Goal: Task Accomplishment & Management: Manage account settings

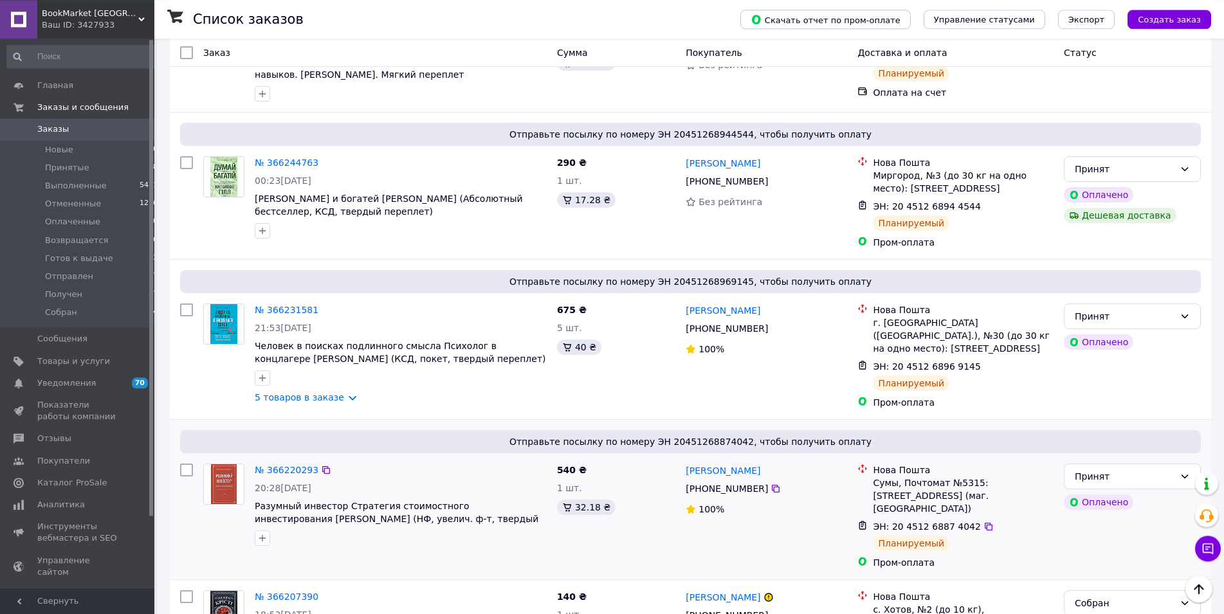
scroll to position [918, 0]
click at [343, 393] on link "5 товаров в заказе" at bounding box center [299, 398] width 89 height 10
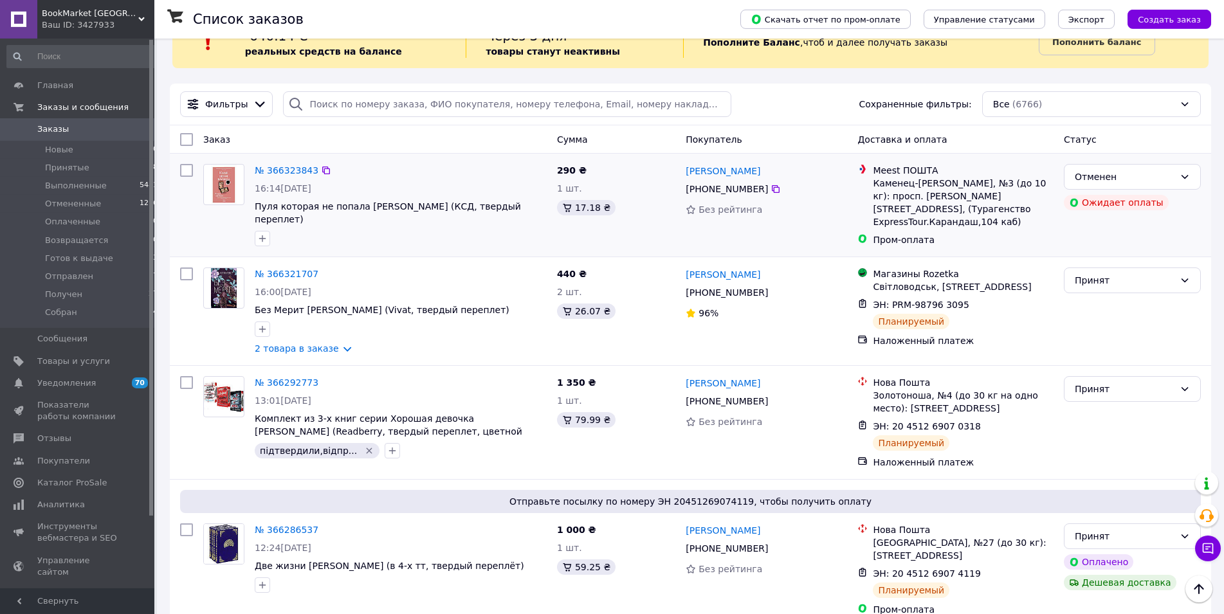
scroll to position [0, 0]
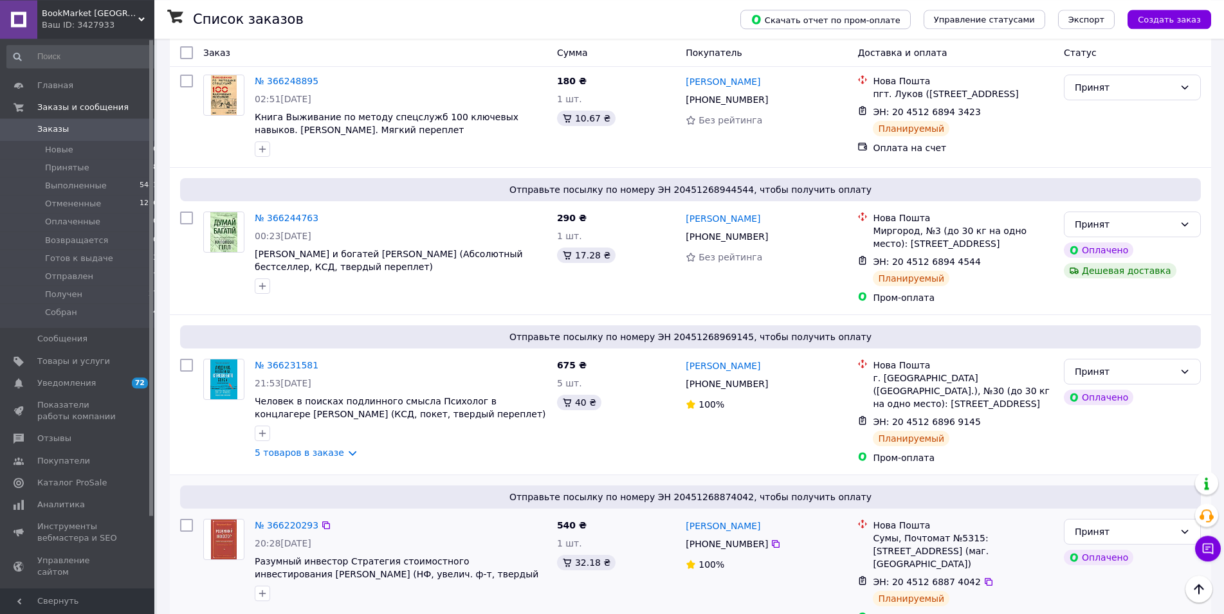
scroll to position [918, 0]
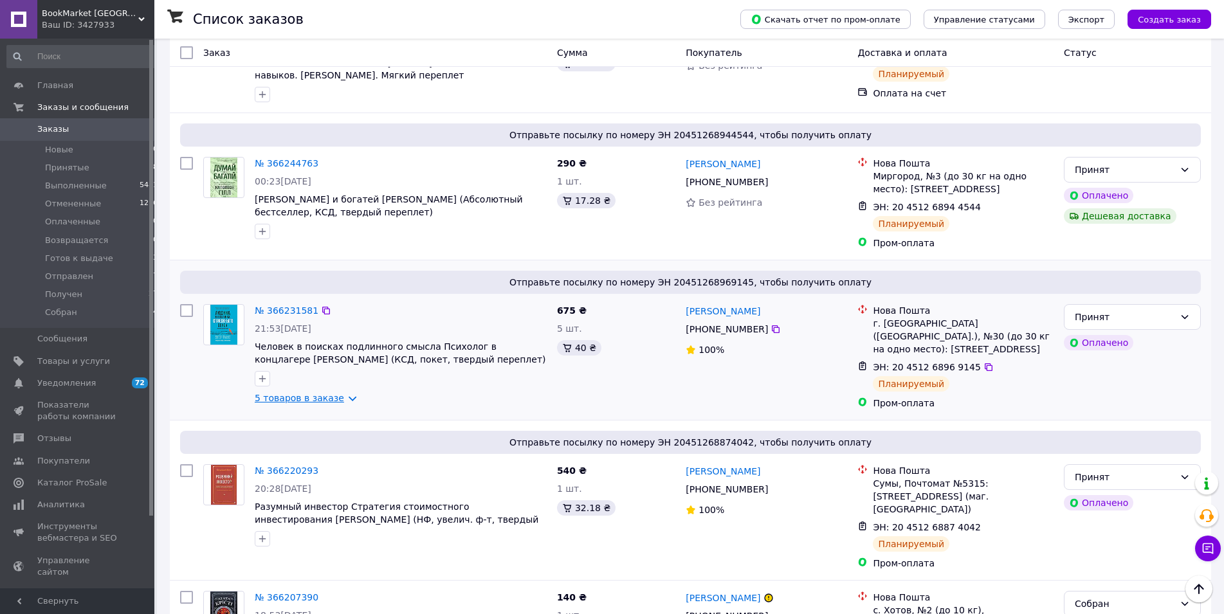
click at [334, 393] on link "5 товаров в заказе" at bounding box center [299, 398] width 89 height 10
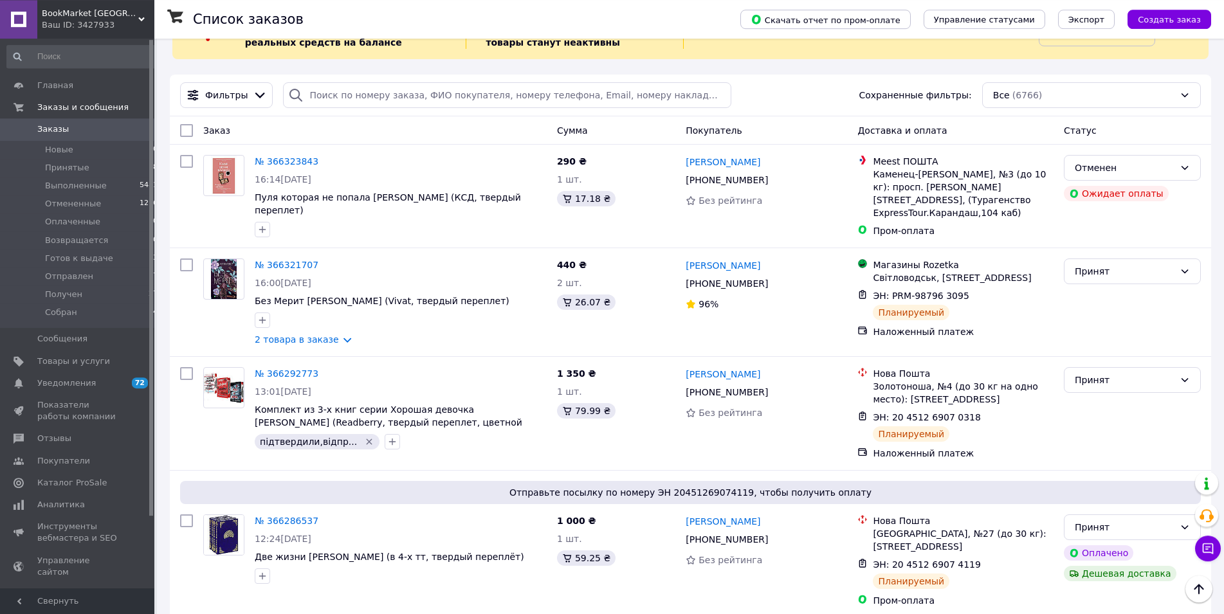
scroll to position [0, 0]
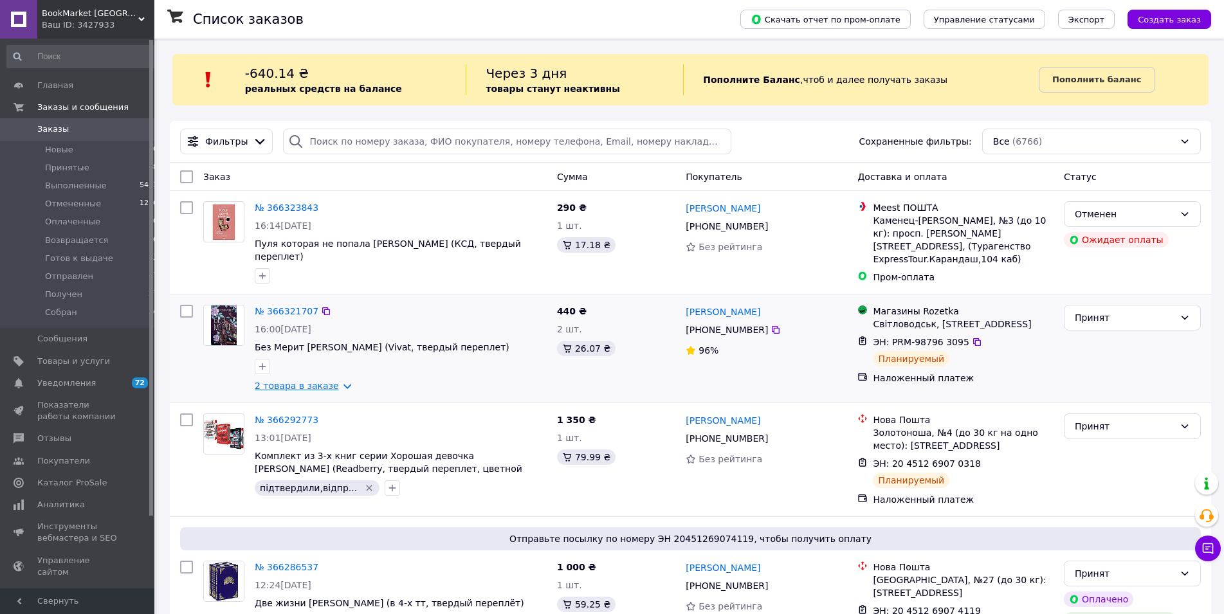
click at [333, 381] on link "2 товара в заказе" at bounding box center [297, 386] width 84 height 10
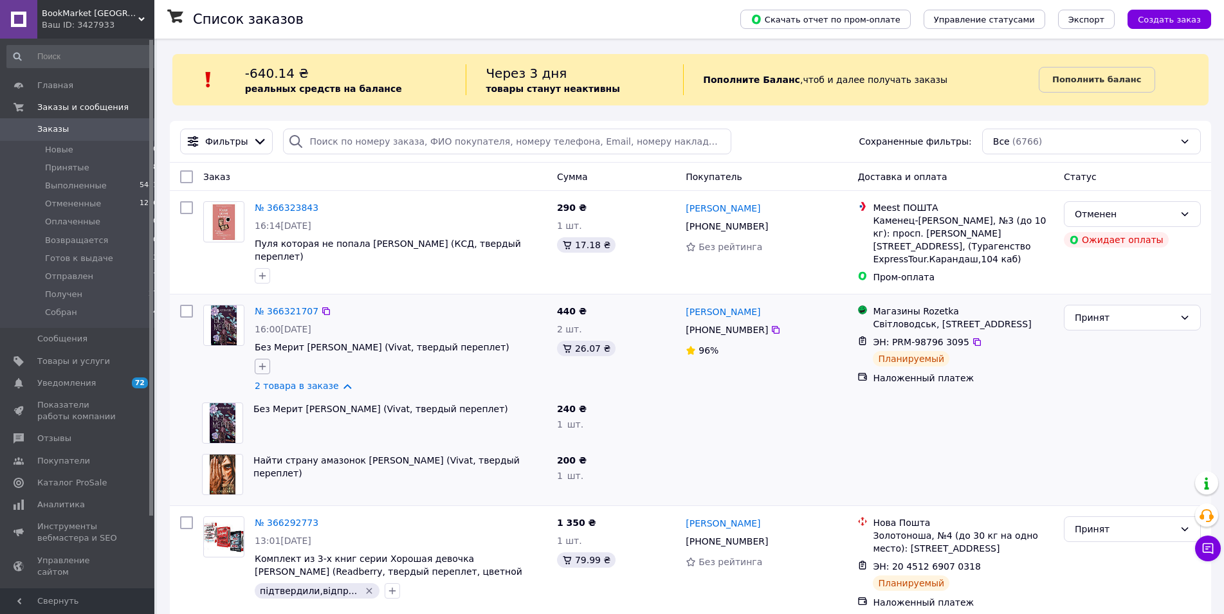
click at [259, 361] on icon "button" at bounding box center [262, 366] width 10 height 10
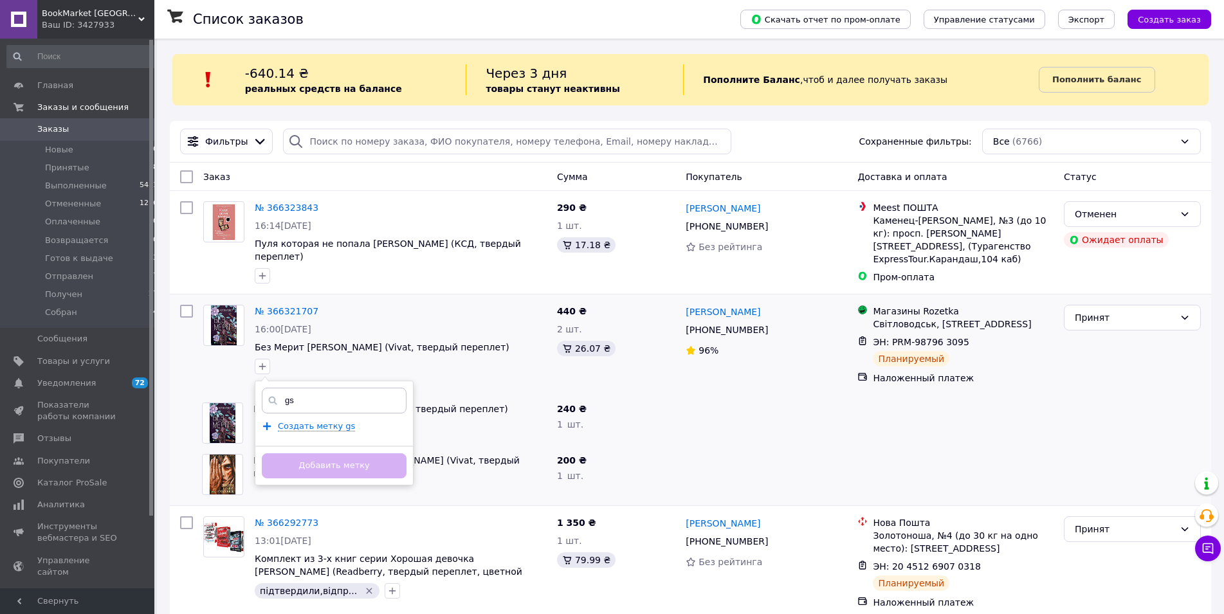
type input "g"
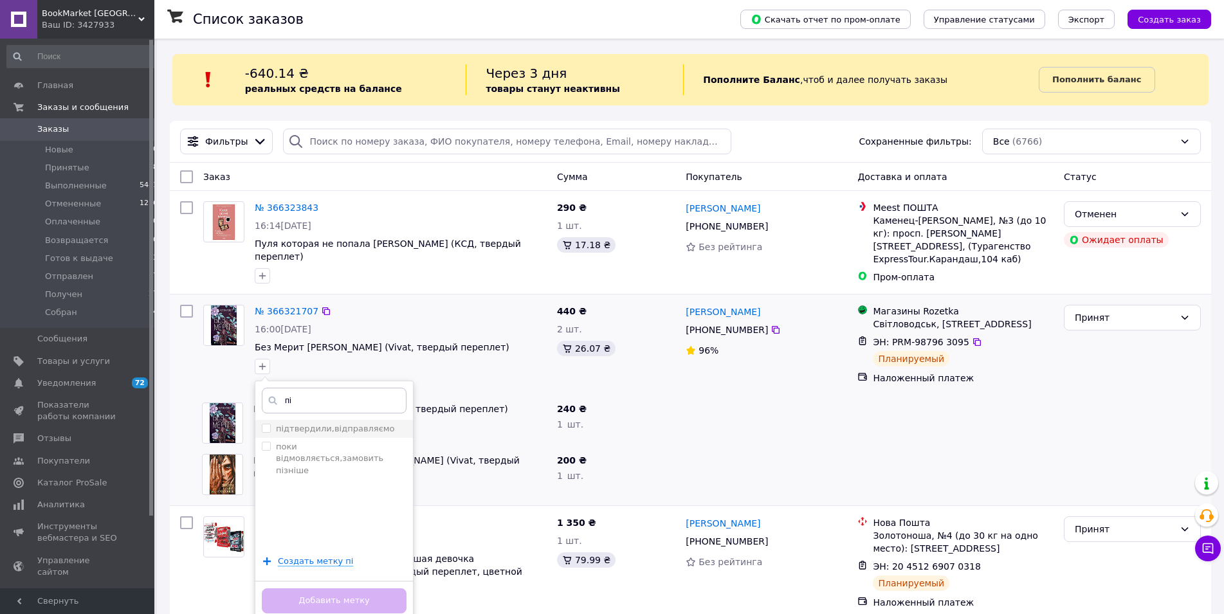
type input "пі"
click at [268, 424] on input "підтвердили,відправляємо" at bounding box center [266, 428] width 8 height 8
checkbox input "true"
click at [343, 589] on button "Добавить метку" at bounding box center [334, 601] width 145 height 25
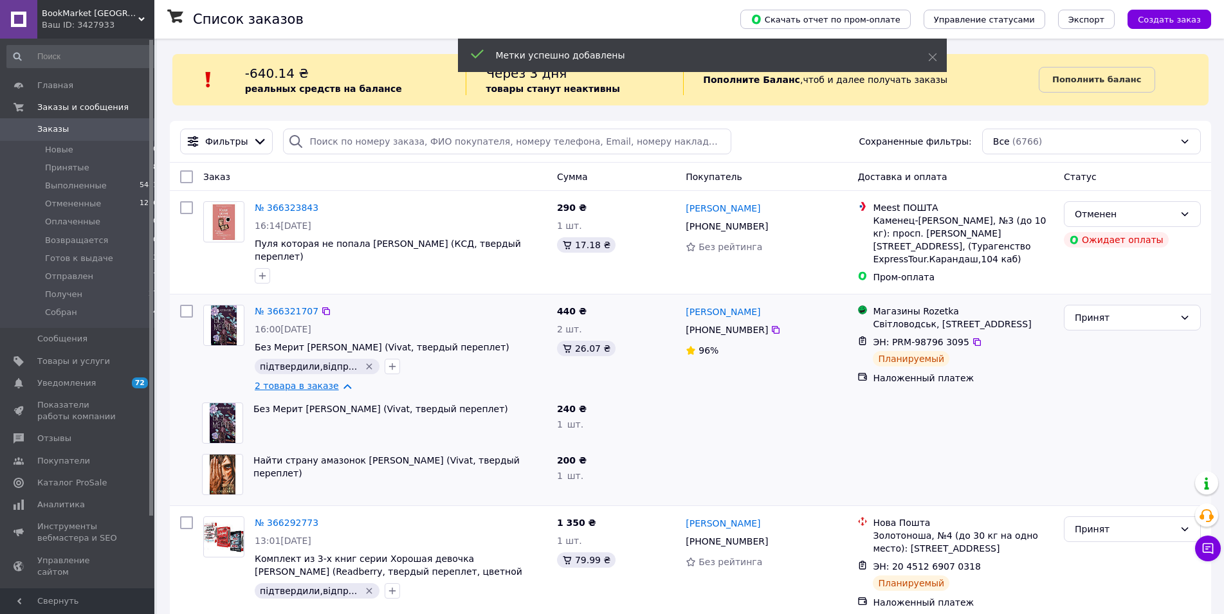
click at [333, 381] on link "2 товара в заказе" at bounding box center [297, 386] width 84 height 10
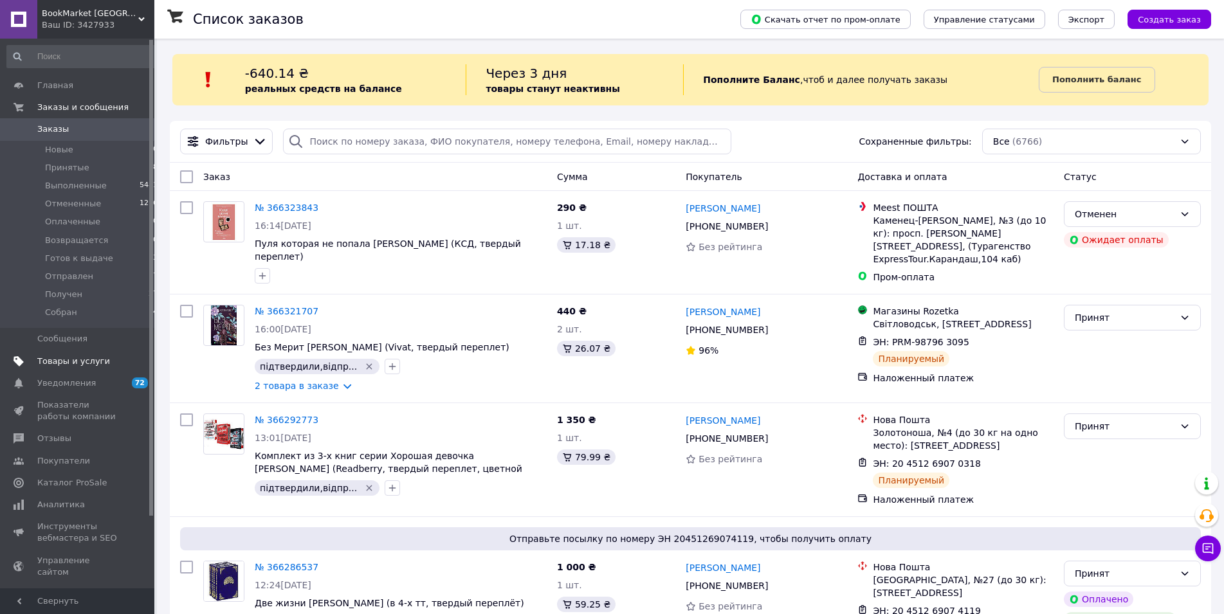
click at [86, 362] on span "Товары и услуги" at bounding box center [73, 362] width 73 height 12
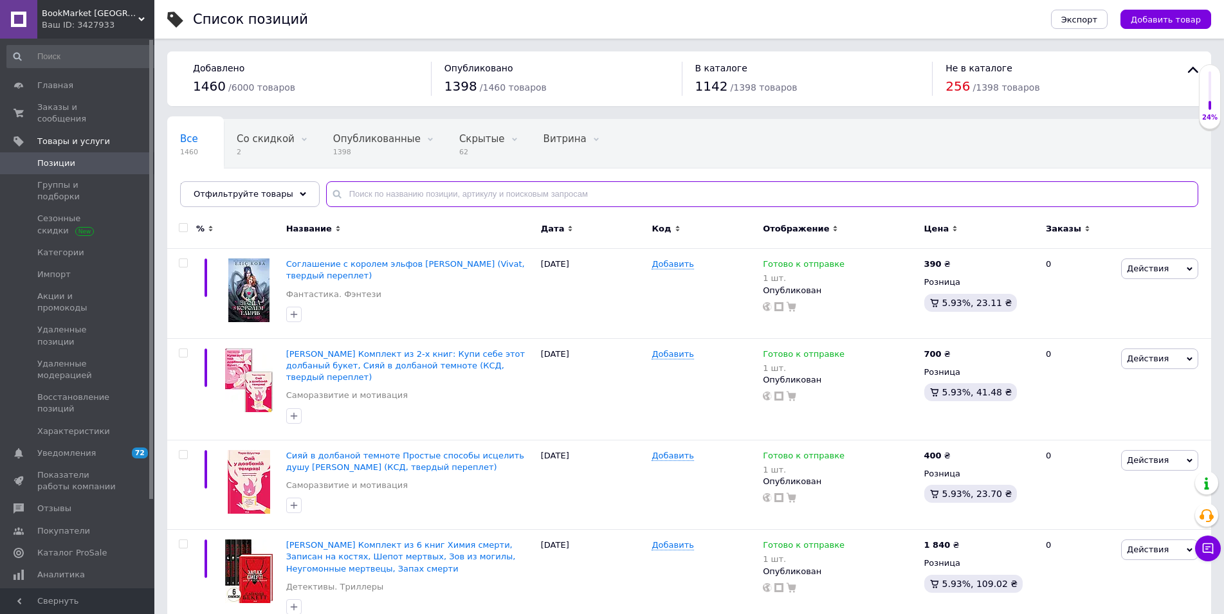
click at [371, 196] on input "text" at bounding box center [762, 194] width 872 height 26
paste input "Змінюйся або здохни"
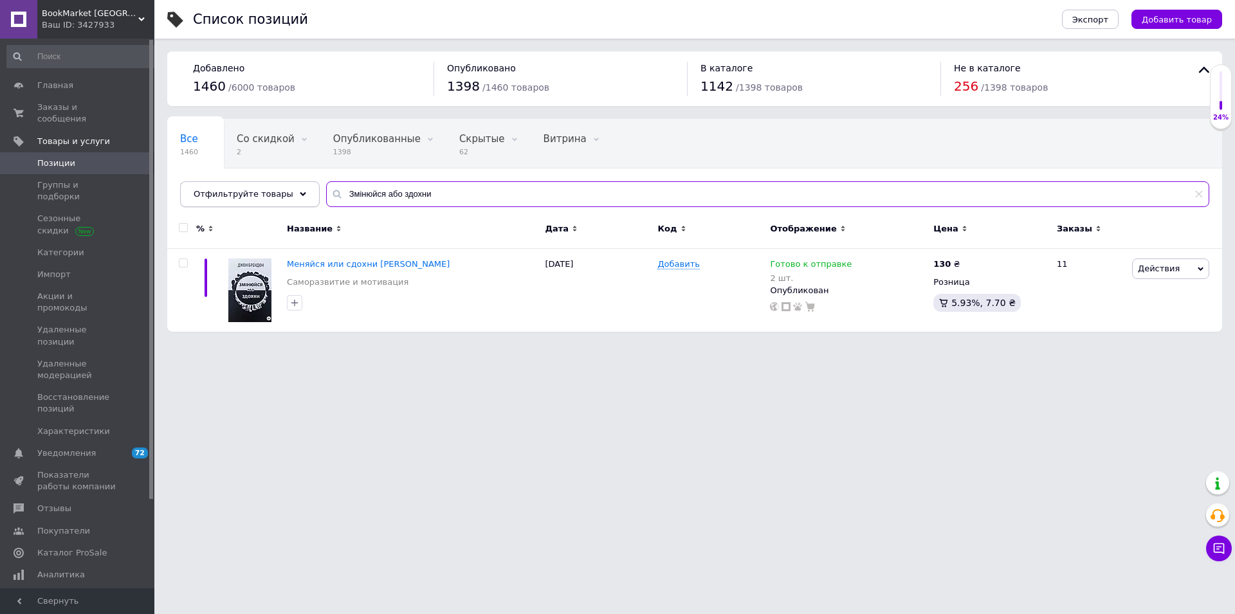
drag, startPoint x: 426, startPoint y: 197, endPoint x: 185, endPoint y: 191, distance: 240.6
click at [326, 190] on input "Змінюйся або здохни" at bounding box center [767, 194] width 883 height 26
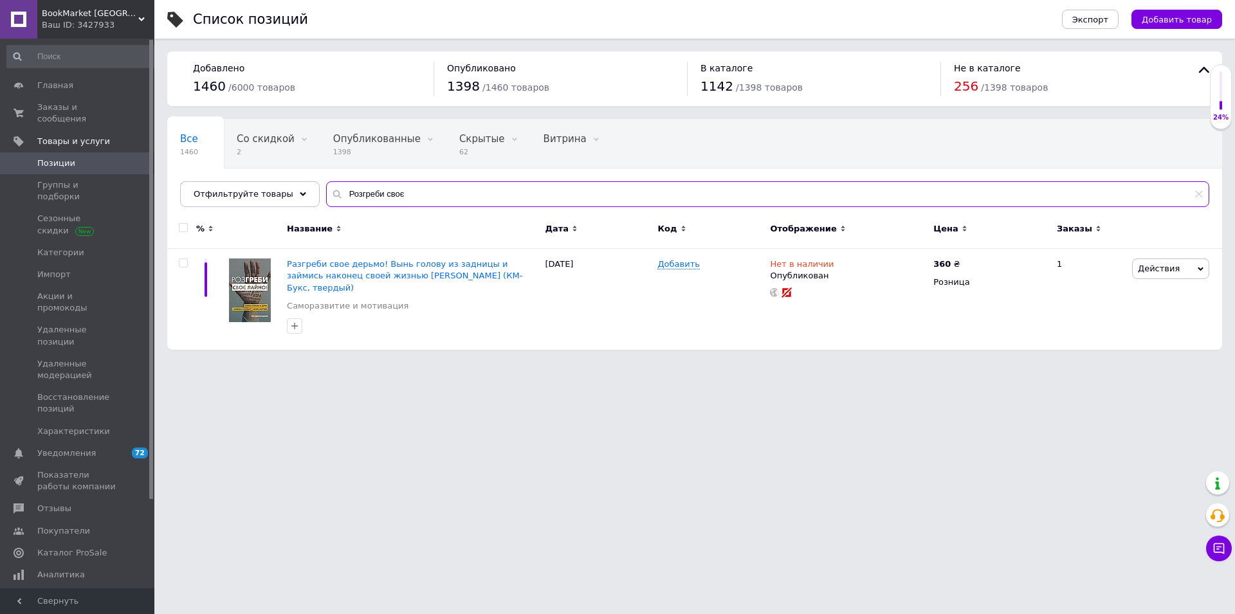
type input "Розгреби своє"
click at [944, 262] on b "360" at bounding box center [941, 264] width 17 height 10
drag, startPoint x: 1018, startPoint y: 242, endPoint x: 924, endPoint y: 245, distance: 93.9
click at [978, 246] on input "360" at bounding box center [1027, 250] width 98 height 26
type input "370"
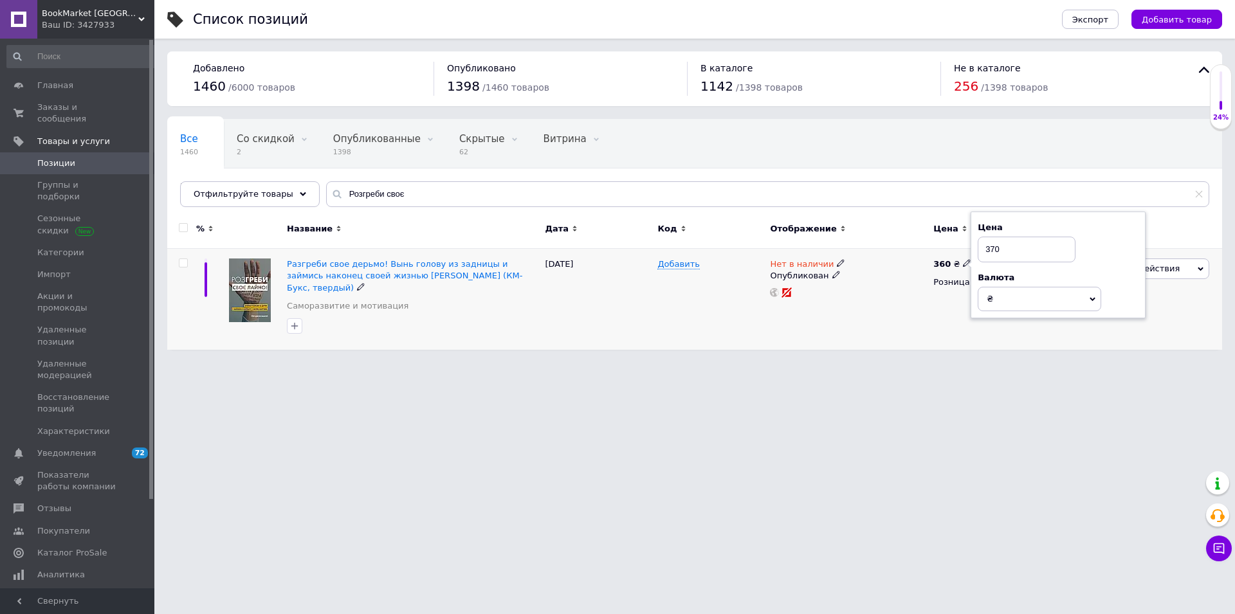
click at [958, 321] on div "360 ₴ Цена 370 Валюта ₴ $ € CHF £ ¥ PLN ₸ MDL HUF KGS CN¥ TRY ₩ lei Розница" at bounding box center [989, 299] width 119 height 101
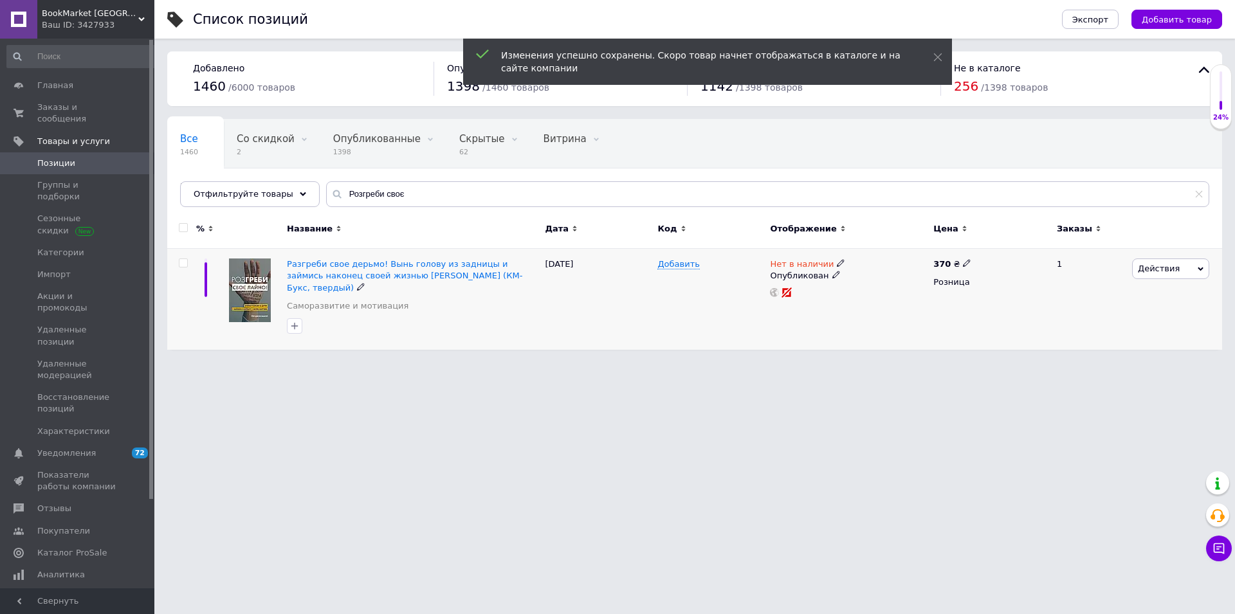
click at [790, 267] on span "Нет в наличии" at bounding box center [802, 266] width 64 height 14
click at [897, 309] on li "Готово к отправке" at bounding box center [910, 310] width 122 height 18
click at [886, 297] on input at bounding box center [897, 297] width 98 height 26
type input "1"
click at [700, 328] on div "Добавить" at bounding box center [710, 299] width 113 height 101
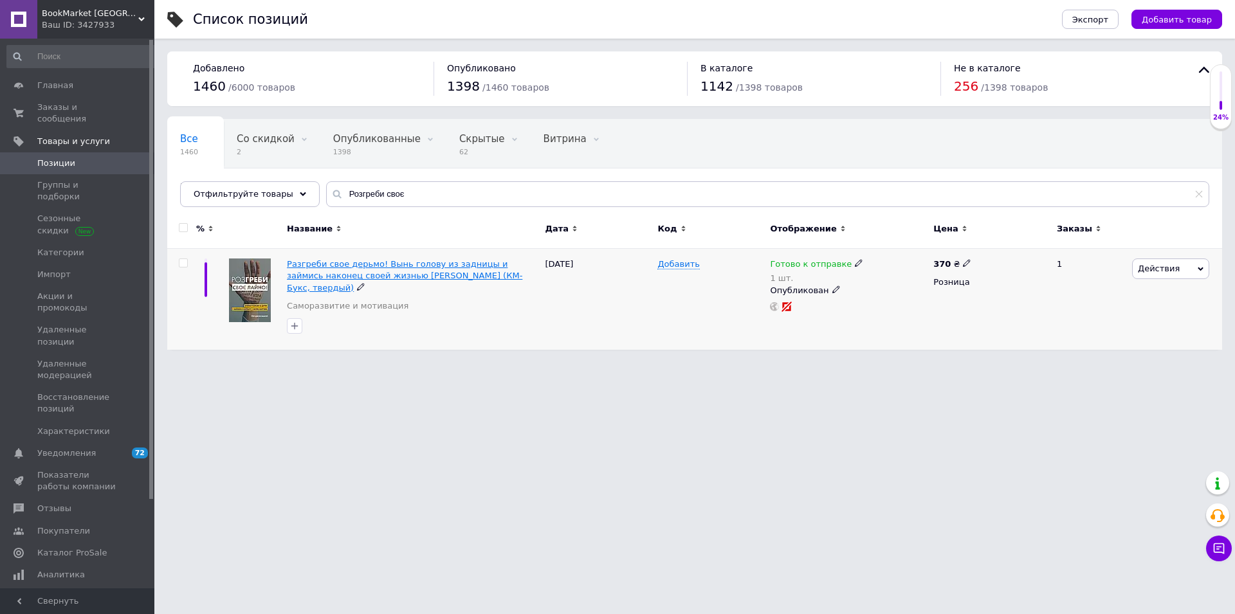
click at [303, 273] on span "Разгреби свое дерьмо! Вынь голову из задницы и займись наконец своей жизнью Гер…" at bounding box center [404, 275] width 235 height 33
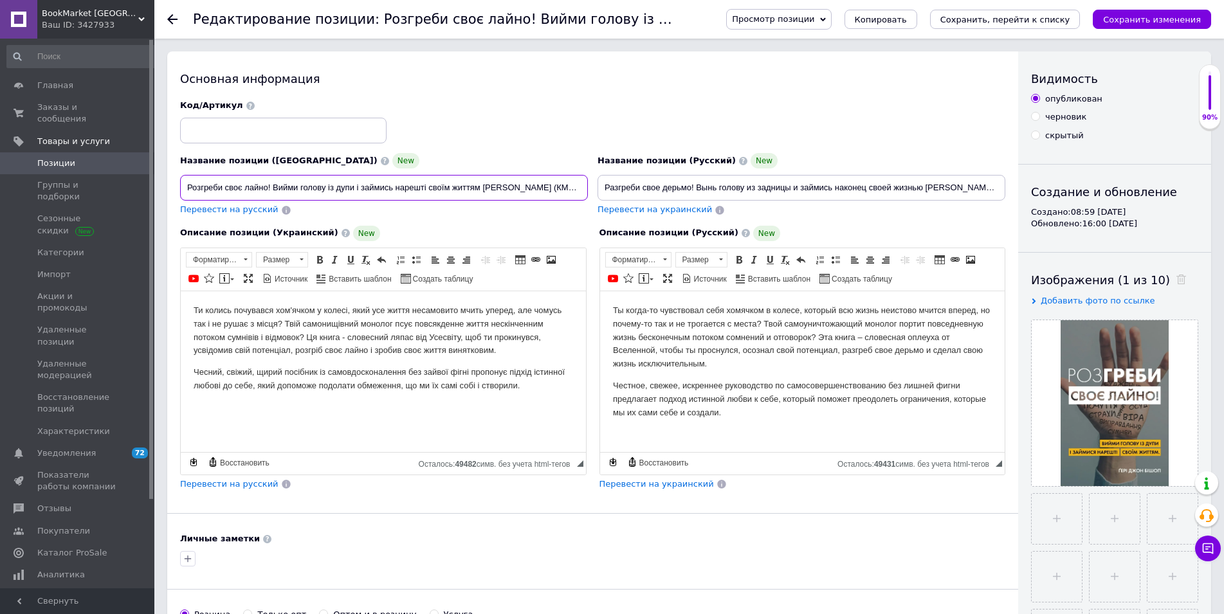
scroll to position [0, 86]
drag, startPoint x: 558, startPoint y: 187, endPoint x: 617, endPoint y: 184, distance: 59.2
click at [588, 184] on input "Розгреби своє лайно! Вийми голову із дупи і займись нарешті своїм життям Ґері Д…" at bounding box center [384, 188] width 408 height 26
click at [645, 187] on input "Разгреби свое дерьмо! Вынь голову из задницы и займись наконец своей жизнью Гер…" at bounding box center [802, 188] width 408 height 26
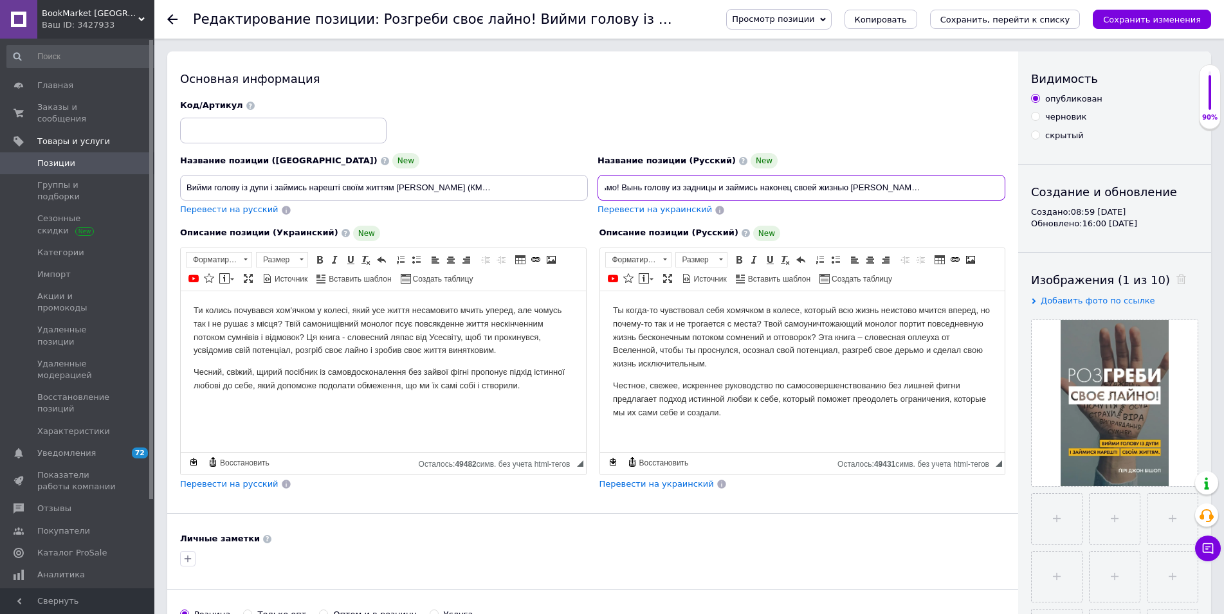
drag, startPoint x: 908, startPoint y: 188, endPoint x: 1039, endPoint y: 188, distance: 131.9
click at [1005, 188] on input "Разгреби свое дерьмо! Вынь голову из задницы и займись наконец своей жизнью Гер…" at bounding box center [802, 188] width 408 height 26
click at [974, 189] on input "Разгреби свое дерьмо! Вынь голову из задницы и займись наконец своей жизнью Гер…" at bounding box center [802, 188] width 408 height 26
click at [992, 188] on input "Разгреби свое дерьмо! Вынь голову из задницы и займись наконец своей жизнью Гер…" at bounding box center [802, 188] width 408 height 26
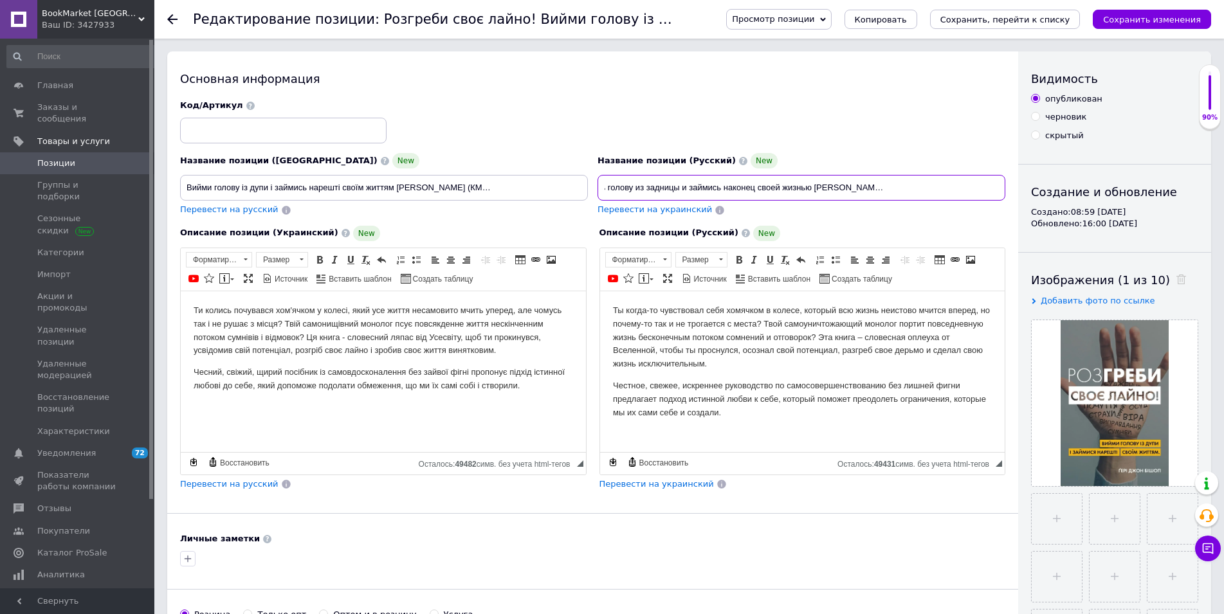
type input "Разгреби свое дерьмо! Вынь голову из задницы и займись наконец своей жизнью Гер…"
click at [800, 367] on p "Ты когда-то чувствовал себя хомячком в колесе, который всю жизнь неистово мчитс…" at bounding box center [801, 337] width 379 height 67
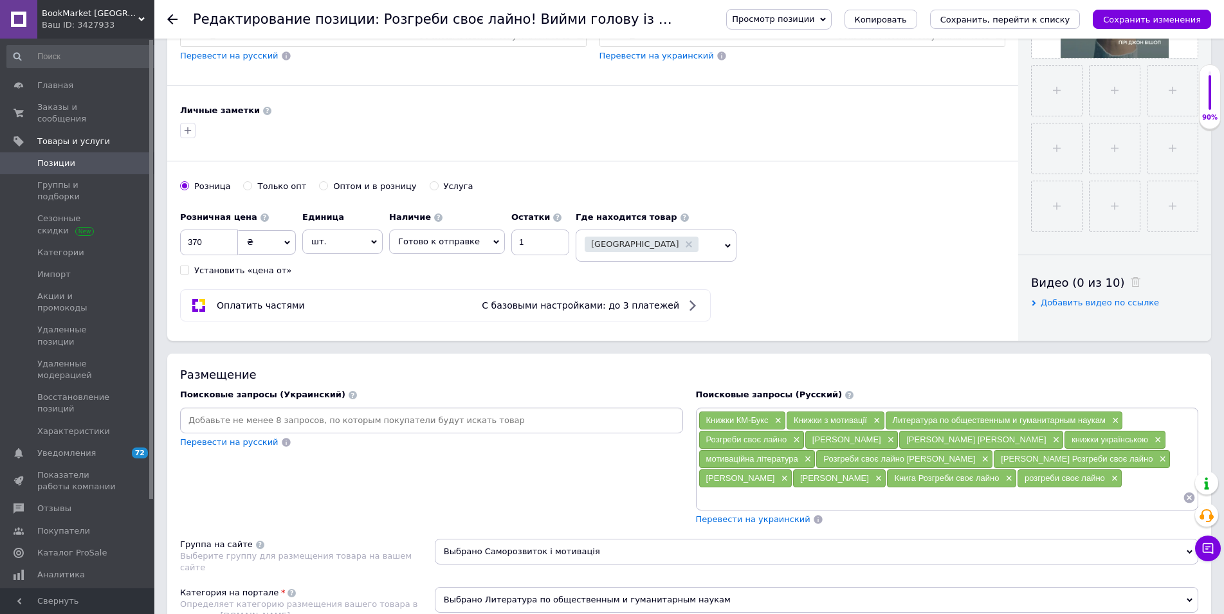
scroll to position [459, 0]
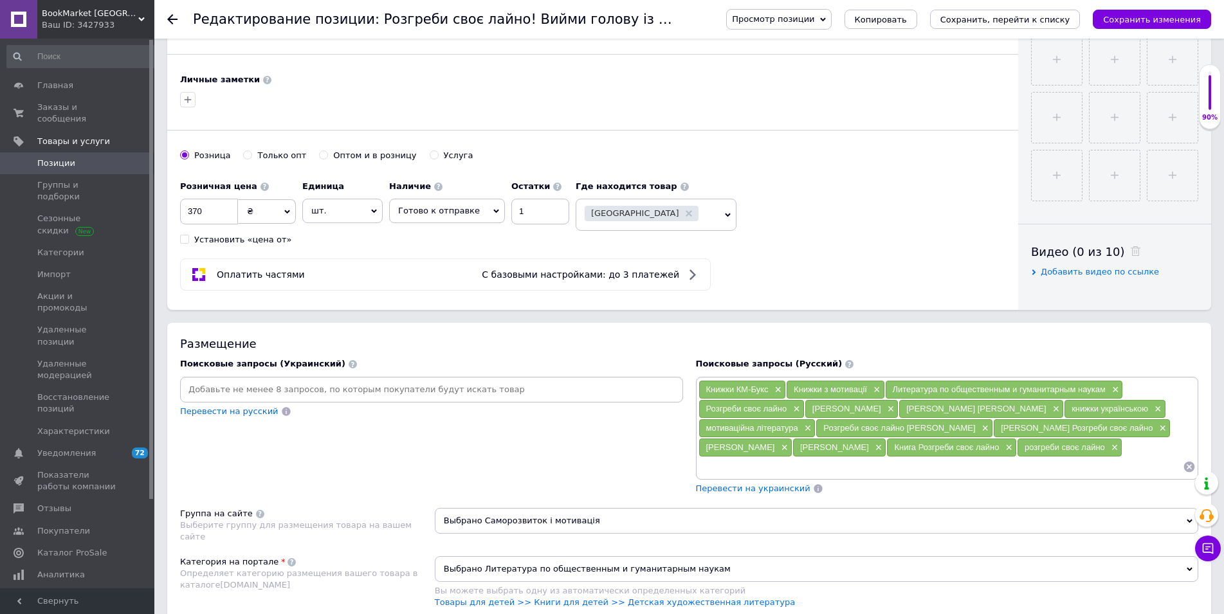
click at [370, 388] on input at bounding box center [432, 389] width 498 height 19
type input "Книжки видавництва КМ-Букс"
click at [780, 389] on span "×" at bounding box center [777, 390] width 10 height 11
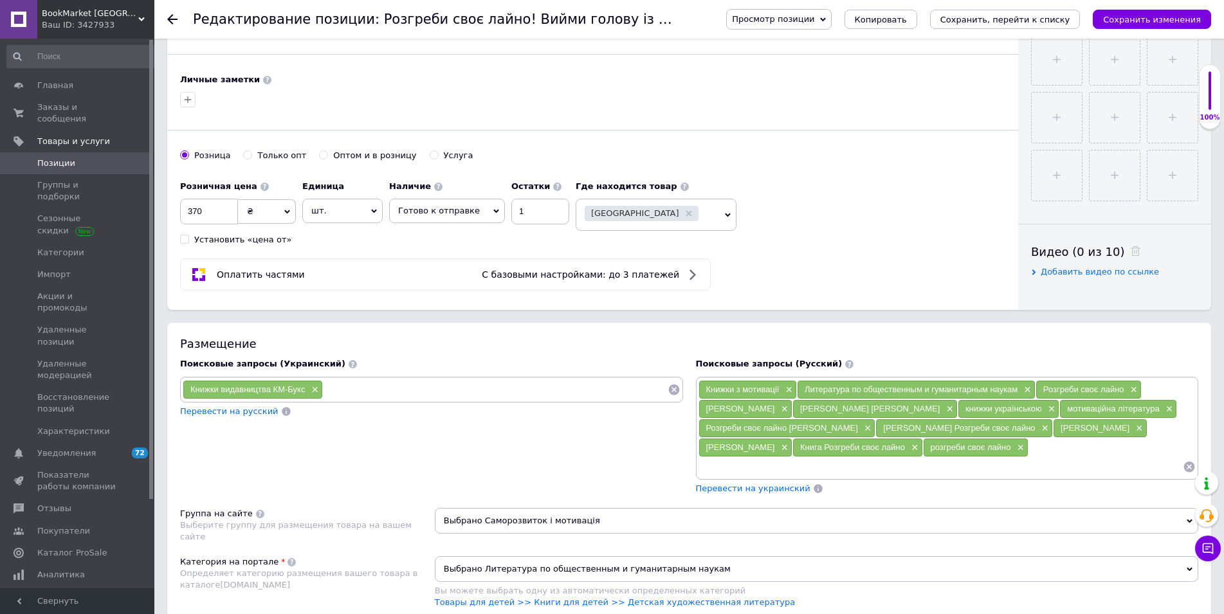
click at [406, 392] on input at bounding box center [495, 389] width 345 height 19
type input "книжки з мотивації"
type input "мотиваційна література"
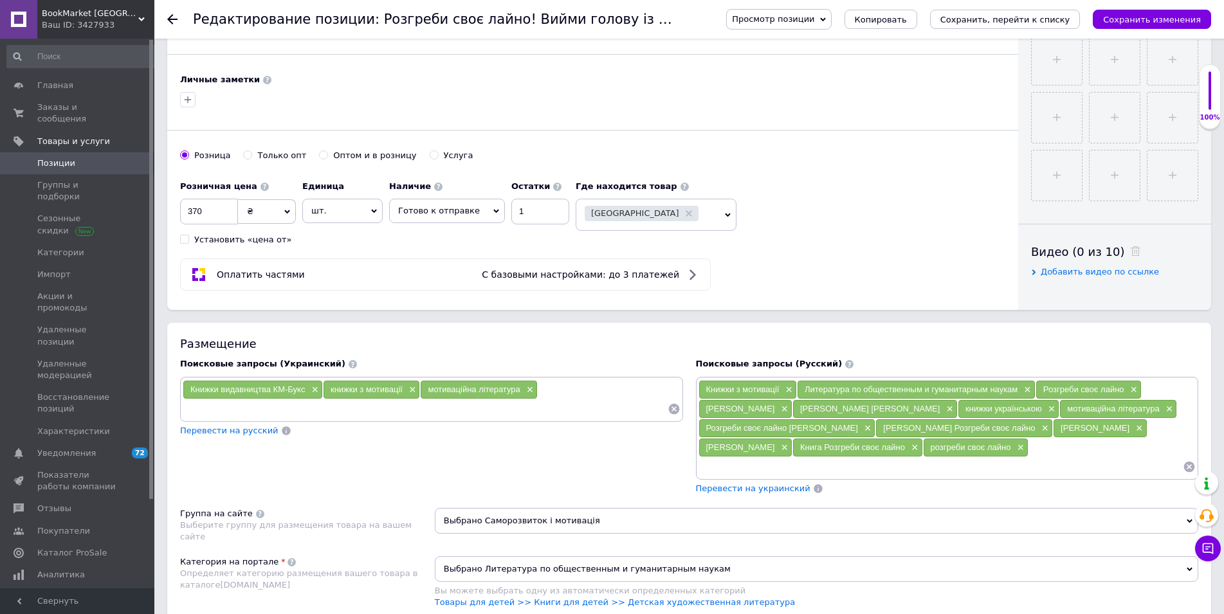
click at [726, 463] on input at bounding box center [940, 466] width 485 height 19
type input "Книги издательства КМ-Букс"
click at [786, 387] on span "×" at bounding box center [787, 390] width 10 height 11
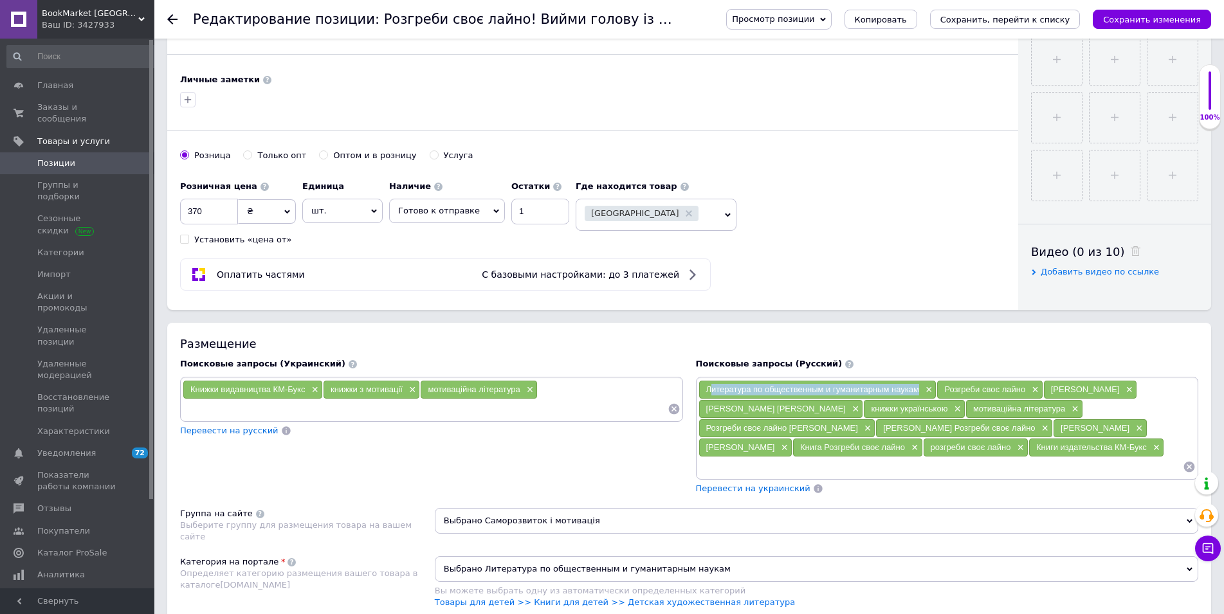
drag, startPoint x: 921, startPoint y: 391, endPoint x: 693, endPoint y: 394, distance: 227.7
click at [693, 394] on div "Поисковые запросы (Русский) Литература по общественным и гуманитарным наукам × …" at bounding box center [947, 426] width 516 height 149
copy span "Литература по общественным и гуманитарным наукам"
click at [257, 413] on input at bounding box center [425, 408] width 485 height 19
paste input "Література з суспільних та гуманітарних наук"
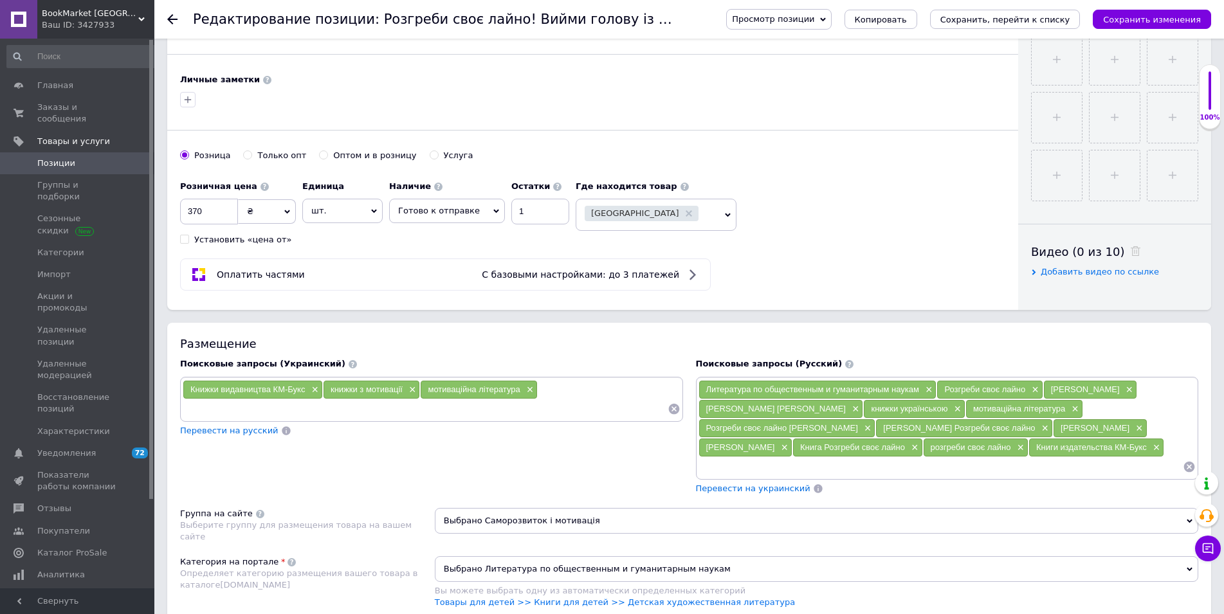
type input "Література з суспільних та гуманітарних наук"
click at [968, 457] on input at bounding box center [940, 466] width 485 height 19
type input "книги по мотивации"
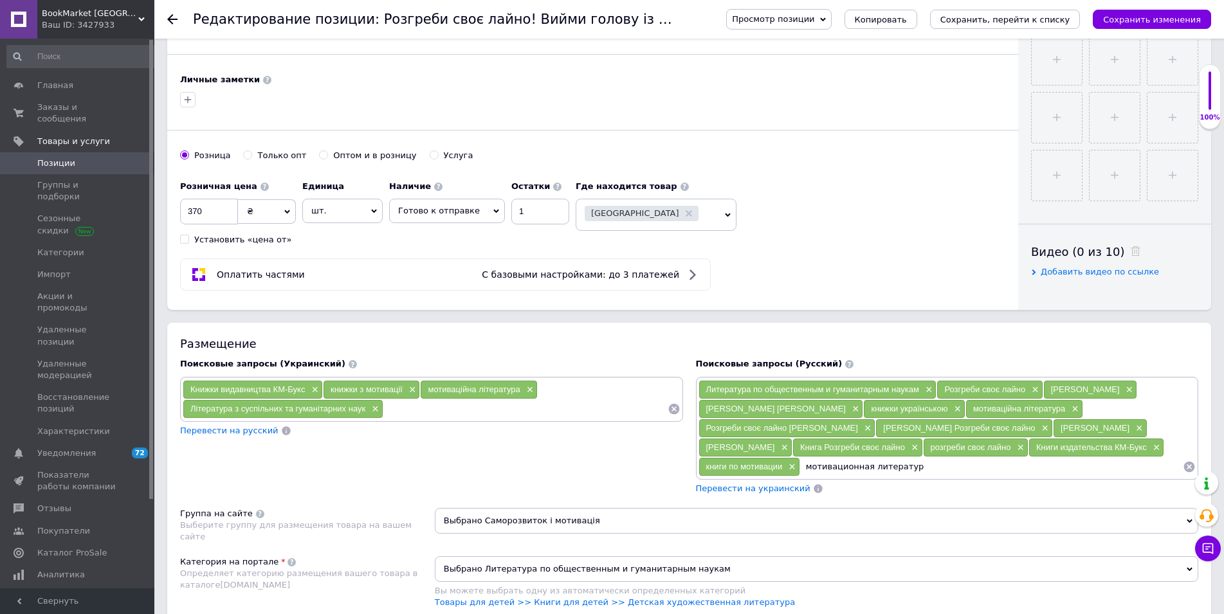
type input "мотивационная литература"
click at [1034, 388] on span "×" at bounding box center [1033, 390] width 10 height 11
click at [1016, 390] on span "×" at bounding box center [1021, 390] width 10 height 11
click at [796, 404] on span "×" at bounding box center [790, 409] width 10 height 11
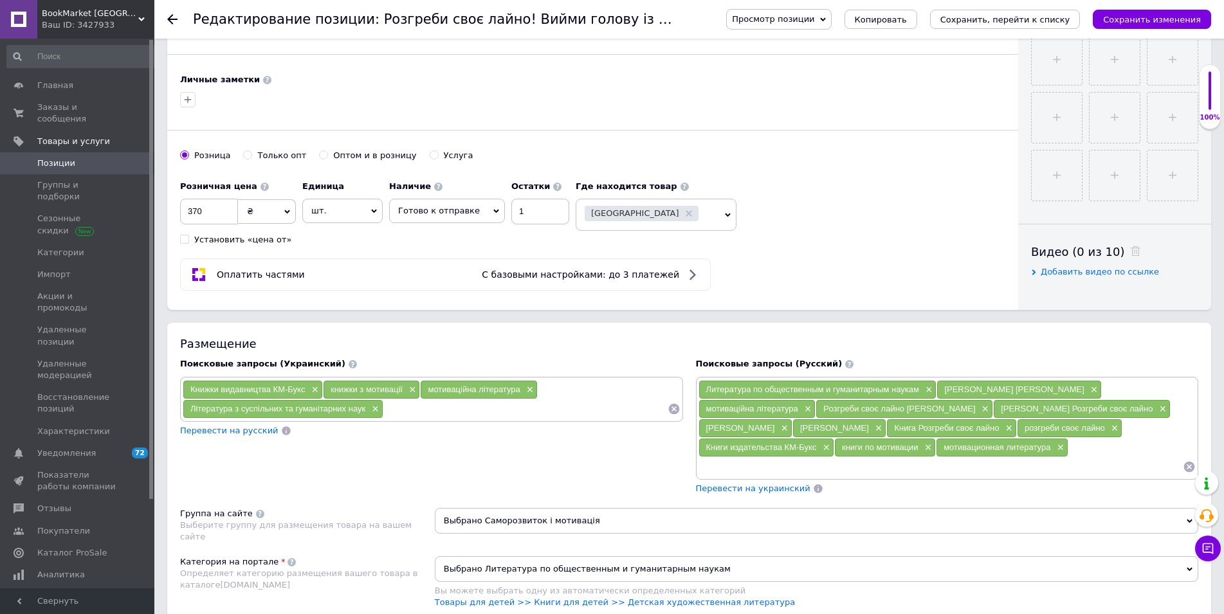
click at [390, 412] on input at bounding box center [525, 408] width 284 height 19
type input "книжки українською"
click at [955, 457] on input at bounding box center [940, 466] width 485 height 19
type input "книги на украинском"
type input "книги на украинском языке"
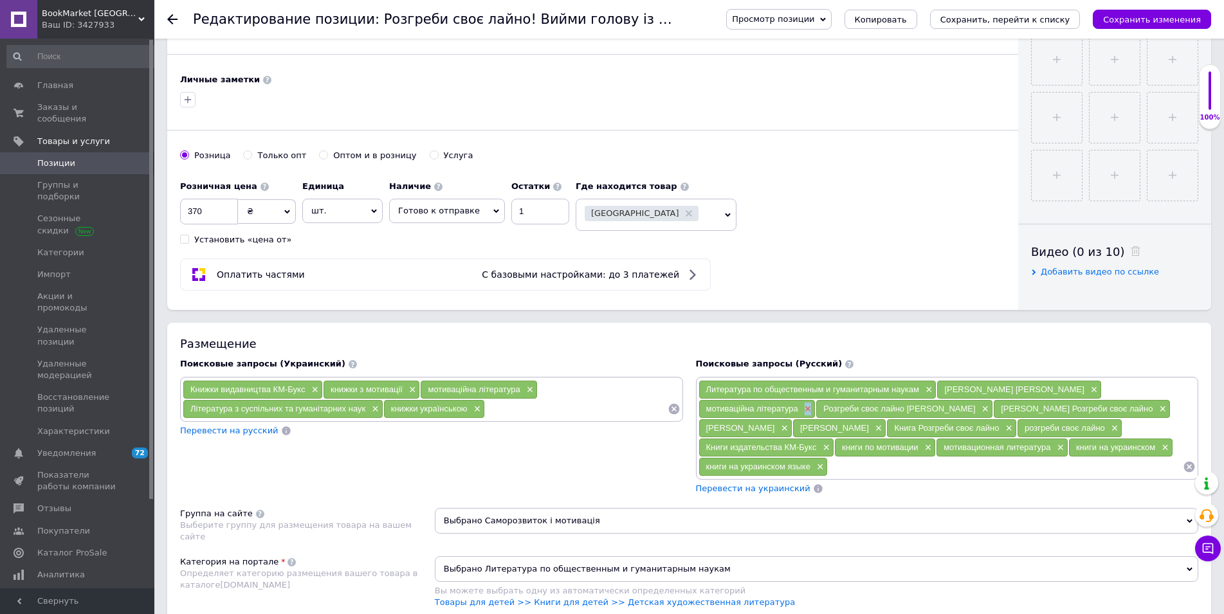
click at [812, 404] on span "×" at bounding box center [806, 409] width 10 height 11
click at [862, 408] on span "×" at bounding box center [866, 409] width 10 height 11
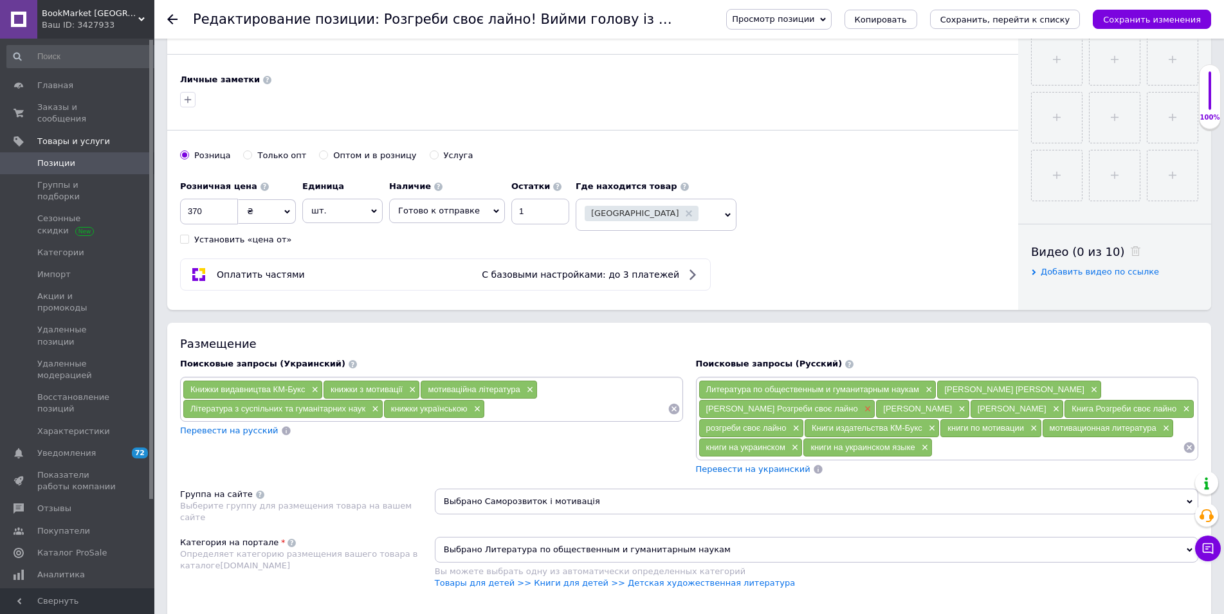
click at [861, 408] on span "×" at bounding box center [866, 409] width 10 height 11
click at [872, 407] on span "×" at bounding box center [877, 409] width 10 height 11
click at [908, 408] on span "×" at bounding box center [913, 409] width 10 height 11
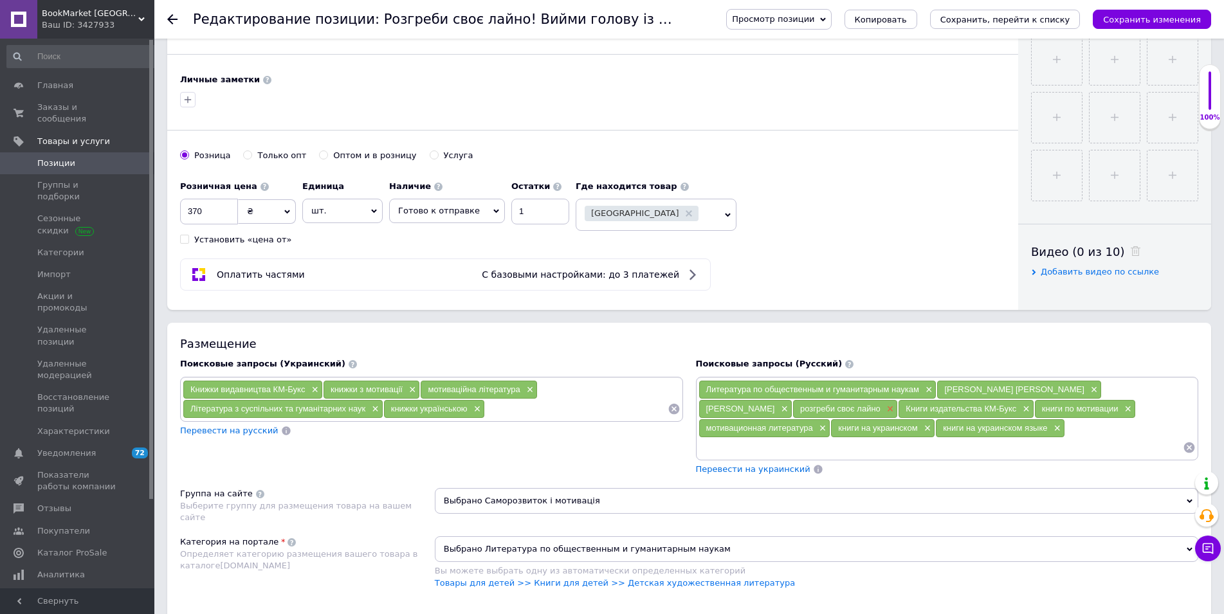
click at [884, 410] on span "×" at bounding box center [889, 409] width 10 height 11
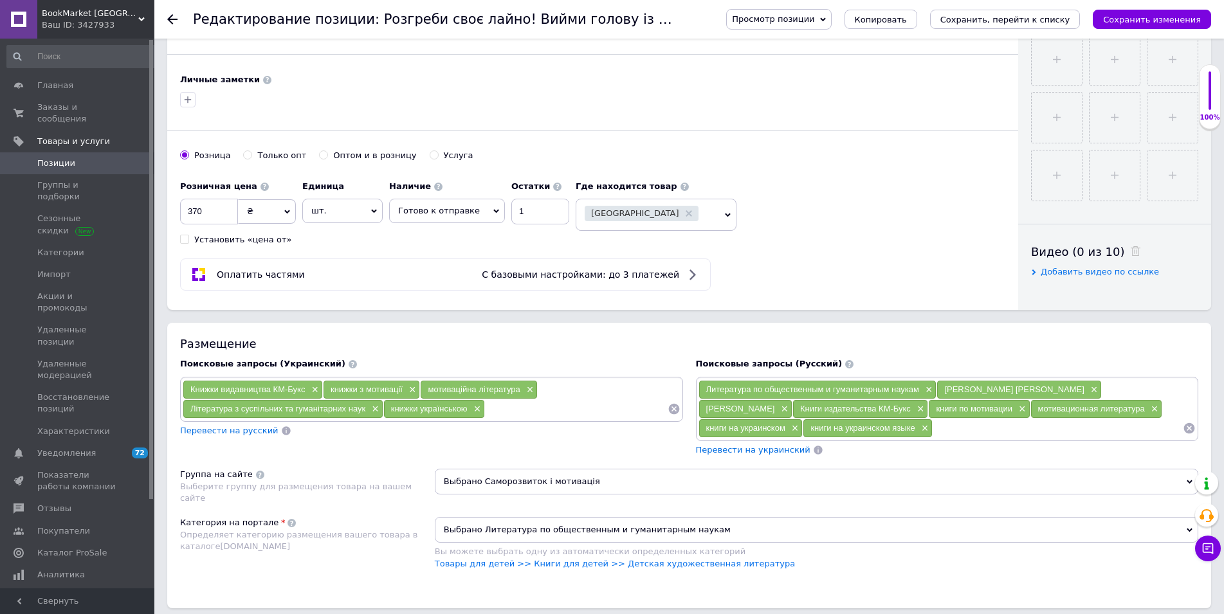
click at [497, 410] on input at bounding box center [576, 408] width 182 height 19
type input "книги з ппсихології"
type input "книги з психології"
click at [933, 426] on input at bounding box center [1058, 428] width 250 height 19
type input "книги по психологии"
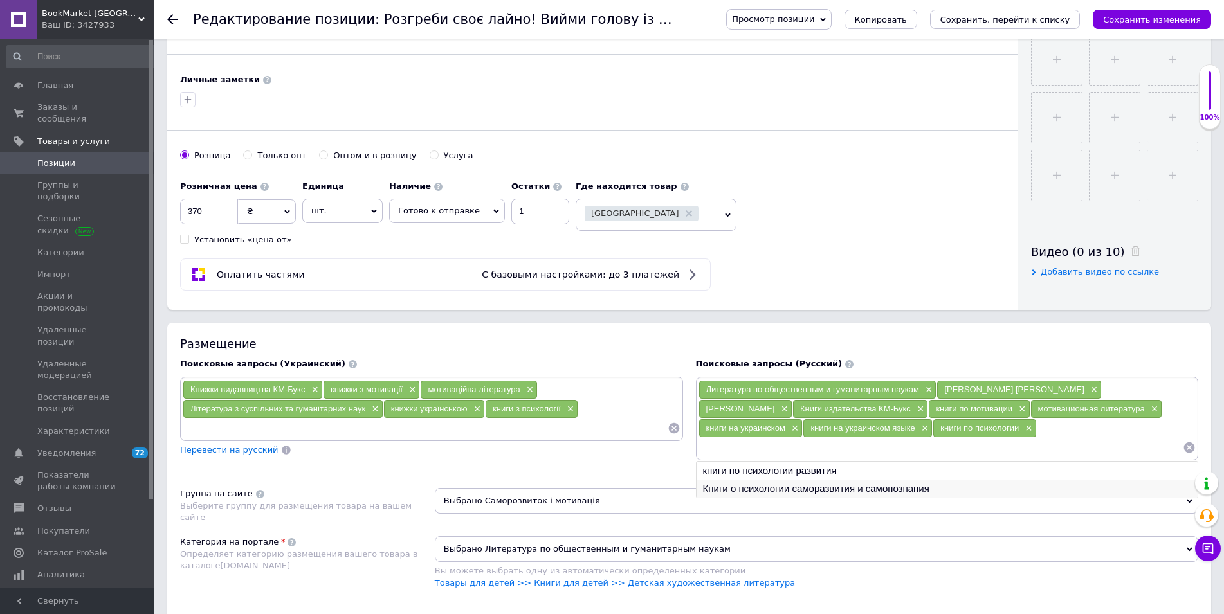
click at [906, 480] on li "Книги о психологии саморазвития и самопознания" at bounding box center [948, 489] width 502 height 18
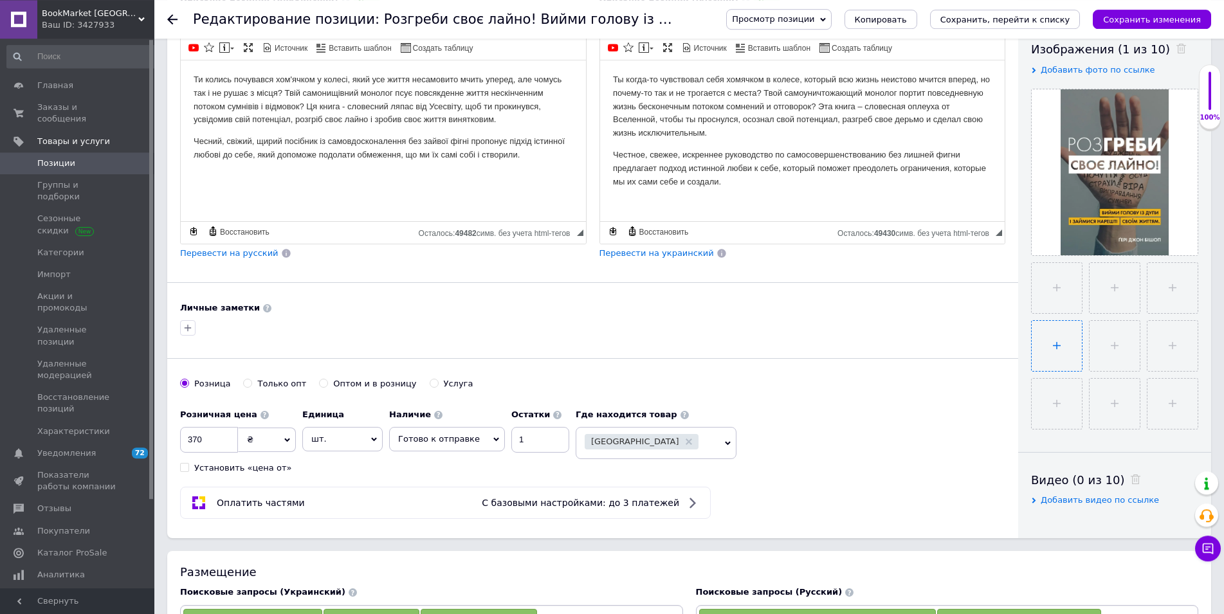
scroll to position [131, 0]
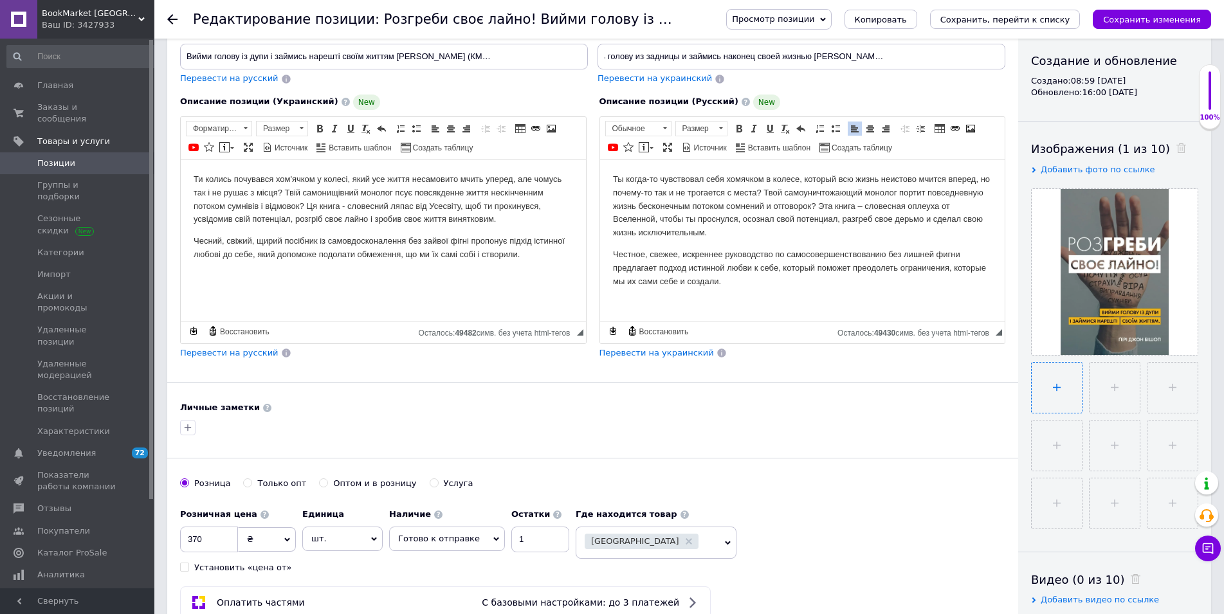
click at [1060, 382] on input "file" at bounding box center [1057, 388] width 50 height 50
type input "C:\fakepath\Розгреби своє лайно 2.jpeg"
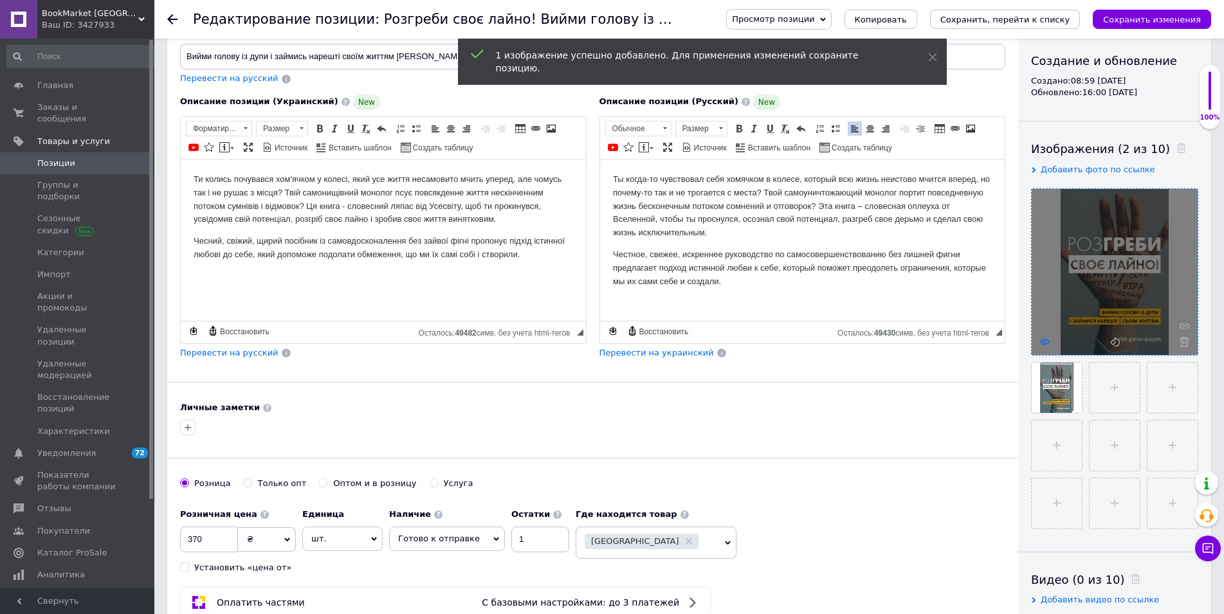
click at [1048, 343] on use at bounding box center [1045, 341] width 10 height 6
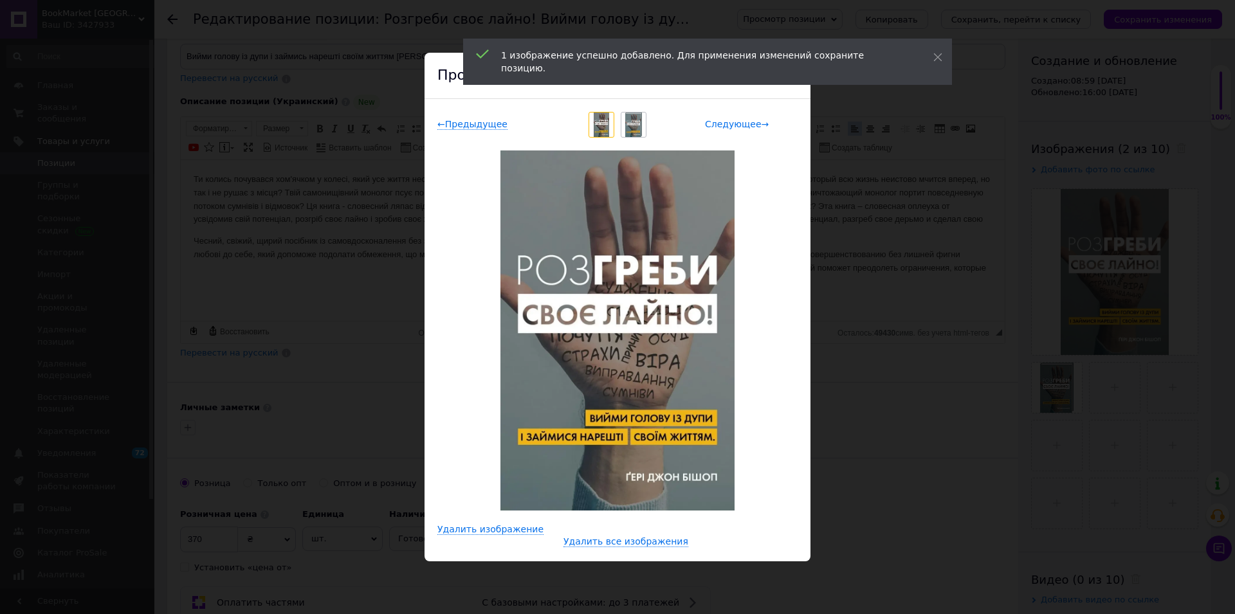
click at [738, 125] on span "Следующее →" at bounding box center [737, 124] width 64 height 11
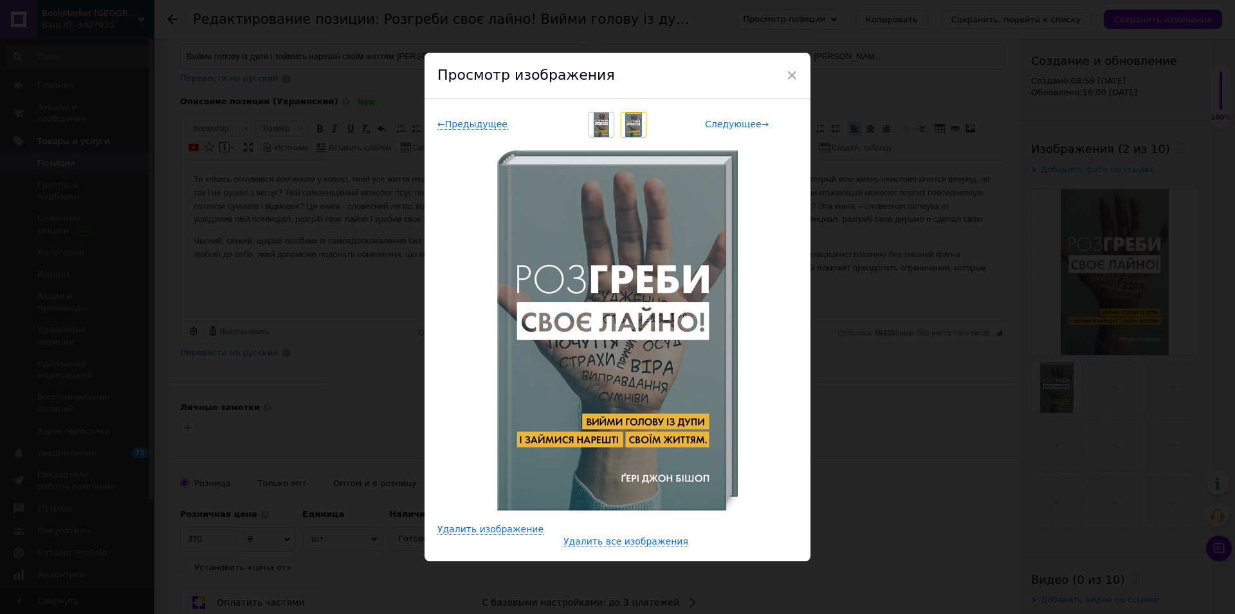
click at [738, 125] on span "Следующее →" at bounding box center [737, 124] width 64 height 11
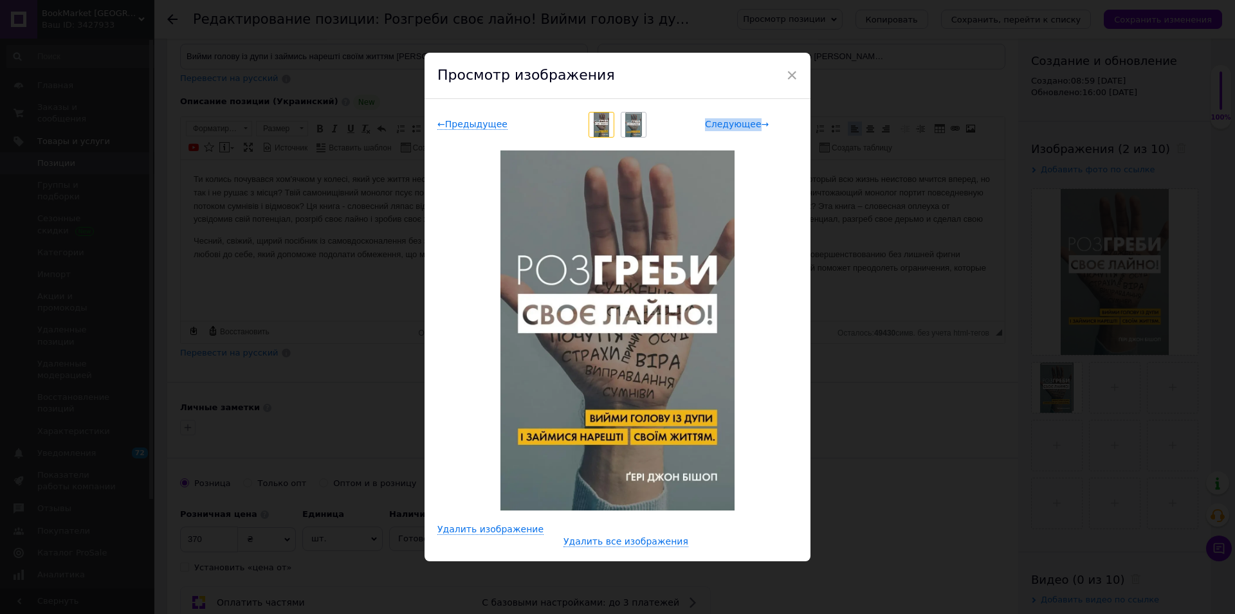
click at [738, 125] on span "Следующее →" at bounding box center [737, 124] width 64 height 11
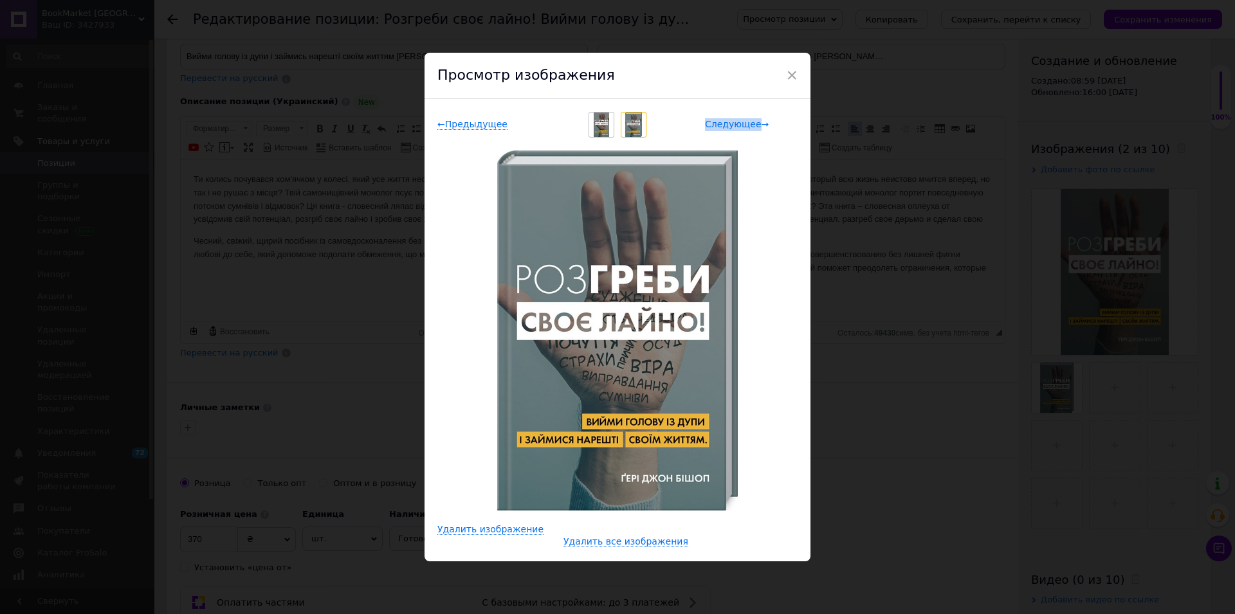
click at [738, 125] on span "Следующее →" at bounding box center [737, 124] width 64 height 11
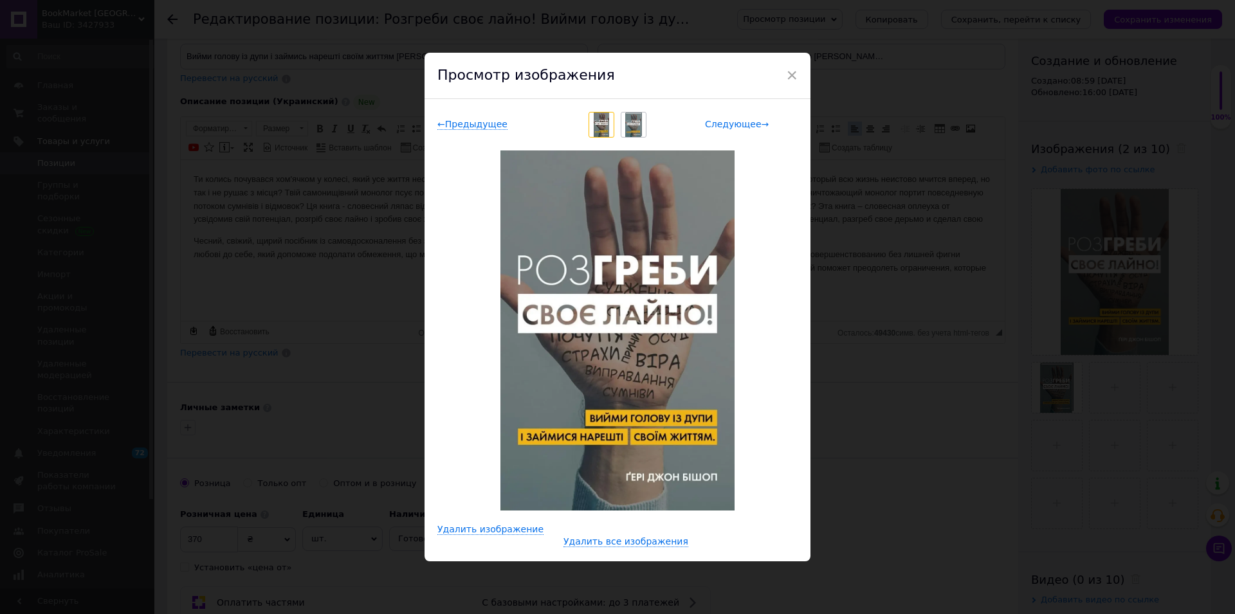
click at [738, 125] on span "Следующее →" at bounding box center [737, 124] width 64 height 11
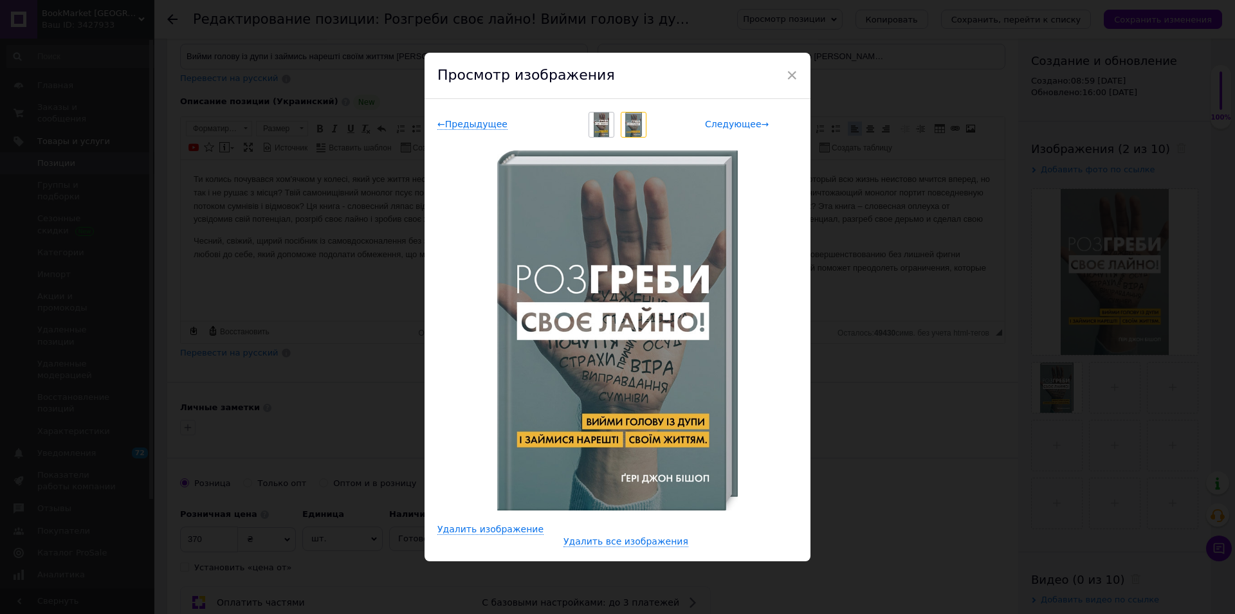
click at [738, 125] on span "Следующее →" at bounding box center [737, 124] width 64 height 11
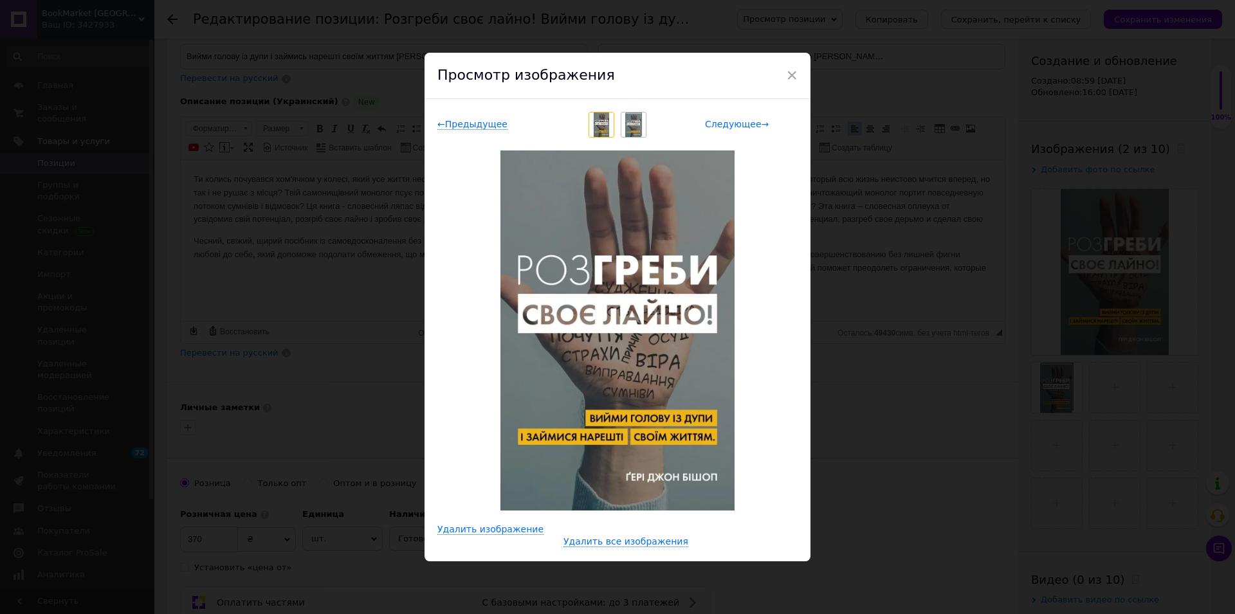
click at [738, 125] on span "Следующее →" at bounding box center [737, 124] width 64 height 11
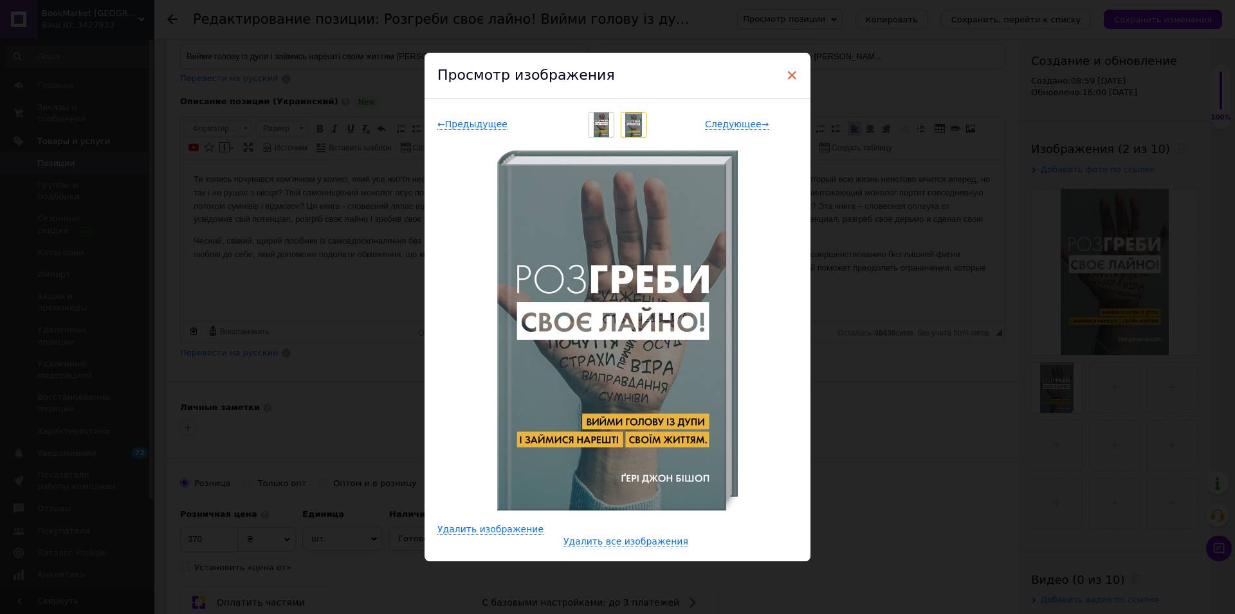
click at [786, 76] on span "×" at bounding box center [792, 75] width 12 height 22
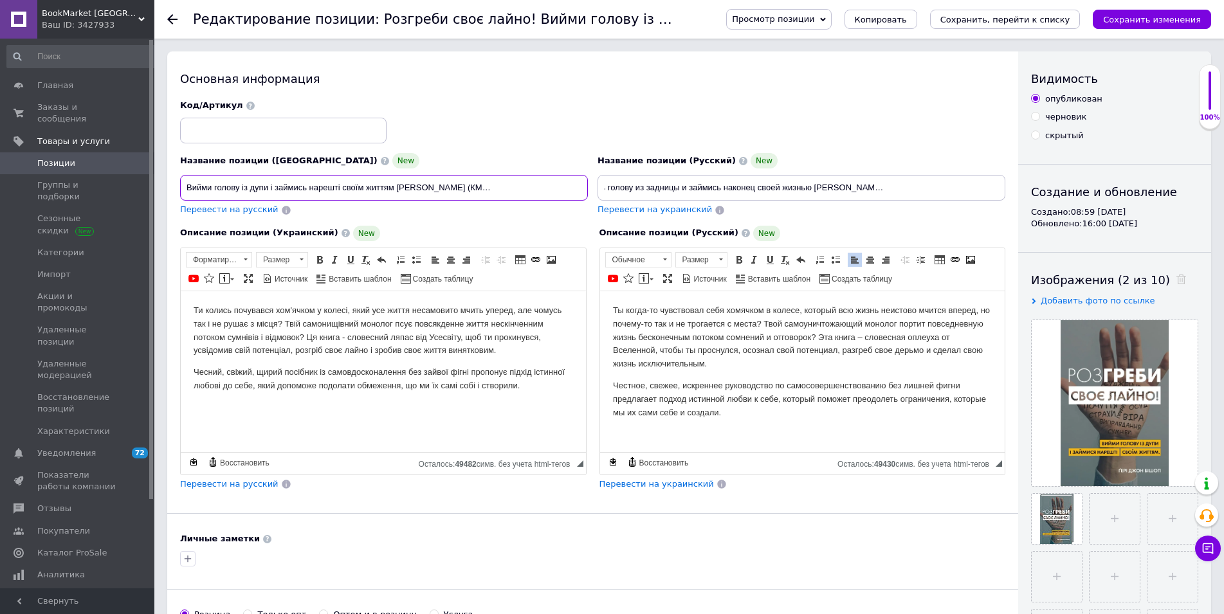
scroll to position [0, 0]
drag, startPoint x: 460, startPoint y: 187, endPoint x: 0, endPoint y: 181, distance: 459.9
click at [180, 181] on input "Розгреби своє лайно! Вийми голову із дупи і займись нарешті своїм життям Ґері Д…" at bounding box center [384, 188] width 408 height 26
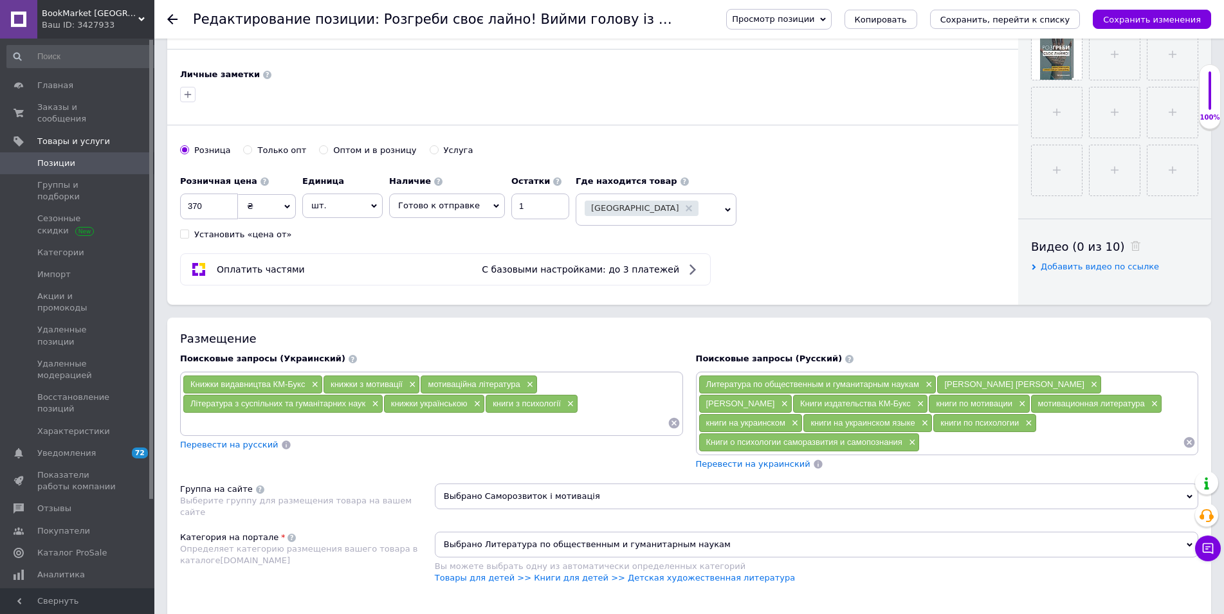
scroll to position [525, 0]
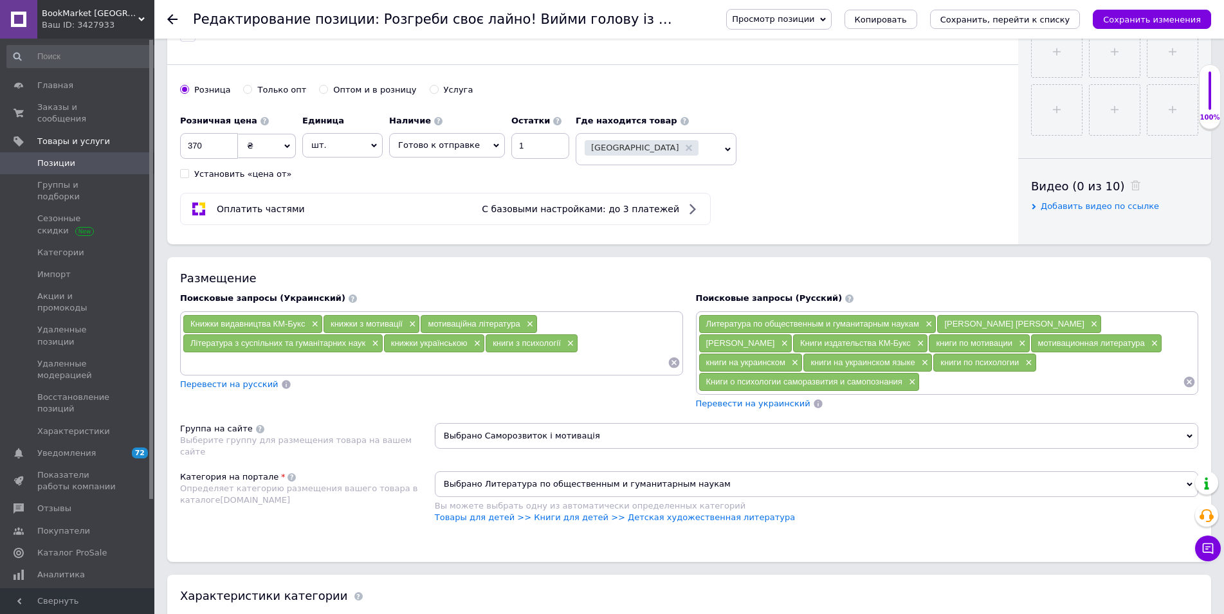
click at [231, 361] on input at bounding box center [425, 362] width 485 height 19
paste input "Розгреби своє лайно! Вийми голову із дупи і займись нарешті своїм життям Ґері Д…"
drag, startPoint x: 268, startPoint y: 363, endPoint x: 479, endPoint y: 365, distance: 211.6
click at [479, 365] on input "Розгреби своє лайно! Вийми голову із дупи і займись нарешті своїм життям Ґері Д…" at bounding box center [425, 362] width 485 height 19
type input "Розгреби своє лайно Ґері Джон Бішоп"
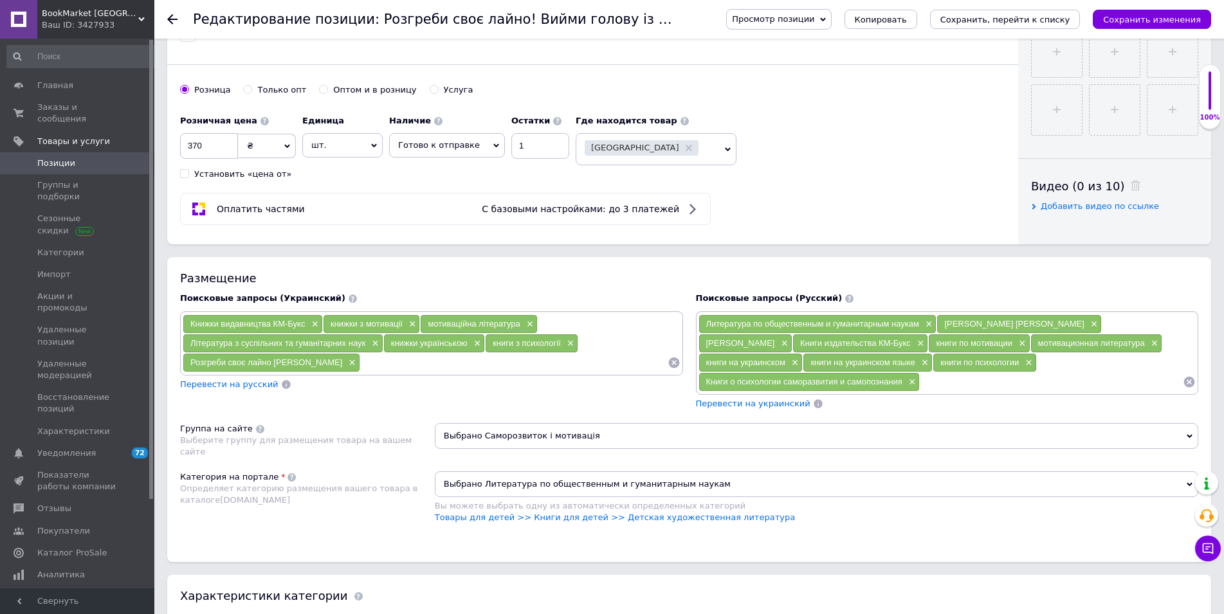
paste input "Розгреби своє лайно Ґері Джон Бішоп"
type input "Розгреби своє лайно Гері Джон Бішоп"
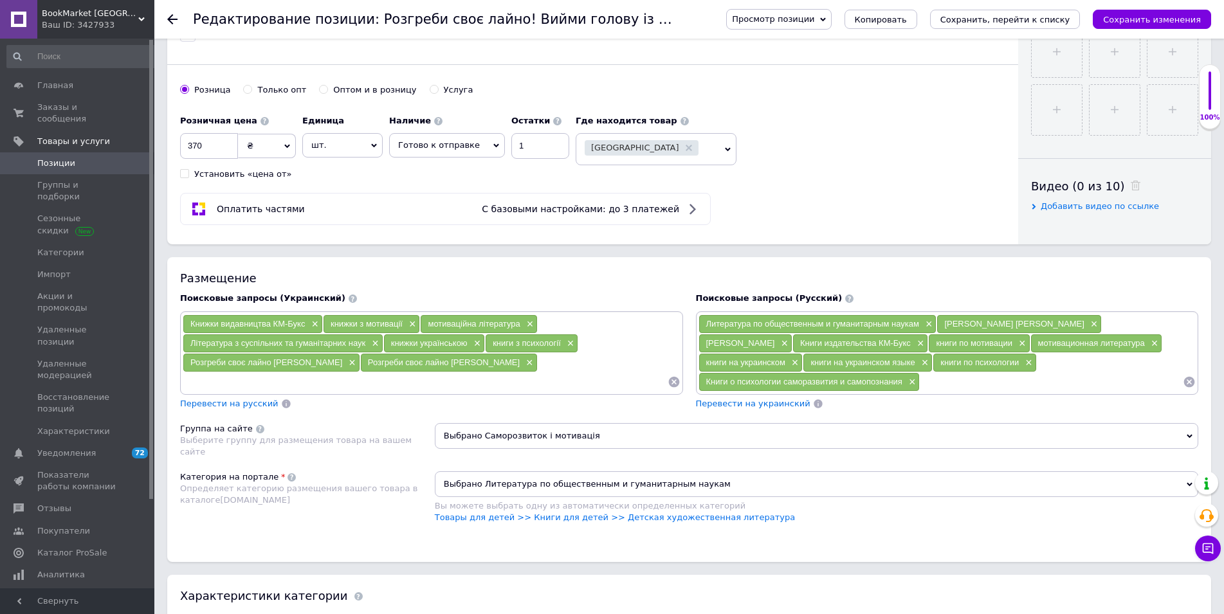
paste input "Розгреби своє лайно Ґері Джон Бішоп"
paste input "Ґері Джон Бішоп"
type input "Ґері Джон Бішоп Розгреби своє лайно"
paste input "Ґері Джон Бішоп Розгреби своє лайно"
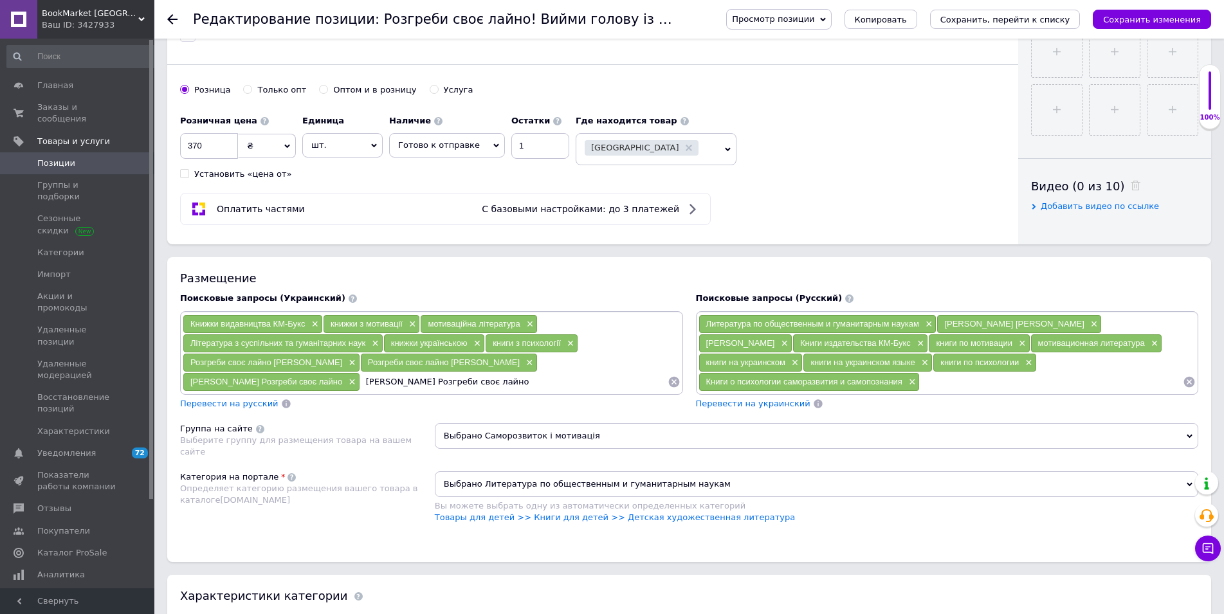
type input "Гері Джон Бішоп Розгреби своє лайно"
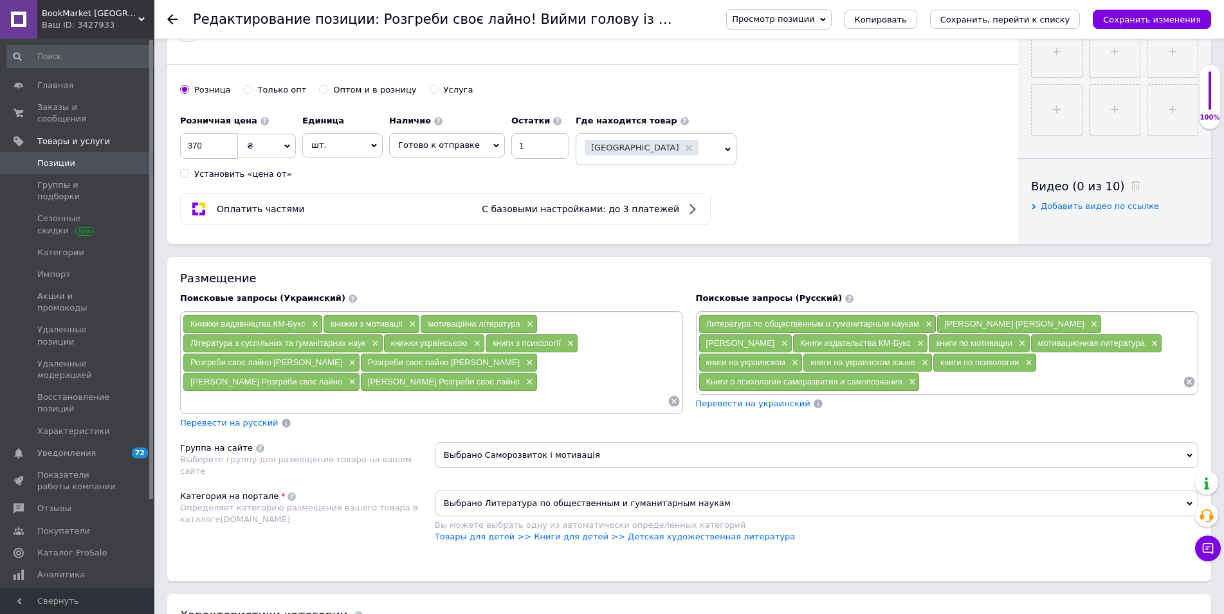
paste input "Ґері Джон Бішоп Розгреби своє лайно"
type input "Ґері Джон Бішоп"
paste input "Ґері Джон Бішоп Розгреби своє лайно"
type input "Гері Джон Бішоп"
paste input "Ґері Джон Бішоп Розгреби своє лайно"
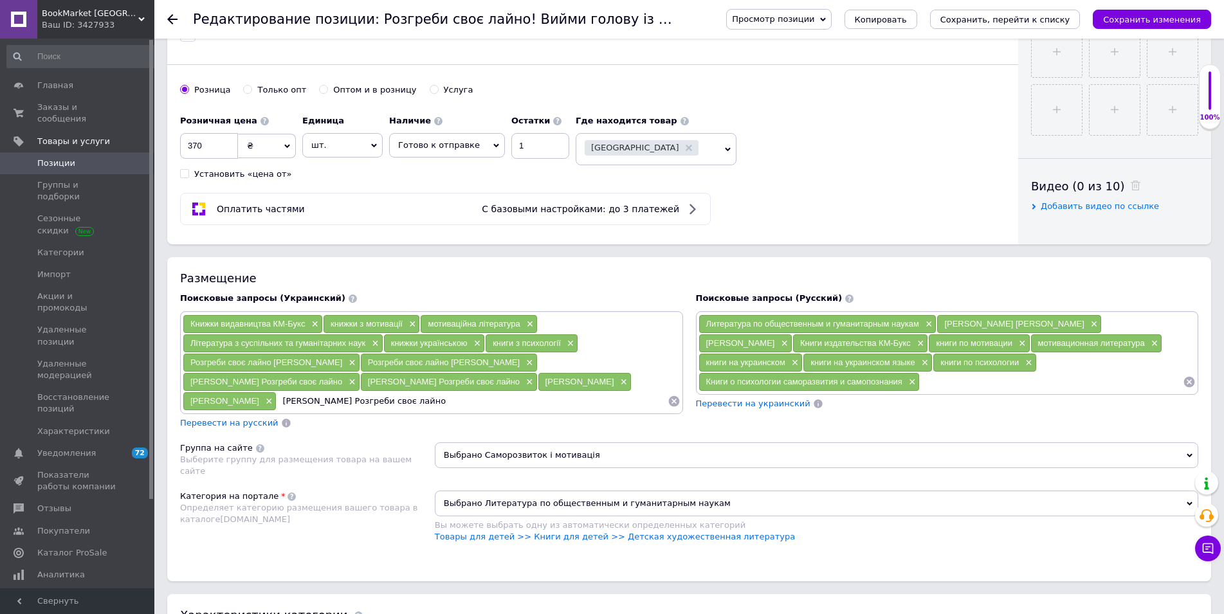
type input "ґері джон бішоп"
paste input "Ґері Джон Бішоп Розгреби своє лайно"
type input "гері джон бішоп"
paste input "Розгреби своє лайно"
type input "Книга Розгреби своє лайно"
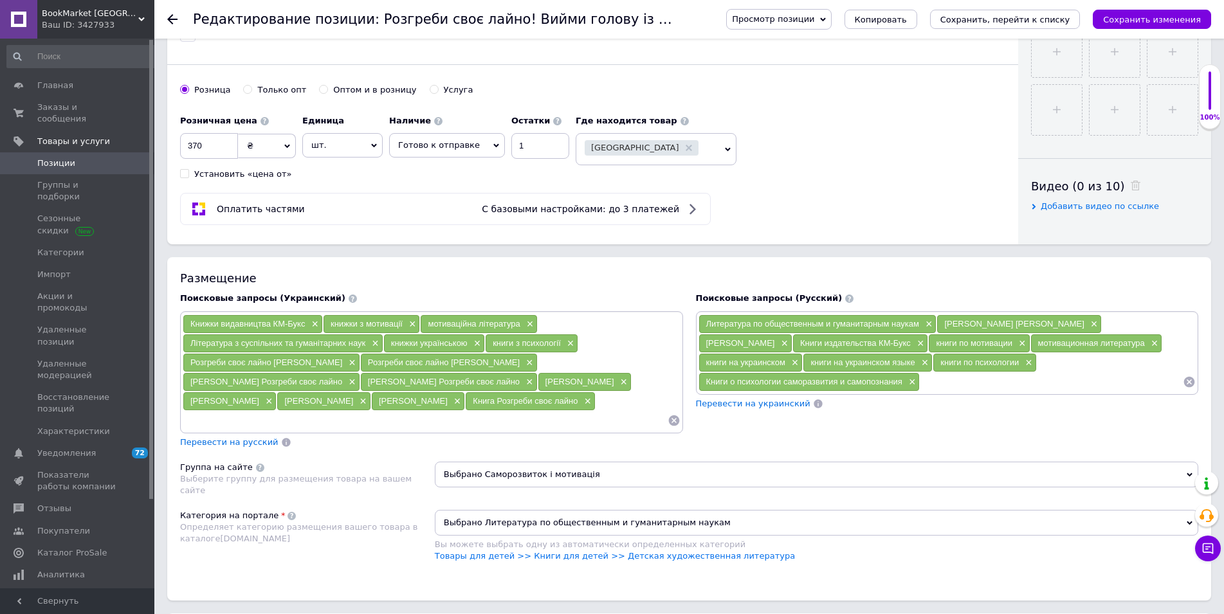
paste input "Розгреби своє лайно"
type input "Розгреби своє лайно"
paste input "Розгреби своє лайно"
type input "розгреби своє лайно"
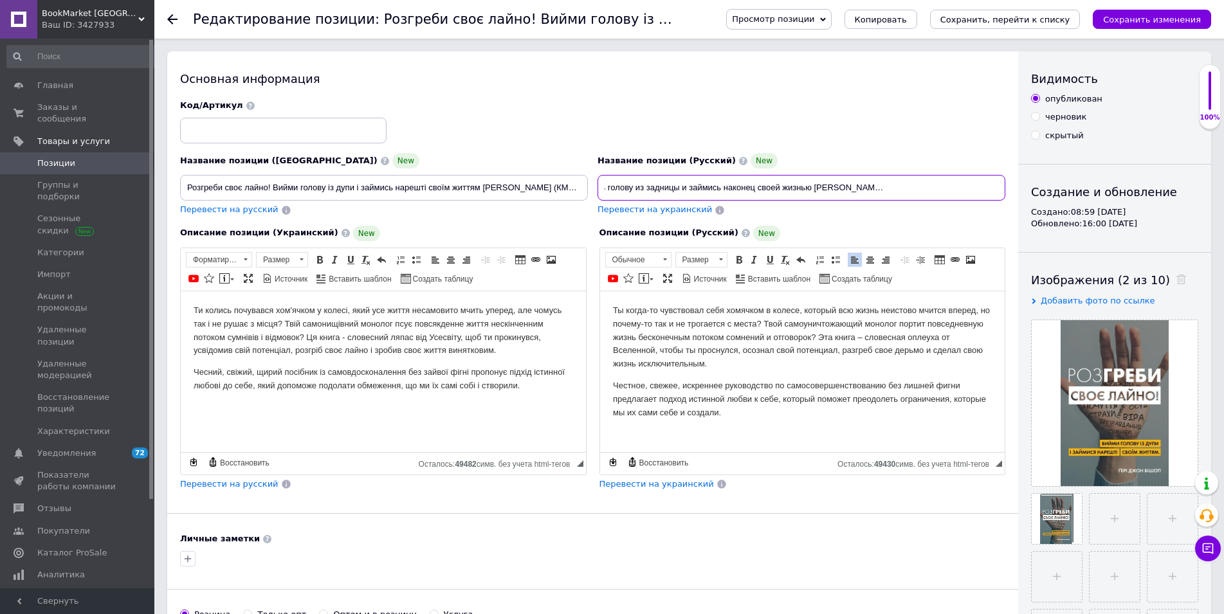
scroll to position [0, 0]
drag, startPoint x: 882, startPoint y: 187, endPoint x: 49, endPoint y: 179, distance: 833.6
click at [598, 179] on input "Разгреби свое дерьмо! Вынь голову из задницы и займись наконец своей жизнью Гер…" at bounding box center [802, 188] width 408 height 26
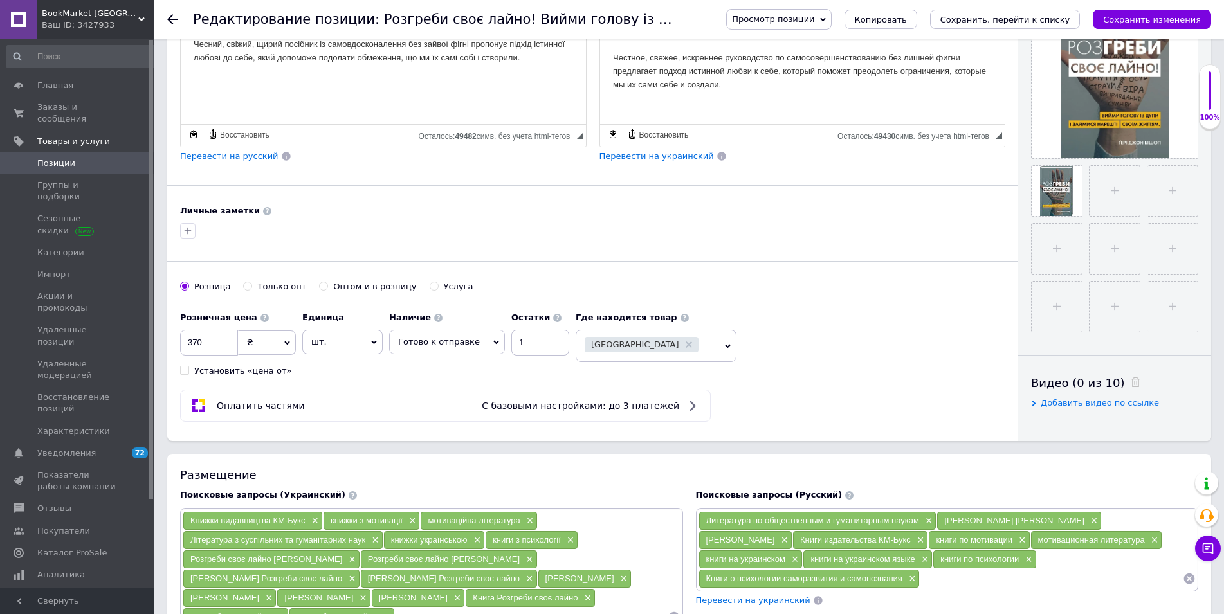
scroll to position [656, 0]
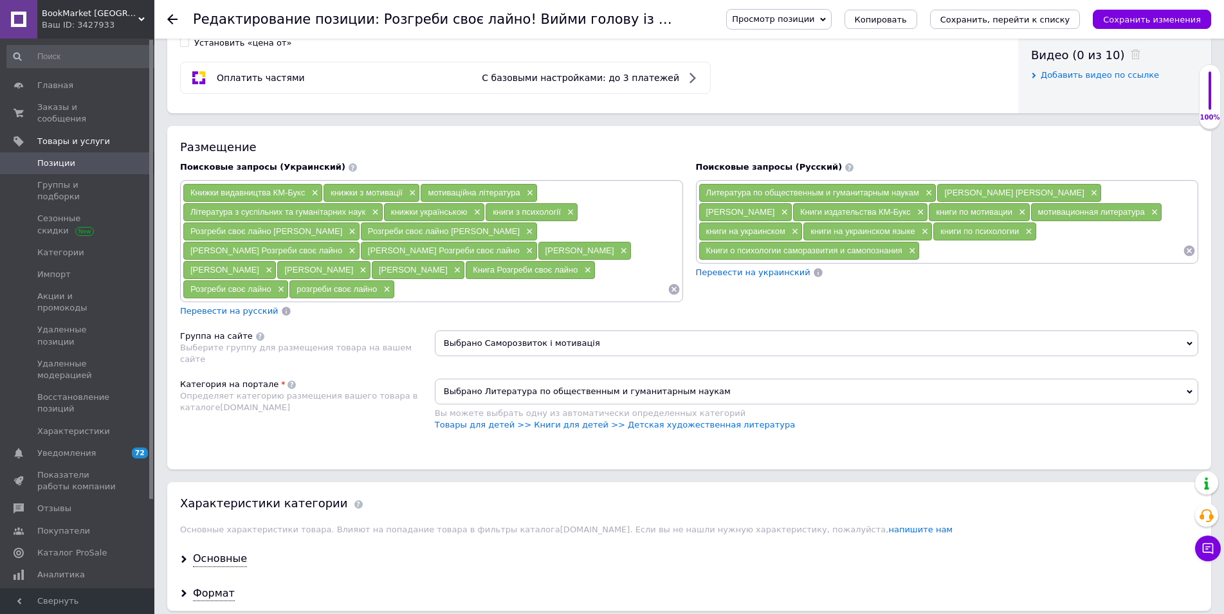
click at [920, 252] on input at bounding box center [1051, 250] width 263 height 19
paste input "Разгреби свое дерьмо! Вынь голову из задницы и займись наконец своей жизнью Гер…"
type input "Разгреби свое дерьмо Гери Джон Бишоп"
paste input "Разгреби свое дерьмо Гери Джон Бишоп"
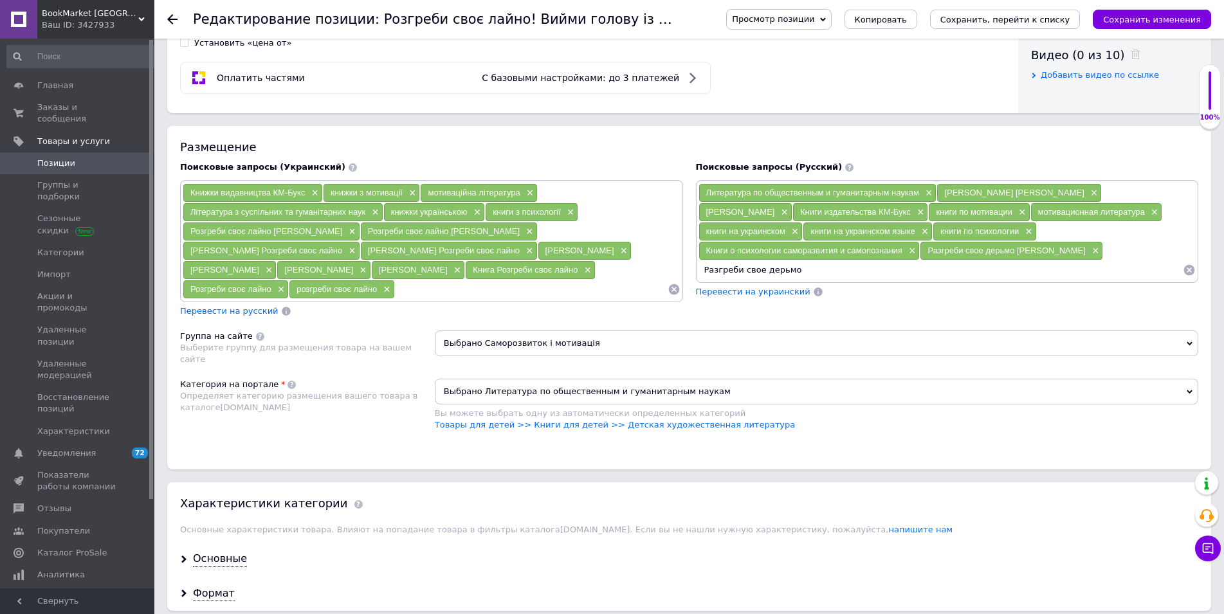
paste input "Гери Джон Бишоп"
type input "Гери Джон Бишоп Разгреби свое дерьмо"
paste input "Гери Джон Бишоп Разгреби свое дерьмо"
type input "Гери Джон Бишоп"
paste input "Гери Джон Бишоп Разгреби свое дерьмо"
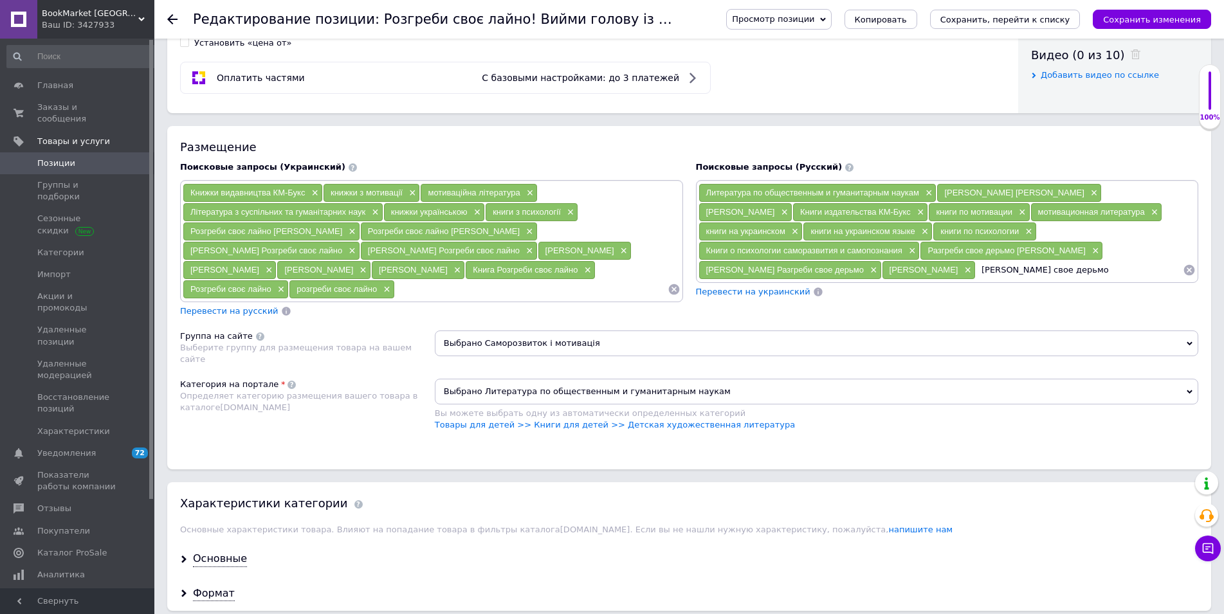
type input "гери джон бишоп"
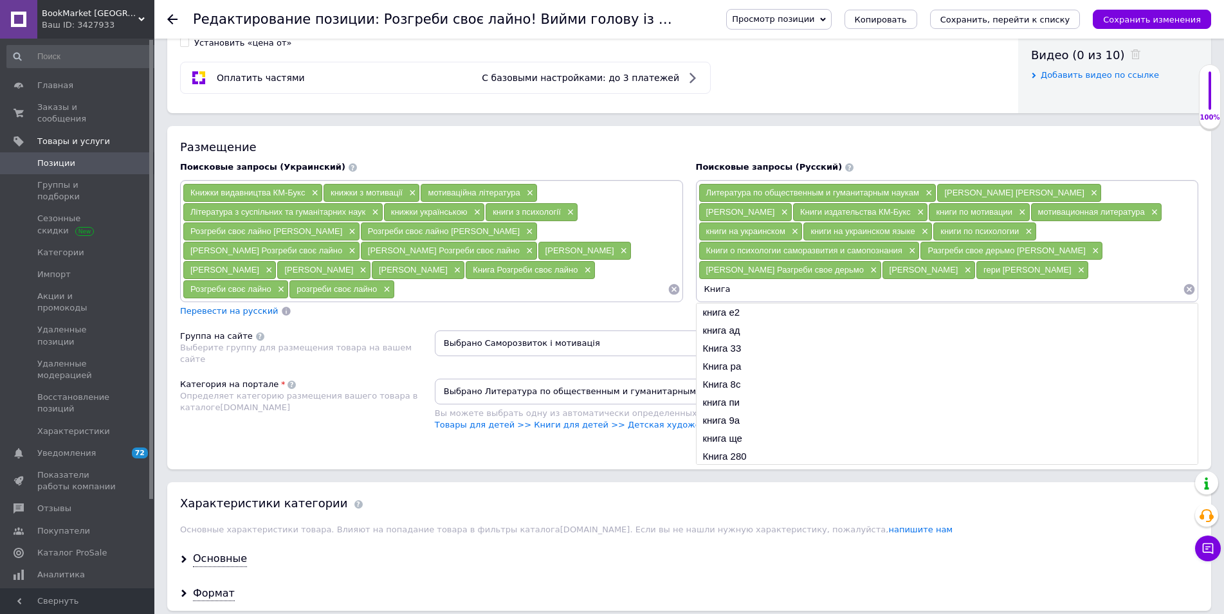
paste input "Разгреби свое дерьмо"
type input "Книга Разгреби свое дерьмо"
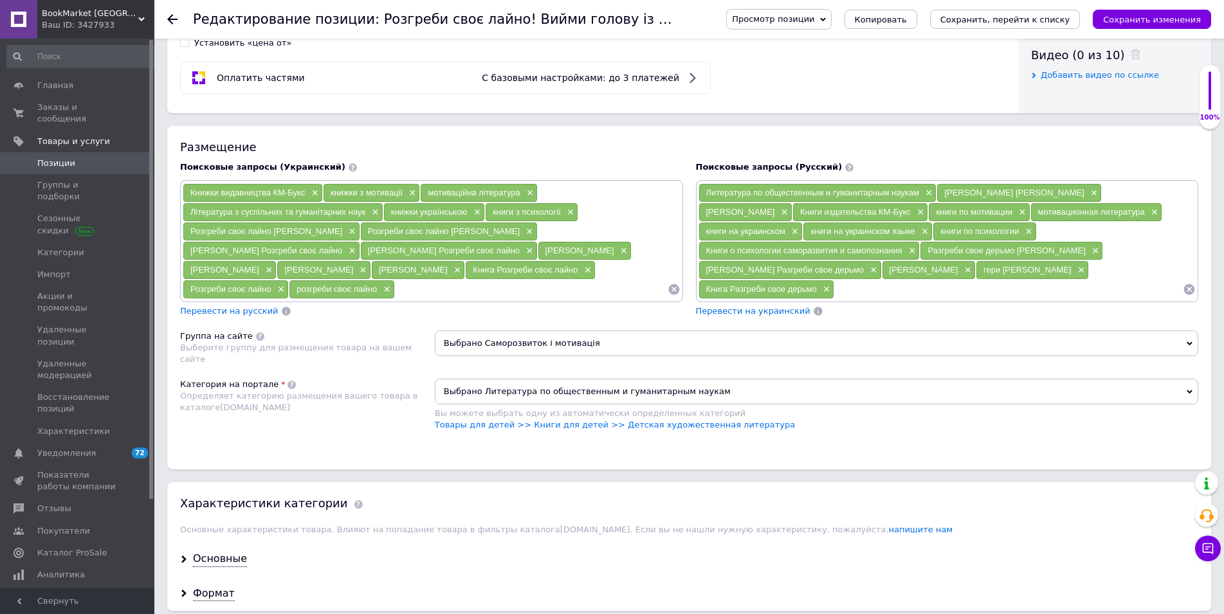
paste input "Разгреби свое дерьмо"
type input "Разгреби свое дерьмо"
paste input "Разгреби свое дерьмо"
type input "разгреби свое дерьмо"
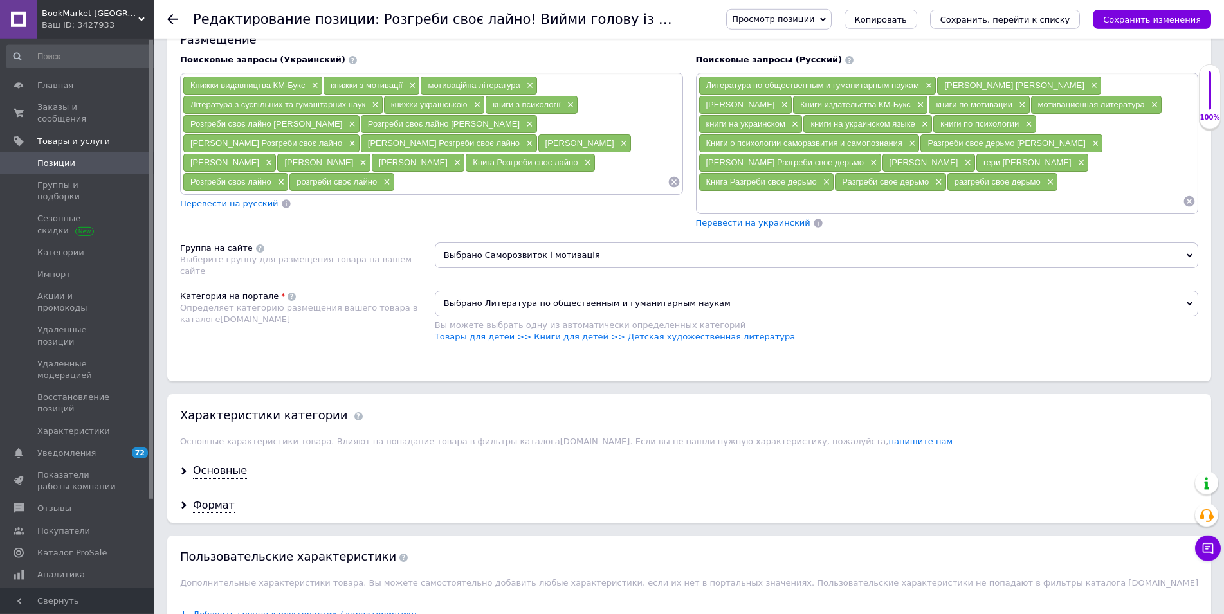
scroll to position [853, 0]
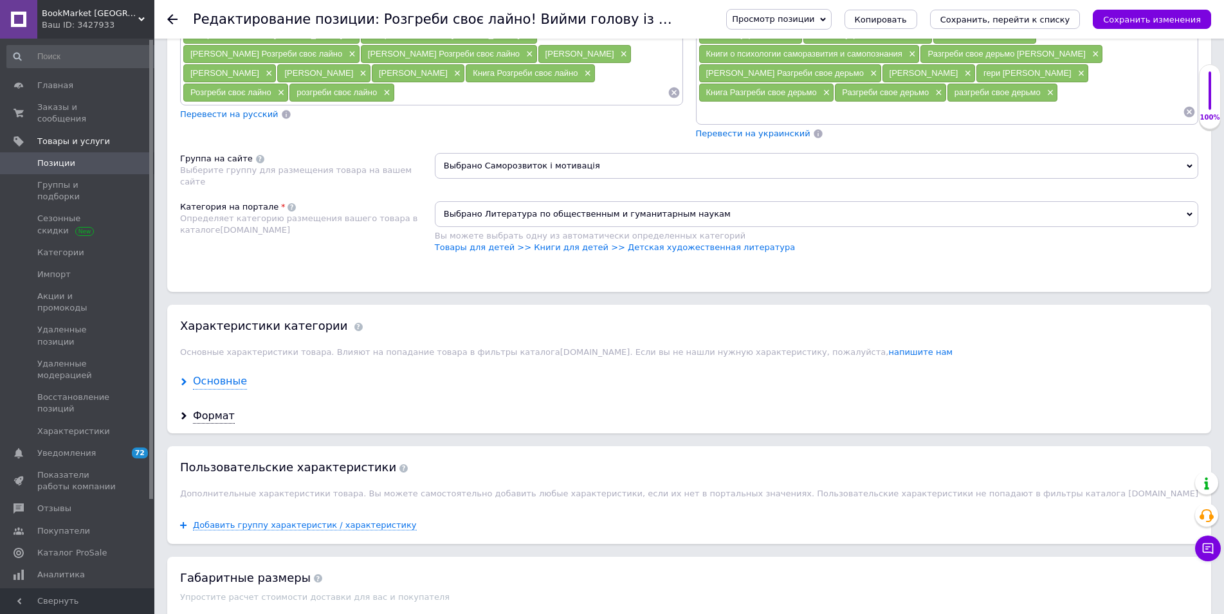
click at [231, 374] on div "Основные" at bounding box center [220, 381] width 54 height 15
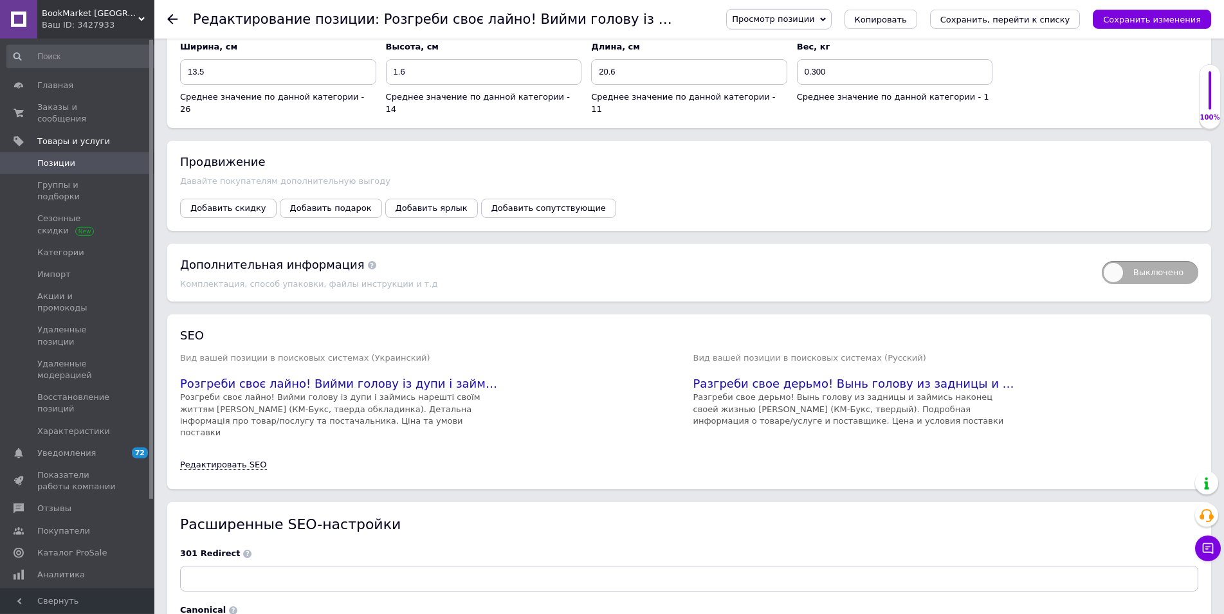
scroll to position [2038, 0]
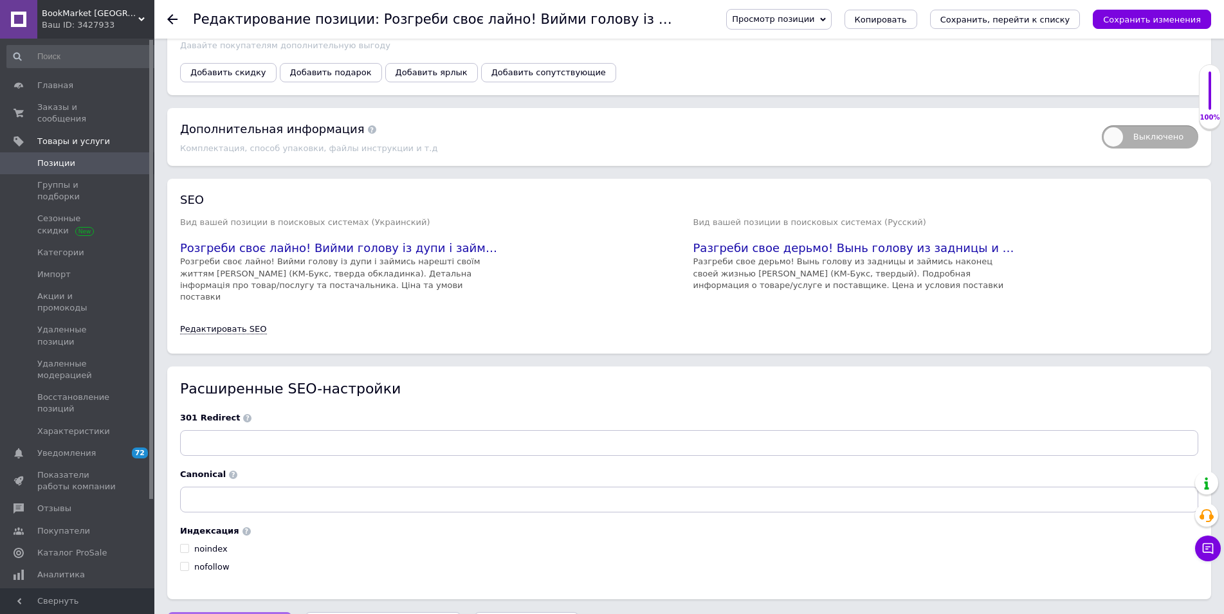
click at [245, 614] on span "Сохранить изменения" at bounding box center [230, 625] width 98 height 10
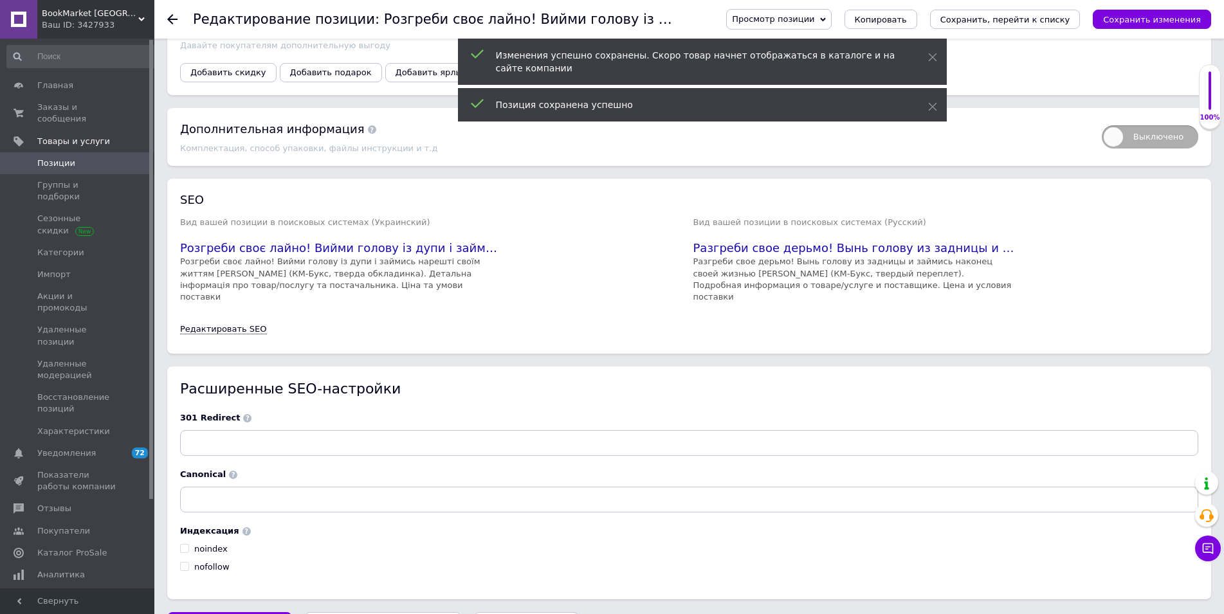
click at [171, 21] on icon at bounding box center [172, 19] width 10 height 10
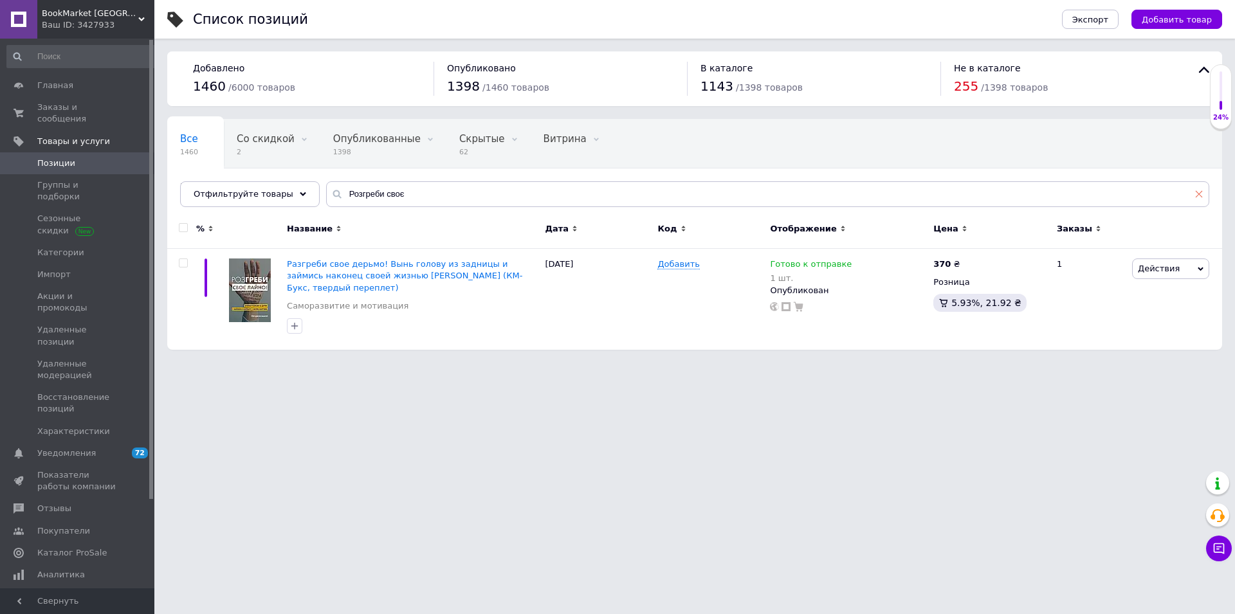
click at [1200, 198] on icon at bounding box center [1199, 194] width 8 height 8
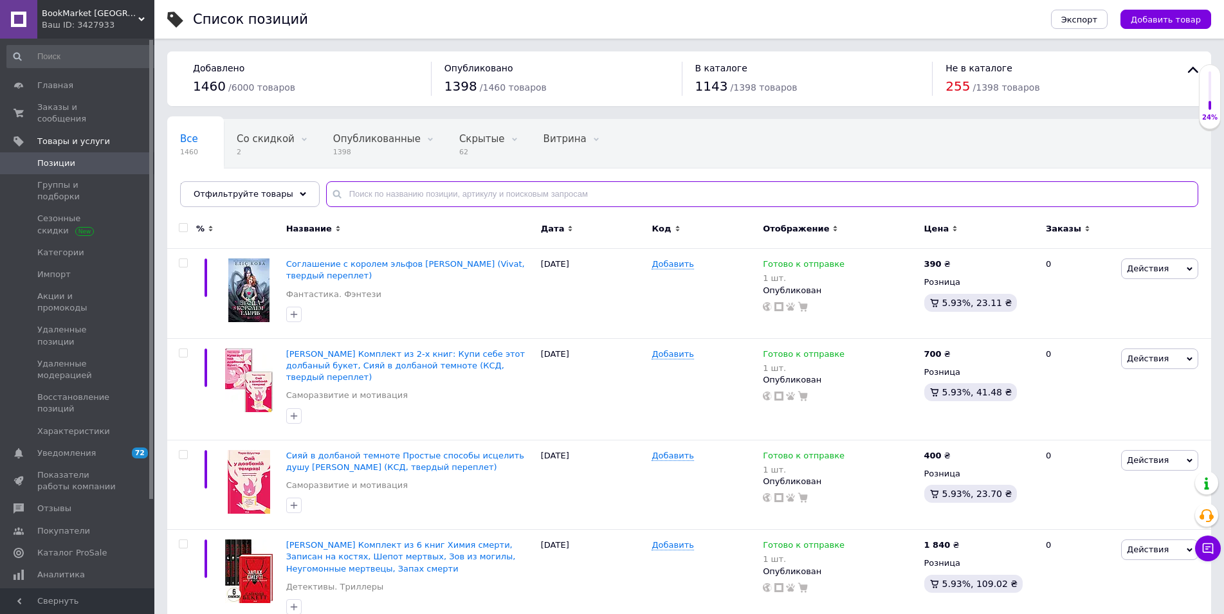
click at [406, 199] on input "text" at bounding box center [762, 194] width 872 height 26
paste input "Чоловіки без жінок"
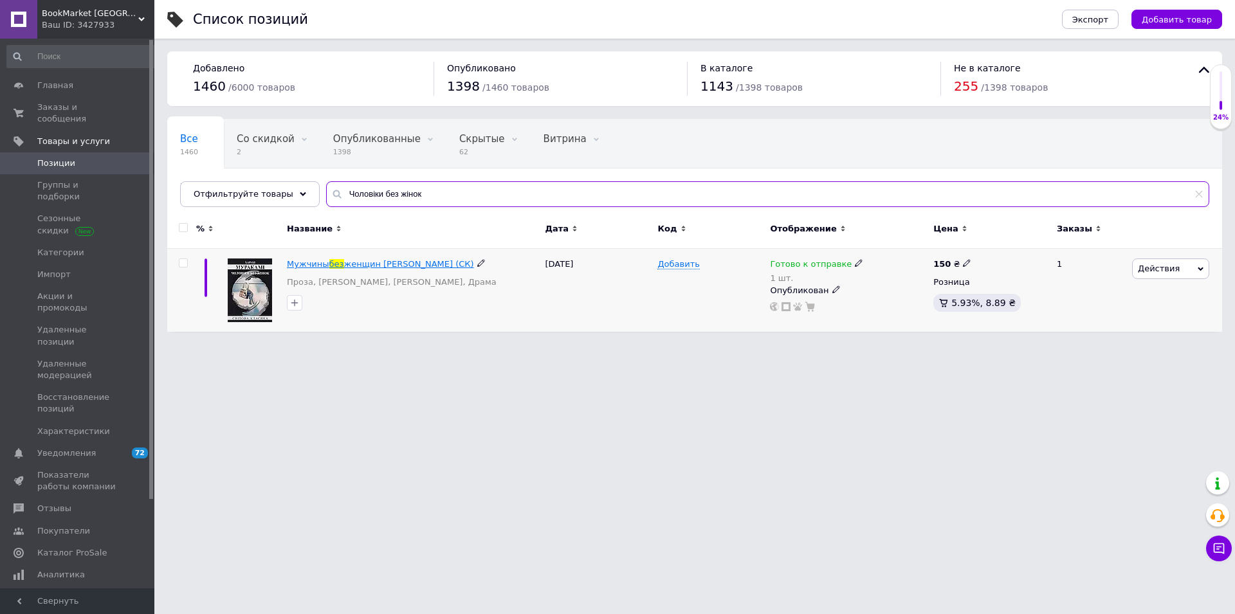
type input "Чоловіки без жінок"
click at [387, 266] on span "женщин Харуки Мураками (СК)" at bounding box center [409, 264] width 130 height 10
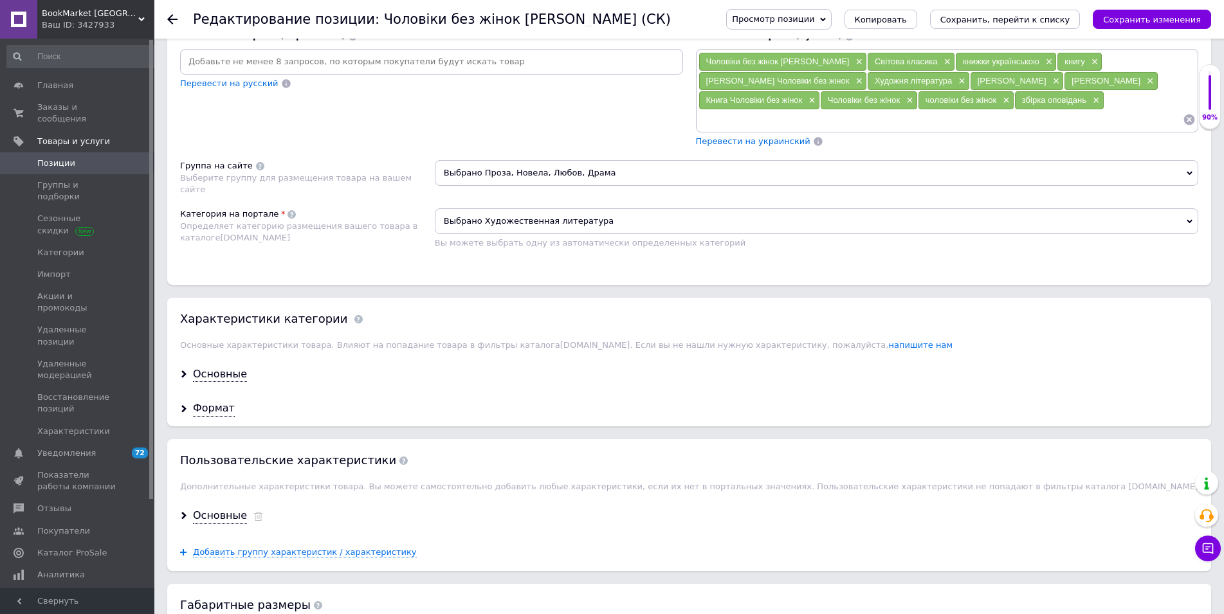
scroll to position [984, 0]
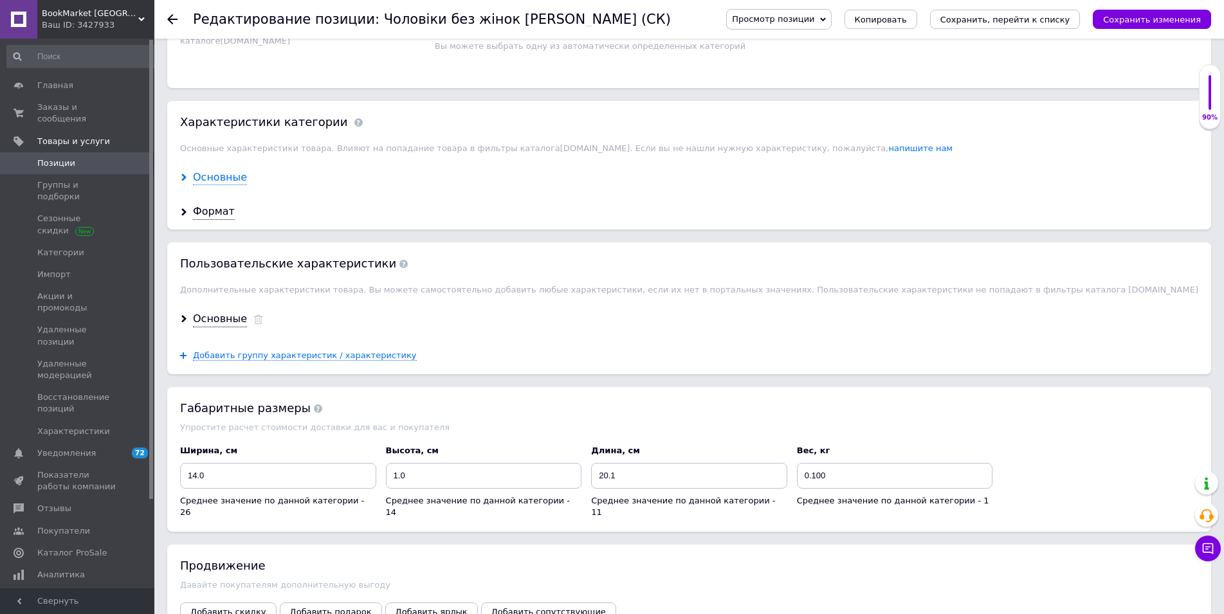
click at [214, 182] on div "Основные" at bounding box center [220, 177] width 54 height 15
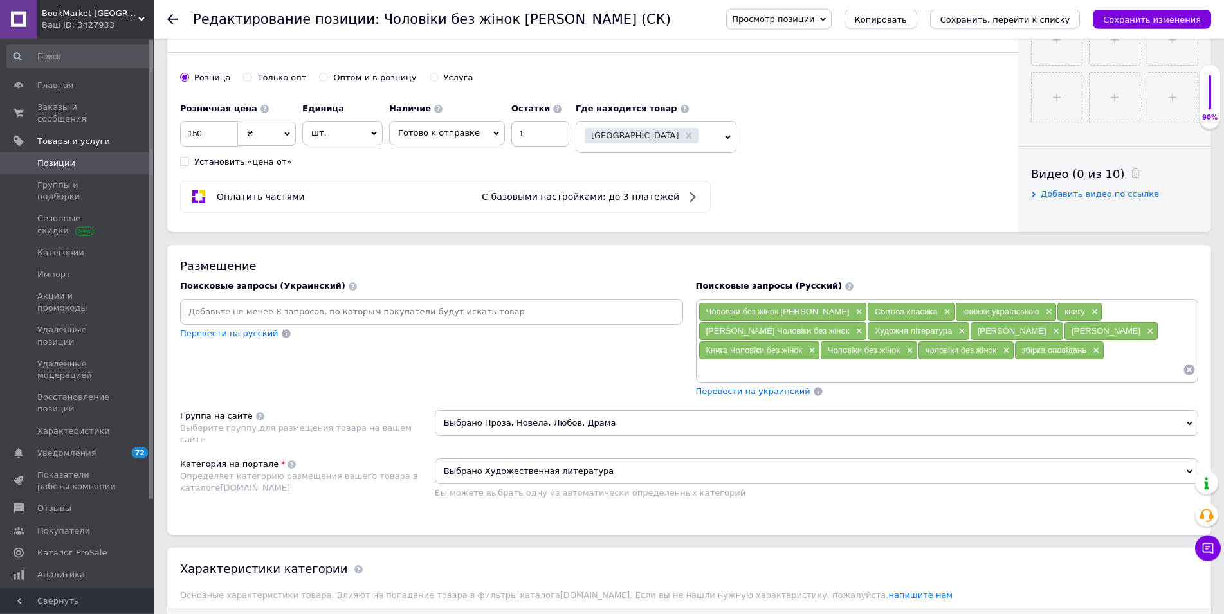
scroll to position [590, 0]
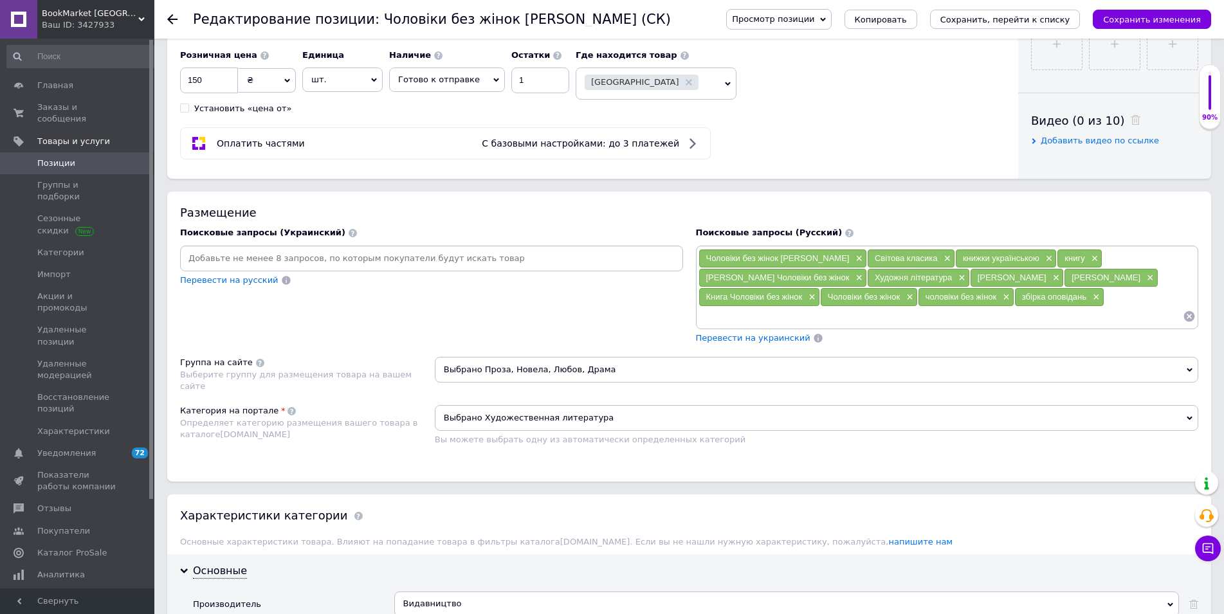
click at [304, 257] on input at bounding box center [432, 258] width 498 height 19
type input "Художня література"
click at [731, 317] on input at bounding box center [940, 316] width 485 height 19
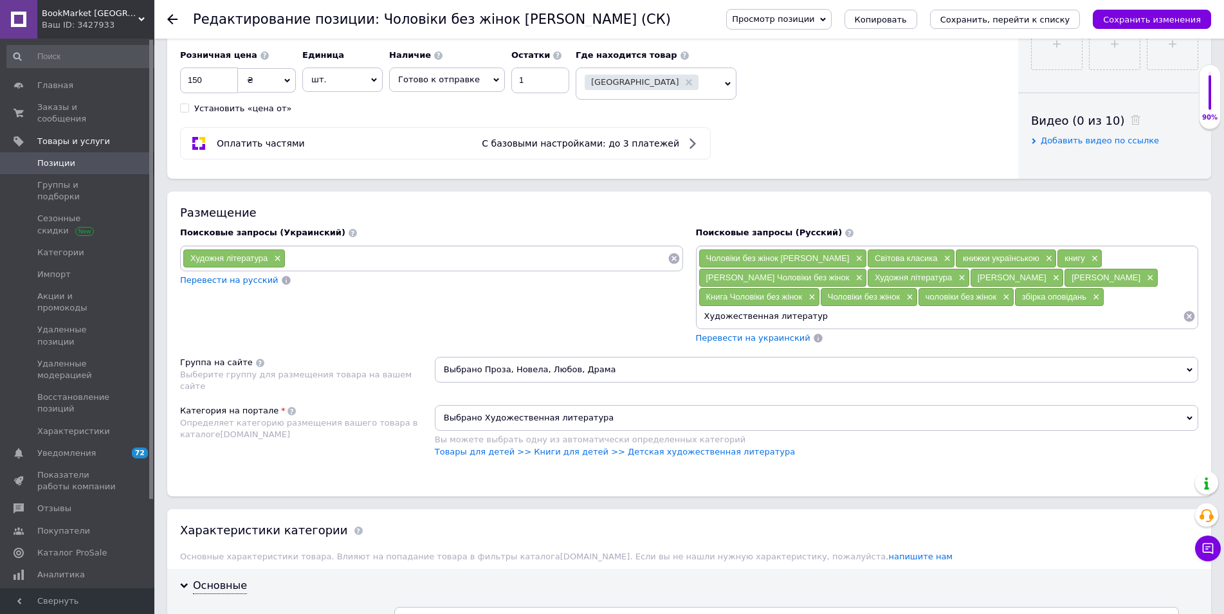
type input "Художественная литература"
type input "книги на украинском"
type input "книги на украинском языке"
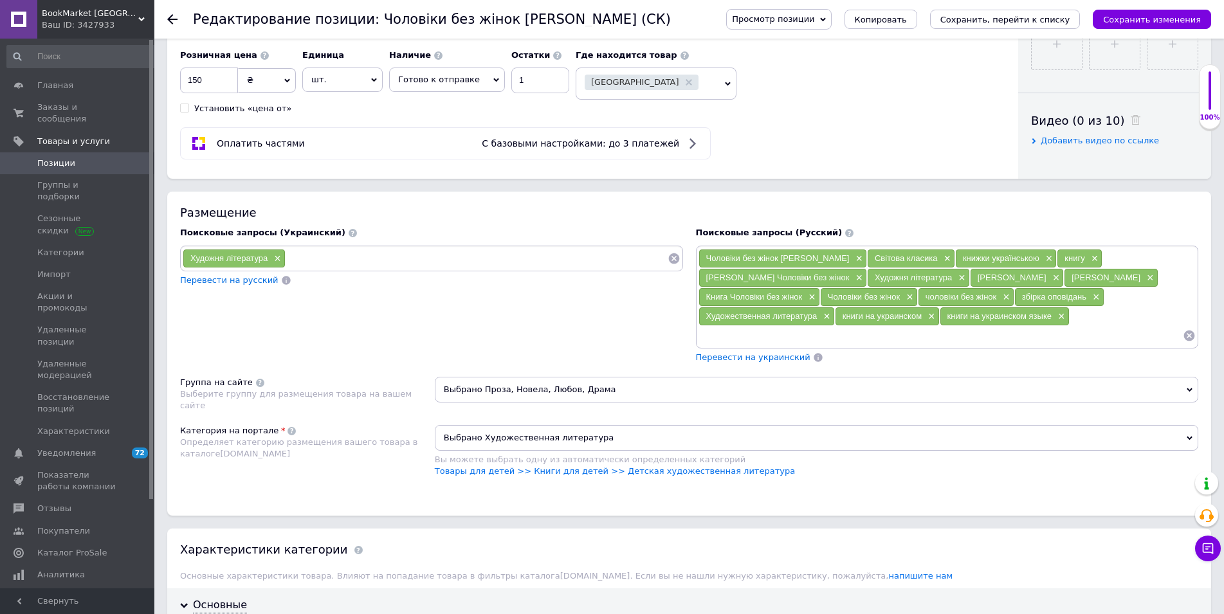
click at [349, 264] on input at bounding box center [477, 258] width 382 height 19
type input "книжки українською"
type input "сучасна проза"
click at [731, 336] on input at bounding box center [940, 335] width 485 height 19
type input "современная проза"
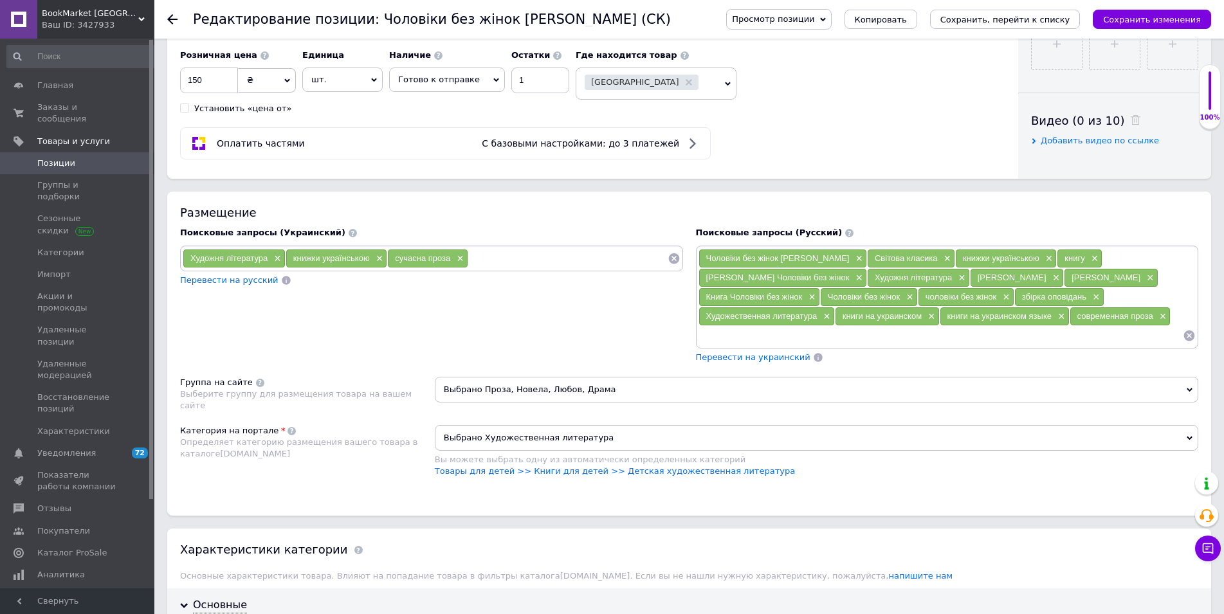
click at [656, 334] on div "Поисковые запросы (Украинский) Художня література × книжки українською × сучасн…" at bounding box center [432, 295] width 516 height 149
drag, startPoint x: 933, startPoint y: 260, endPoint x: 870, endPoint y: 260, distance: 62.4
click at [870, 260] on div "Світова класика ×" at bounding box center [911, 259] width 87 height 18
copy span "Світова класика"
click at [502, 263] on input at bounding box center [567, 258] width 199 height 19
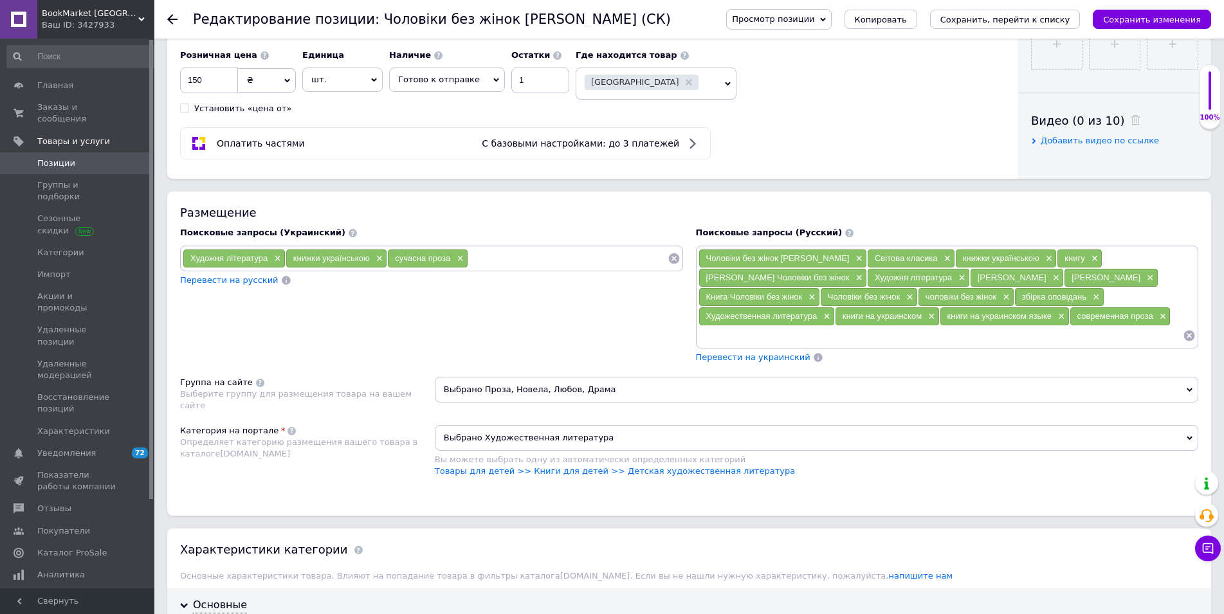
paste input "Світова класика"
type input "Серія Світова класика"
type input "світова класика"
click at [726, 336] on input at bounding box center [940, 335] width 485 height 19
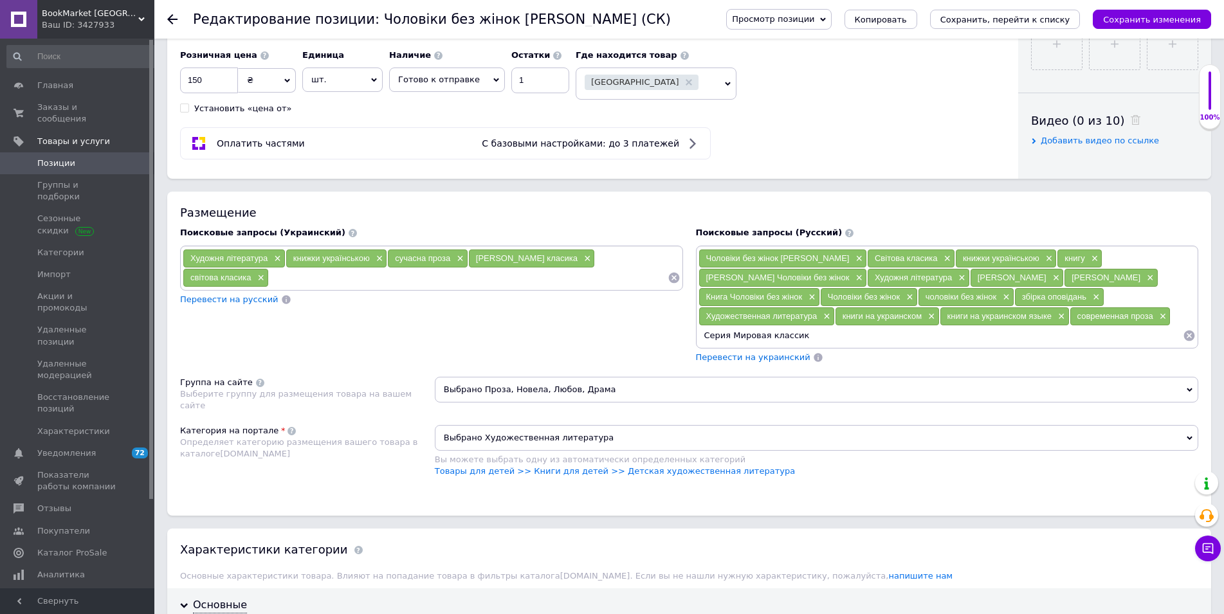
type input "Серия Мировая классика"
type input "мировая классика"
click at [941, 257] on span "×" at bounding box center [945, 258] width 10 height 11
click at [954, 259] on span "×" at bounding box center [959, 258] width 10 height 11
click at [900, 257] on span "×" at bounding box center [903, 258] width 10 height 11
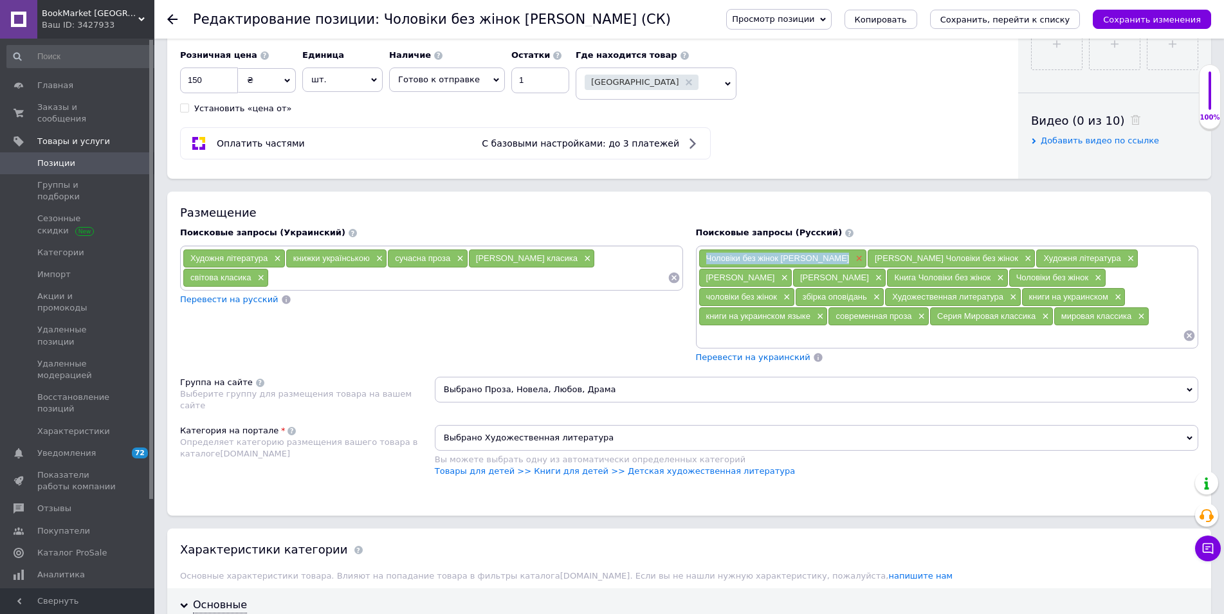
drag, startPoint x: 705, startPoint y: 259, endPoint x: 848, endPoint y: 262, distance: 142.8
click at [848, 262] on div "Чоловіки без жінок Харукі Муракамі ×" at bounding box center [782, 259] width 167 height 18
copy span "Чоловіки без жінок Харукі Муракамі"
click at [852, 259] on span "×" at bounding box center [857, 258] width 10 height 11
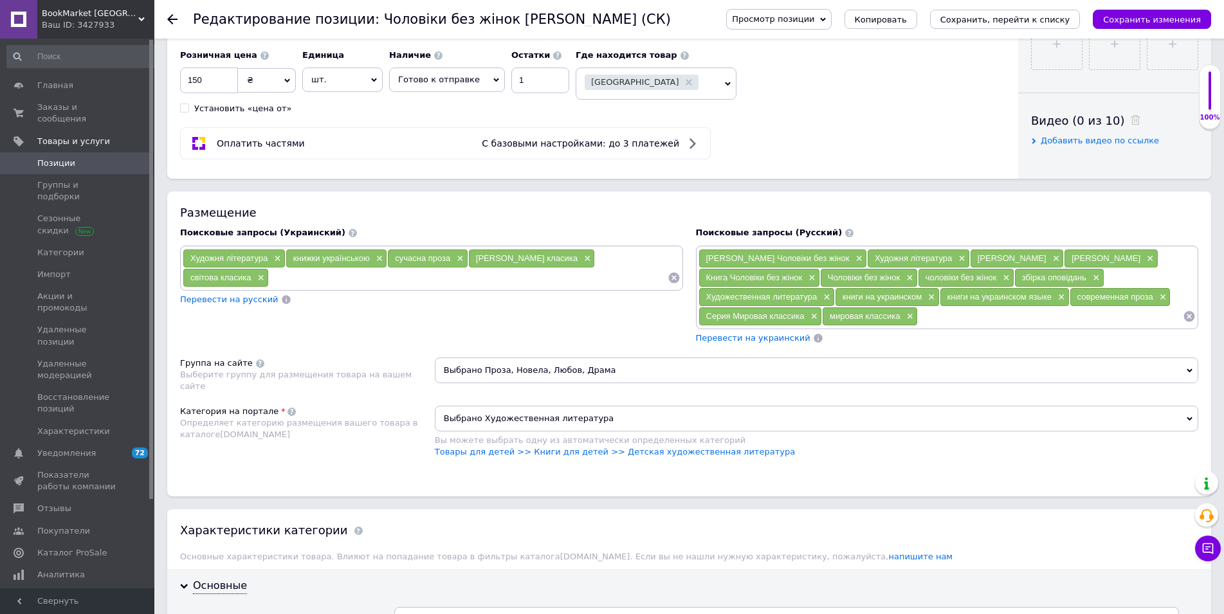
click at [269, 274] on input at bounding box center [468, 277] width 398 height 19
paste input "Чоловіки без жінок Харукі Муракамі"
type input "Чоловіки без жінок Харукі Муракамі"
paste input "Чоловіки без жінок Харукі Муракамі"
paste input "Харукі Муракамі"
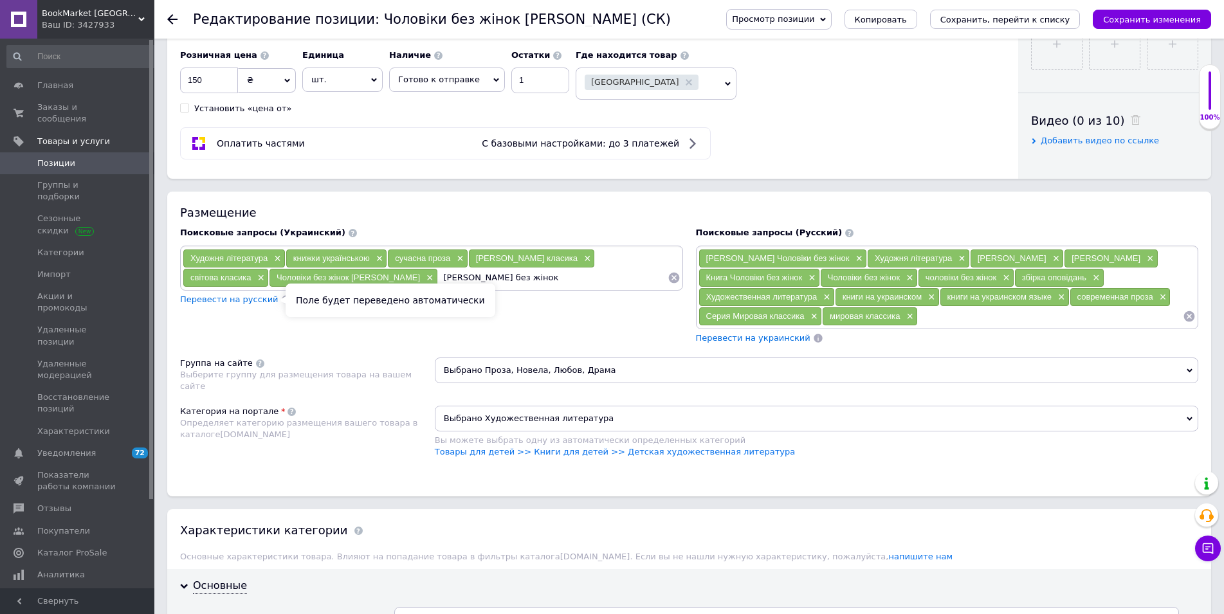
type input "Харукі Муракамі Чоловіки без жінок"
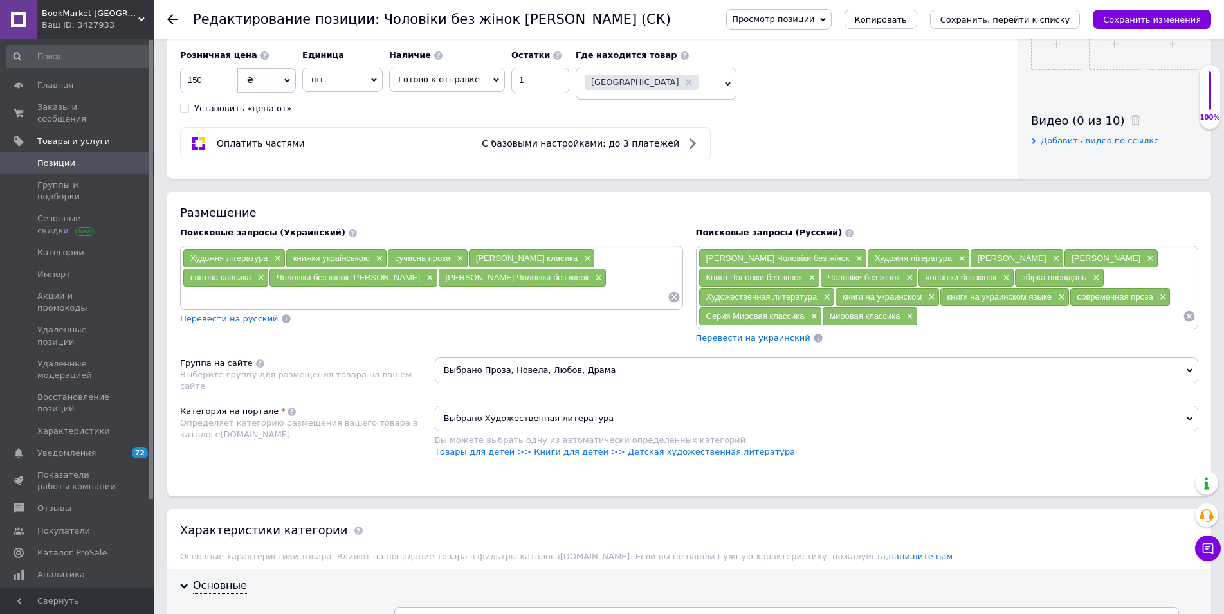
paste input "Харукі Муракамі Чоловіки без жінок"
type input "Харукі Муракамі"
paste input "Харукі Муракамі Чоловіки без жінок"
type input "харукі муракамі"
paste input "Чоловіки без жінок"
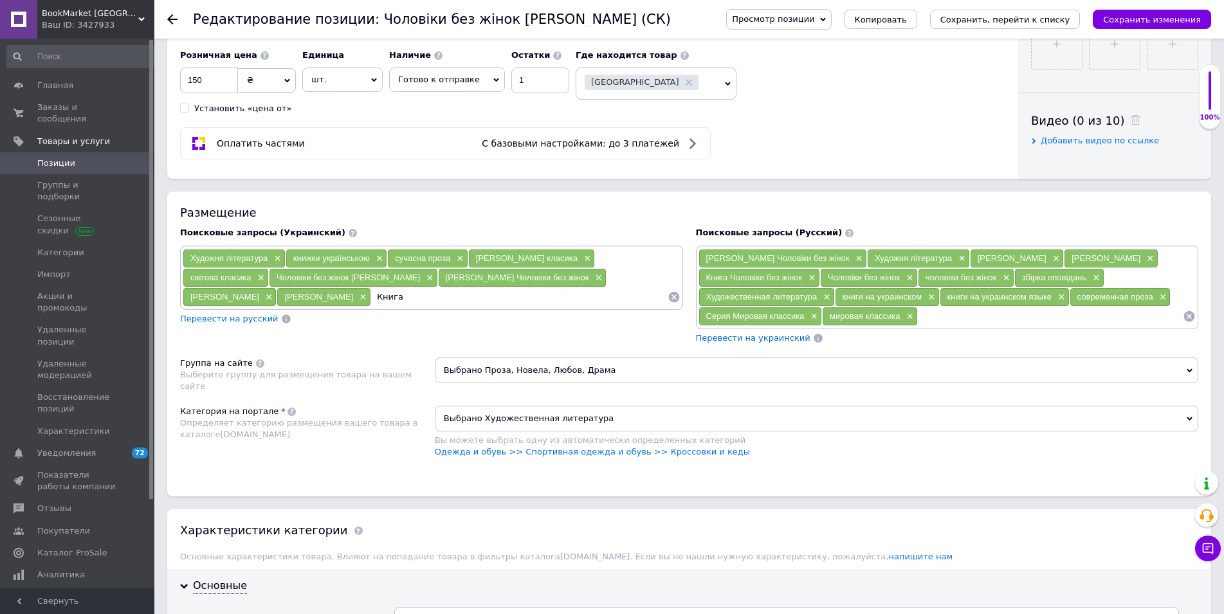
type input "Книга Чоловіки без жінок"
paste input "Чоловіки без жінок"
type input "Чоловіки без жінок"
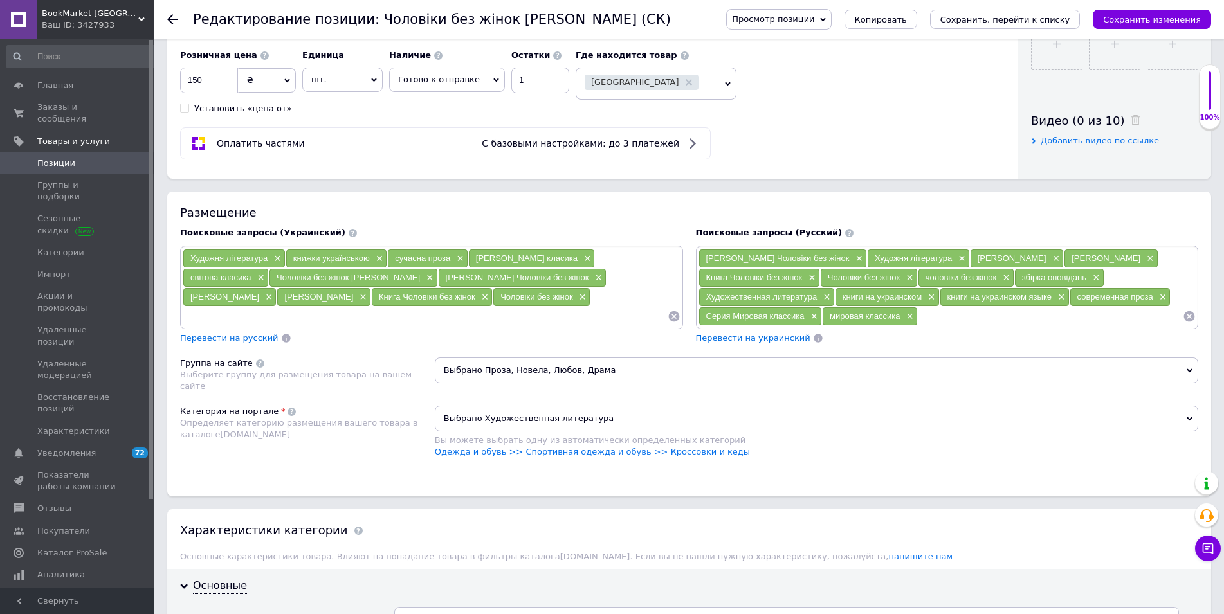
paste input "Чоловіки без жінок"
type input "чоловіки без жінок"
click at [853, 260] on span "×" at bounding box center [857, 258] width 10 height 11
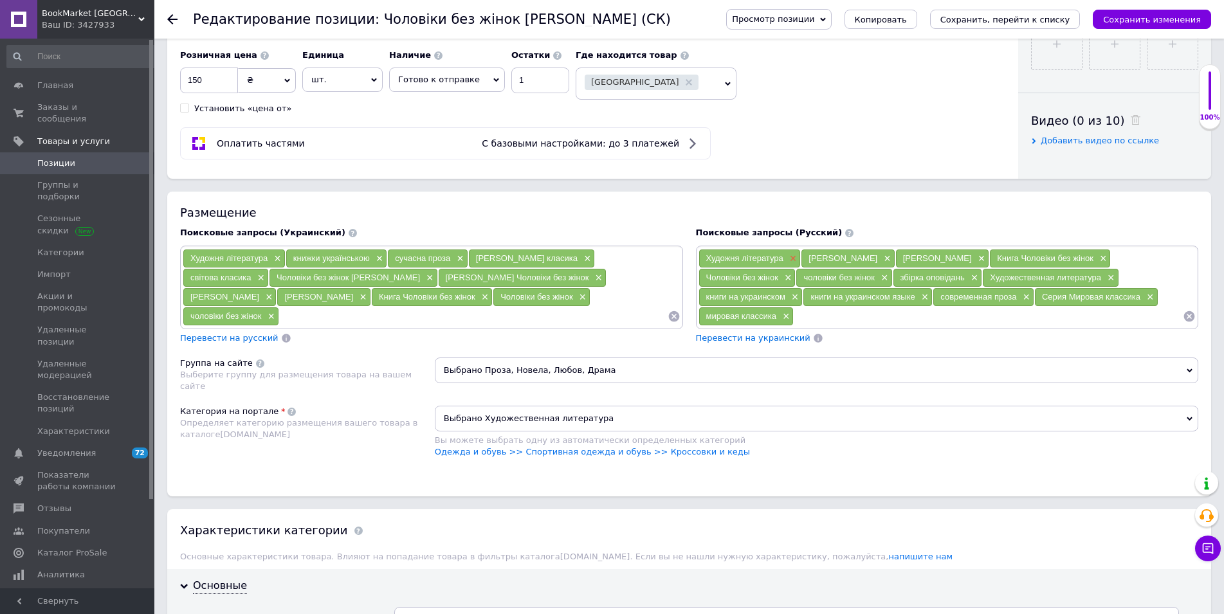
click at [792, 257] on span "×" at bounding box center [792, 258] width 10 height 11
click at [779, 257] on span "×" at bounding box center [783, 258] width 10 height 11
click at [778, 257] on span "×" at bounding box center [783, 258] width 10 height 11
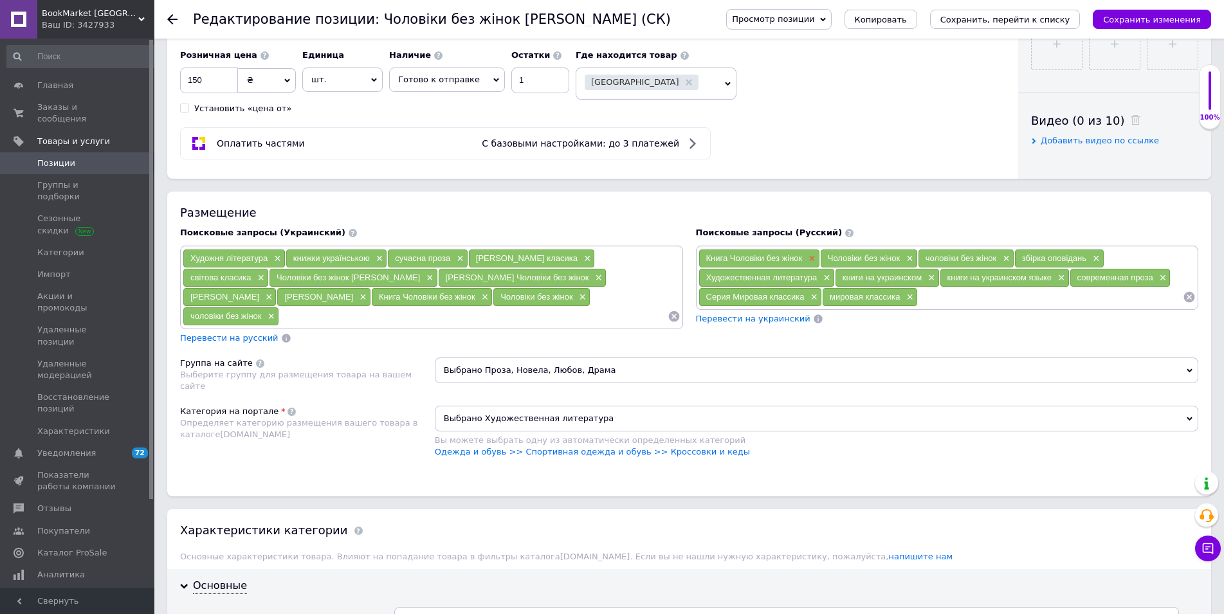
click at [808, 258] on span "×" at bounding box center [810, 258] width 10 height 11
click at [784, 255] on span "×" at bounding box center [786, 258] width 10 height 11
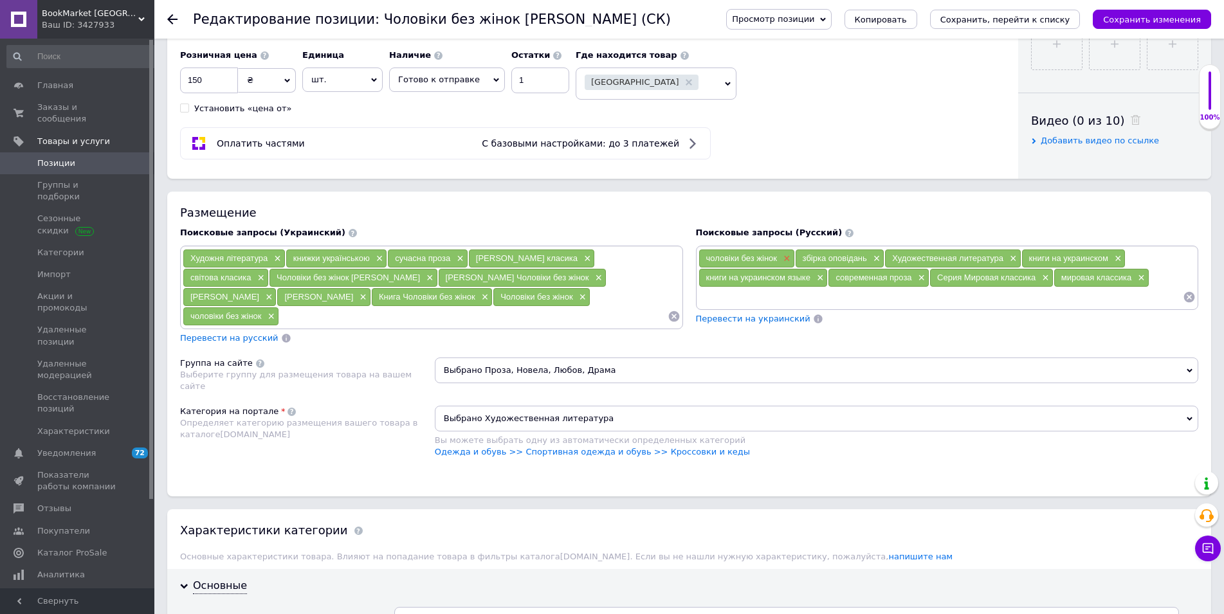
click at [785, 257] on span "×" at bounding box center [785, 258] width 10 height 11
click at [440, 322] on input at bounding box center [473, 316] width 388 height 19
drag, startPoint x: 770, startPoint y: 260, endPoint x: 698, endPoint y: 259, distance: 71.4
click at [698, 259] on div "збірка оповідань ×" at bounding box center [743, 258] width 90 height 19
copy span "збірка оповідань"
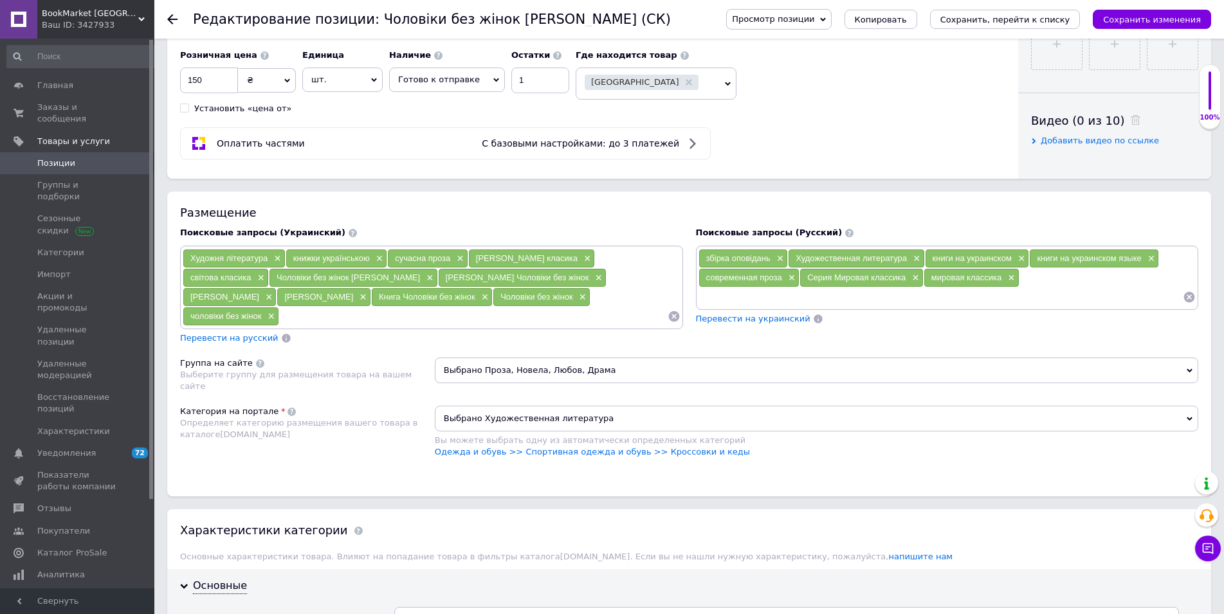
click at [720, 296] on input at bounding box center [940, 296] width 485 height 19
paste input "сборник рассказов"
type input "сборник рассказов"
drag, startPoint x: 771, startPoint y: 257, endPoint x: 705, endPoint y: 258, distance: 65.6
click at [705, 258] on div "збірка оповідань ×" at bounding box center [743, 259] width 89 height 18
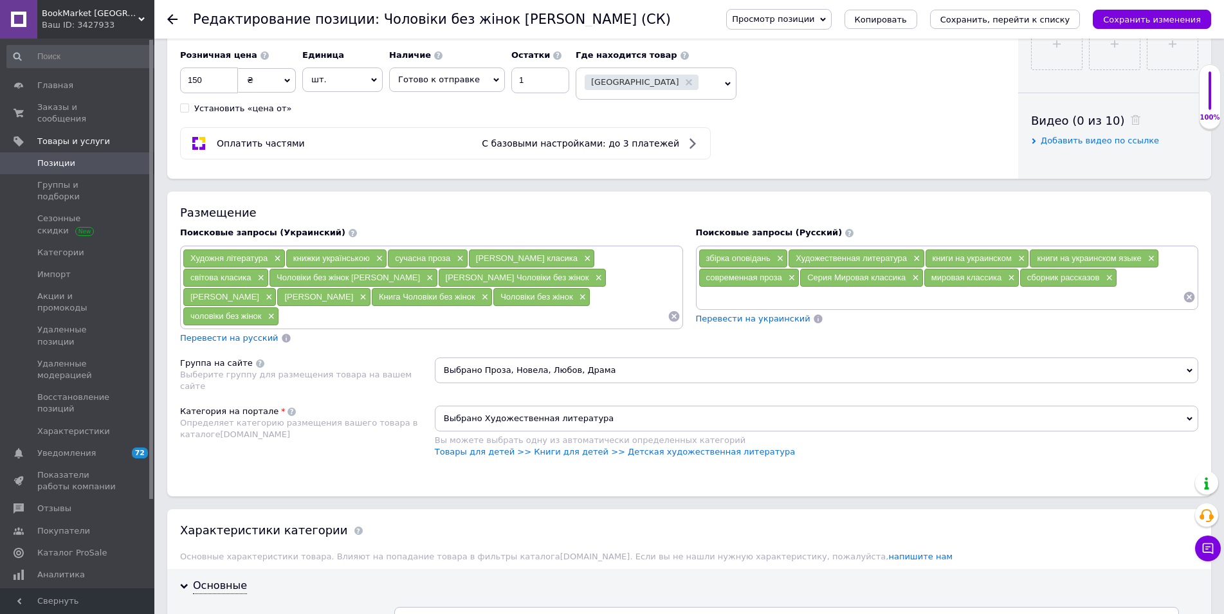
copy span "збірка оповідань"
click at [305, 315] on input at bounding box center [473, 316] width 388 height 19
paste input "збірка оповідань"
type input "збірка оповідань"
click at [777, 259] on span "×" at bounding box center [779, 258] width 10 height 11
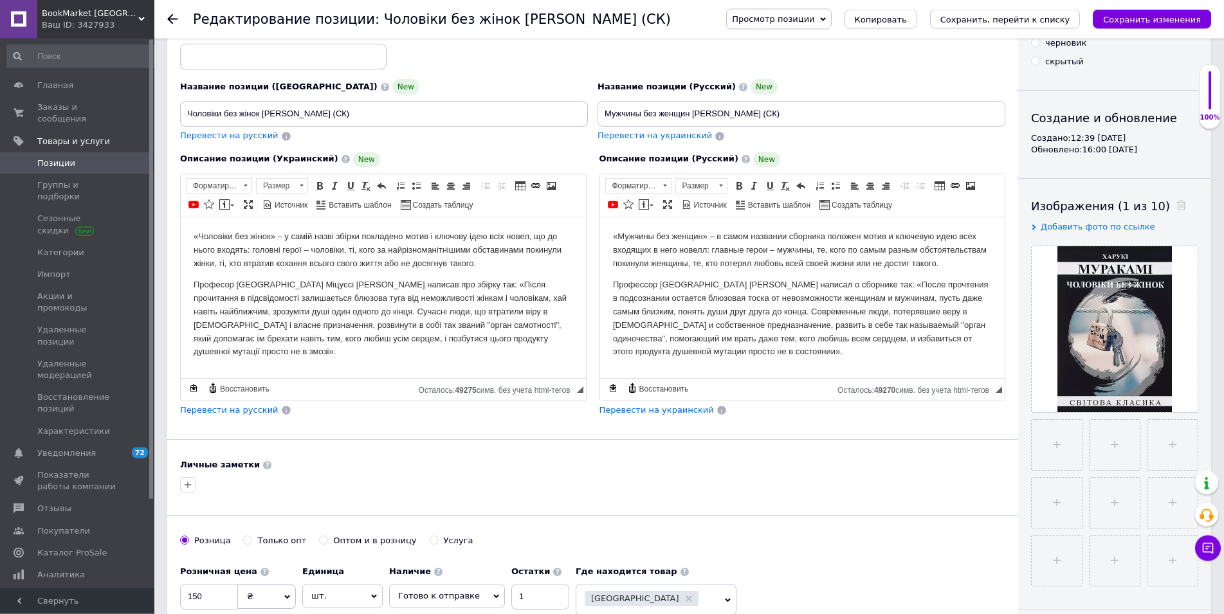
scroll to position [0, 0]
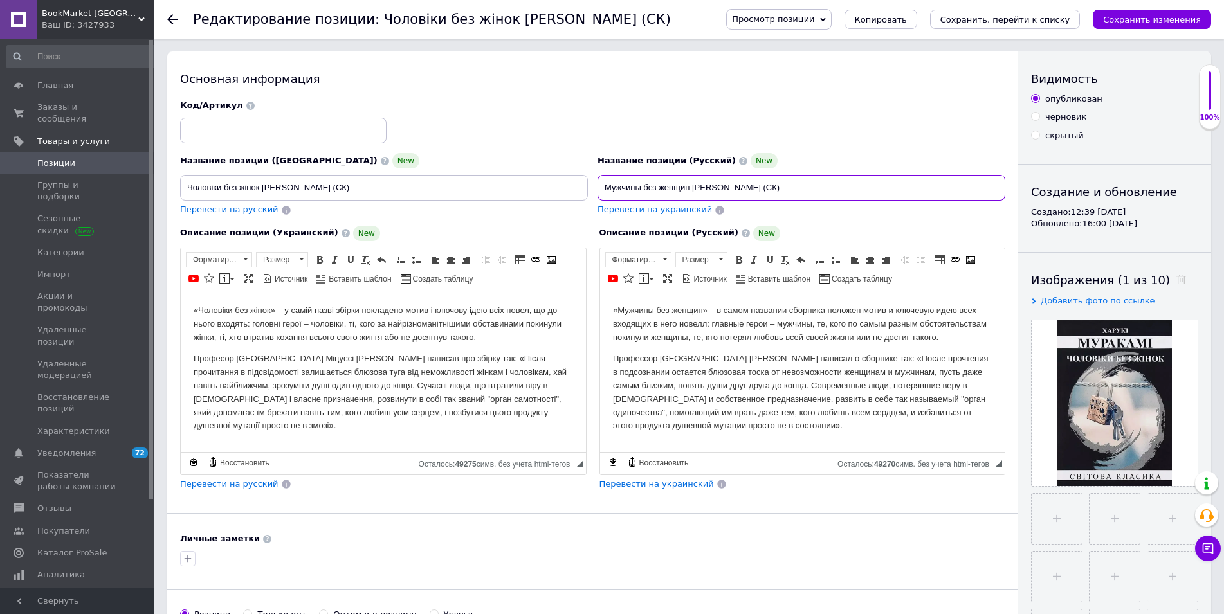
drag, startPoint x: 760, startPoint y: 188, endPoint x: 370, endPoint y: 181, distance: 390.5
click at [598, 179] on input "Мужчины без женщин Харуки Мураками (СК)" at bounding box center [802, 188] width 408 height 26
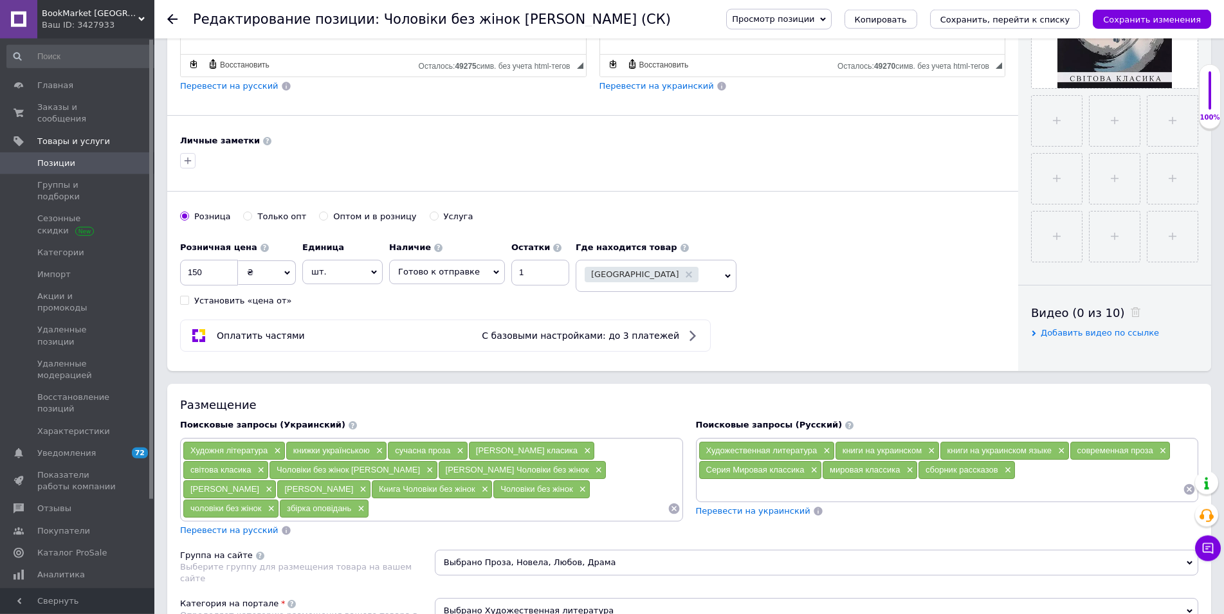
scroll to position [590, 0]
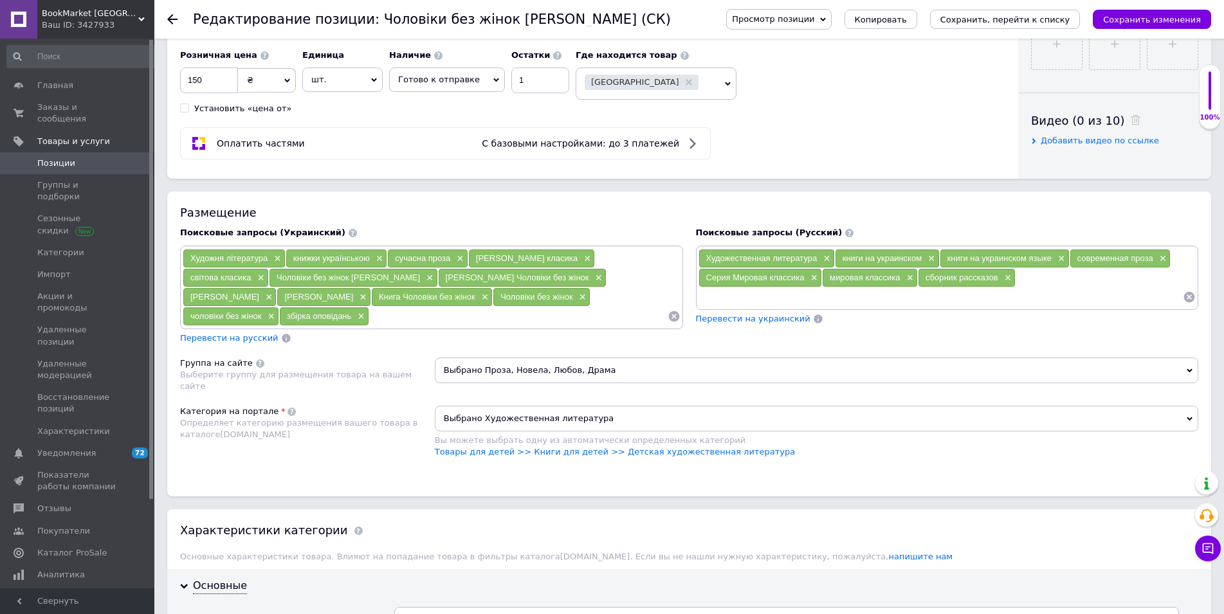
click at [729, 302] on input at bounding box center [940, 296] width 485 height 19
paste input "Мужчины без женщин Харуки Мураками"
type input "Мужчины без женщин Харуки Мураками"
paste input "Мужчины без женщин Харуки Мураками"
paste input "Харуки Мураками"
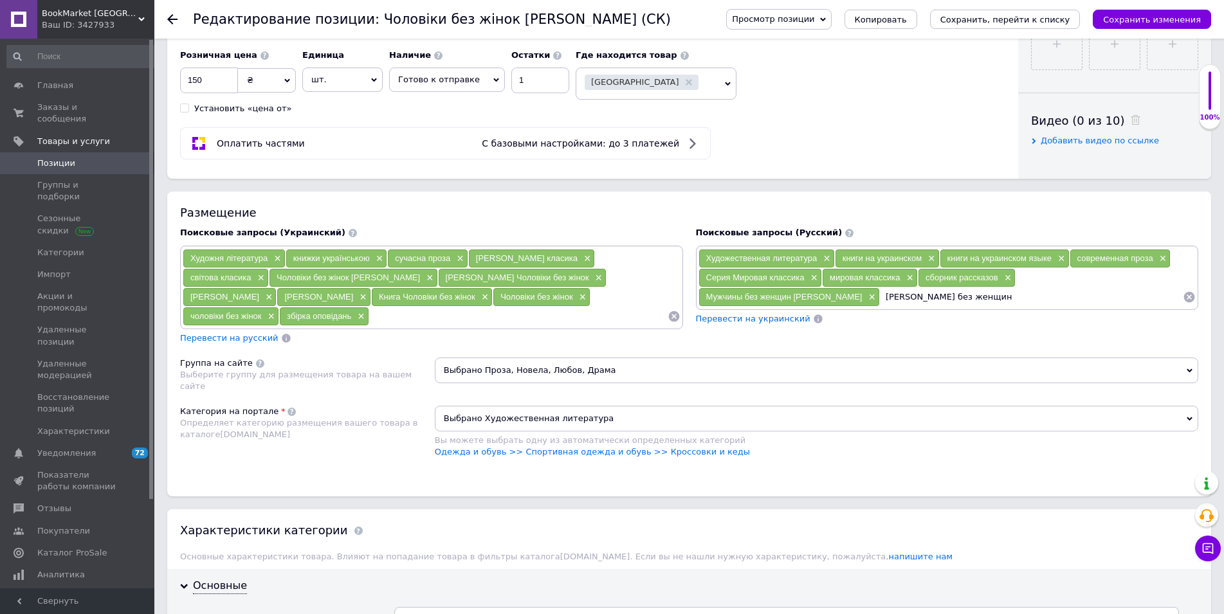
type input "Харуки Мураками Мужчины без женщин"
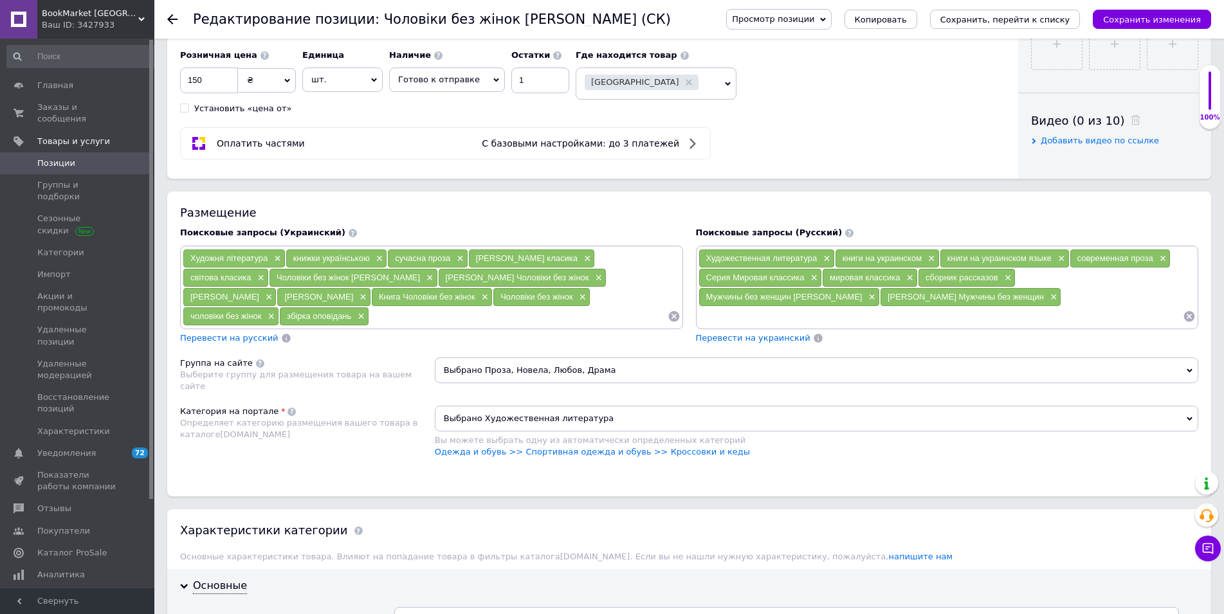
paste input "Харуки Мураками Мужчины без женщин"
type input "Харуки Мураками"
paste input "Харуки Мураками Мужчины без женщин"
type input "харуки мураками"
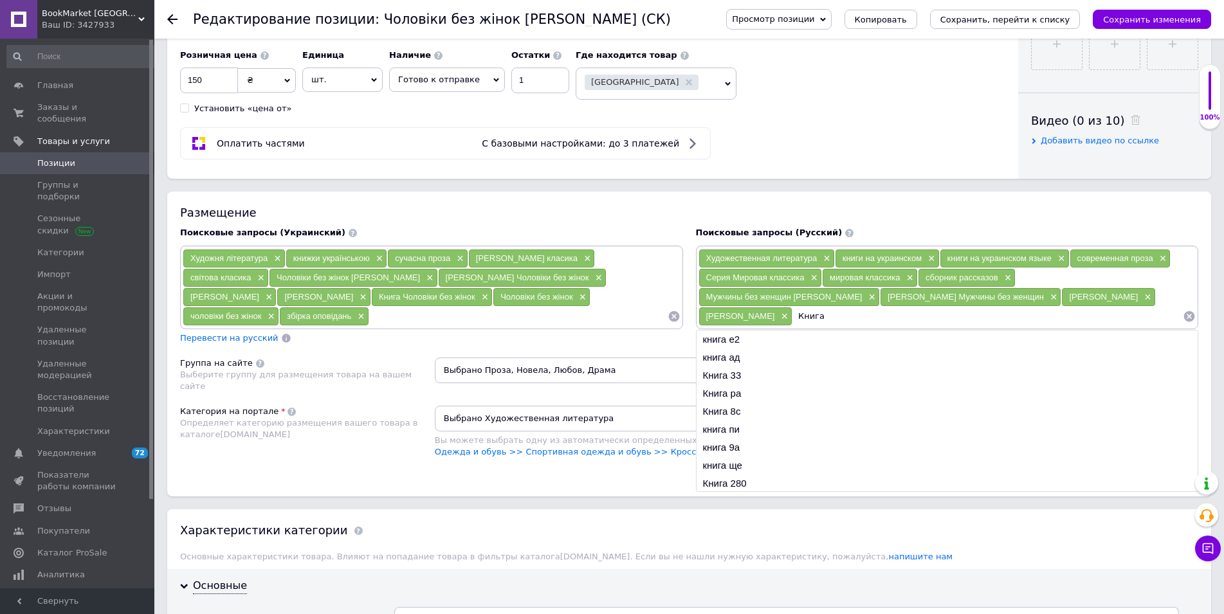
paste input "Мужчины без женщин"
type input "Книга Мужчины без женщин"
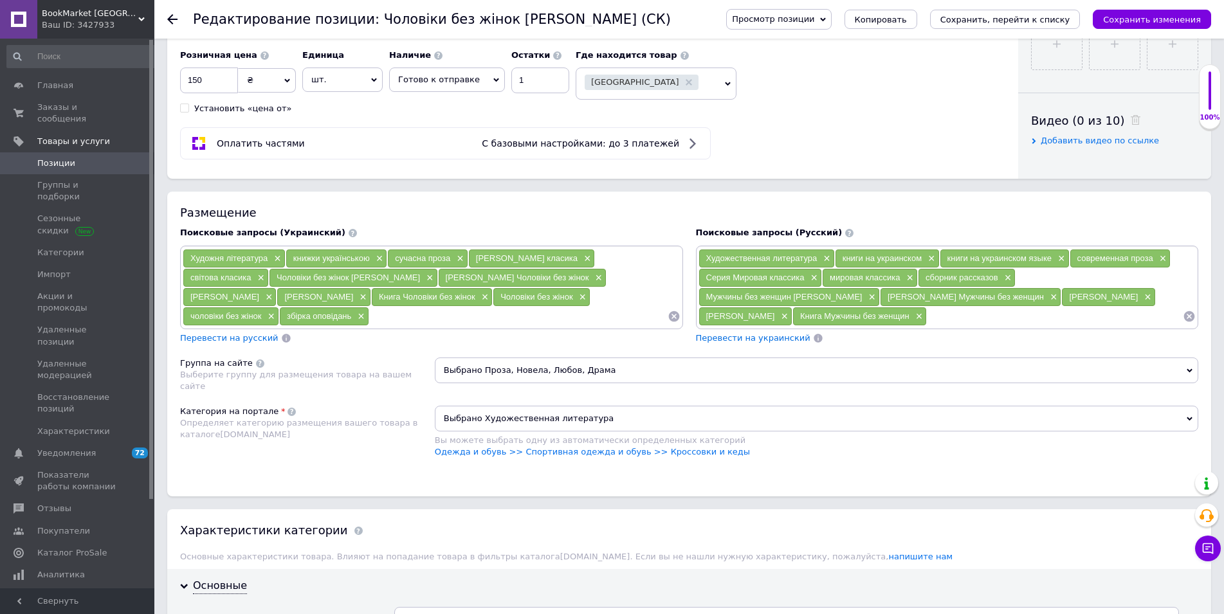
paste input "Мужчины без женщин"
type input "Мужчины без женщин"
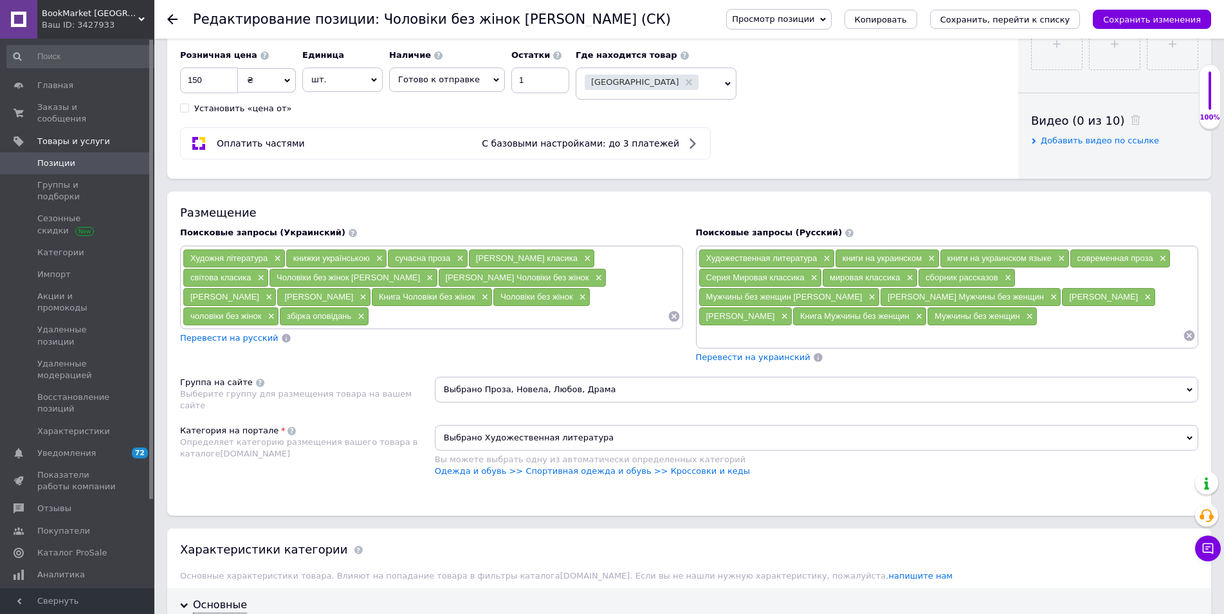
paste input "Мужчины без женщин"
type input "мужчины без женщин"
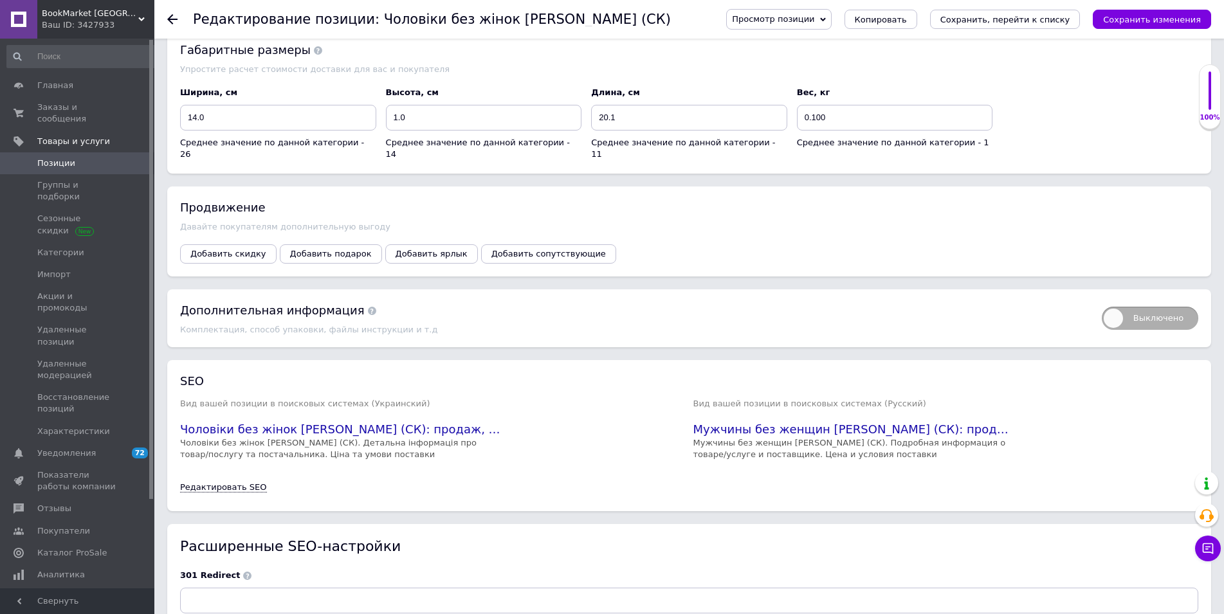
scroll to position [2157, 0]
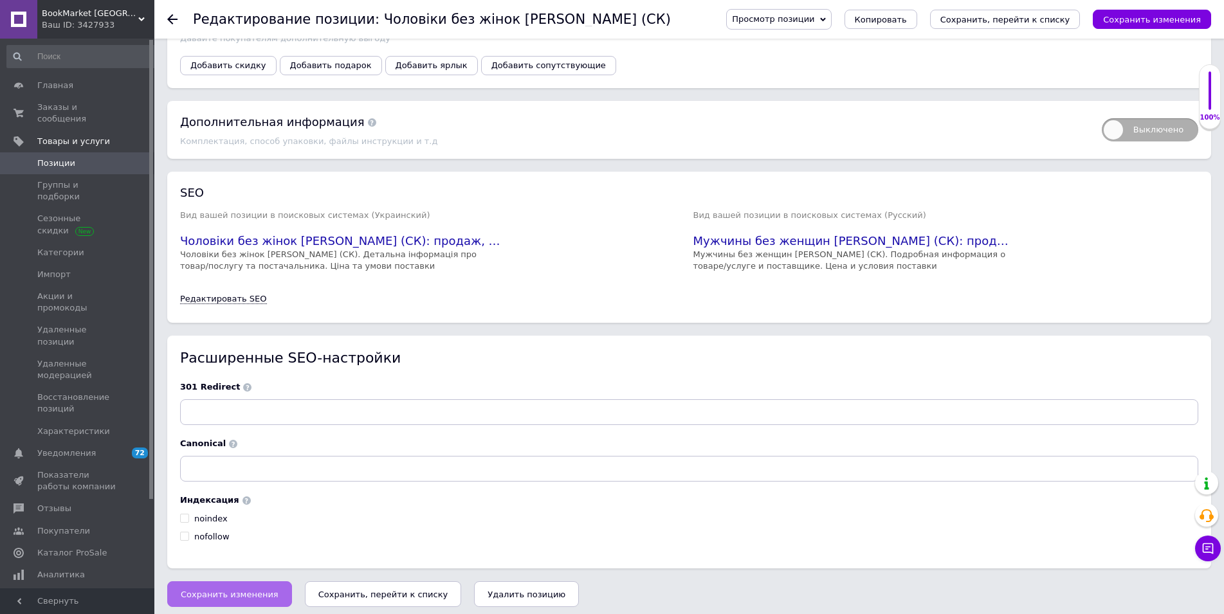
click at [248, 585] on button "Сохранить изменения" at bounding box center [229, 594] width 125 height 26
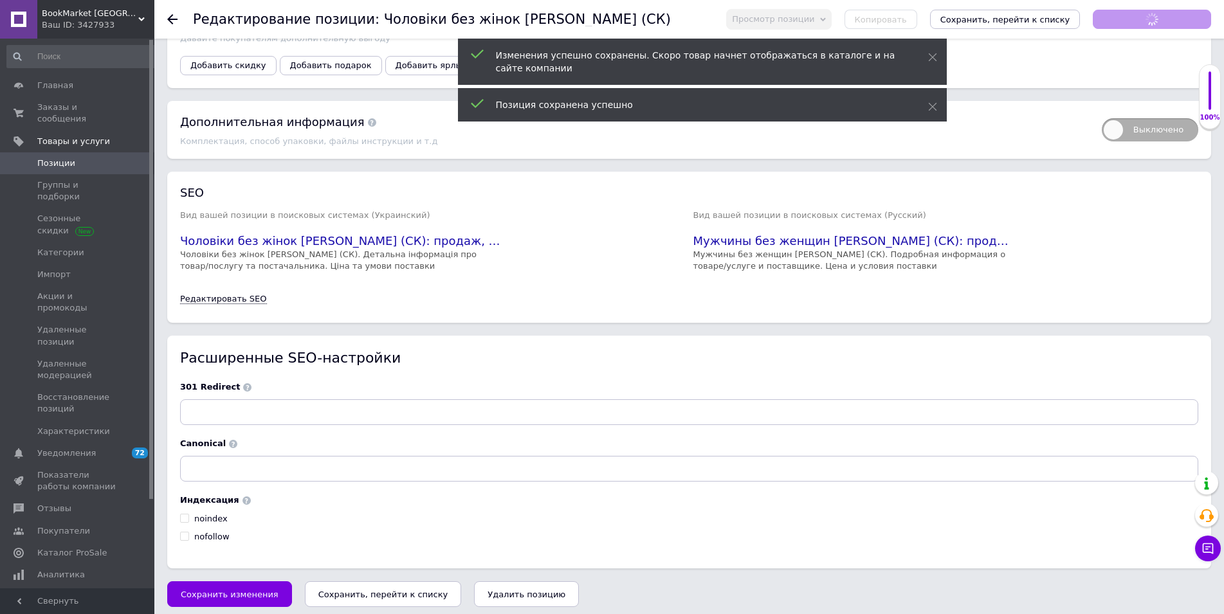
click at [167, 21] on icon at bounding box center [172, 19] width 10 height 10
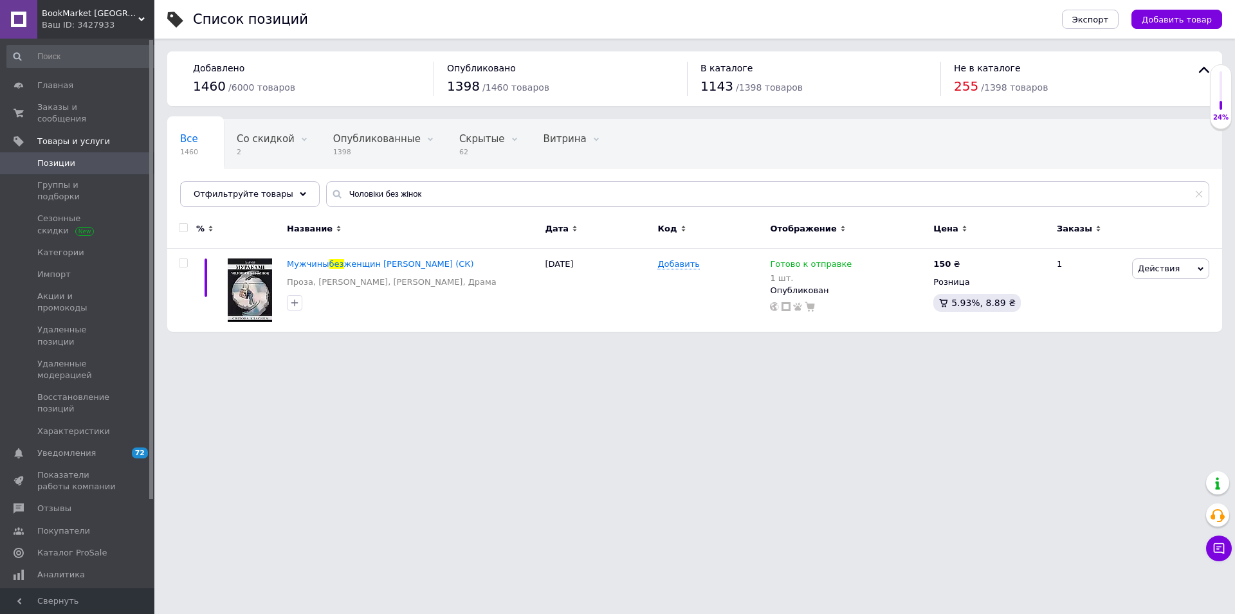
click at [780, 345] on html "BookMarket Украина Ваш ID: 3427933 Сайт BookMarket Украина Кабинет покупателя П…" at bounding box center [617, 172] width 1235 height 345
click at [1201, 197] on use at bounding box center [1199, 194] width 7 height 7
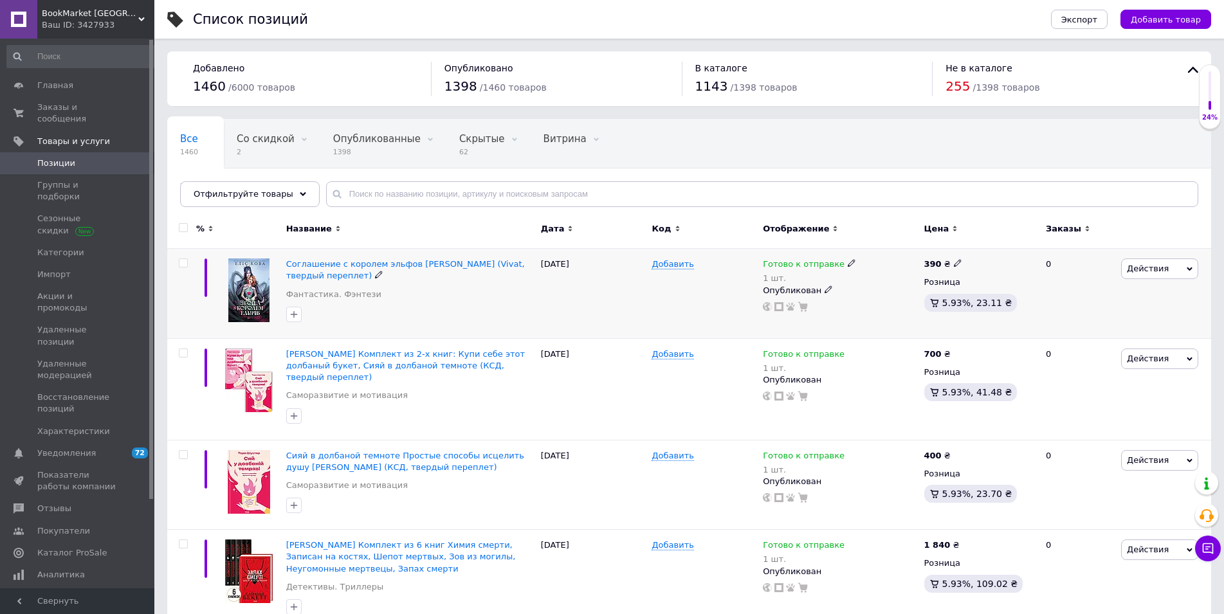
click at [175, 297] on div at bounding box center [181, 294] width 29 height 90
click at [379, 196] on input "text" at bounding box center [762, 194] width 872 height 26
paste input "Про що я говорю коли говорю про біг"
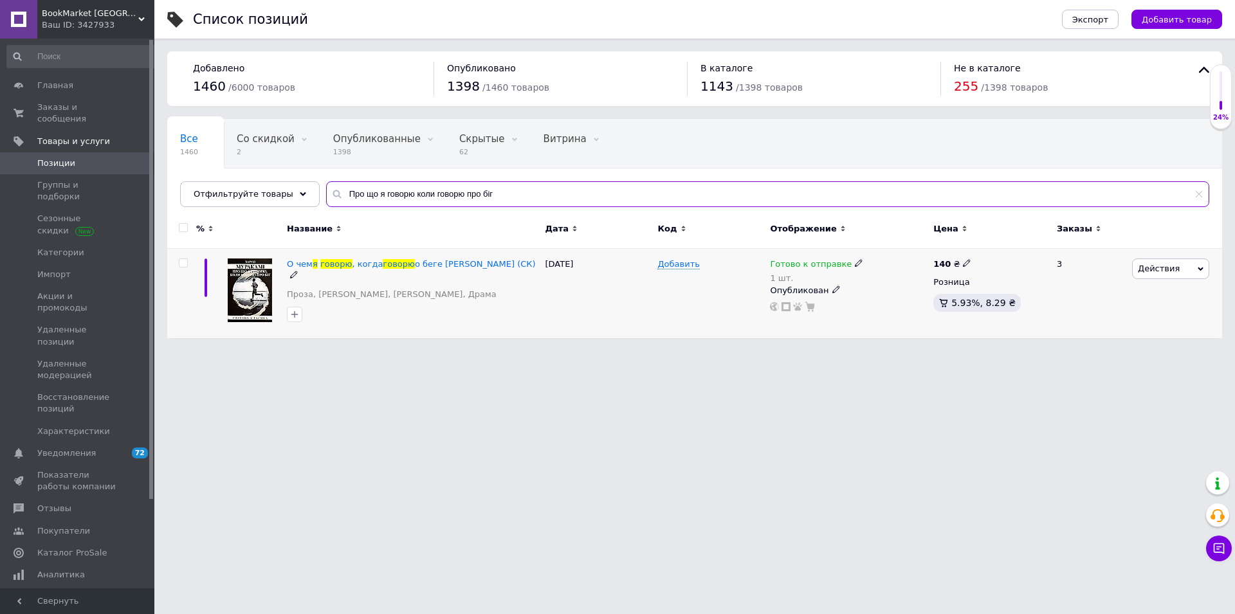
type input "Про що я говорю коли говорю про біг"
click at [780, 278] on div "1 шт." at bounding box center [816, 278] width 93 height 10
drag, startPoint x: 1000, startPoint y: 285, endPoint x: 957, endPoint y: 302, distance: 46.5
click at [999, 286] on div "Остатки" at bounding box center [944, 283] width 161 height 12
drag, startPoint x: 832, startPoint y: 307, endPoint x: 796, endPoint y: 311, distance: 36.3
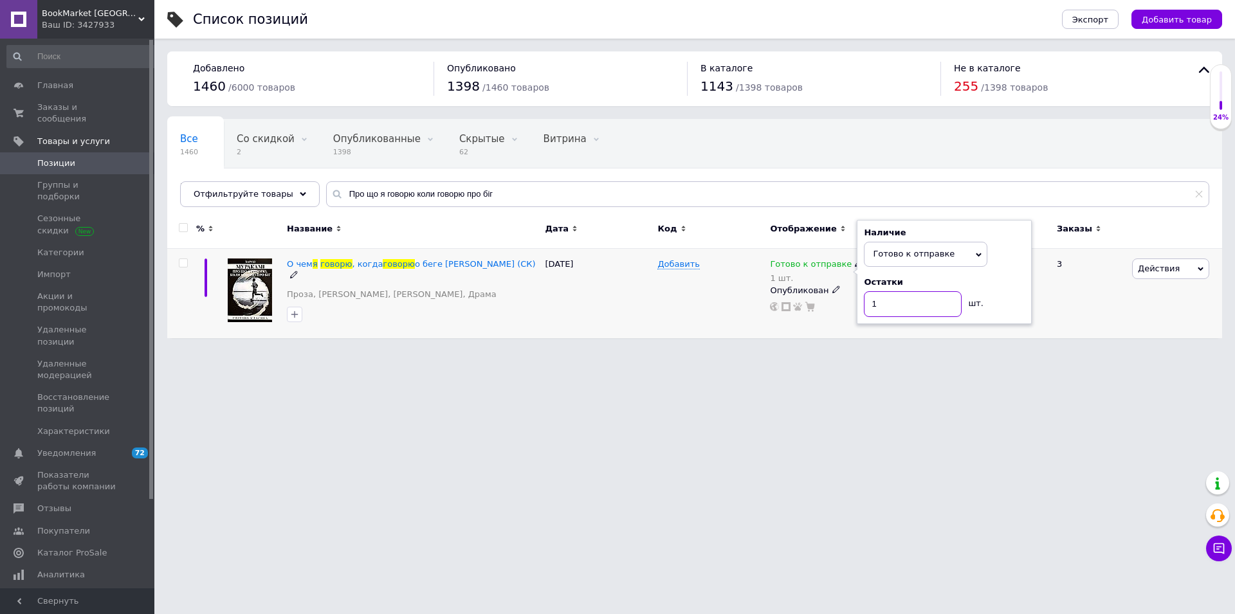
click at [864, 307] on input "1" at bounding box center [913, 304] width 98 height 26
type input "3"
click at [621, 343] on div "Список позиций Экспорт Добавить товар Добавлено 1460 / 6000 товаров Опубликован…" at bounding box center [694, 175] width 1081 height 351
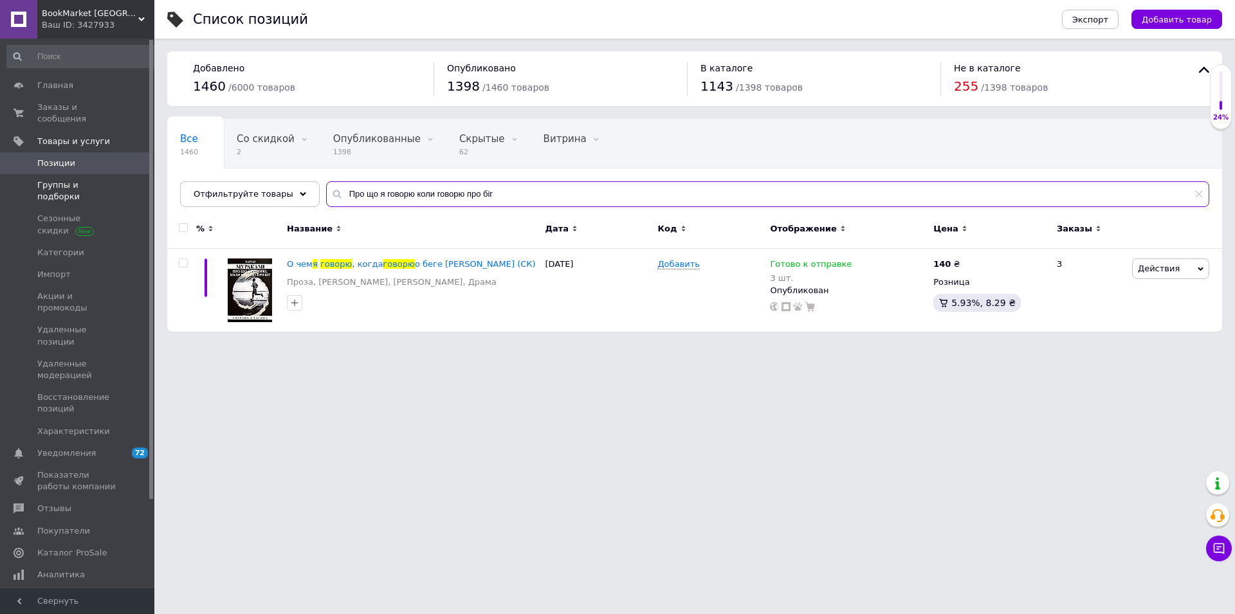
drag, startPoint x: 315, startPoint y: 172, endPoint x: 0, endPoint y: 170, distance: 315.2
click at [326, 181] on input "Про що я говорю коли говорю про біг" at bounding box center [767, 194] width 883 height 26
paste input "ій коханий sputnik"
type input "Мій коханий sputnik"
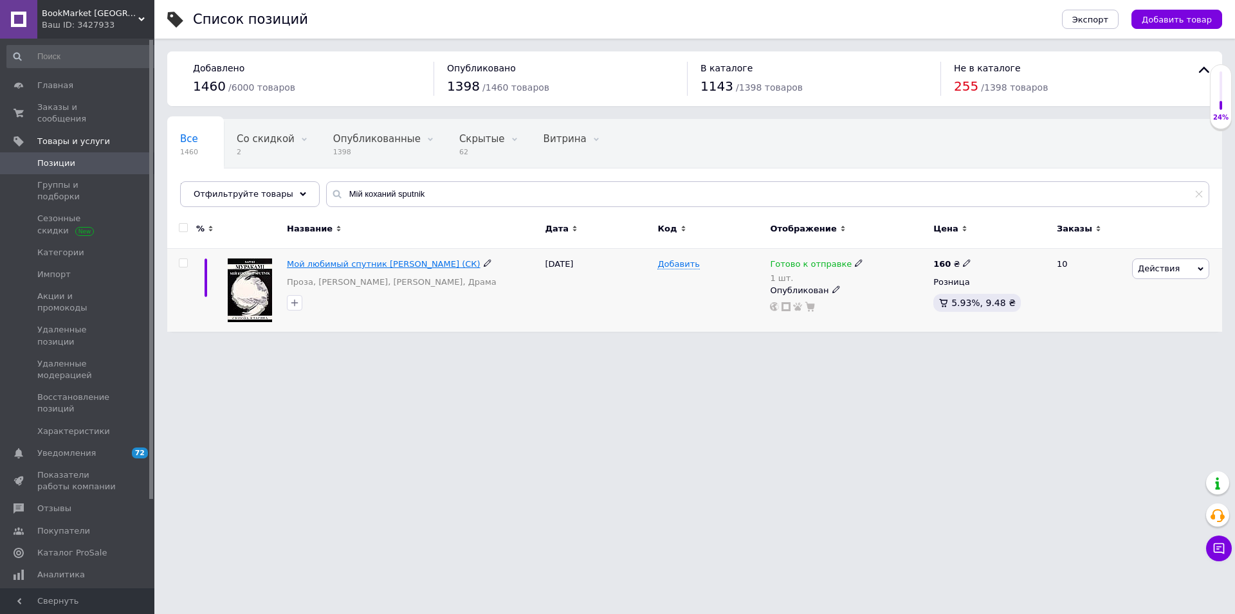
click at [360, 266] on span "Мой любимый спутник Харуки Мураками (СК)" at bounding box center [384, 264] width 194 height 10
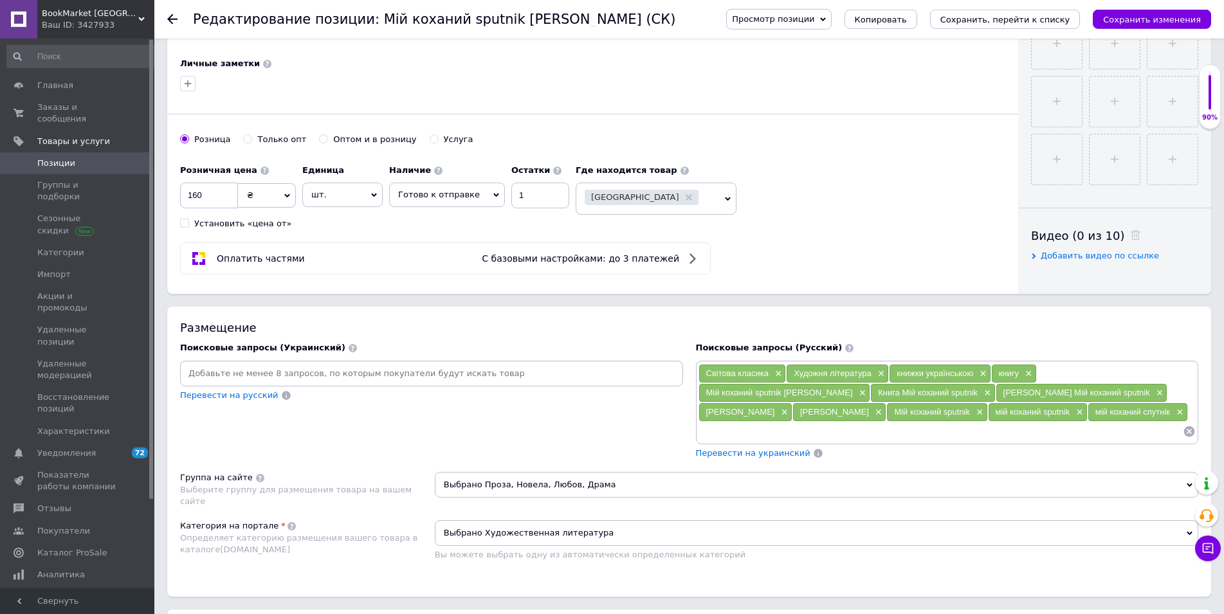
scroll to position [525, 0]
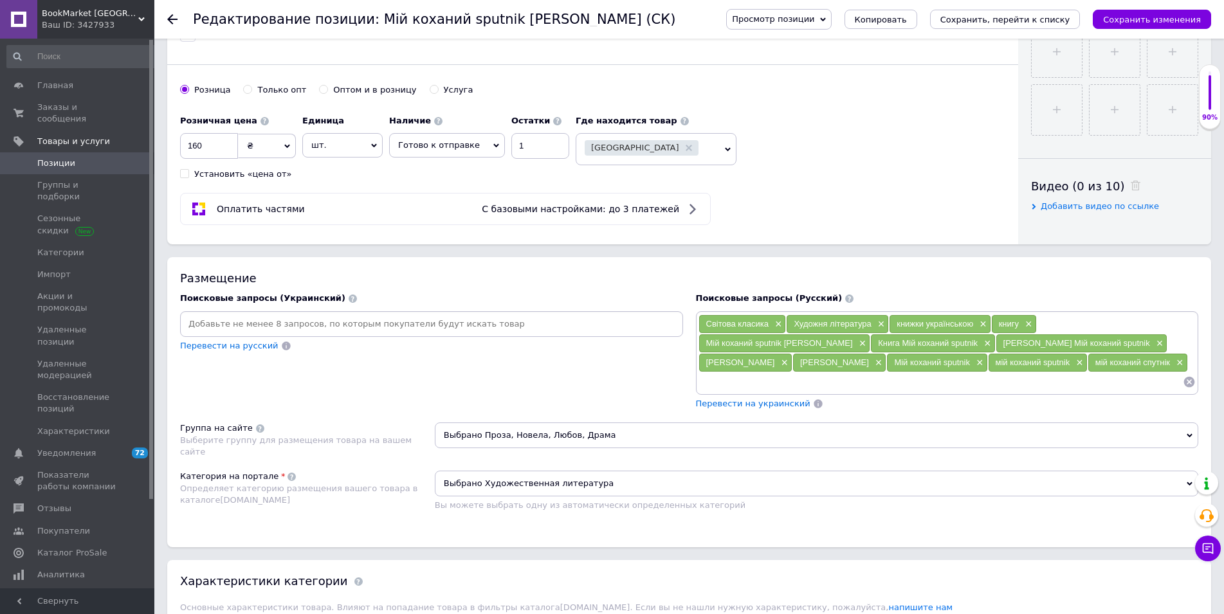
click at [302, 325] on input at bounding box center [432, 324] width 498 height 19
type input "Серія Світова класика"
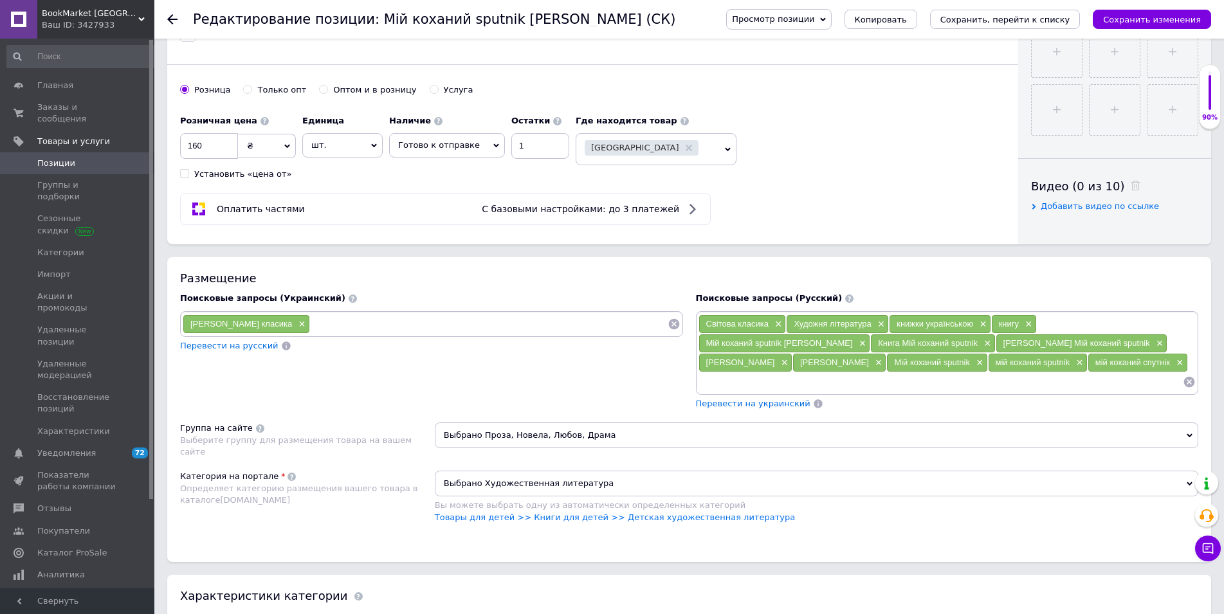
click at [722, 392] on input at bounding box center [940, 381] width 485 height 19
type input "Серия Мировая классика"
click at [385, 324] on input at bounding box center [489, 324] width 358 height 19
type input "Художня література"
click at [861, 388] on input at bounding box center [1002, 381] width 361 height 19
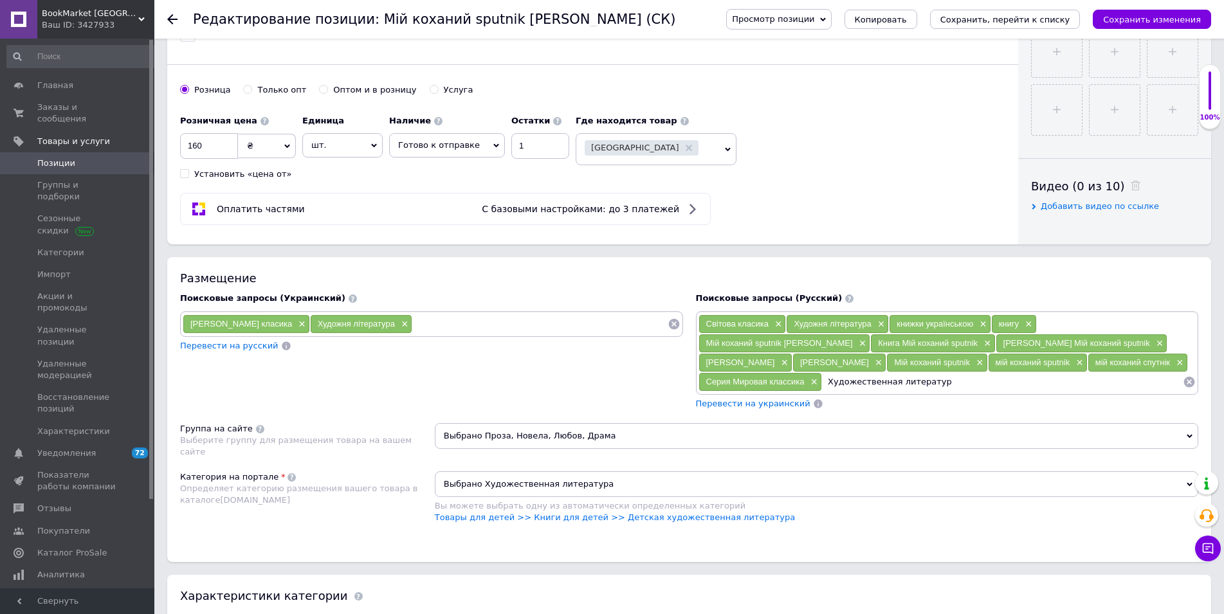
type input "Художественная литература"
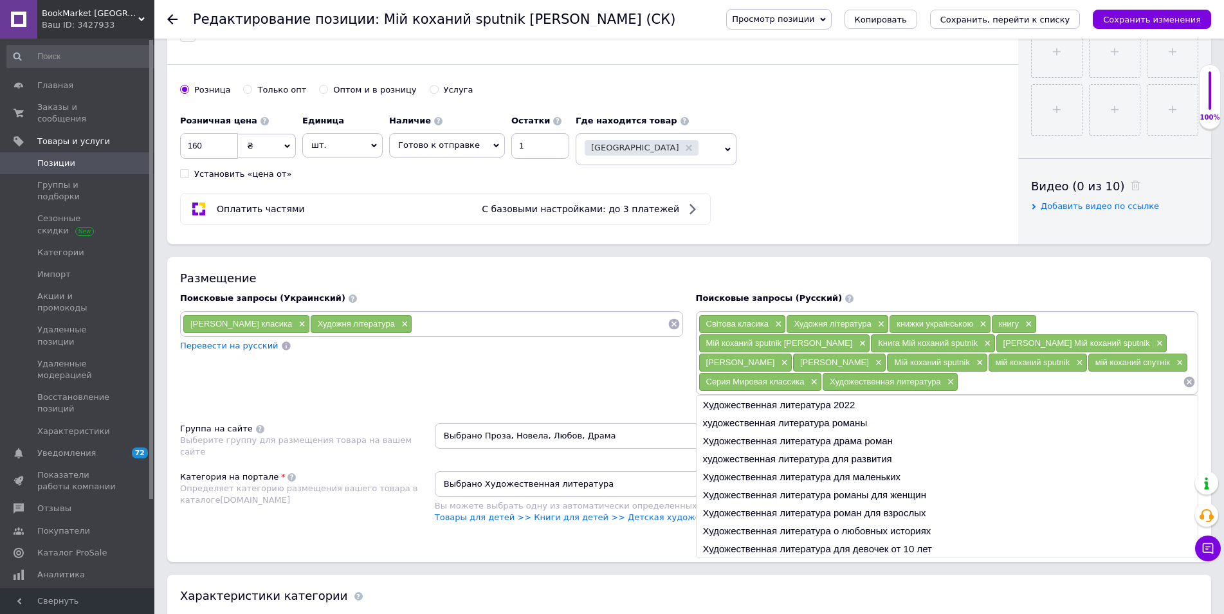
click at [436, 311] on div "Поисковые запросы (Украинский) Серія Світова класика × Художня література × Пер…" at bounding box center [431, 322] width 503 height 59
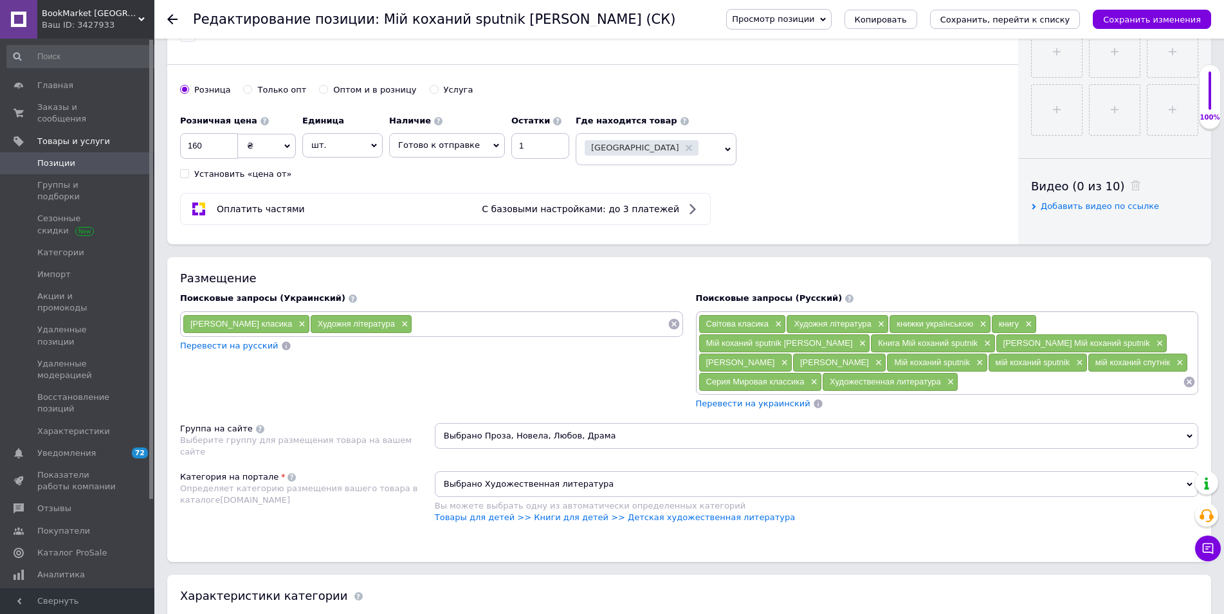
click at [437, 322] on input at bounding box center [539, 324] width 255 height 19
type input "книжки українською"
click at [774, 324] on span "×" at bounding box center [777, 324] width 10 height 11
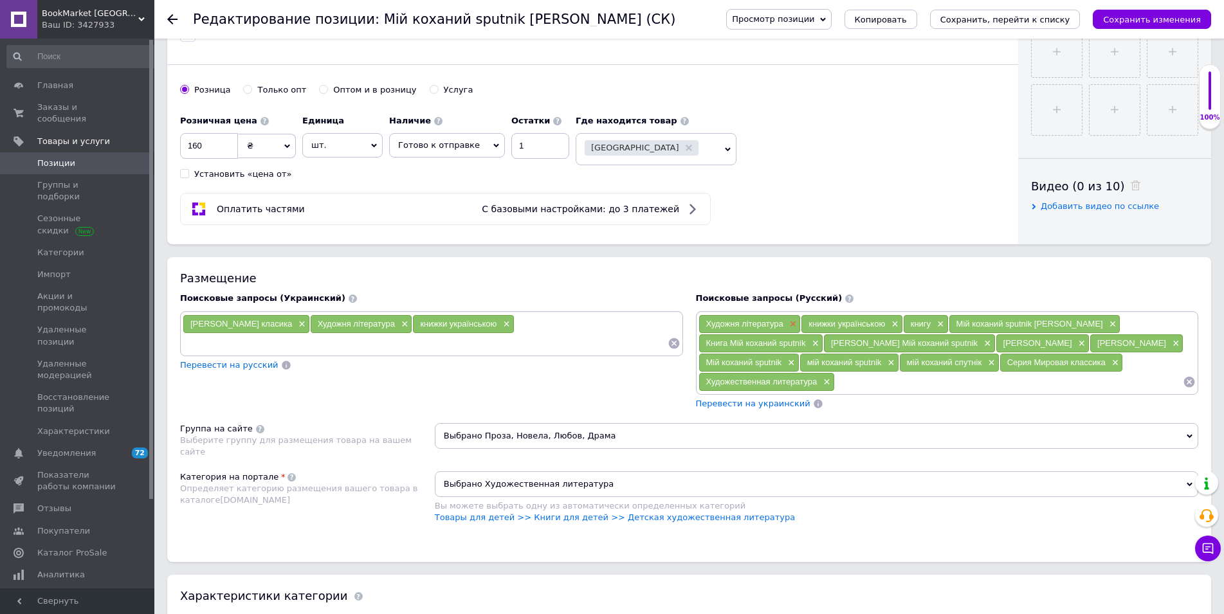
click at [797, 324] on div "Художня література ×" at bounding box center [750, 324] width 102 height 18
click at [796, 324] on span "×" at bounding box center [792, 324] width 10 height 11
click at [789, 322] on span "×" at bounding box center [790, 324] width 10 height 11
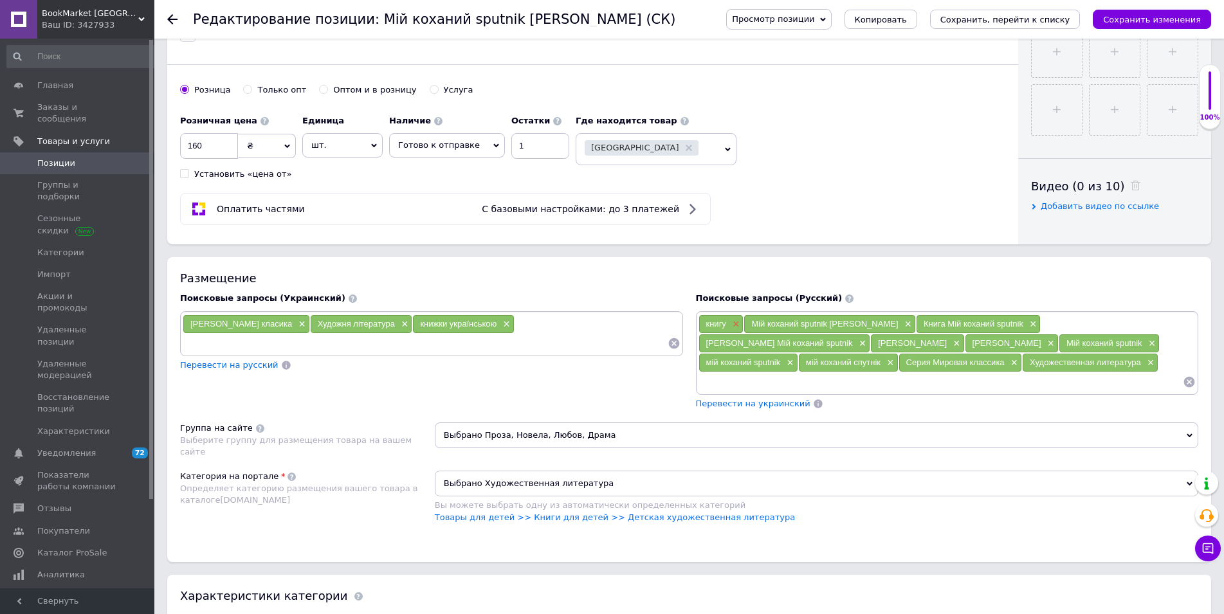
click at [734, 323] on span "×" at bounding box center [734, 324] width 10 height 11
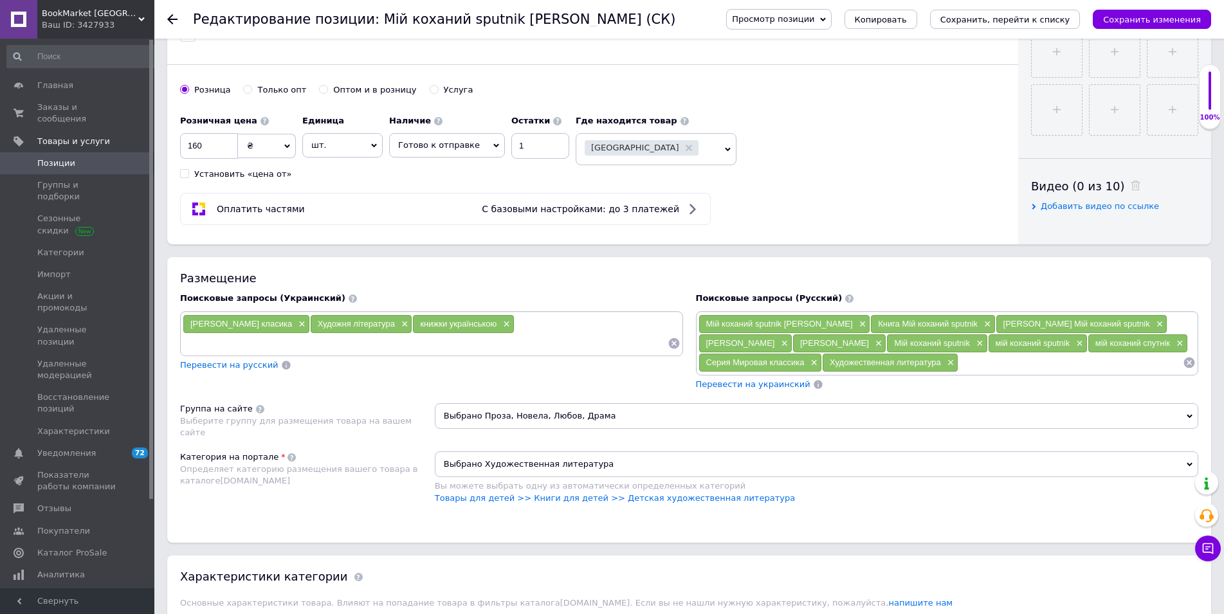
click at [994, 369] on input at bounding box center [1070, 362] width 224 height 19
type input "книги на украинском"
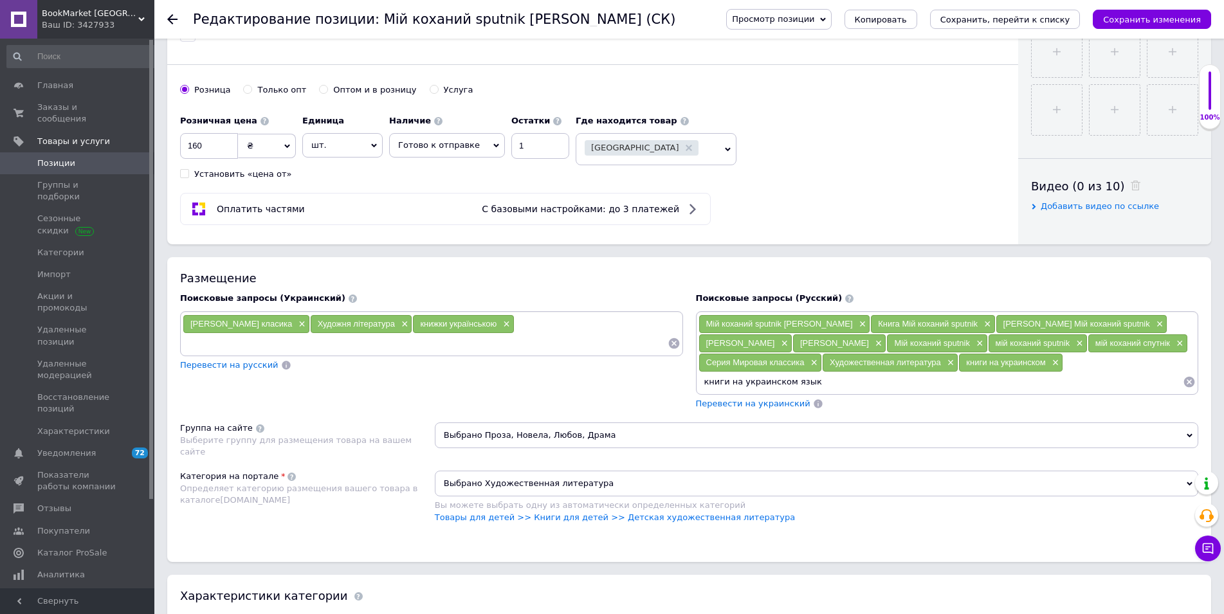
type input "книги на украинском языке"
click at [856, 320] on span "×" at bounding box center [861, 324] width 10 height 11
click at [817, 325] on span "×" at bounding box center [813, 324] width 10 height 11
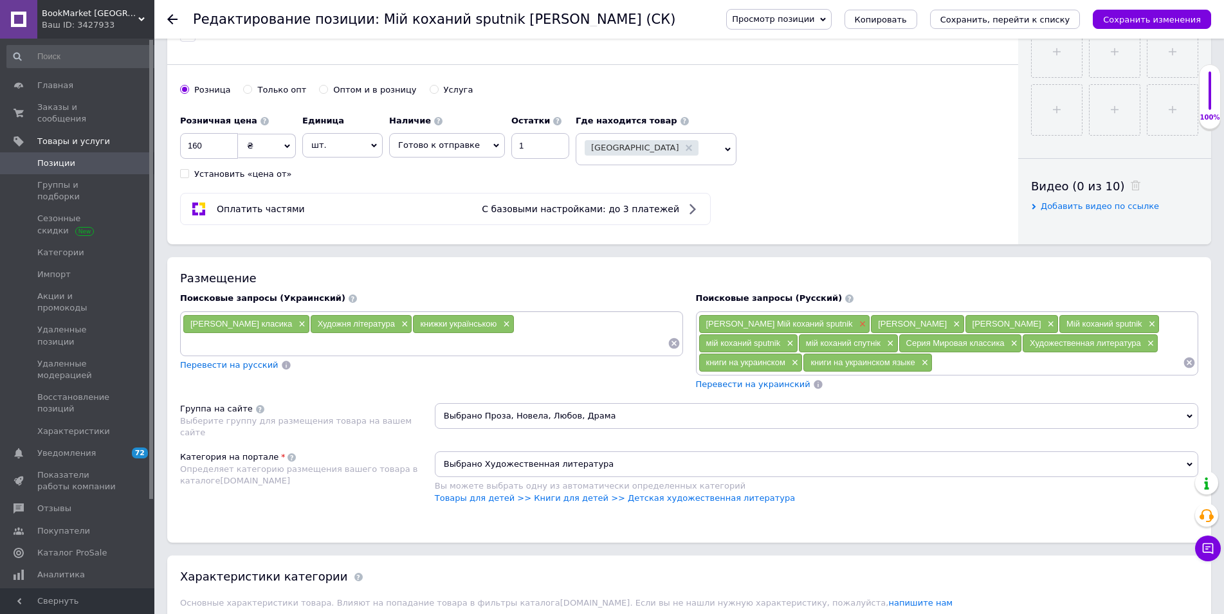
click at [856, 324] on span "×" at bounding box center [861, 324] width 10 height 11
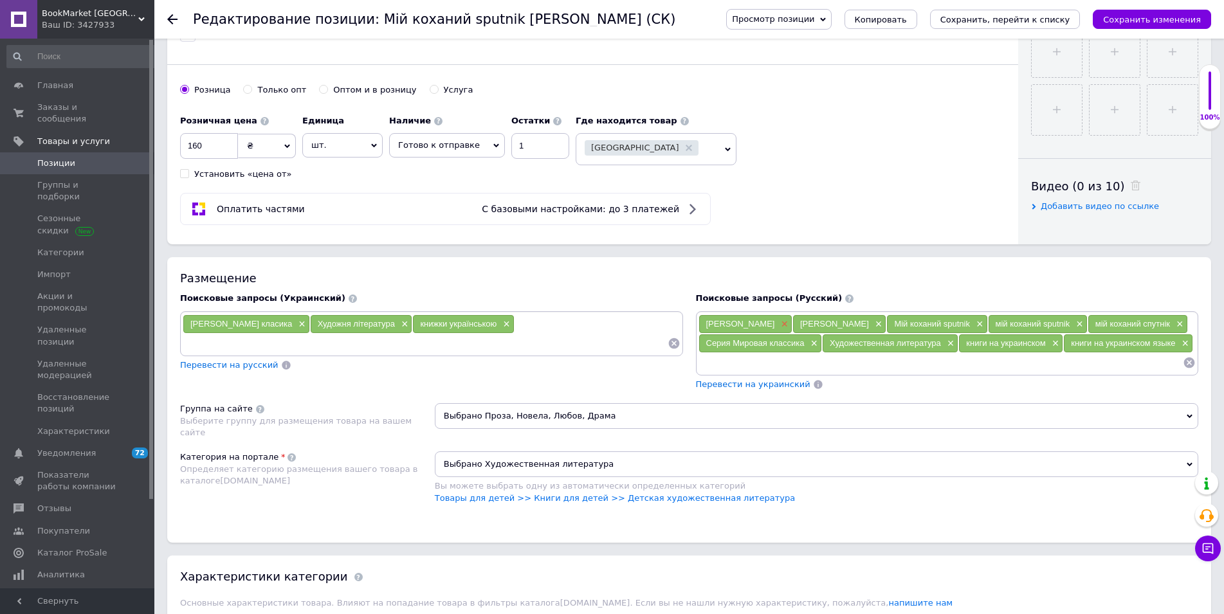
click at [778, 322] on span "×" at bounding box center [783, 324] width 10 height 11
click at [789, 324] on span "×" at bounding box center [790, 324] width 10 height 11
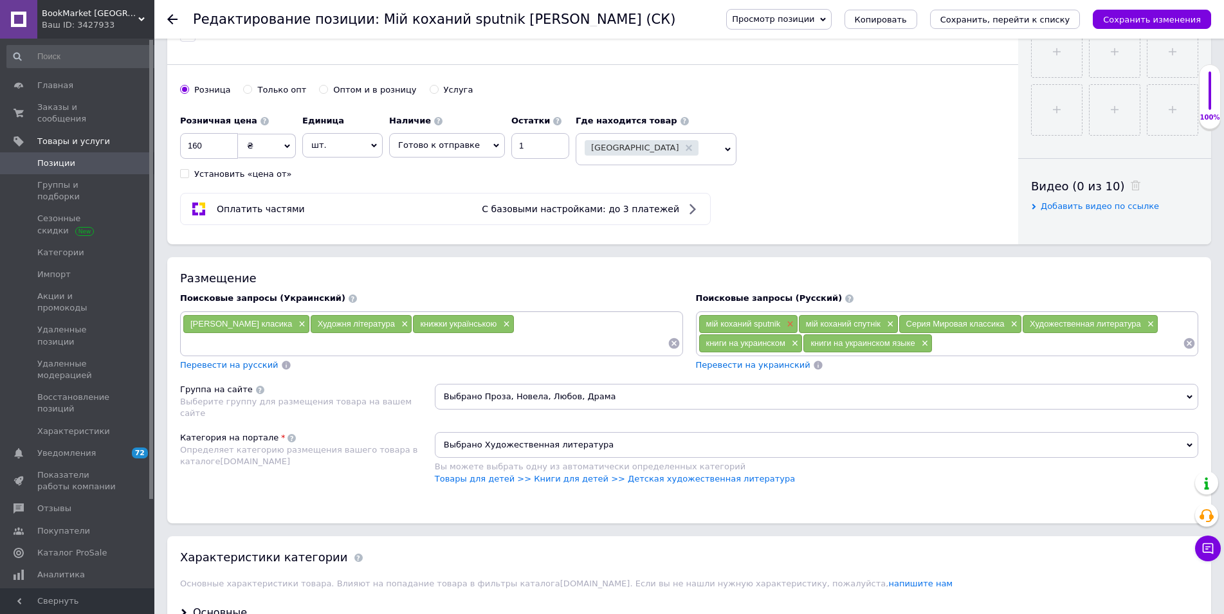
click at [790, 325] on span "×" at bounding box center [788, 324] width 10 height 11
click at [790, 325] on span "×" at bounding box center [789, 324] width 10 height 11
click at [711, 345] on input at bounding box center [940, 343] width 485 height 19
type input "сучасна проза"
click at [247, 340] on input at bounding box center [425, 343] width 485 height 19
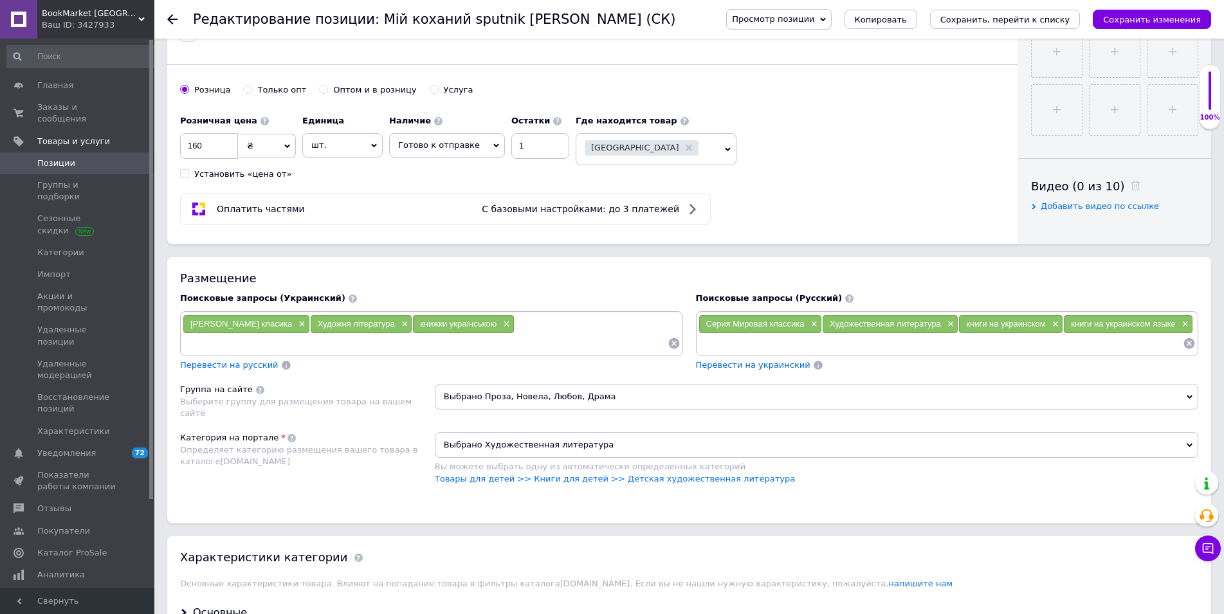
paste input "сучасна проза"
type input "сучасна проза"
click at [731, 343] on input at bounding box center [940, 343] width 485 height 19
type input "современная проза"
click at [662, 372] on div "Перевести на русский" at bounding box center [431, 366] width 503 height 12
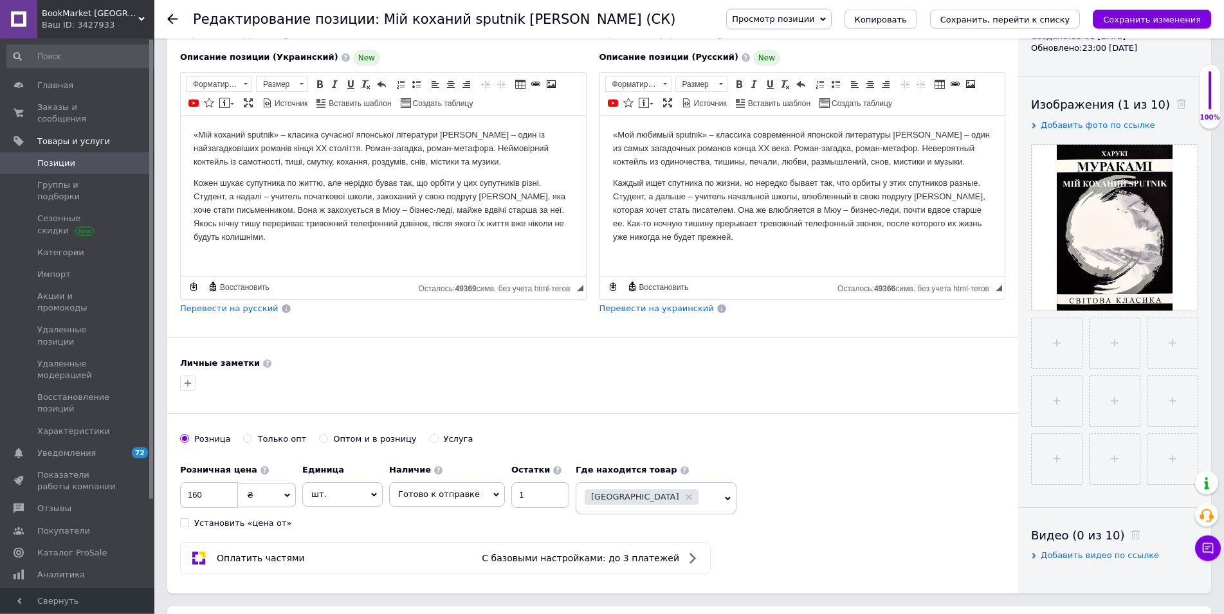
scroll to position [66, 0]
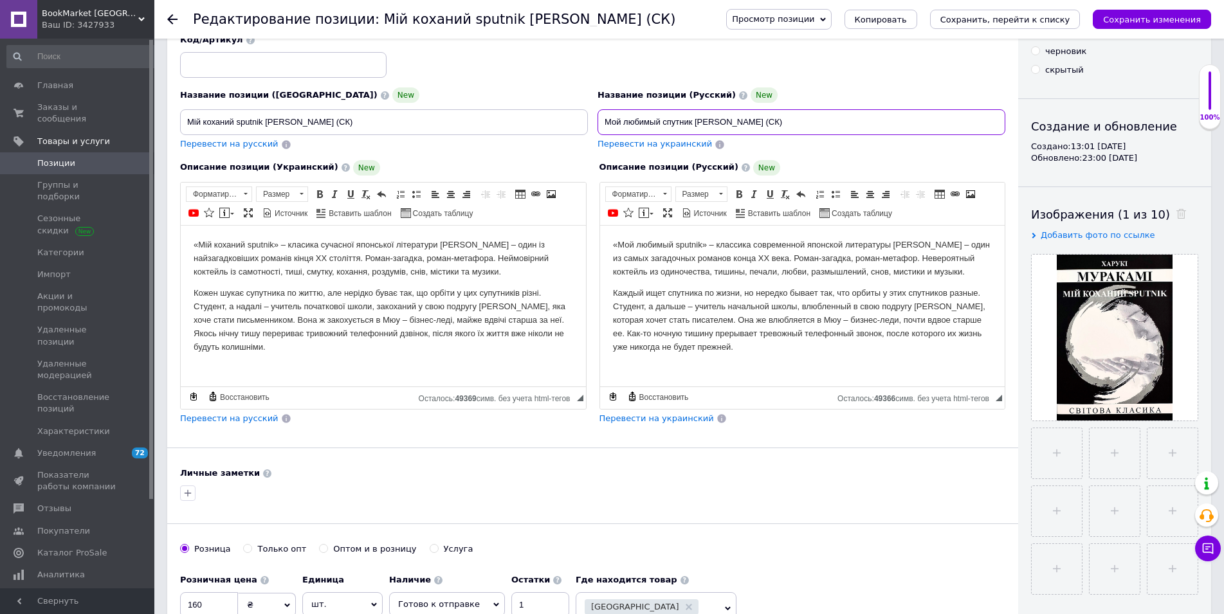
drag, startPoint x: 763, startPoint y: 123, endPoint x: 490, endPoint y: 122, distance: 272.7
click at [598, 122] on input "Мой любимый спутник Харуки Мураками (СК)" at bounding box center [802, 122] width 408 height 26
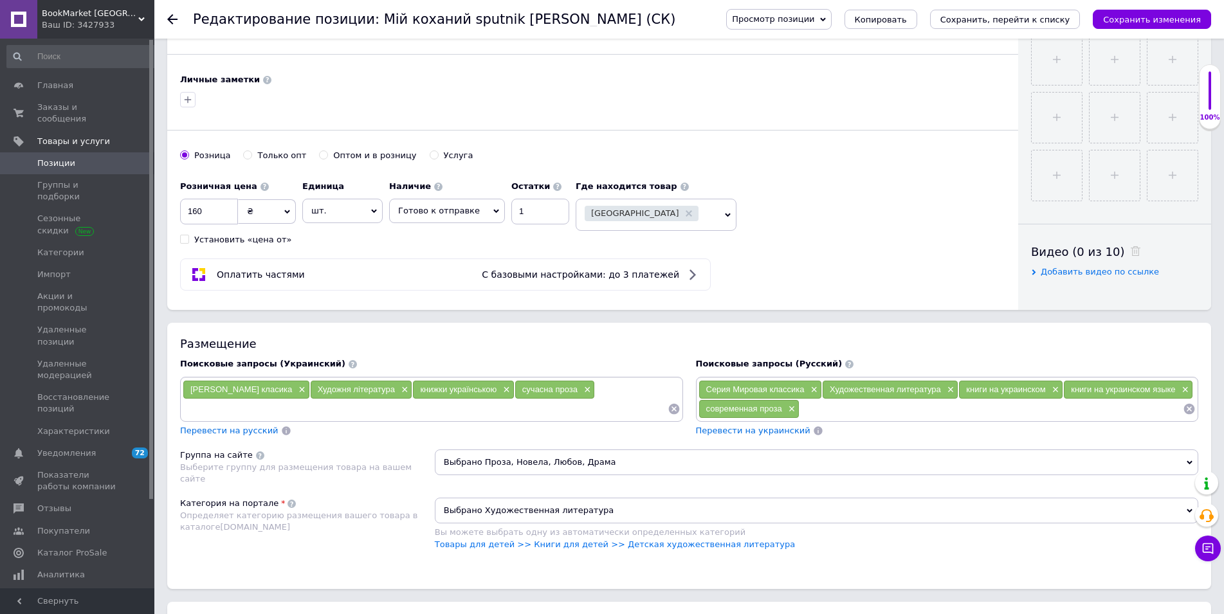
scroll to position [525, 0]
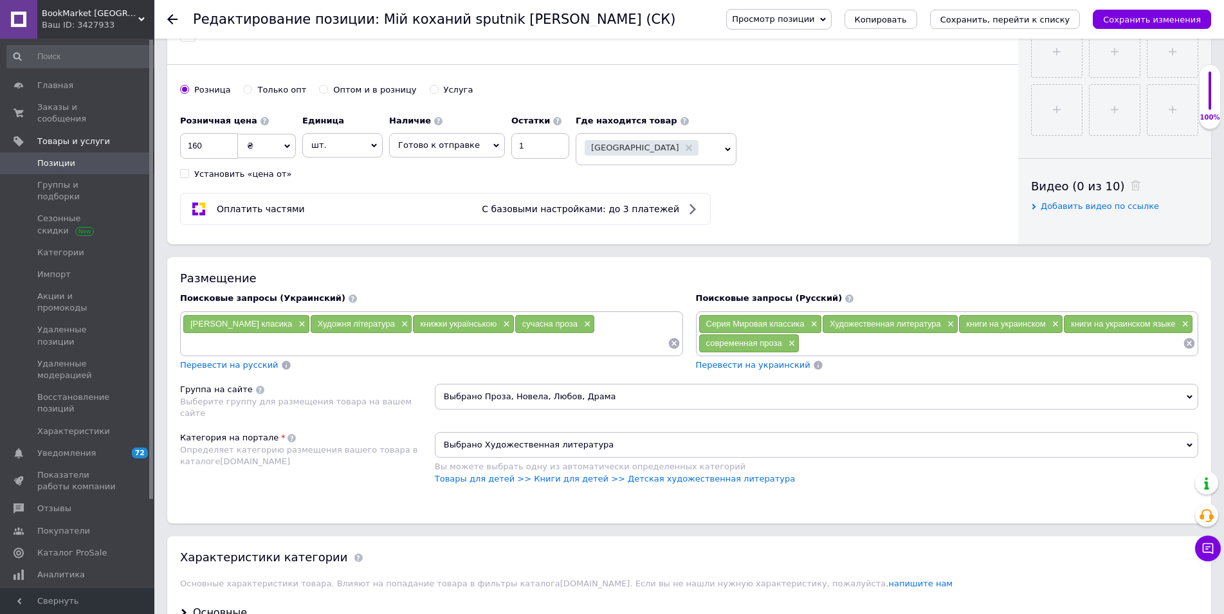
click at [831, 347] on input at bounding box center [990, 343] width 383 height 19
type input "мировая классика"
click at [402, 347] on input at bounding box center [425, 343] width 485 height 19
type input "світова класика"
click at [918, 345] on input at bounding box center [1038, 343] width 287 height 19
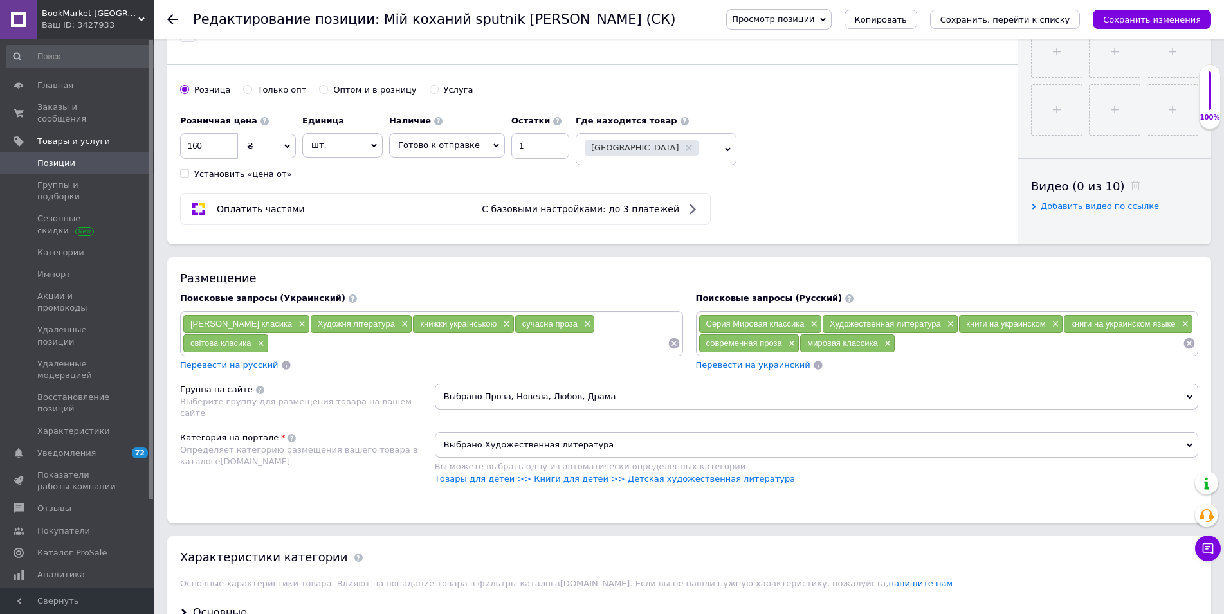
paste input "Мой любимый спутник Харуки Мураками"
type input "Мой любимый спутник Харуки Мураками"
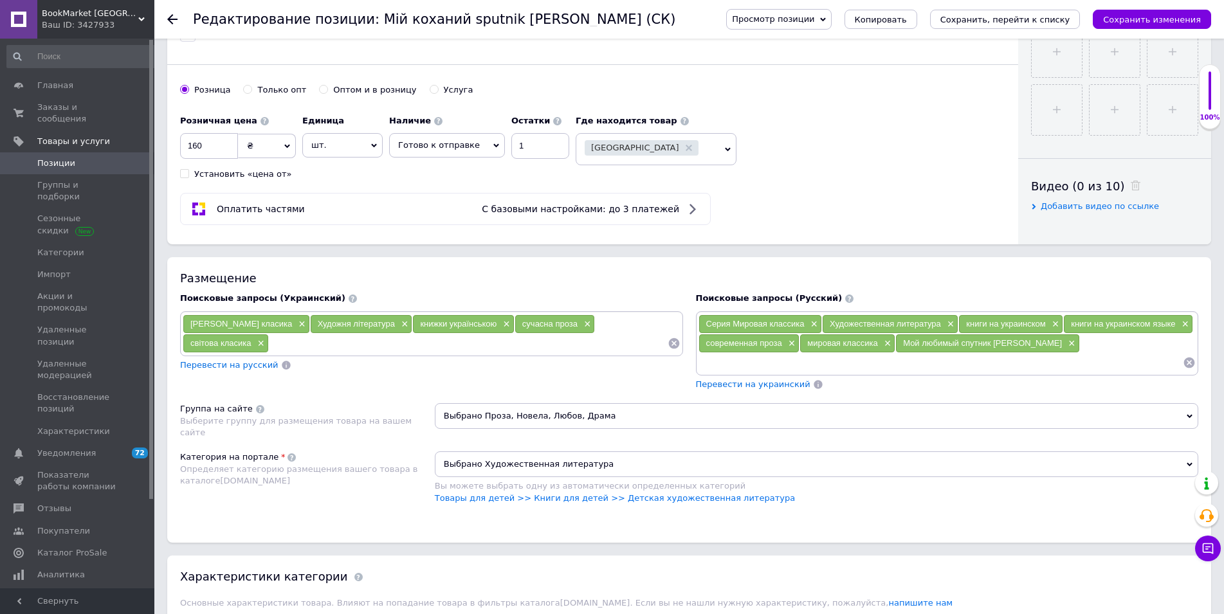
paste input "Мой любимый спутник Харуки Мураками"
paste input "Харуки Мураками"
type input "Харуки Мураками Мой любимый спутник"
paste input "Харуки Мураками Мой любимый спутник"
type input "Харуки Мураками"
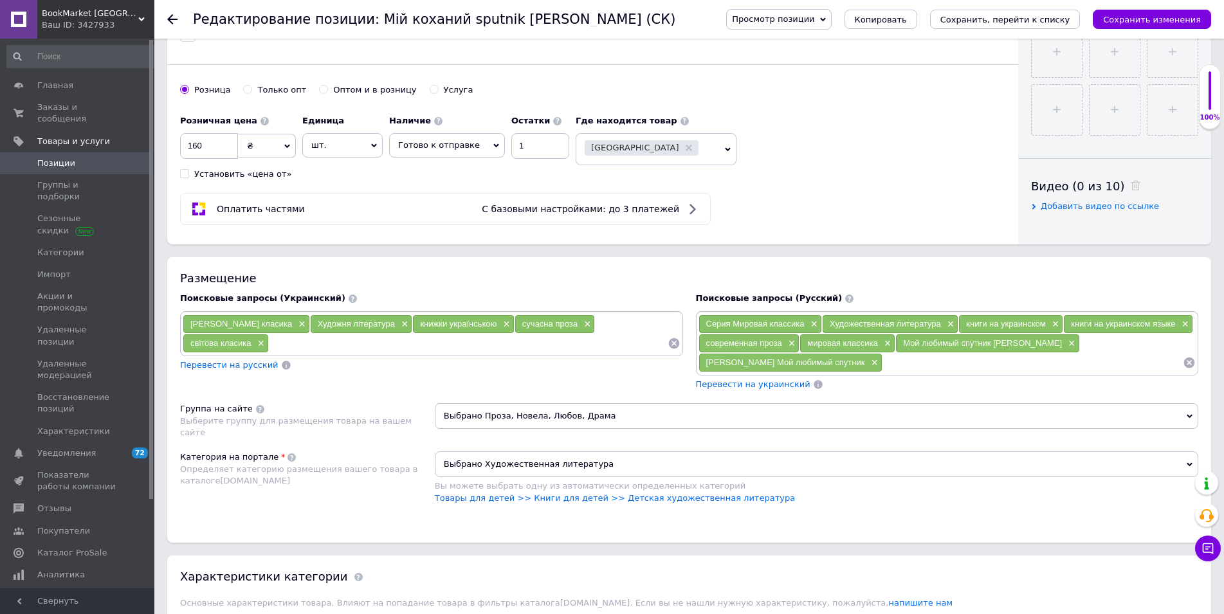
paste input "Харуки Мураками Мой любимый спутник"
type input "харуки мураками"
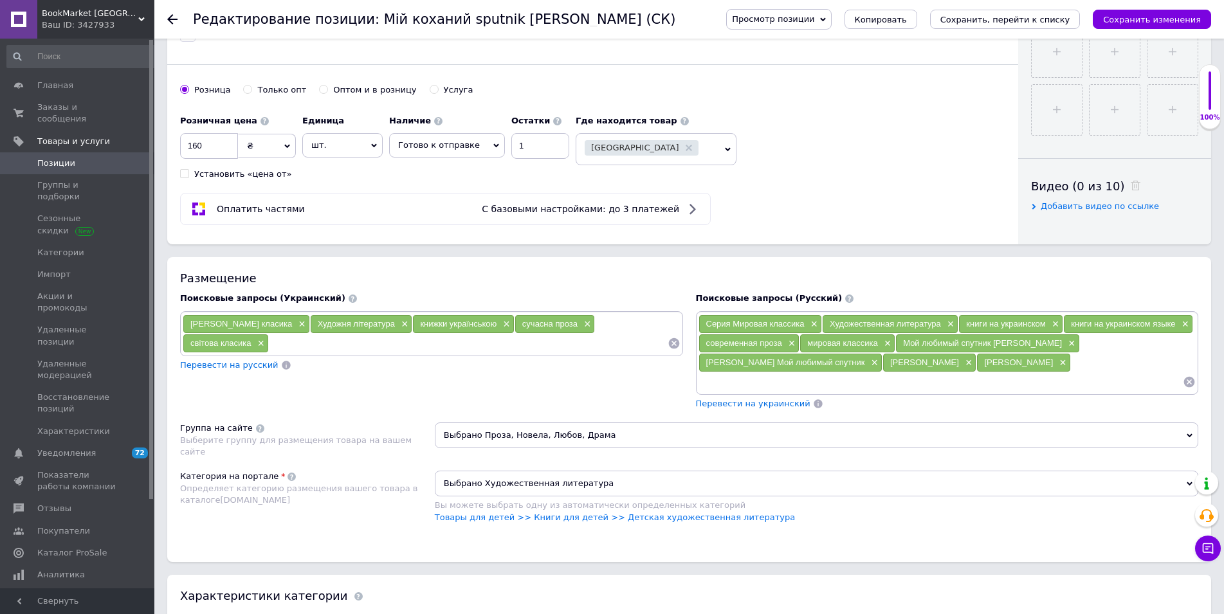
paste input "Мой любимый спутник"
type input "Книга Мой любимый спутник"
paste input "Мой любимый спутник"
type input "Мой любимый sputnik"
drag, startPoint x: 841, startPoint y: 381, endPoint x: 931, endPoint y: 379, distance: 90.1
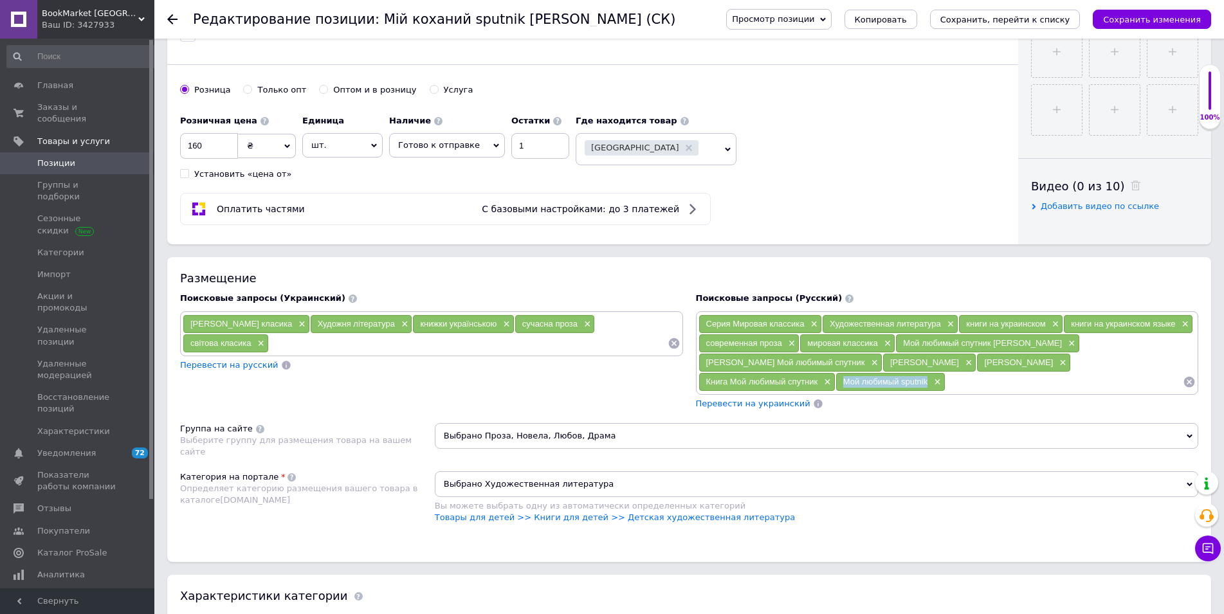
click at [931, 379] on div "Мой любимый sputnik ×" at bounding box center [890, 382] width 109 height 18
copy span "Мой любимый sputnik"
click at [964, 385] on input at bounding box center [1063, 381] width 237 height 19
paste input "Мой любимый sputnik"
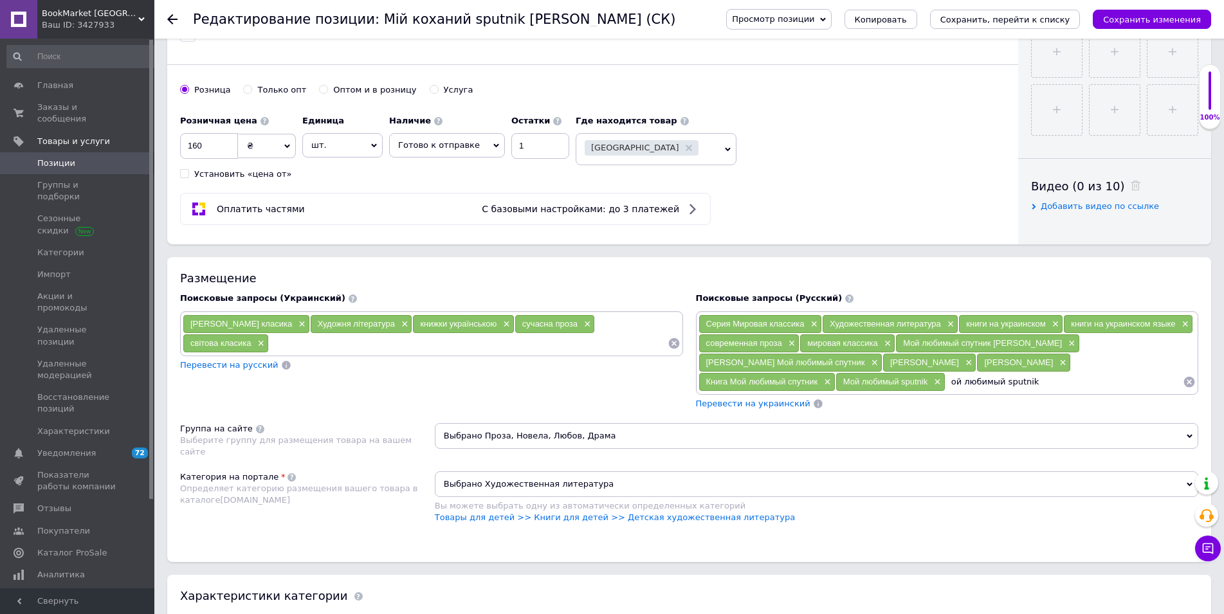
type input "мой любимый sputnik"
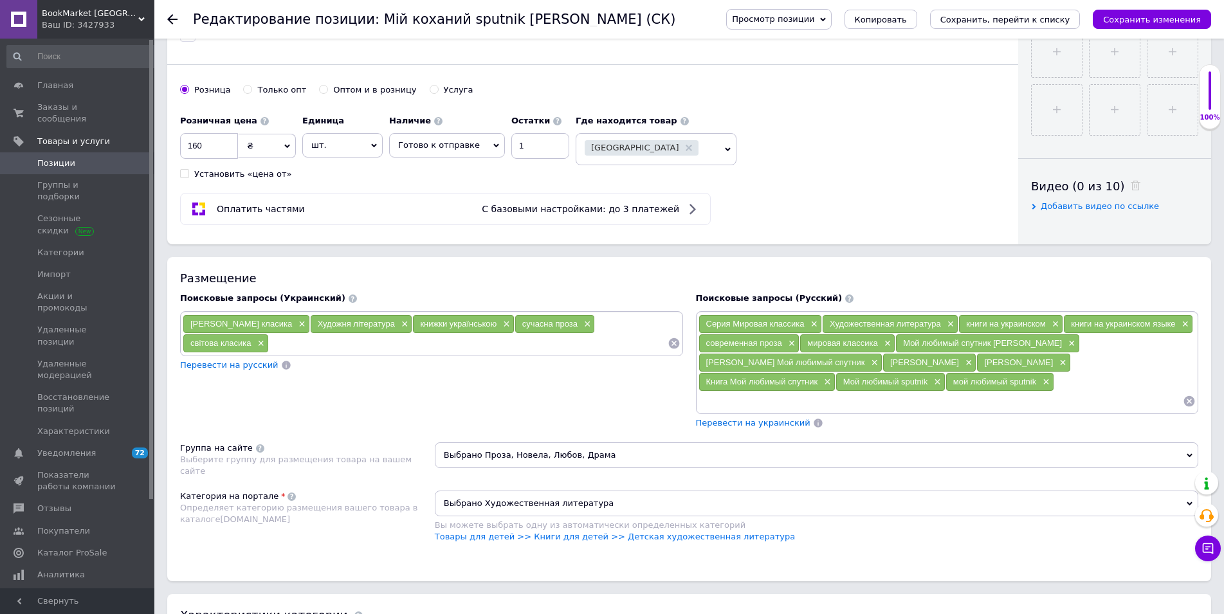
drag, startPoint x: 904, startPoint y: 343, endPoint x: 1063, endPoint y: 345, distance: 158.9
click at [1063, 345] on div "Мой любимый спутник Харуки Мураками ×" at bounding box center [987, 343] width 183 height 18
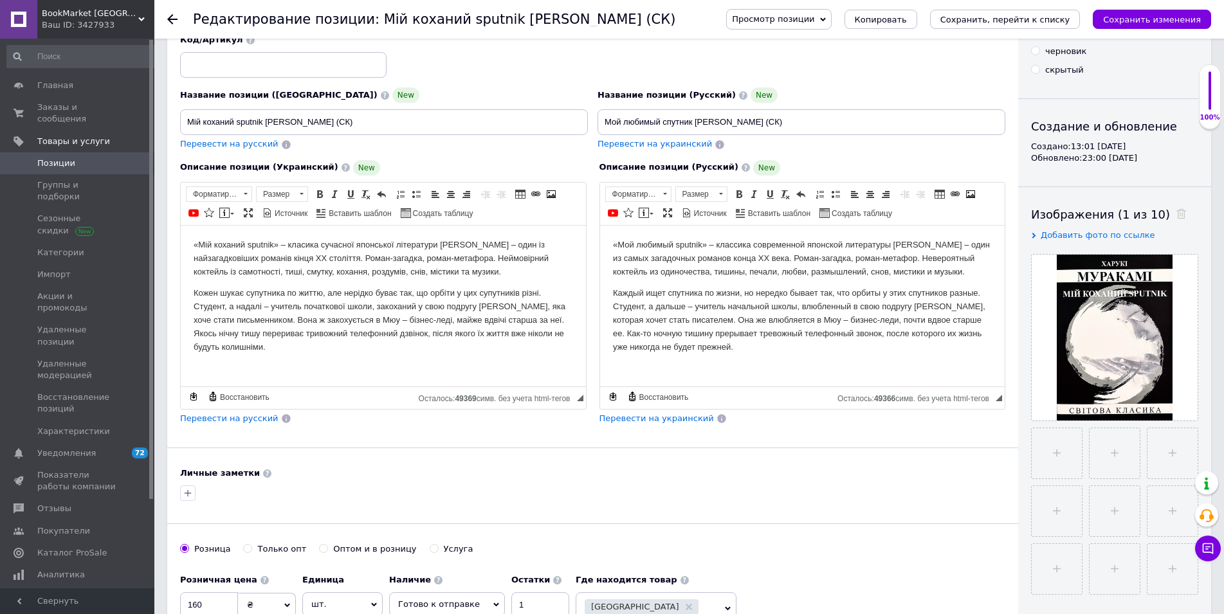
scroll to position [0, 0]
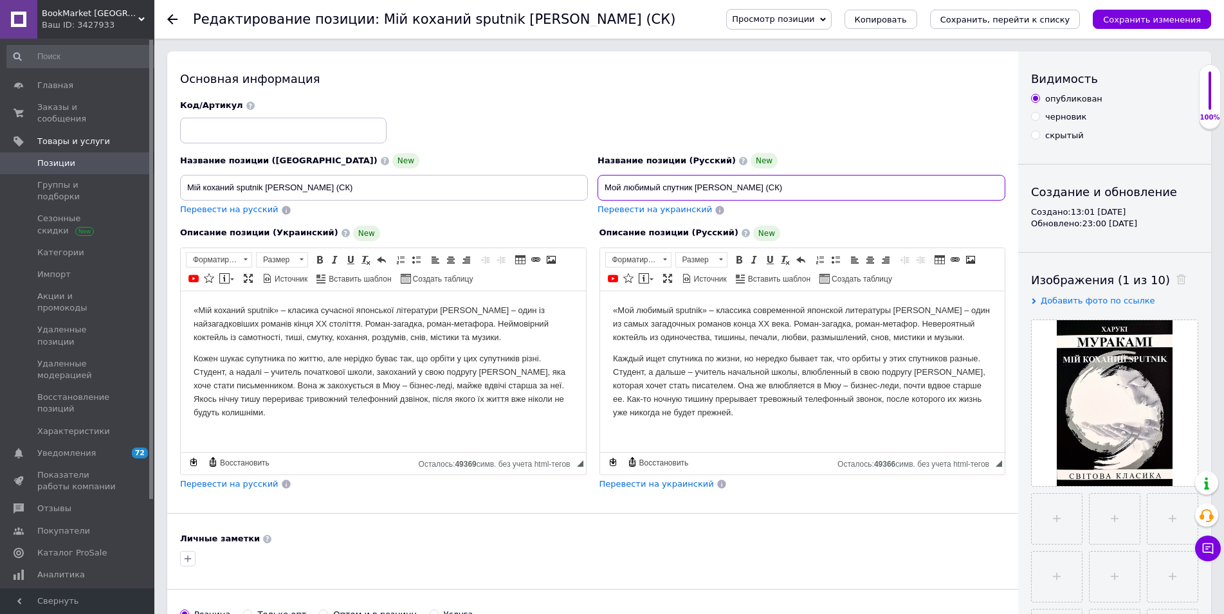
click at [675, 187] on input "Мой любимый спутник Харуки Мураками (СК)" at bounding box center [802, 188] width 408 height 26
drag, startPoint x: 760, startPoint y: 189, endPoint x: 370, endPoint y: 187, distance: 389.8
click at [598, 186] on input "Мой любимый sputnik Харуки Мураками (СК)" at bounding box center [802, 188] width 408 height 26
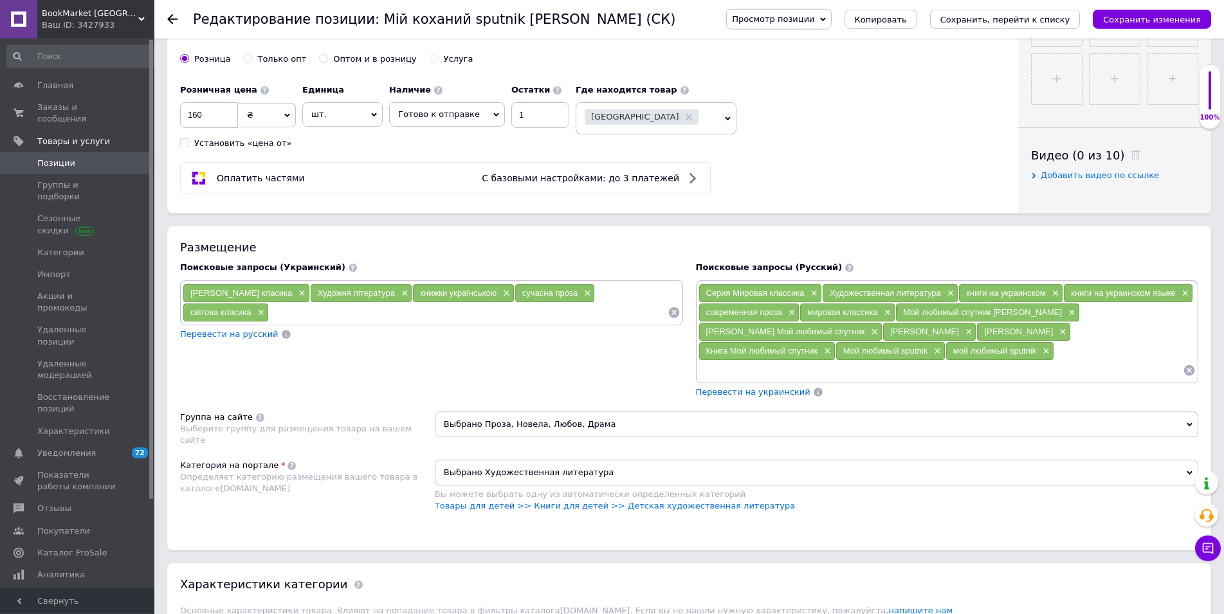
scroll to position [590, 0]
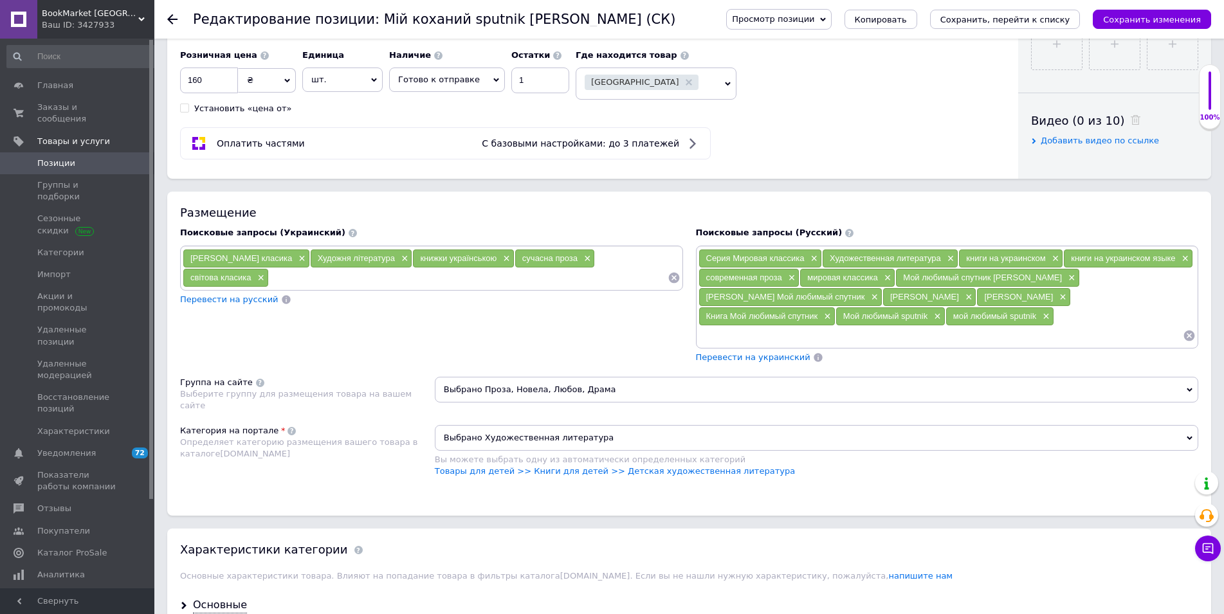
type input "Мой любимый sputnik Харуки Мураками (СК)"
click at [722, 334] on input at bounding box center [940, 335] width 485 height 19
paste input "Мой любимый sputnik Харуки Мураками"
type input "Мой любимый sputnik Харуки Мураками"
paste input "Мой любимый sputnik Харуки Мураками"
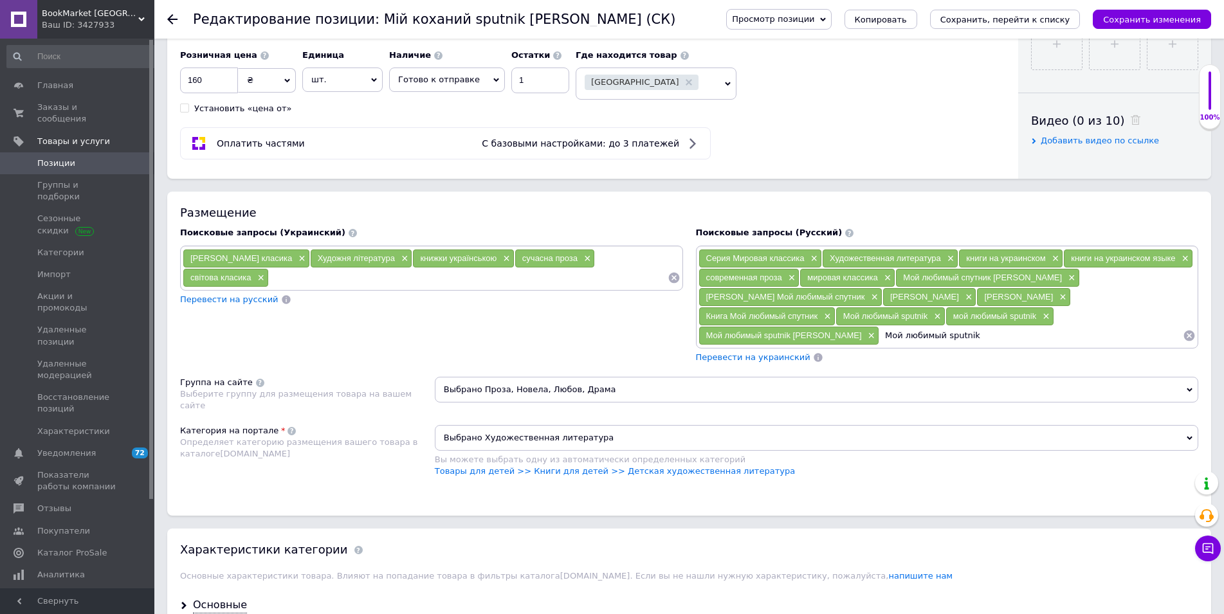
paste input "Харуки Мураками"
type input "Харуки Мураками Мой любимый sputnik"
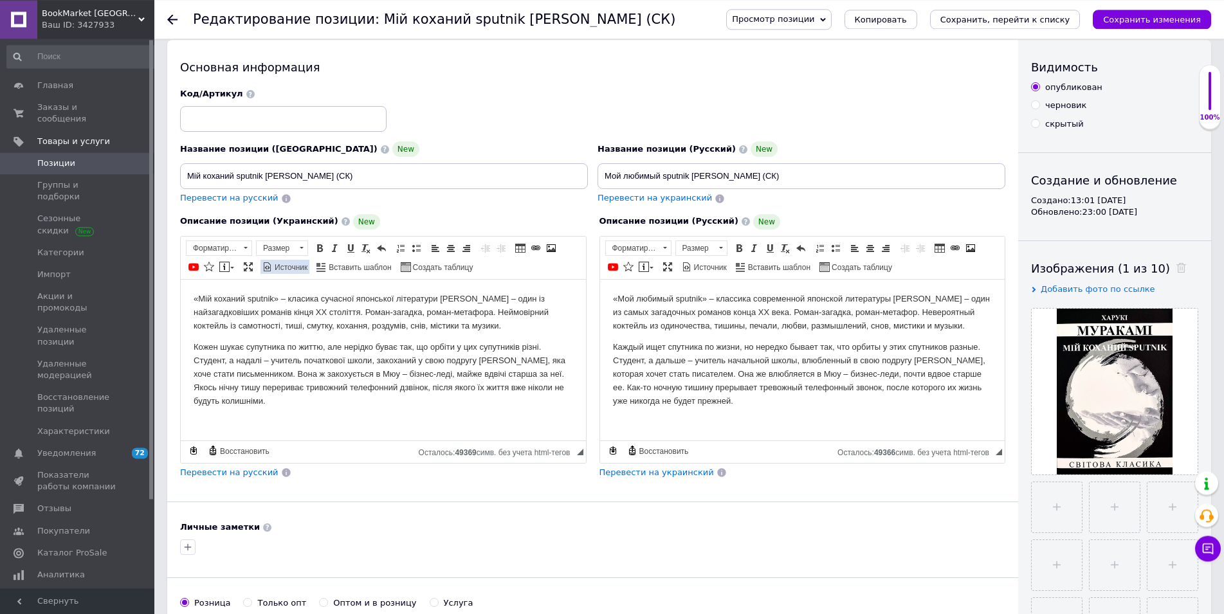
scroll to position [0, 0]
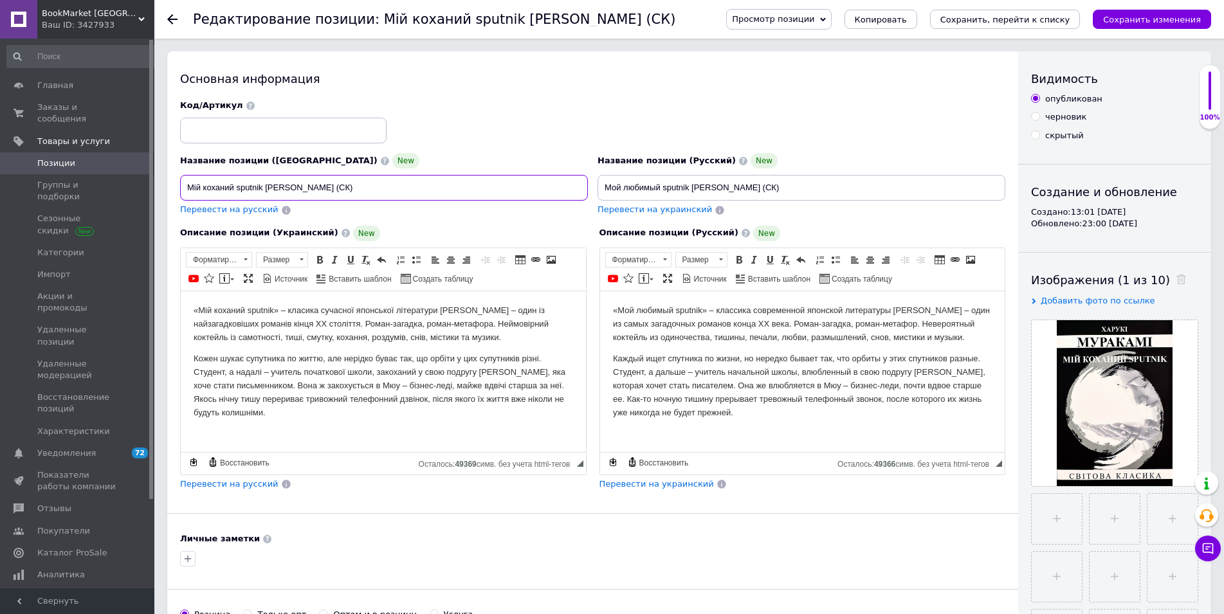
drag, startPoint x: 329, startPoint y: 185, endPoint x: 0, endPoint y: 183, distance: 328.7
click at [180, 183] on input "Мій коханий sputnik Харукі Муракамі (СК)" at bounding box center [384, 188] width 408 height 26
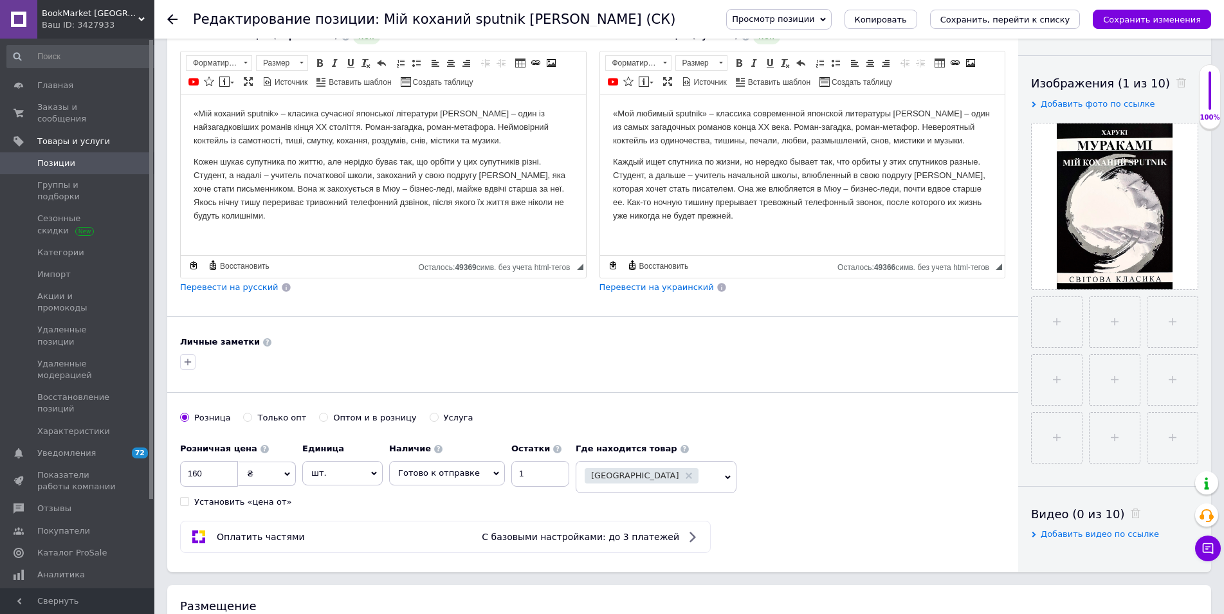
scroll to position [459, 0]
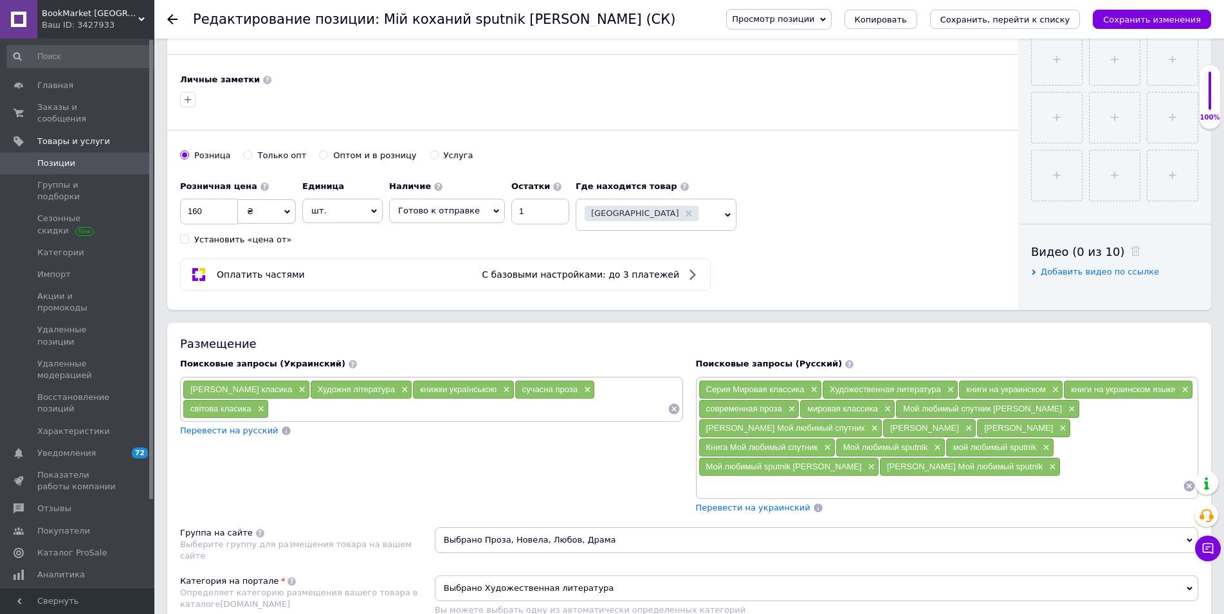
click at [269, 410] on input at bounding box center [468, 408] width 398 height 19
paste input "Мій коханий sputnik Харукі Муракамі"
type input "Мій коханий sputnik Харукі Муракамі"
paste input "Мій коханий sputnik Харукі Муракамі"
paste input "Харукі Муракамі"
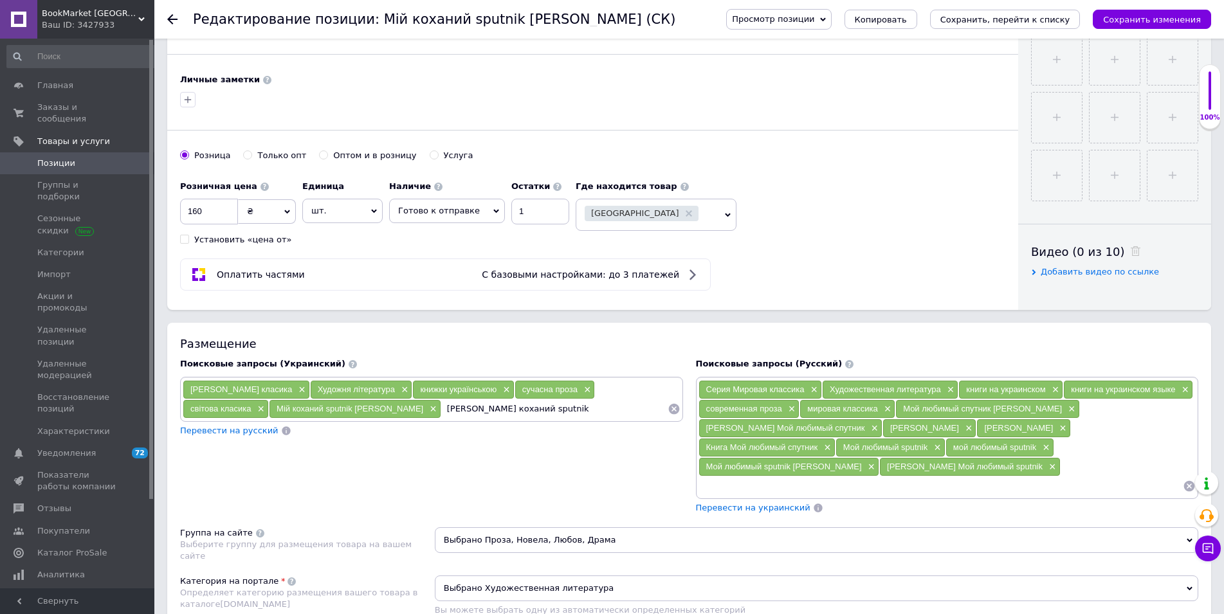
type input "Харукі Муракамі Мій коханий sputnik"
paste input "Харукі Муракамі Мій коханий sputnik"
type input "Харукі Муракамі"
paste input "Харукі Муракамі Мій коханий sputnik"
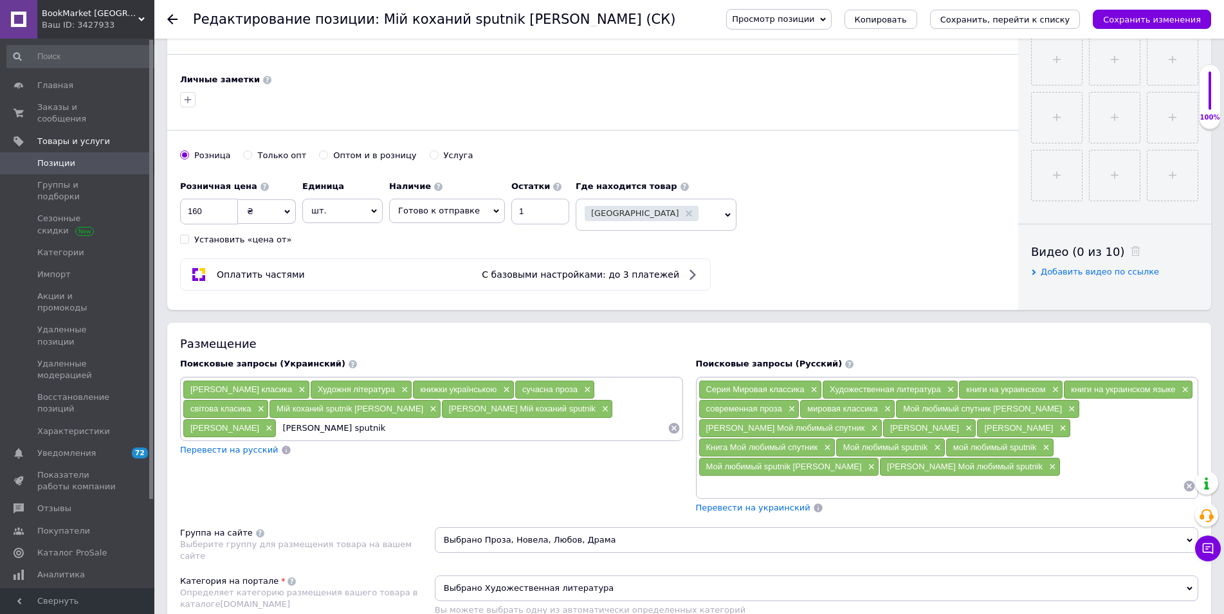
type input "харукі муракамі"
paste input "Мій коханий sputnik"
type input "Книга Мій коханий sputnik"
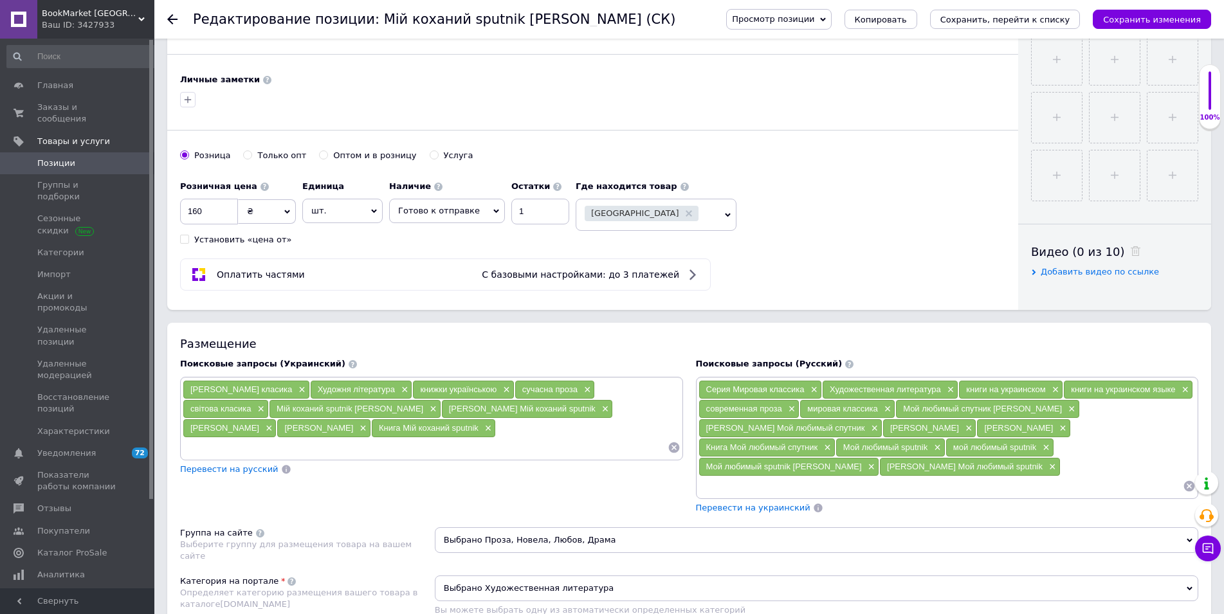
paste input "Мій коханий sputnik"
type input "Мій коханий sputnik"
paste input "Мій коханий sputnik"
type input "мій коханий sputnik"
paste input "Мій коханий sputnik"
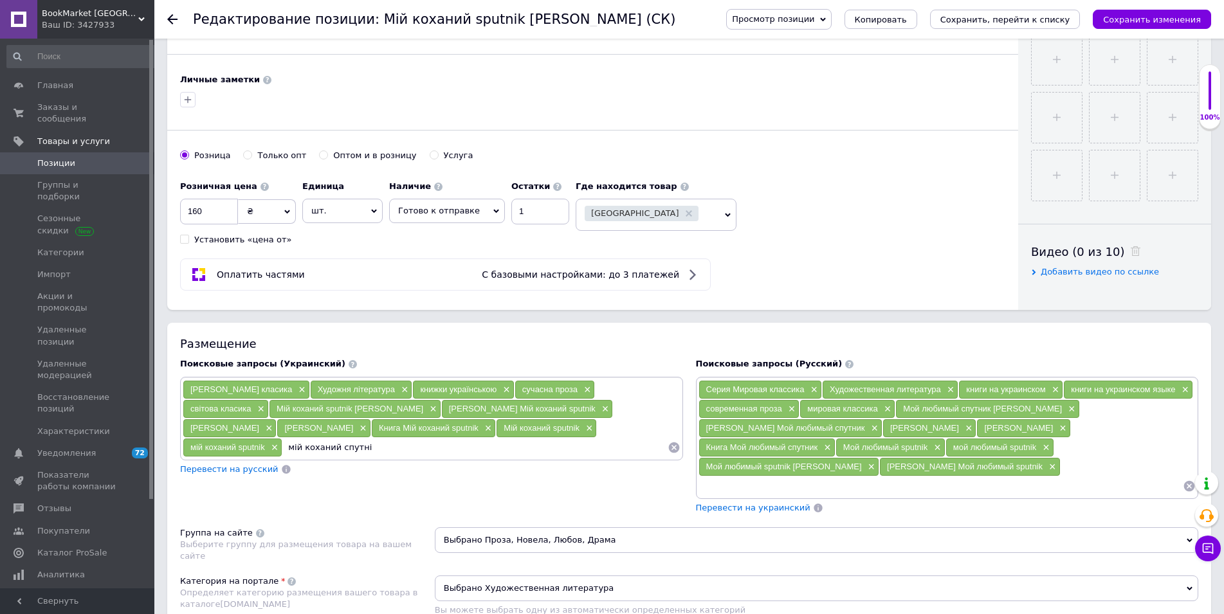
type input "мій коханий спутнік"
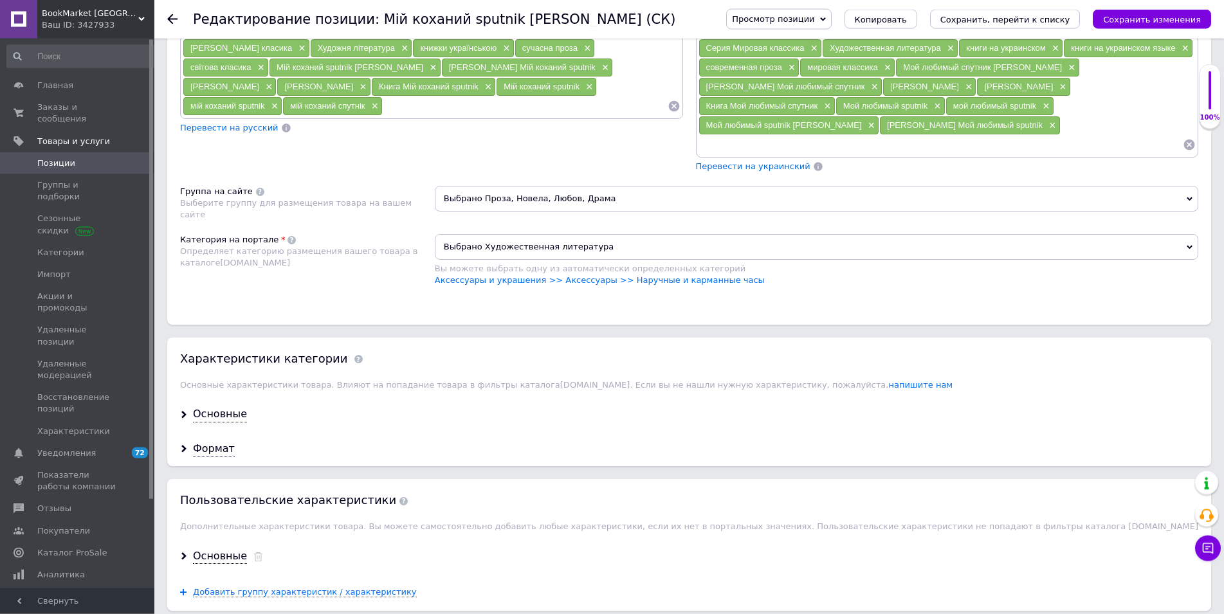
scroll to position [918, 0]
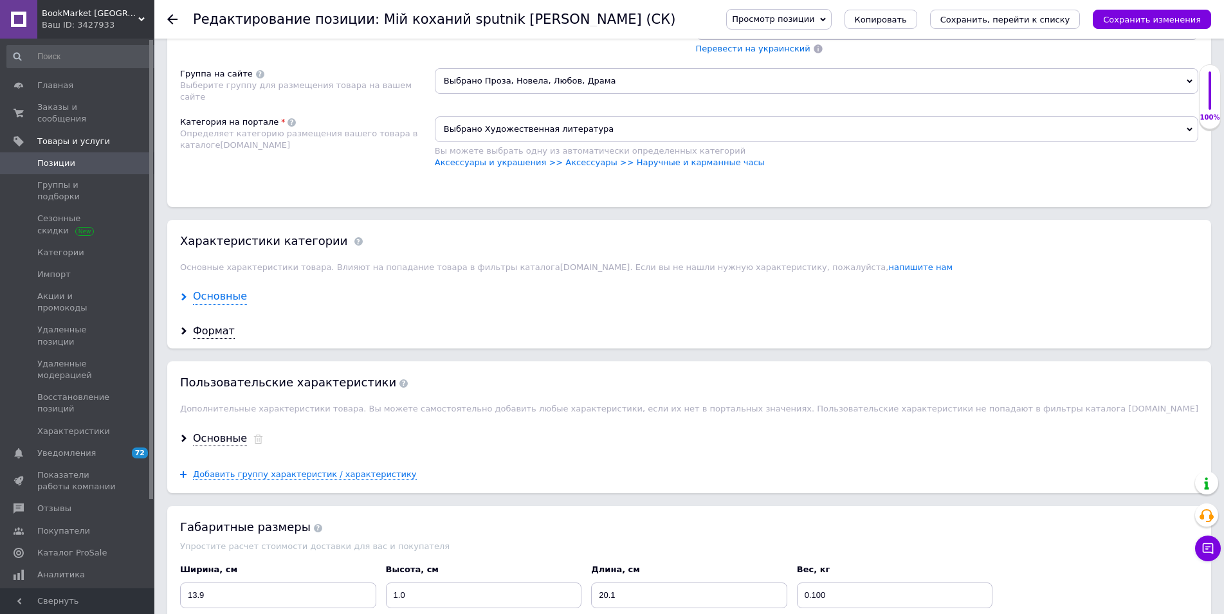
drag, startPoint x: 201, startPoint y: 299, endPoint x: 277, endPoint y: 295, distance: 75.4
click at [202, 299] on div "Основные" at bounding box center [220, 296] width 54 height 15
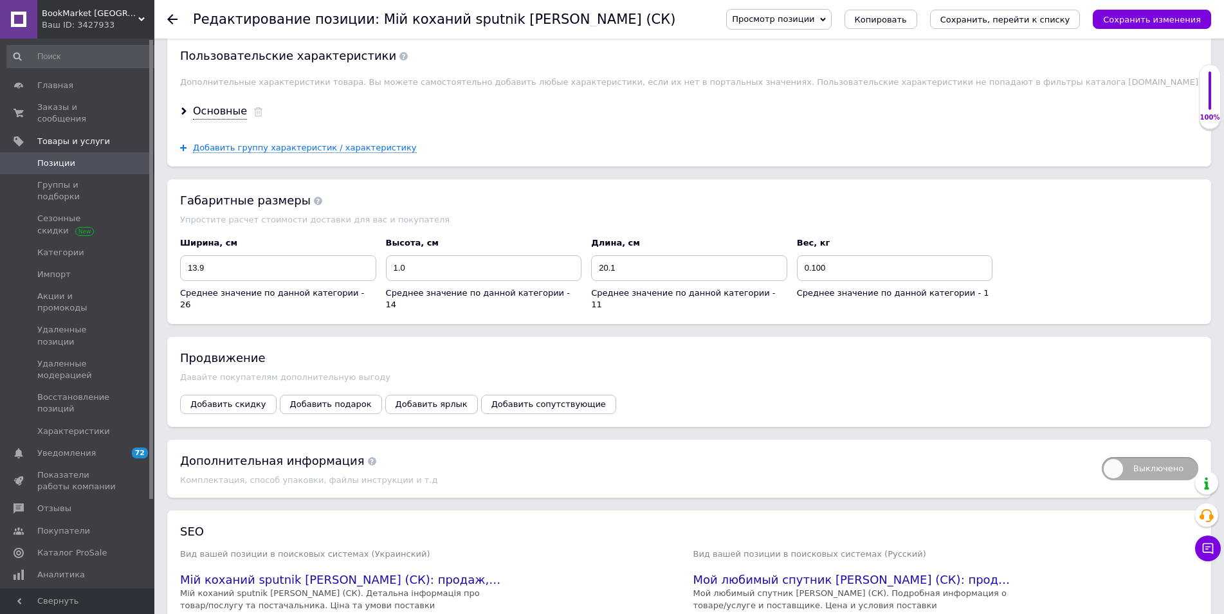
scroll to position [2165, 0]
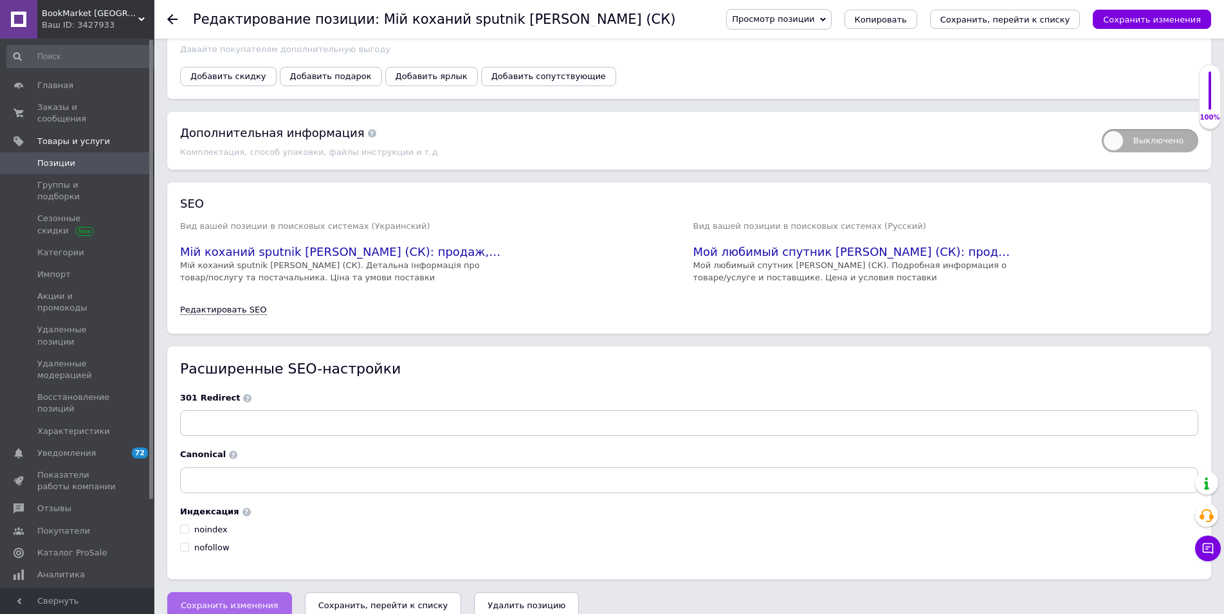
click at [258, 601] on span "Сохранить изменения" at bounding box center [230, 606] width 98 height 10
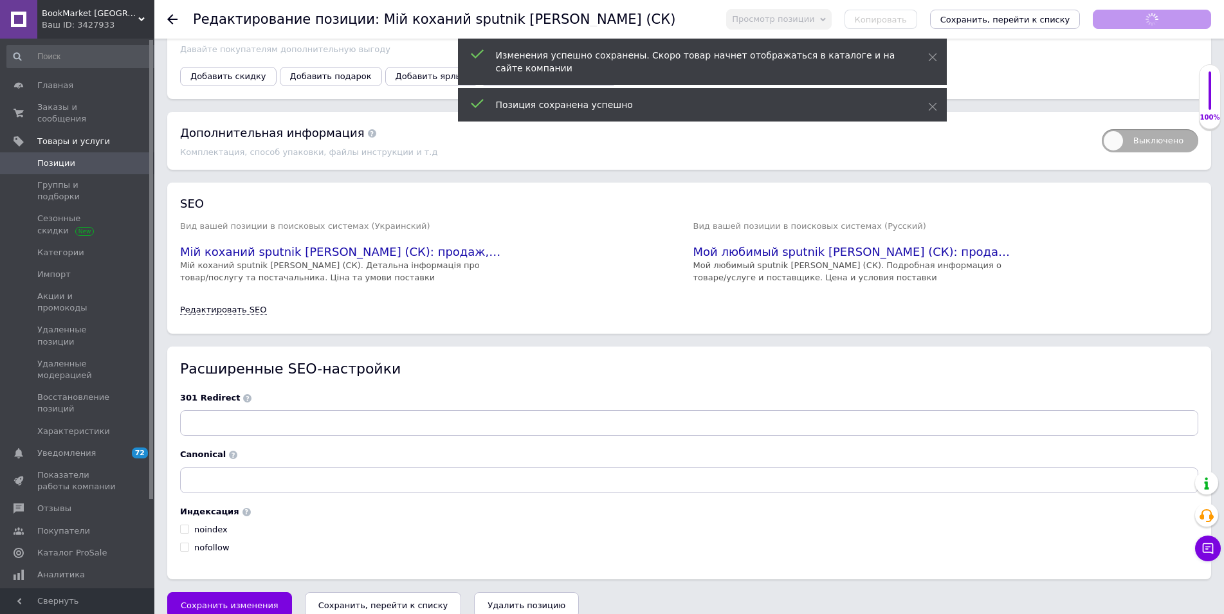
click at [170, 22] on use at bounding box center [172, 19] width 10 height 10
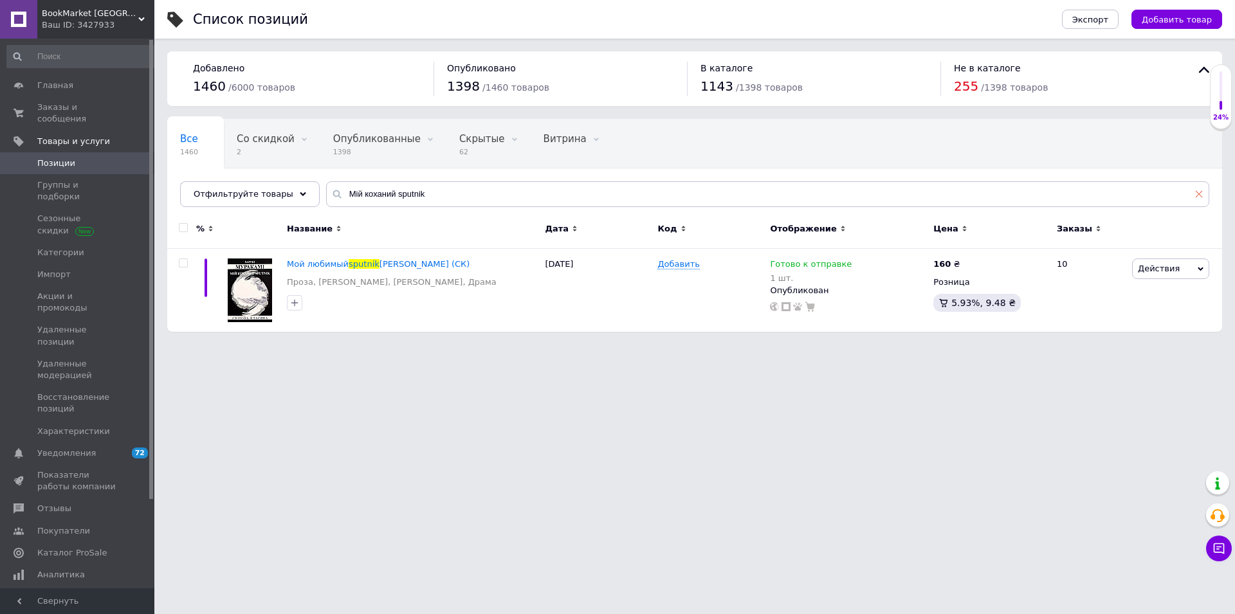
click at [1200, 198] on icon at bounding box center [1199, 194] width 8 height 8
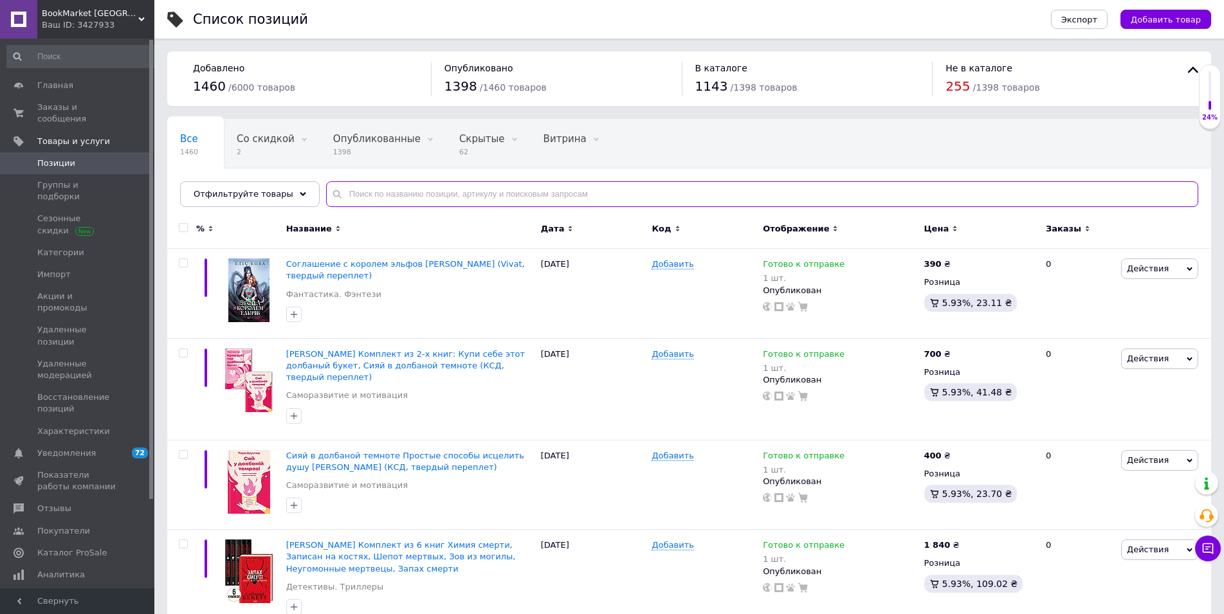
click at [399, 195] on input "text" at bounding box center [762, 194] width 872 height 26
paste input "Знайти країну амазонок"
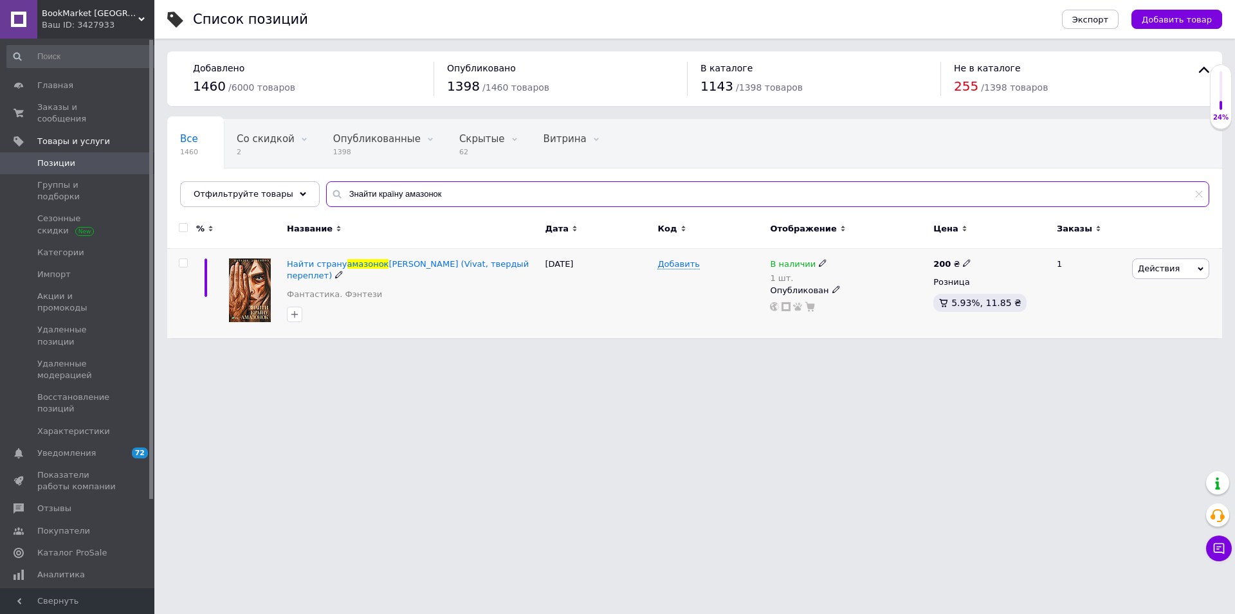
type input "Знайти країну амазонок"
click at [941, 264] on b "200" at bounding box center [941, 264] width 17 height 10
drag, startPoint x: 1007, startPoint y: 248, endPoint x: 938, endPoint y: 239, distance: 68.8
click at [978, 241] on input "200" at bounding box center [1027, 250] width 98 height 26
type input "210"
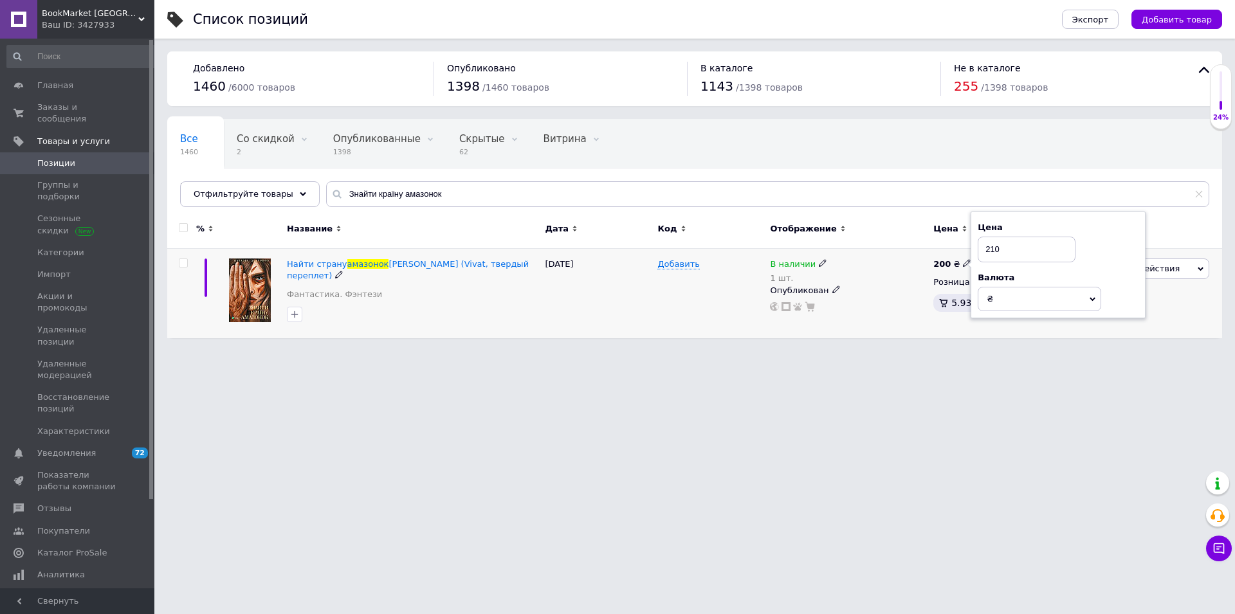
click at [890, 336] on div "В наличии 1 шт. Опубликован" at bounding box center [848, 293] width 163 height 89
drag, startPoint x: 446, startPoint y: 195, endPoint x: 73, endPoint y: 204, distance: 373.1
click at [326, 204] on input "Знайти країну амазонок" at bounding box center [767, 194] width 883 height 26
paste input "істо дівчат"
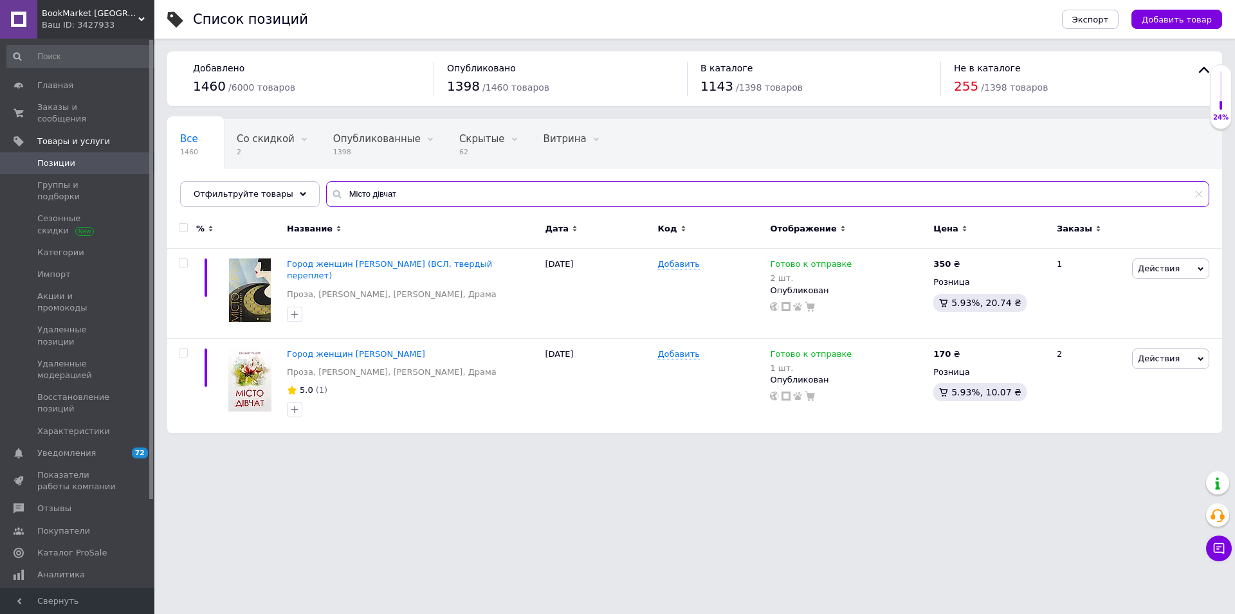
type input "Знайти країну амазонок"
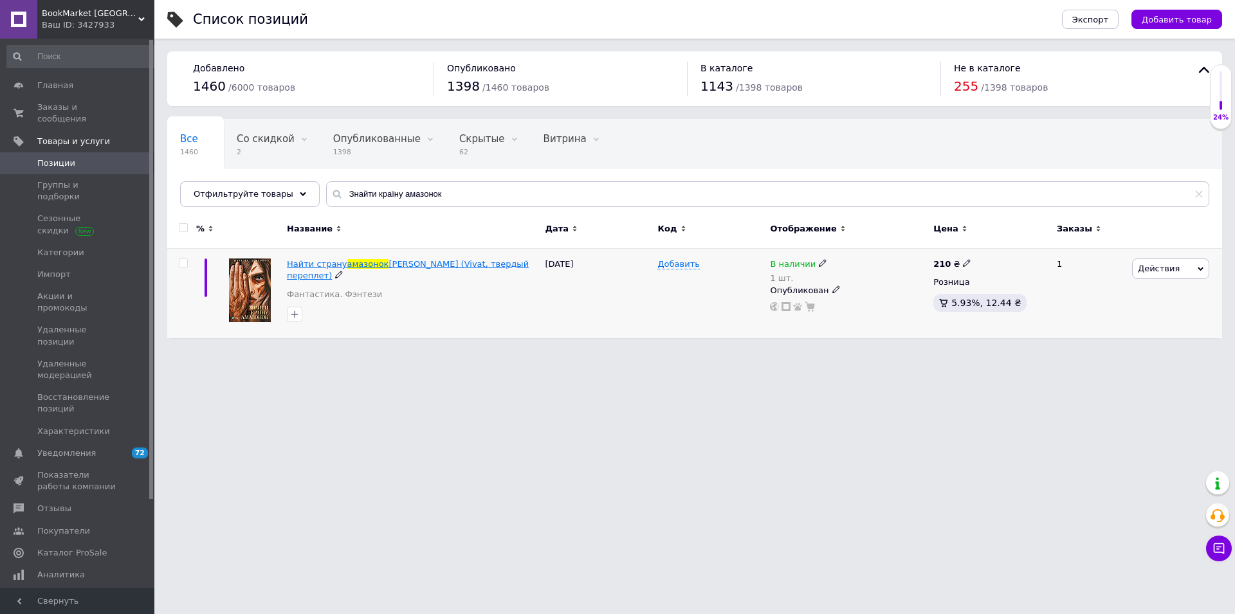
click at [439, 264] on span "Наталья Довгопол (Vivat, твердый переплет)" at bounding box center [408, 269] width 242 height 21
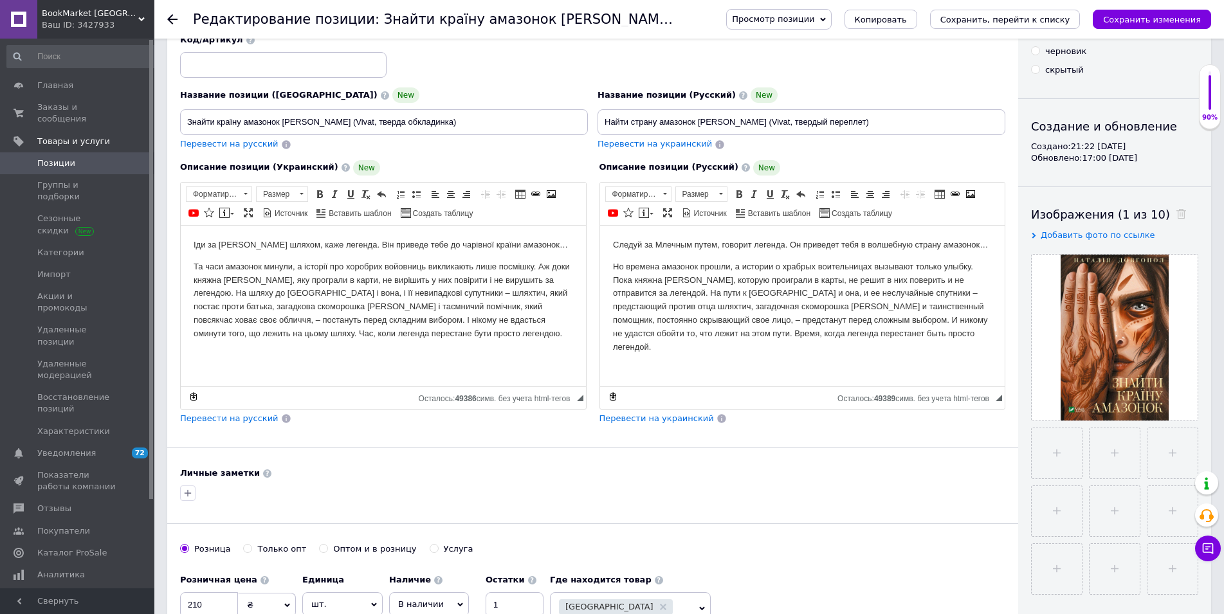
scroll to position [131, 0]
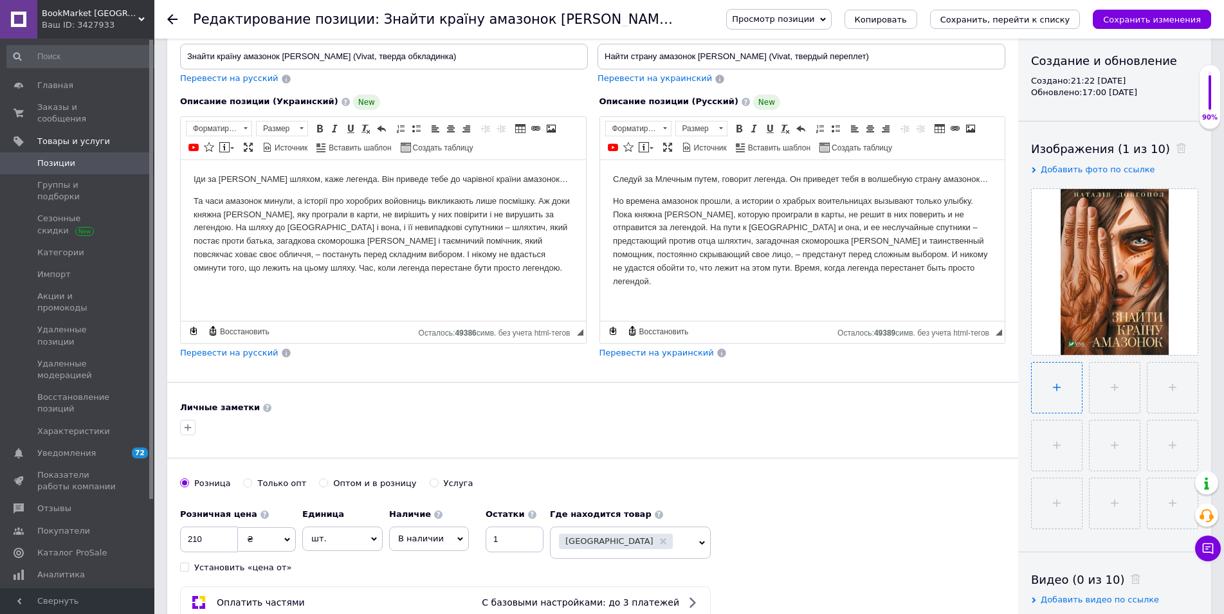
click at [1054, 393] on input "file" at bounding box center [1057, 388] width 50 height 50
type input "C:\fakepath\Знайти країну амазонок 2.png"
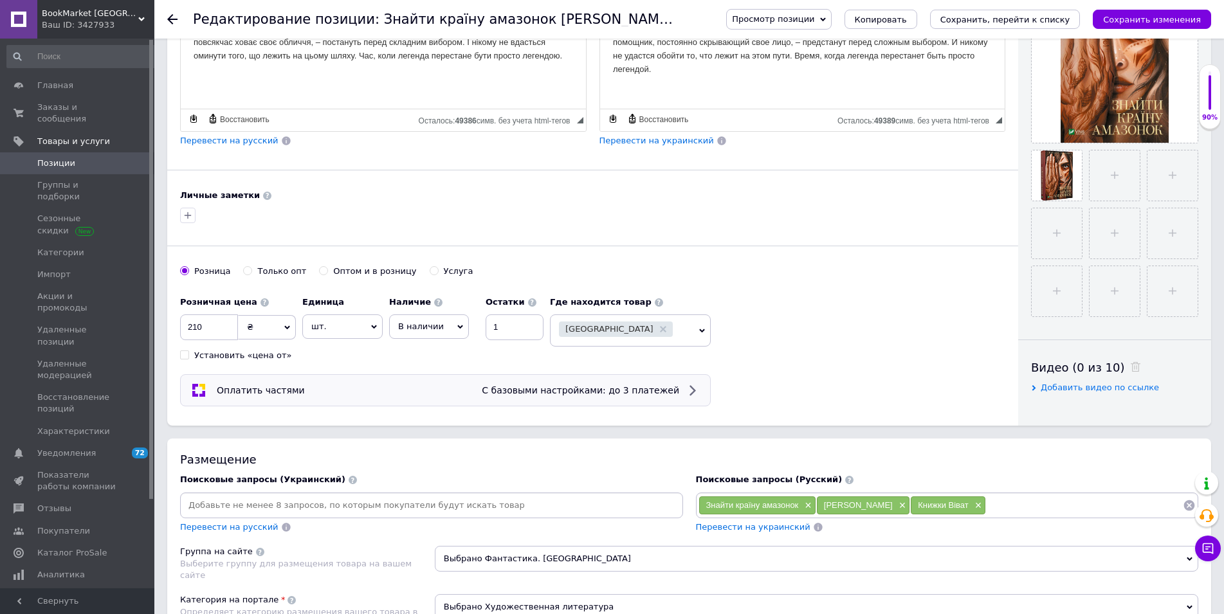
scroll to position [394, 0]
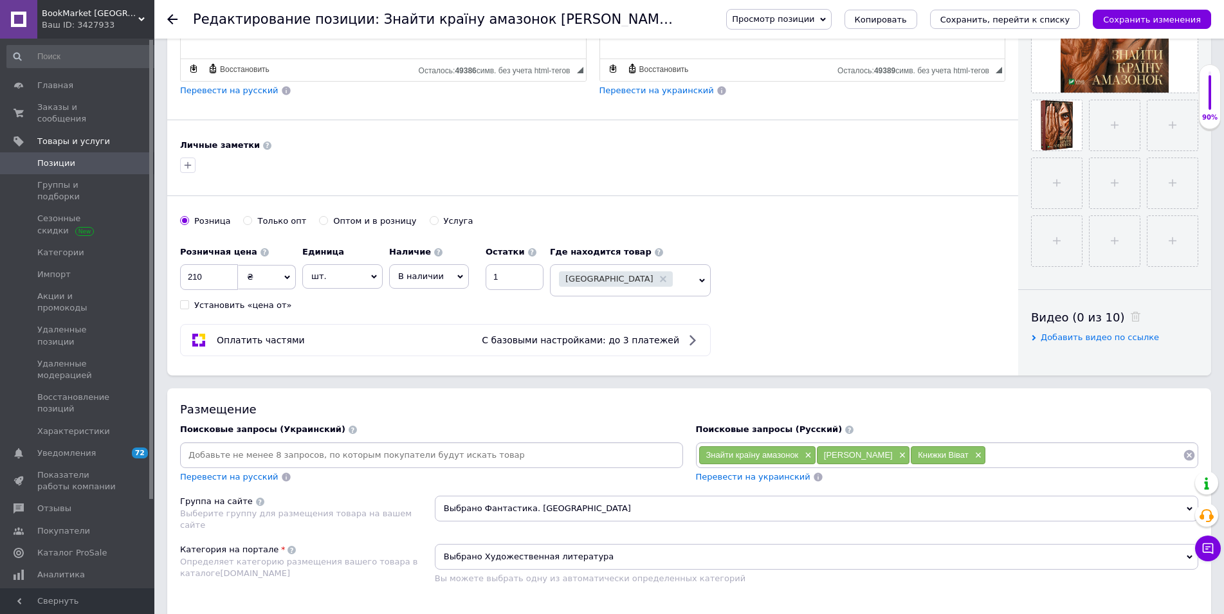
click at [426, 281] on span "В наличии" at bounding box center [421, 276] width 46 height 10
click at [438, 346] on li "Готово к отправке" at bounding box center [429, 346] width 78 height 30
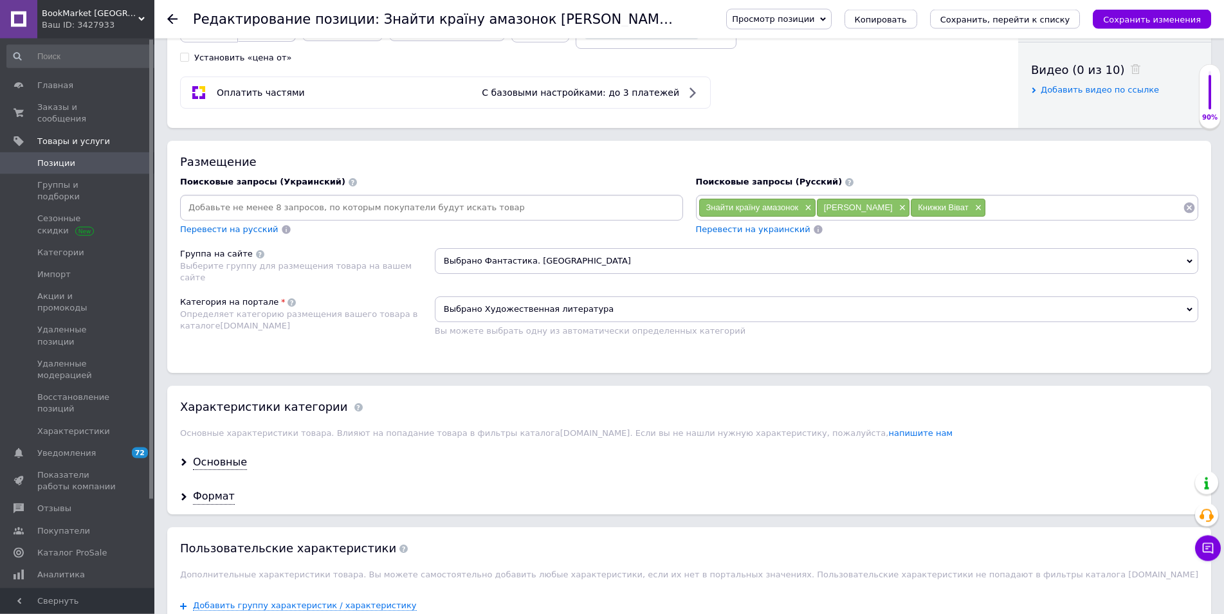
scroll to position [656, 0]
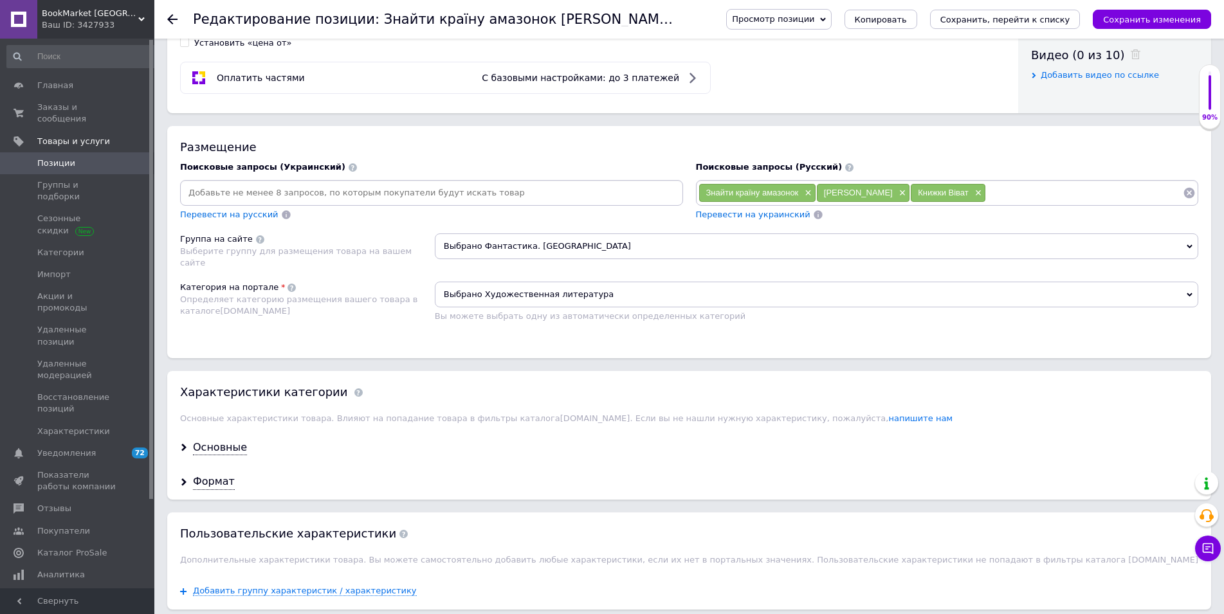
click at [399, 194] on input at bounding box center [432, 192] width 498 height 19
type input "R"
type input "Книжки Віват"
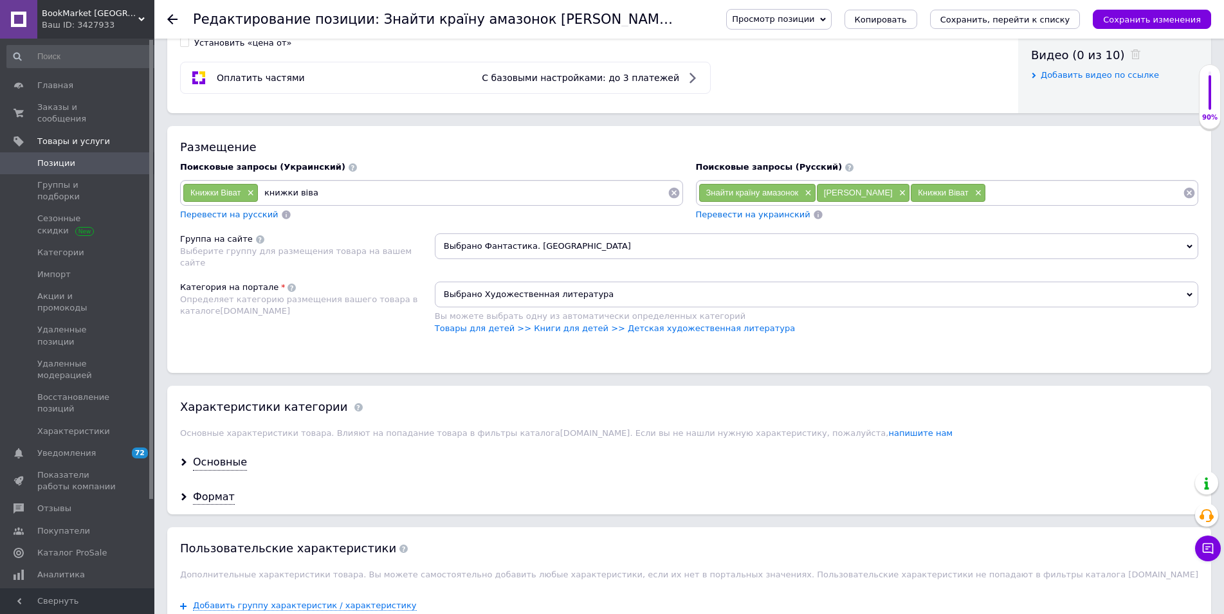
type input "книжки віват"
type input "Художня література"
type input "сучасна проза"
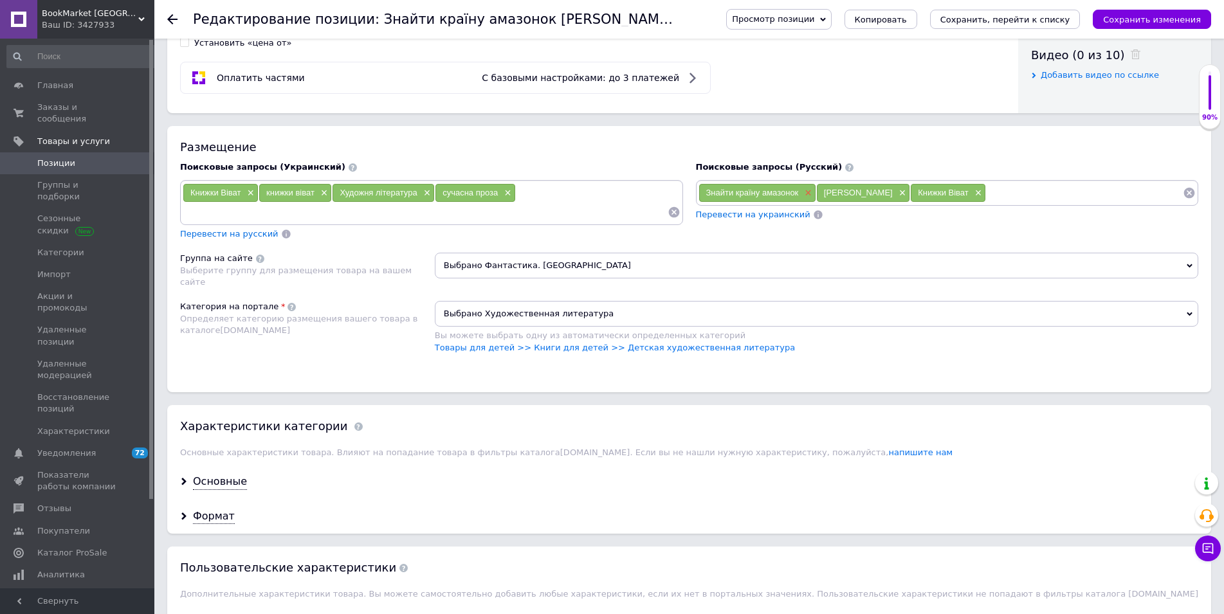
click at [808, 191] on span "×" at bounding box center [806, 193] width 10 height 11
click at [785, 191] on span "×" at bounding box center [783, 193] width 10 height 11
click at [761, 192] on span "×" at bounding box center [765, 193] width 10 height 11
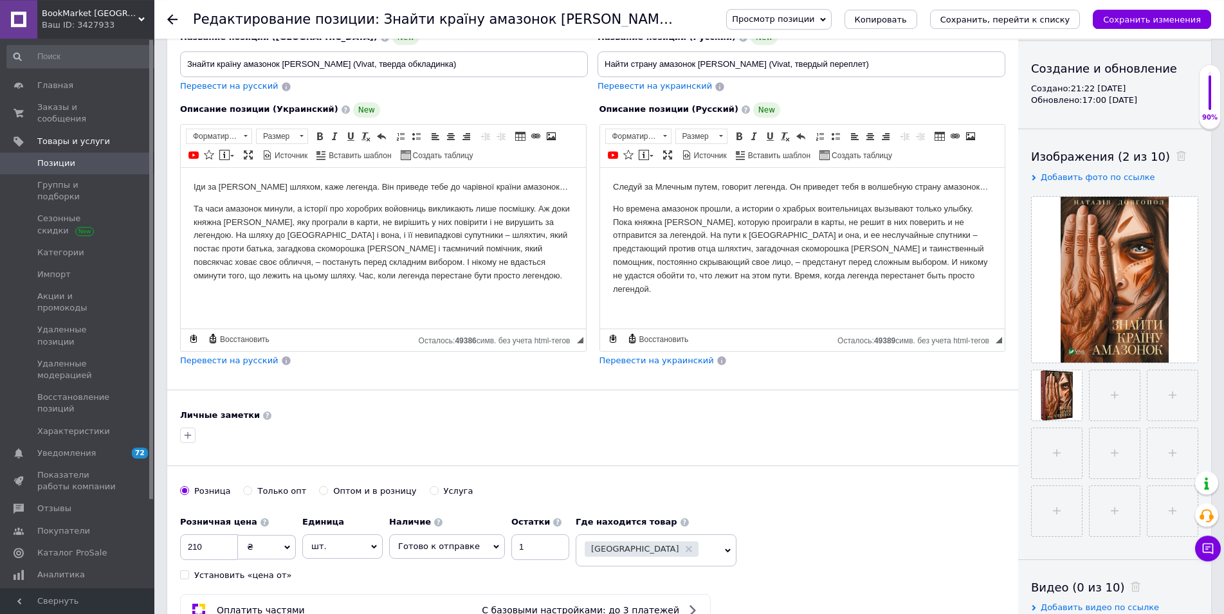
scroll to position [66, 0]
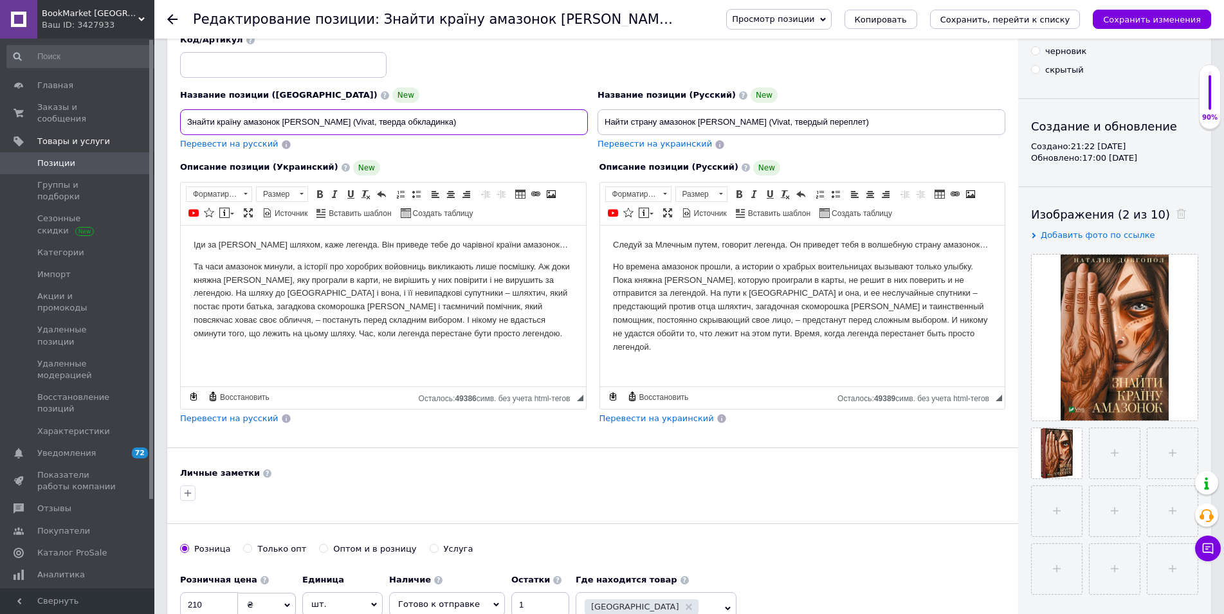
drag, startPoint x: 350, startPoint y: 122, endPoint x: 0, endPoint y: 104, distance: 350.3
click at [180, 109] on input "Знайти країну амазонок Наталія Довгопол (Vivat, тверда обкладинка)" at bounding box center [384, 122] width 408 height 26
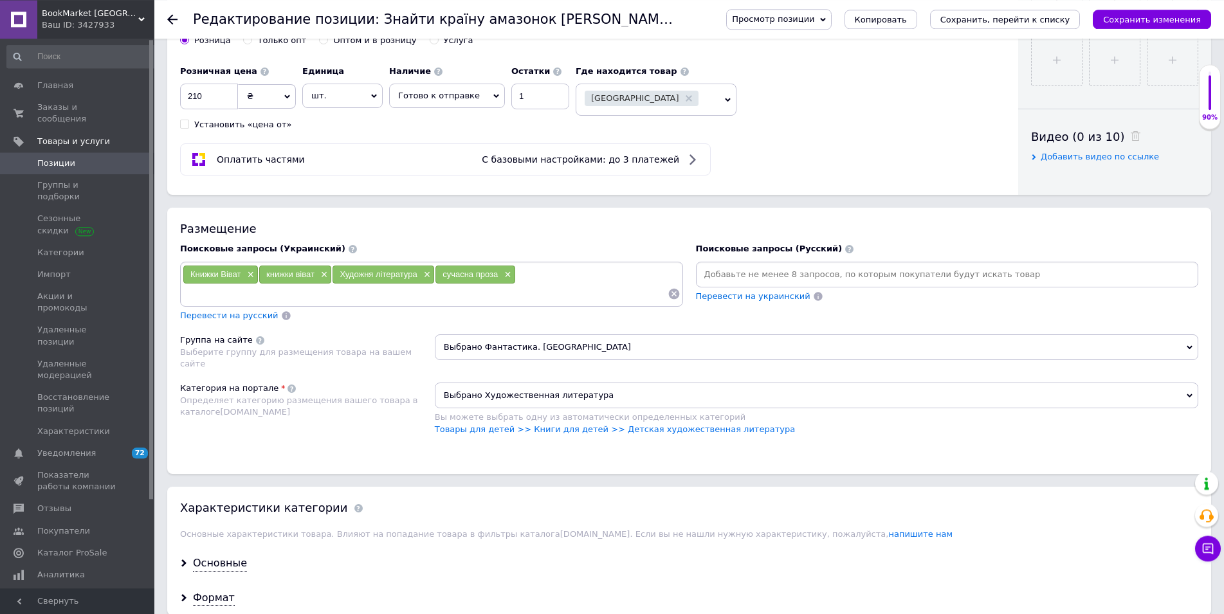
scroll to position [590, 0]
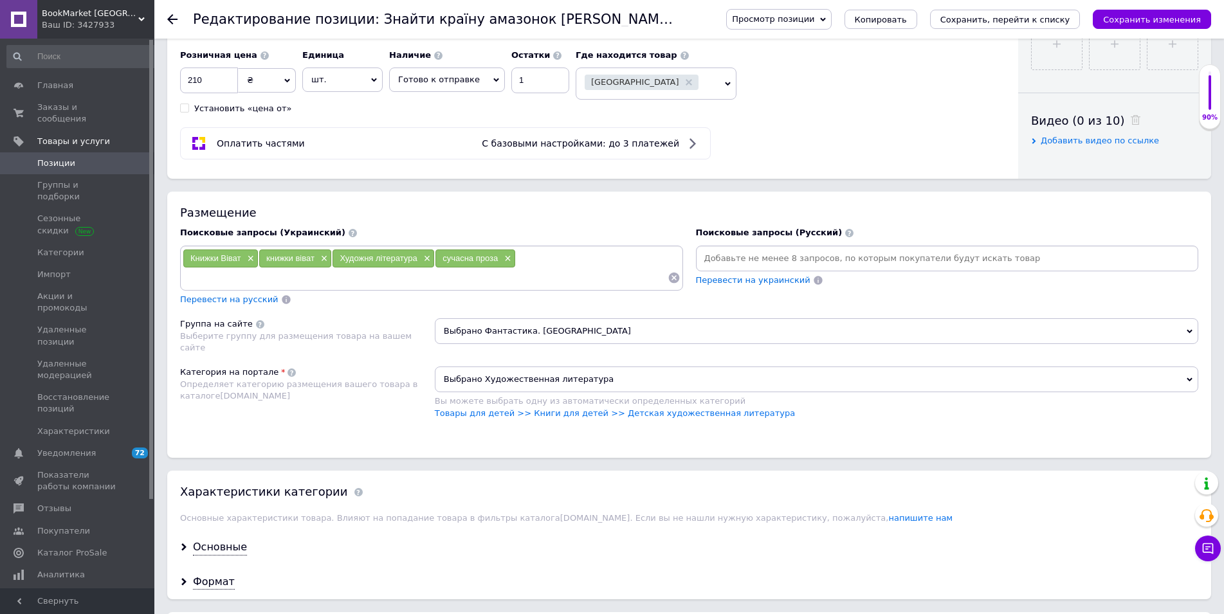
click at [483, 280] on input at bounding box center [425, 277] width 485 height 19
type input "книжки українською"
paste input "Знайти країну амазонок Наталія Довгопол"
type input "Знайти країну амазонок Наталія Довгопол"
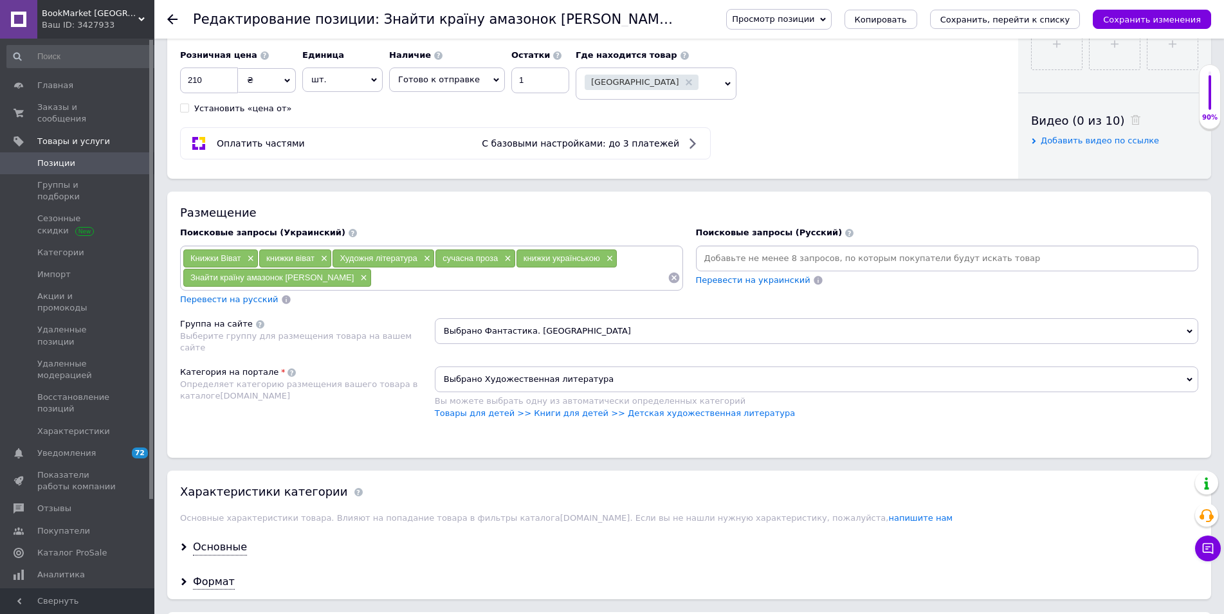
paste input "Знайти країну амазонок Наталія Довгопол"
paste input "Наталія Довгопол"
type input "Наталія Довгопол Знайти країну амазонок"
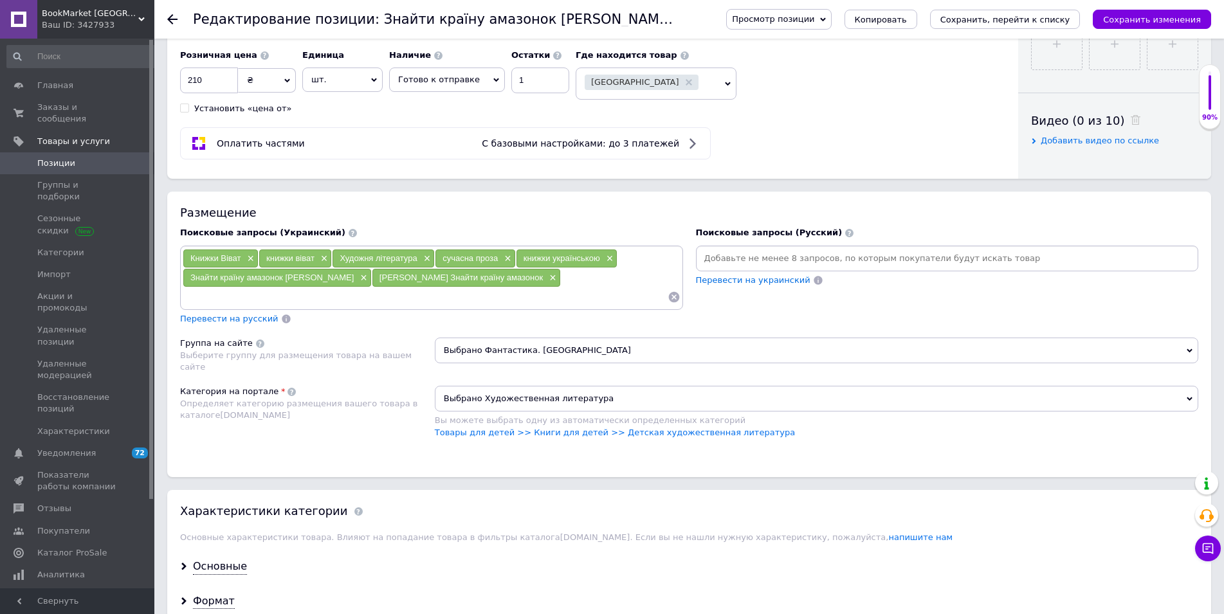
paste input "Наталія Довгопол Знайти країну амазонок"
type input "Наталія Довгопол"
paste input "Наталія Довгопол Знайти країну амазонок"
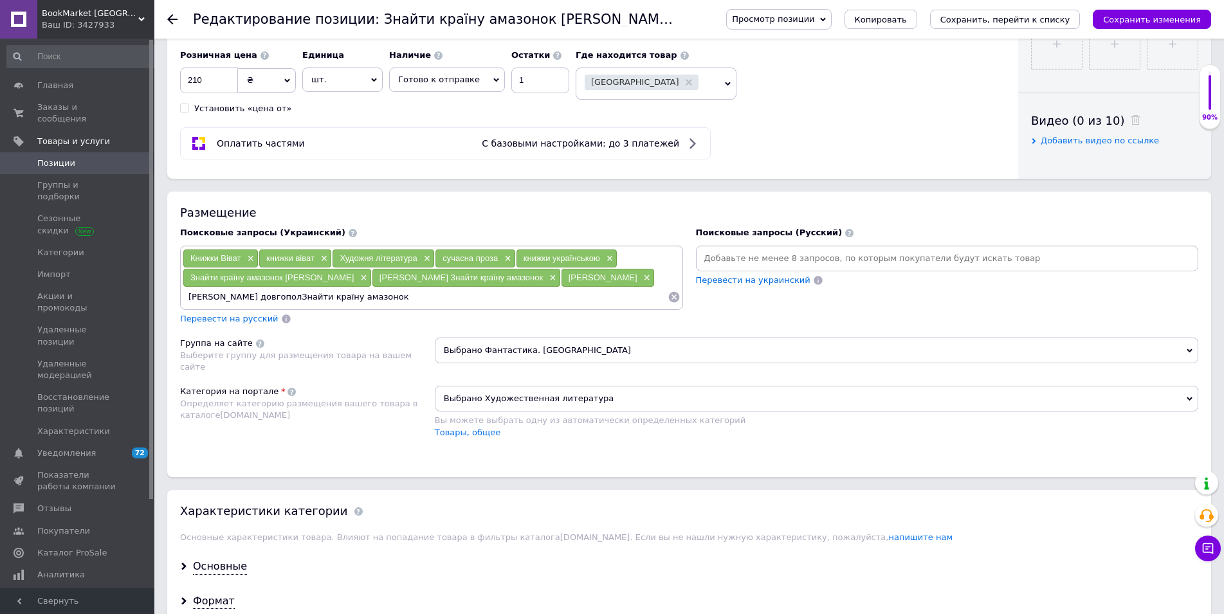
type input "наталія довгопол"
paste input "Знайти країну амазонок"
type input "Книга Знайти країну амазонок"
paste input "Знайти країну амазонок"
type input "Знайти країну амазонок"
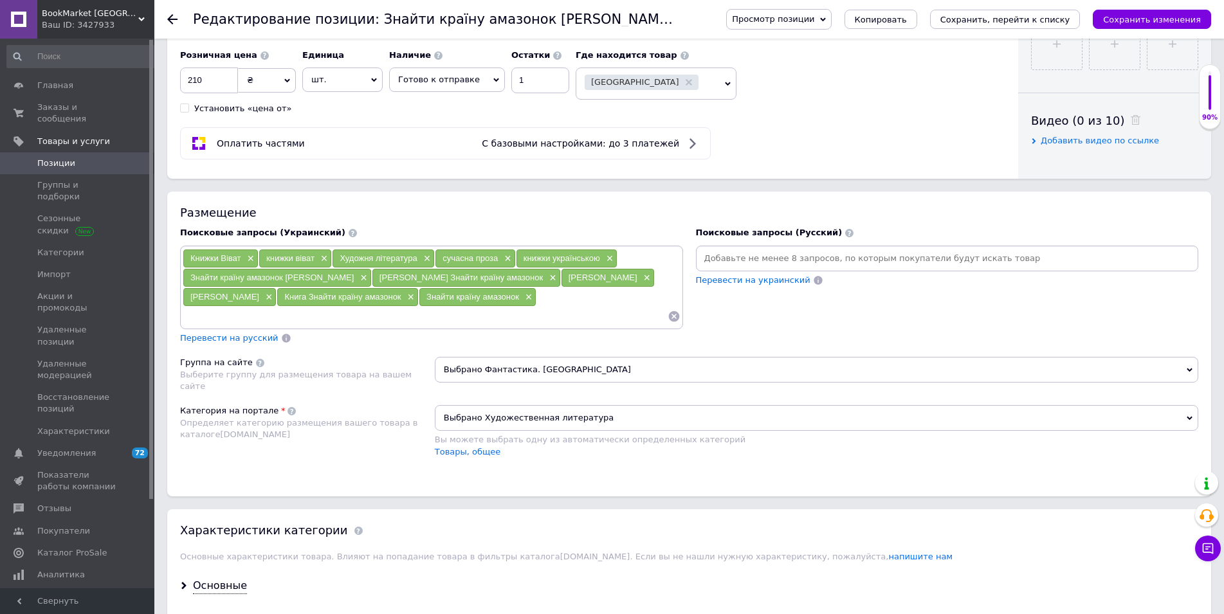
paste input "Знайти країну амазонок"
type input "знайти країну амазонок"
click at [790, 261] on input at bounding box center [947, 258] width 498 height 19
type input "Книги Виват"
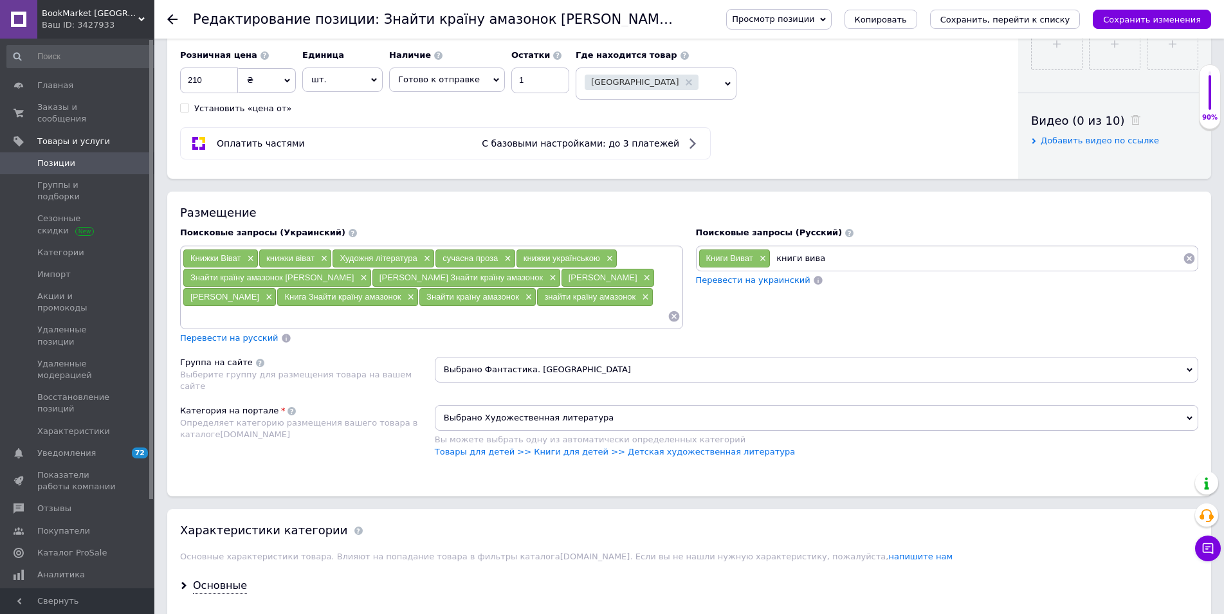
type input "книги виват"
type input "Художественная литература"
type input "современная проза"
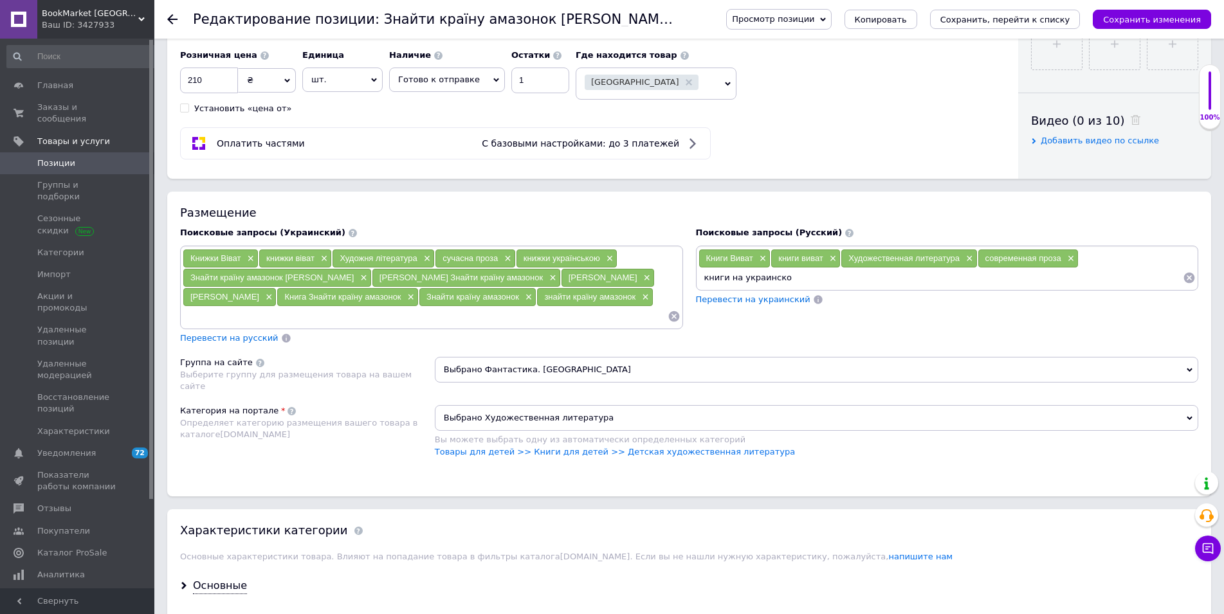
type input "книги на украинском"
type input "книги на украинском языке"
type input "украинская проза"
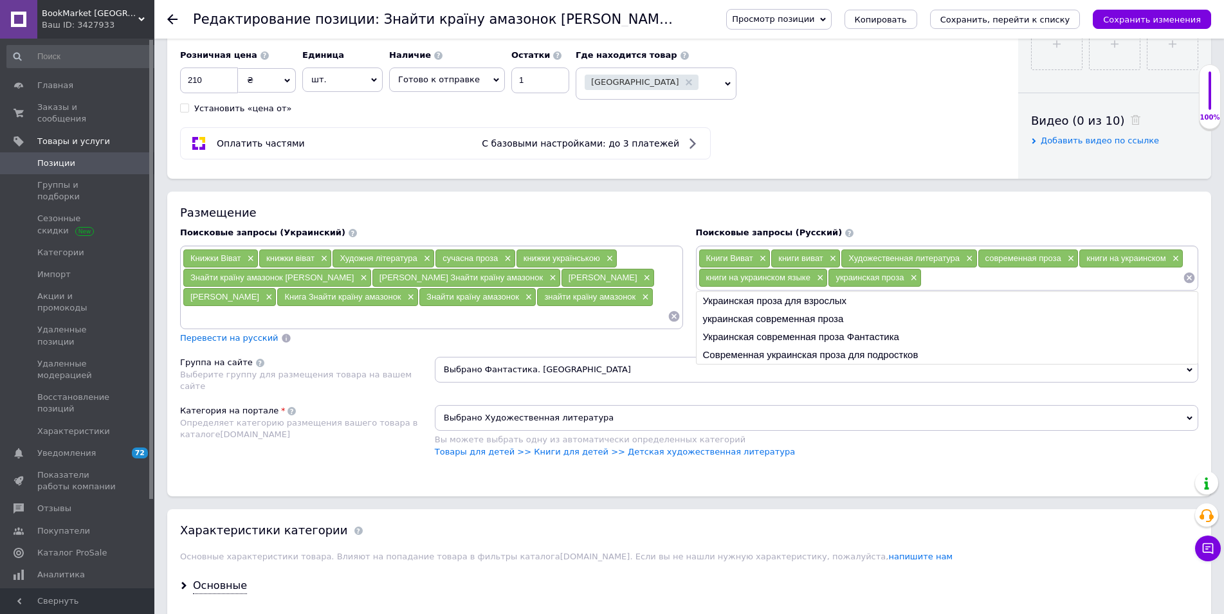
click at [275, 318] on input at bounding box center [425, 316] width 485 height 19
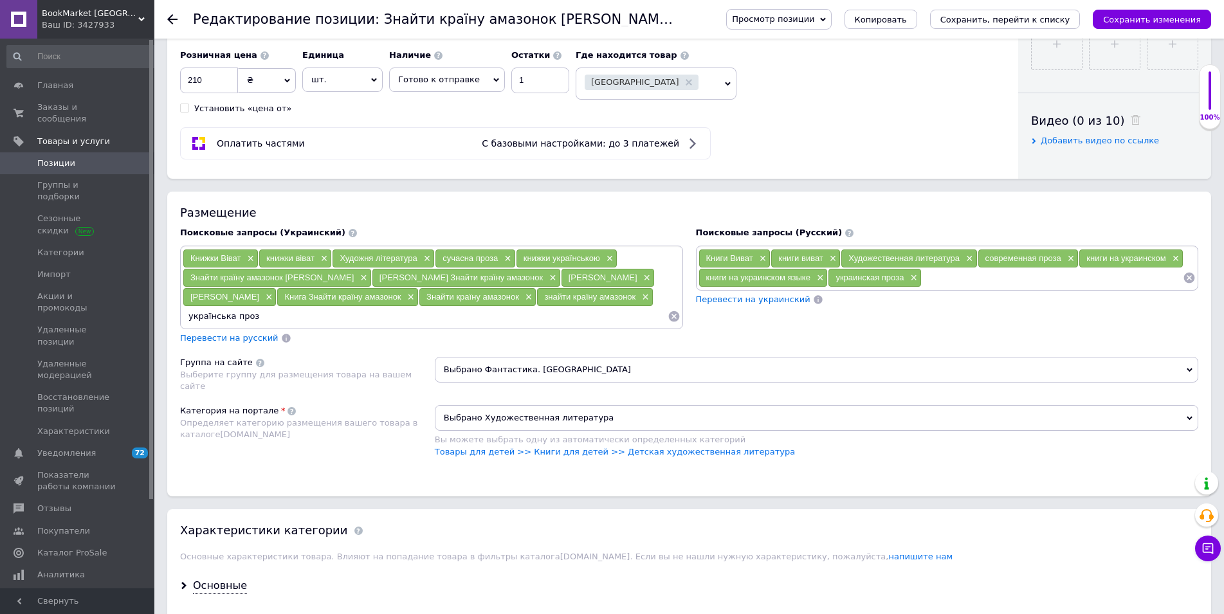
type input "українська проза"
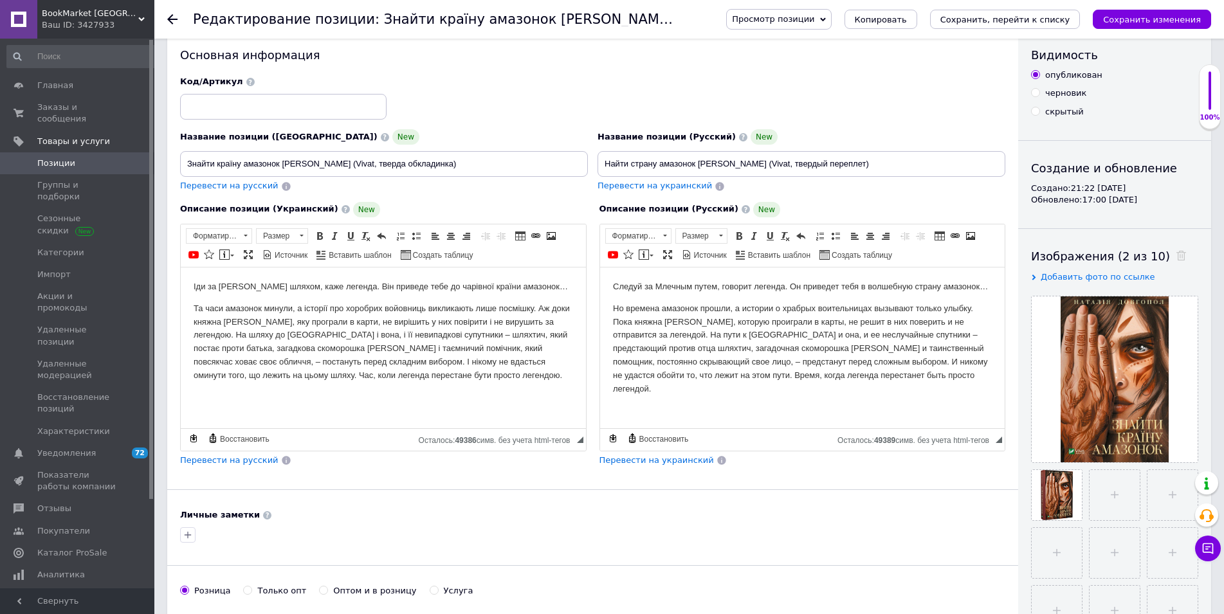
scroll to position [0, 0]
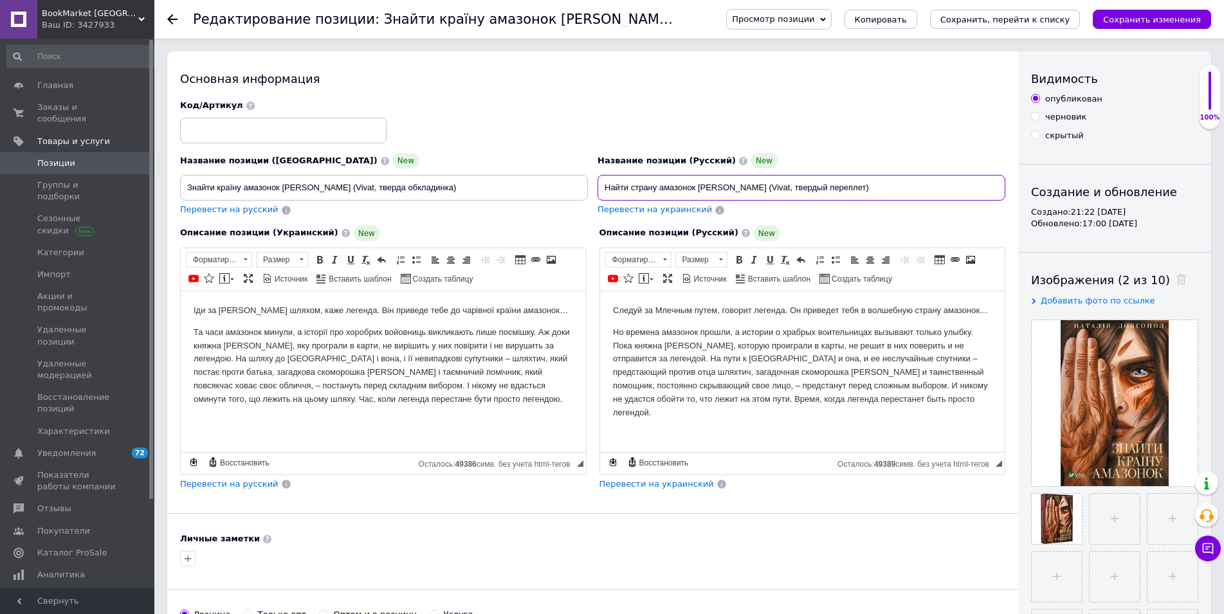
drag, startPoint x: 769, startPoint y: 190, endPoint x: 415, endPoint y: 183, distance: 354.4
click at [598, 183] on input "Найти страну амазонок Наталья Довгопол (Vivat, твердый переплет)" at bounding box center [802, 188] width 408 height 26
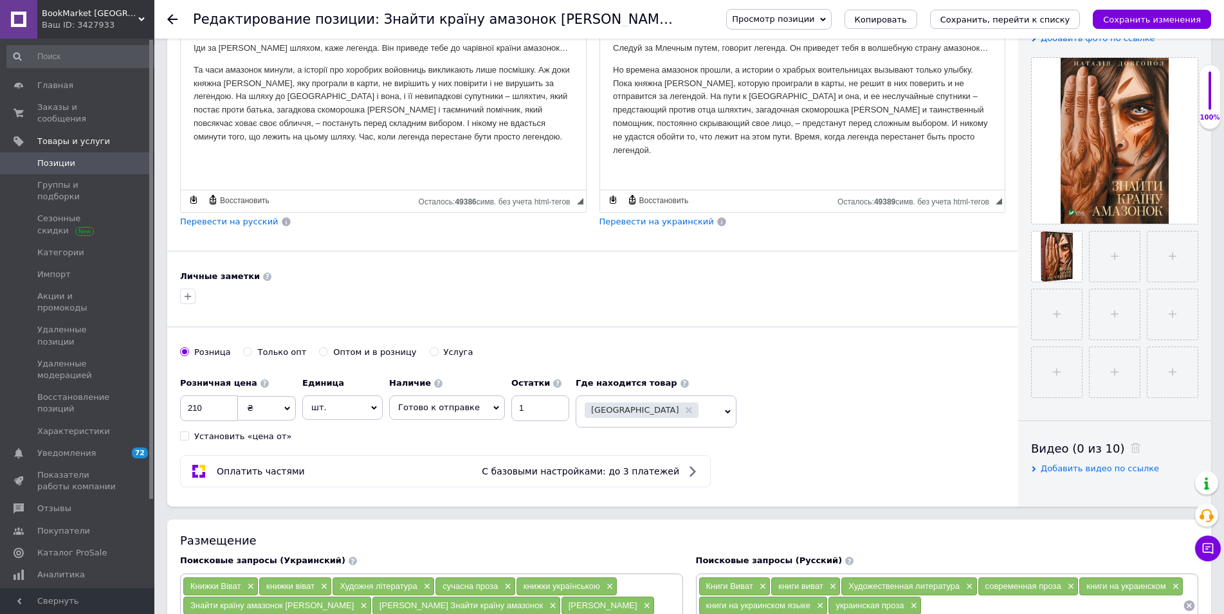
scroll to position [525, 0]
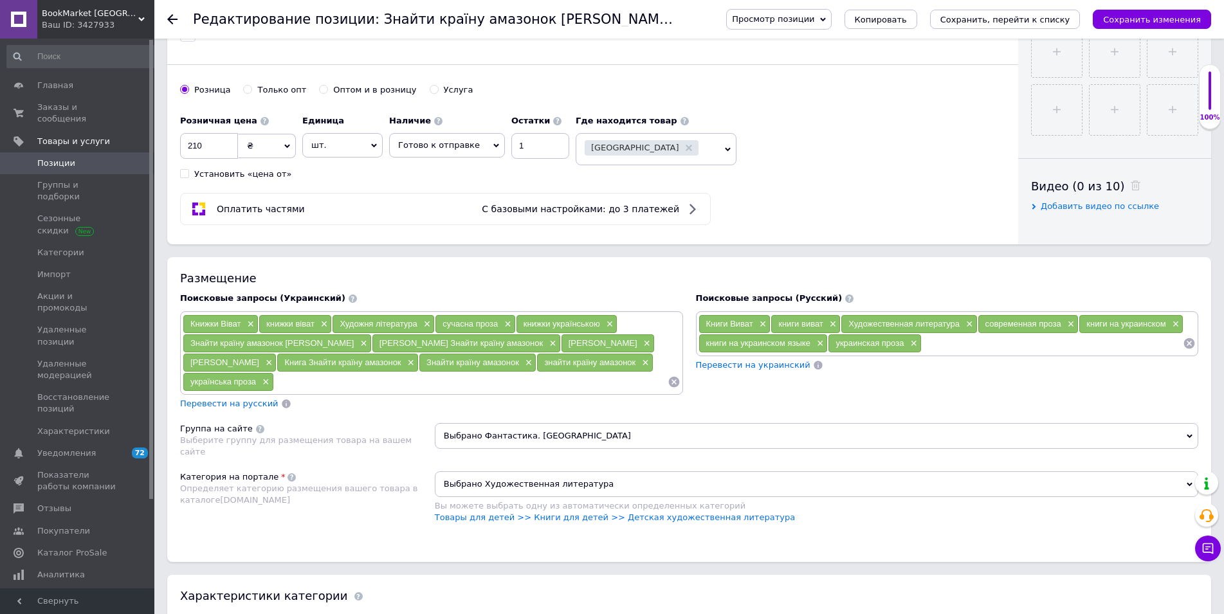
click at [932, 347] on input at bounding box center [1052, 343] width 261 height 19
paste input "Найти страну амазонок Наталья Довгопол"
type input "Найти страну амазонок Наталья Довгопол"
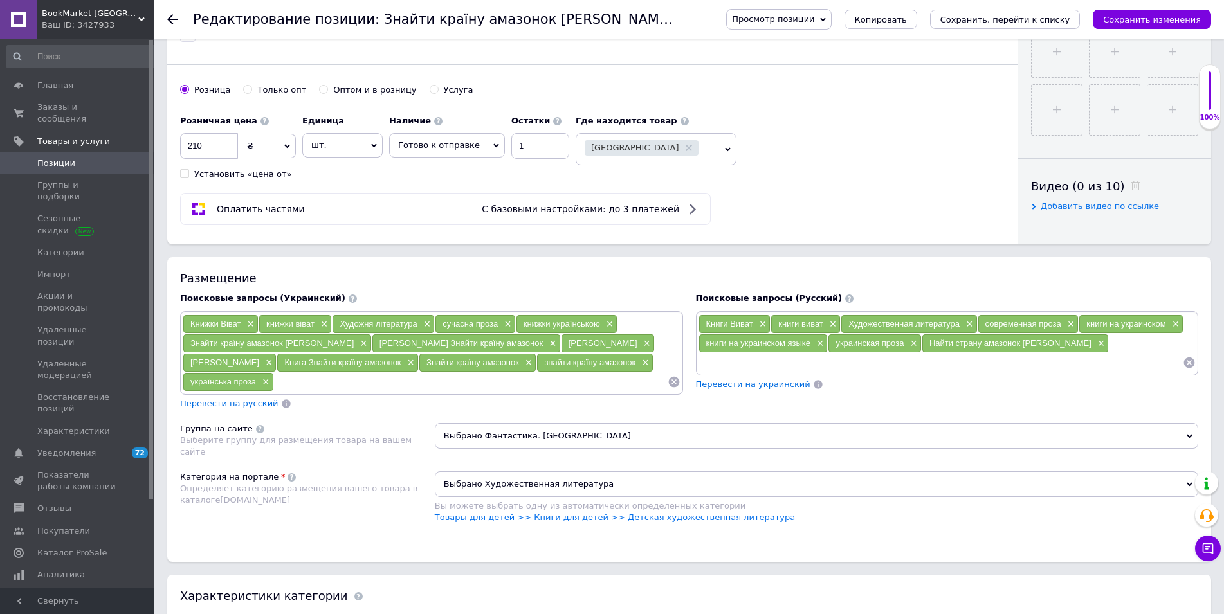
paste input "Найти страну амазонок Наталья Довгопол"
paste input "Наталья Довгопол"
type input "Наталья Довгопол Найти страну амазонок"
paste input "Наталья Довгопол Найти страну амазонок"
click at [1062, 363] on input "Наталья Довгопол Найти страну амазонок" at bounding box center [1034, 362] width 297 height 19
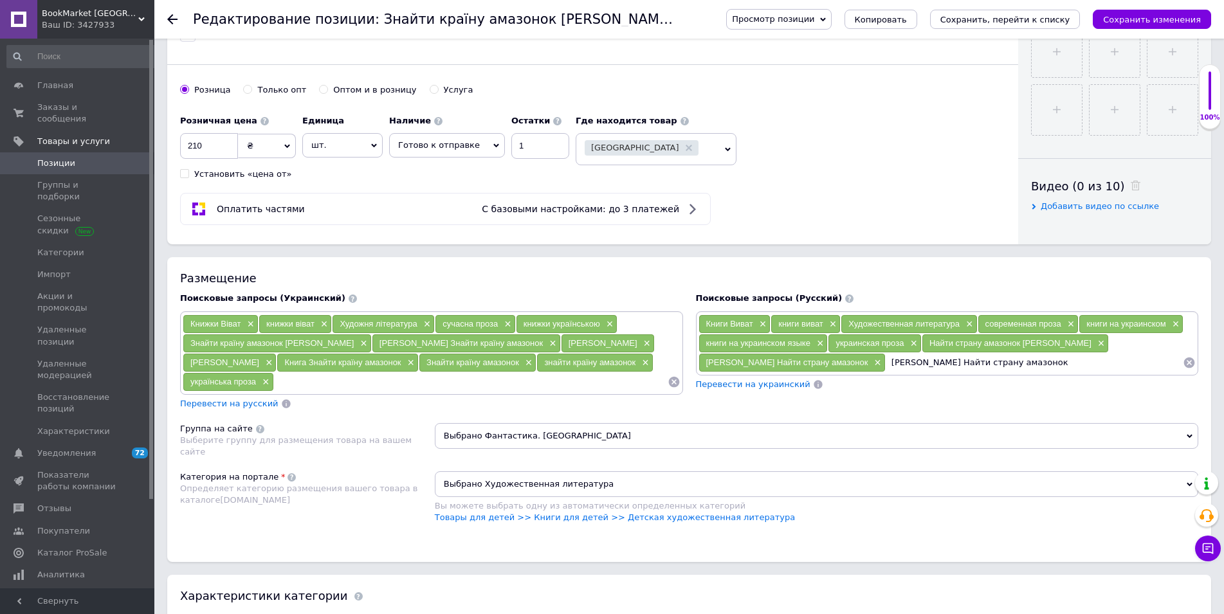
type input "Наталья Довгопол"
paste input "Наталья Довгопол Найти страну амазонок"
type input "наталья довгопол"
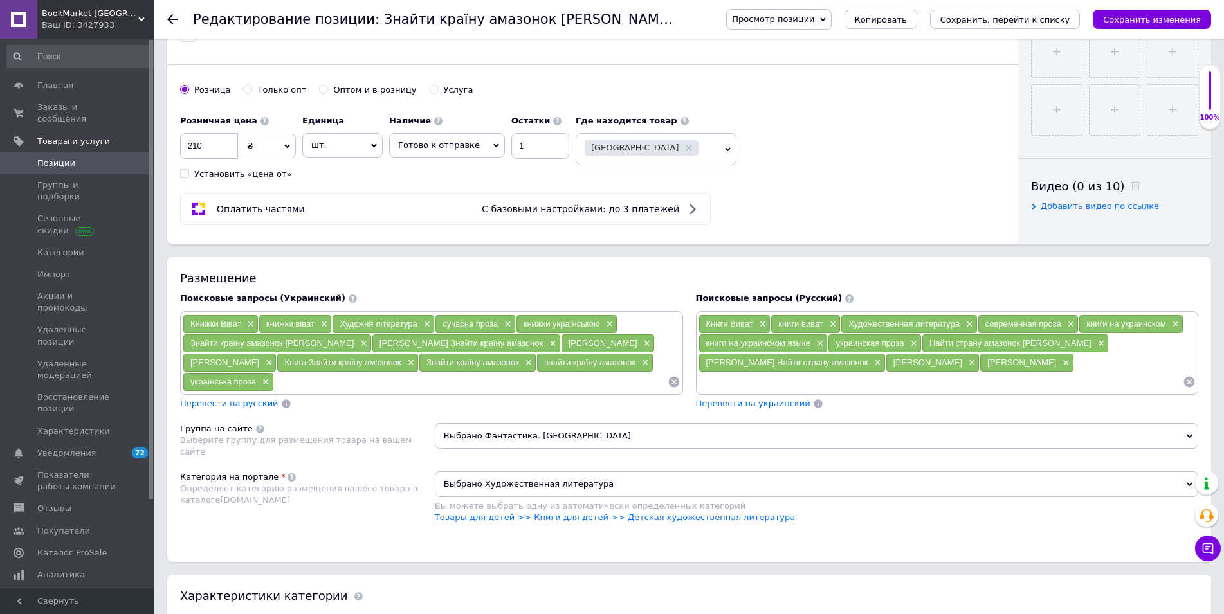
paste input "Найти страну амазонок"
type input "Книга Найти страну амазонок"
paste input "Найти страну амазонок"
type input "Найти страну амазонок"
paste input "Найти страну амазонок"
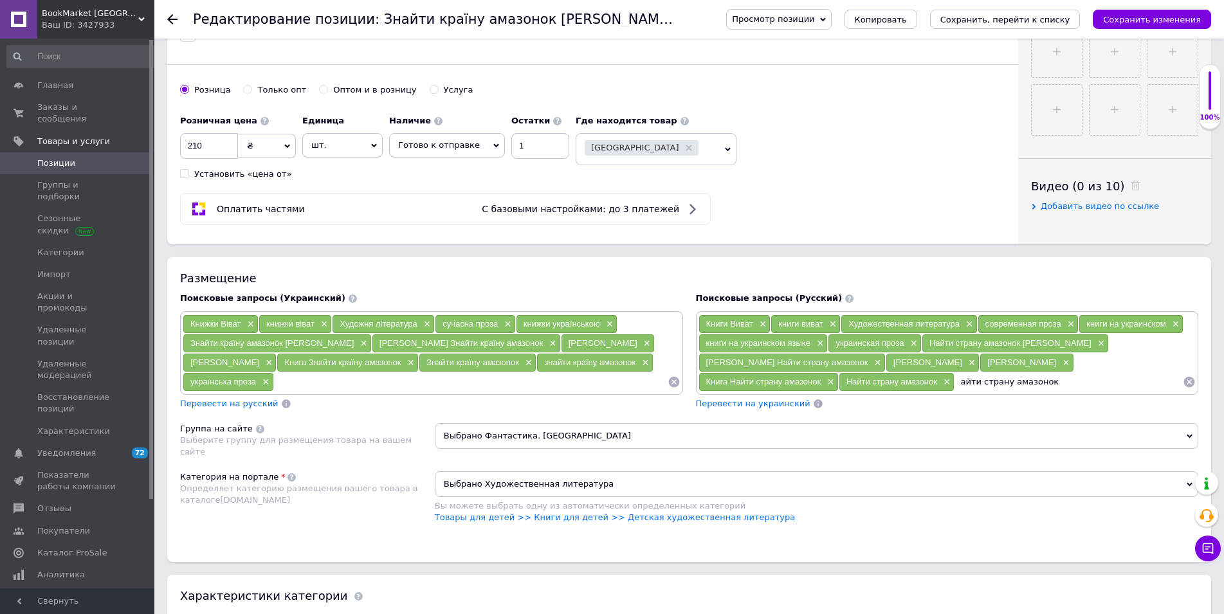
type input "найти страну амазонок"
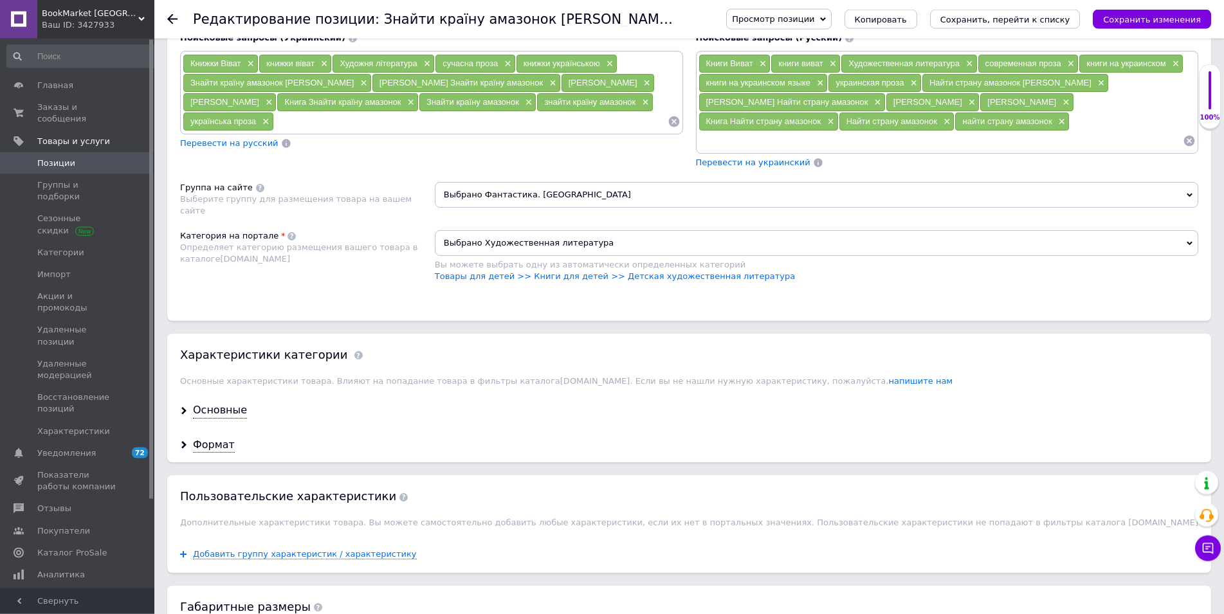
scroll to position [787, 0]
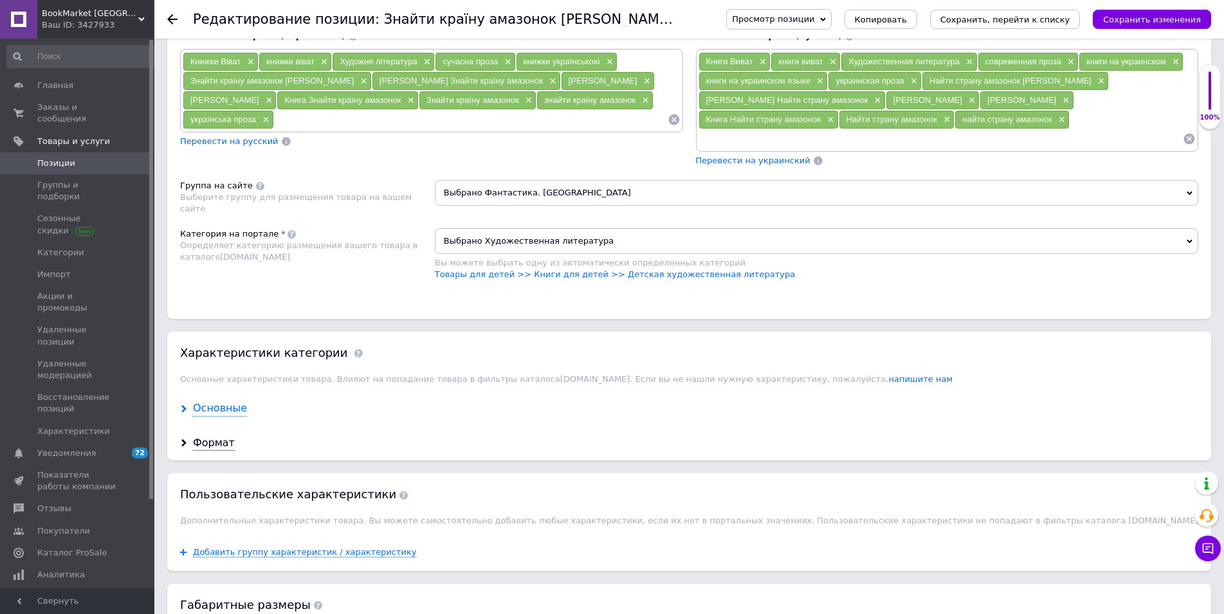
click at [199, 415] on div "Основные" at bounding box center [220, 408] width 54 height 15
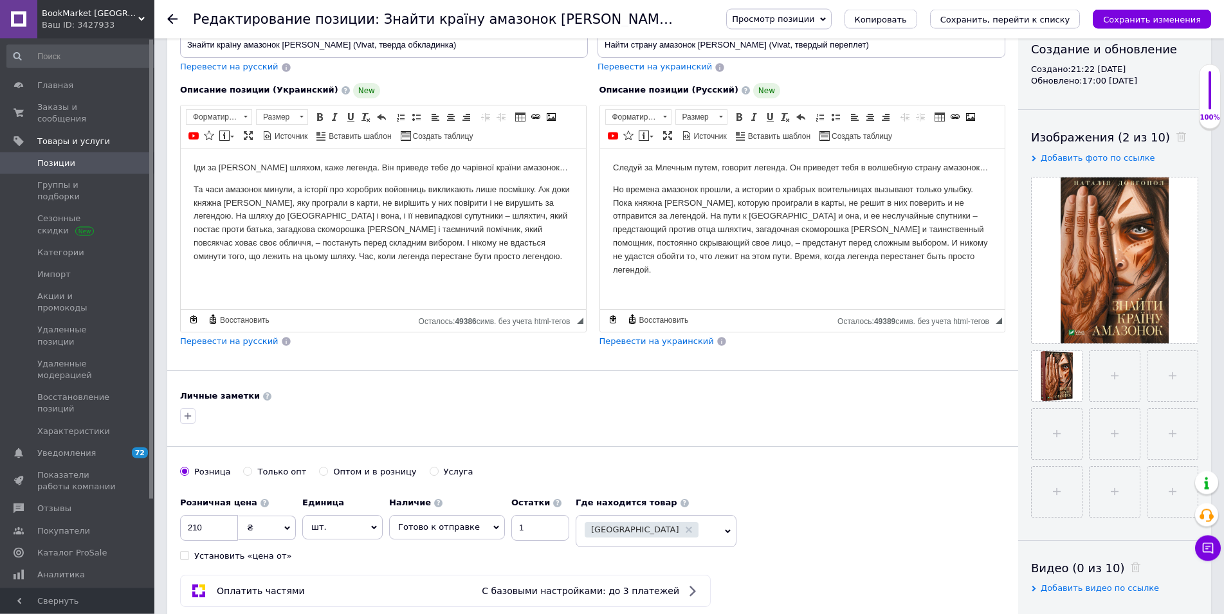
scroll to position [0, 0]
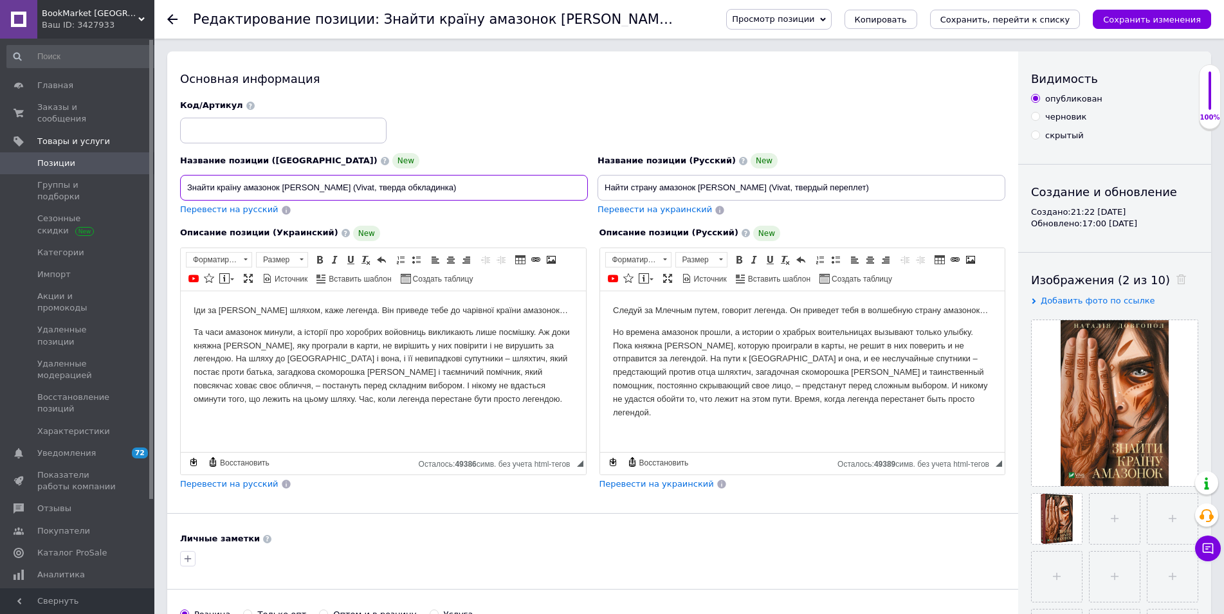
click at [216, 181] on input "Знайти країну амазонок Наталія Довгопол (Vivat, тверда обкладинка)" at bounding box center [384, 188] width 408 height 26
drag, startPoint x: 279, startPoint y: 190, endPoint x: 3, endPoint y: 178, distance: 276.2
click at [180, 176] on input "Знайти країну амазонок Наталія Довгопол (Vivat, тверда обкладинка)" at bounding box center [384, 188] width 408 height 26
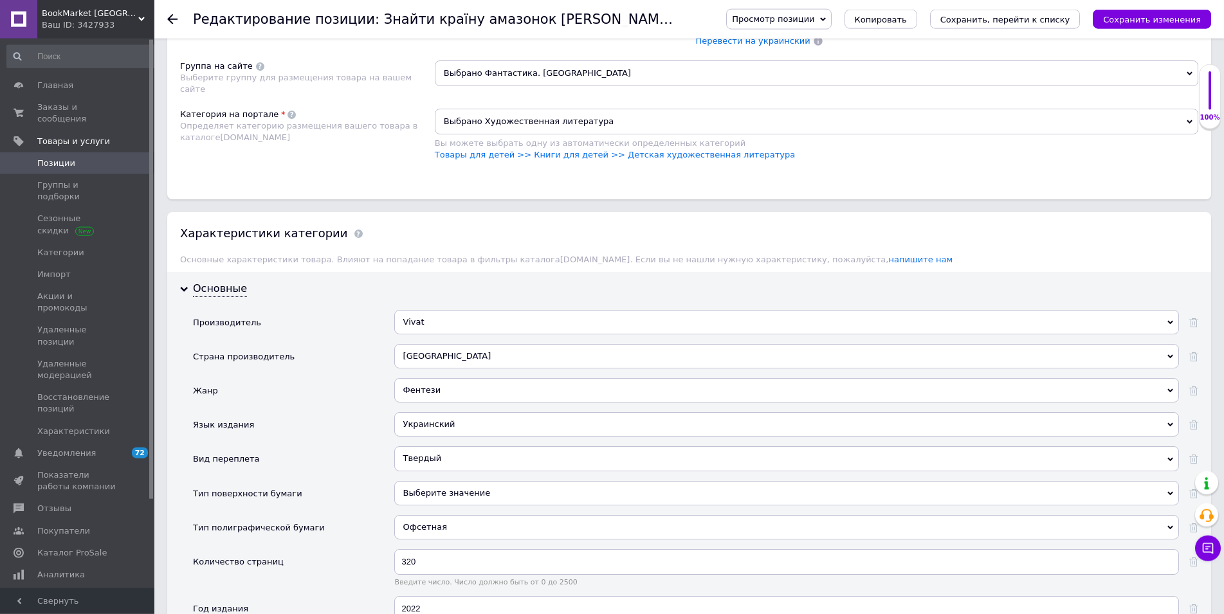
scroll to position [1181, 0]
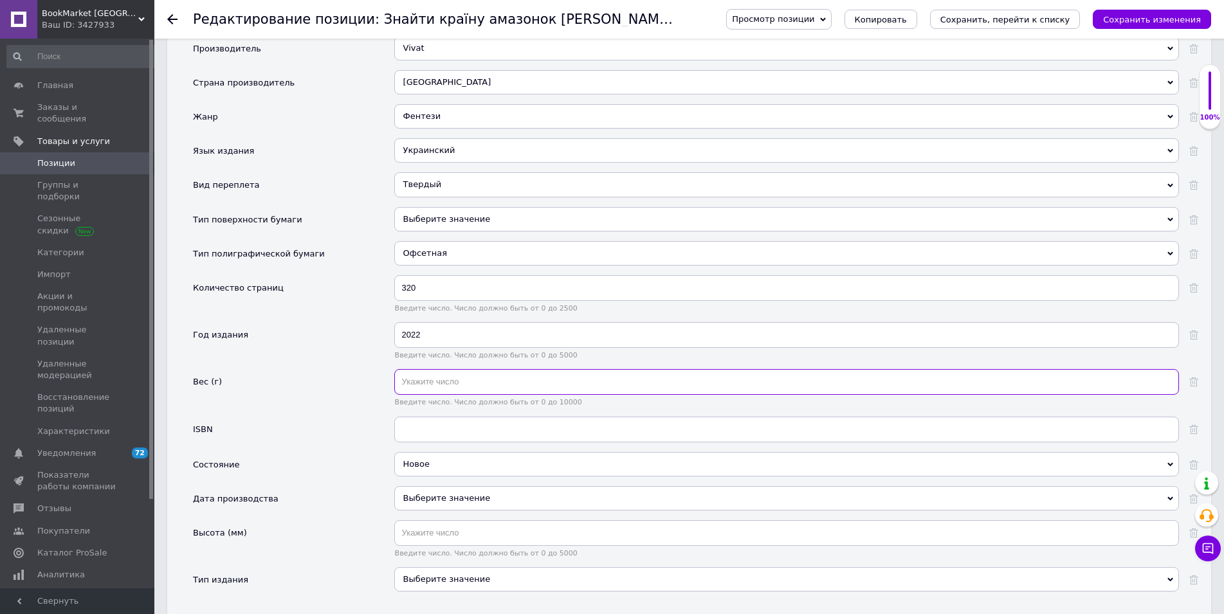
click at [422, 381] on input "text" at bounding box center [786, 382] width 785 height 26
type input "342"
click at [418, 432] on input "text" at bounding box center [786, 430] width 785 height 26
paste input "9789669827876"
type input "978-966-982-78-76"
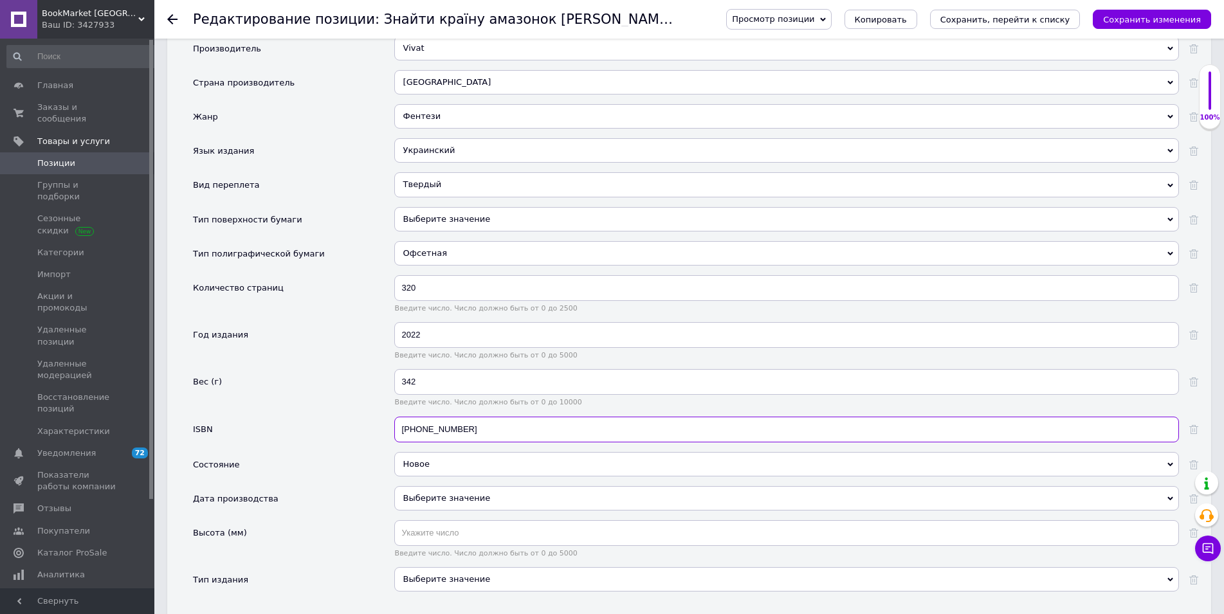
paste input "7-"
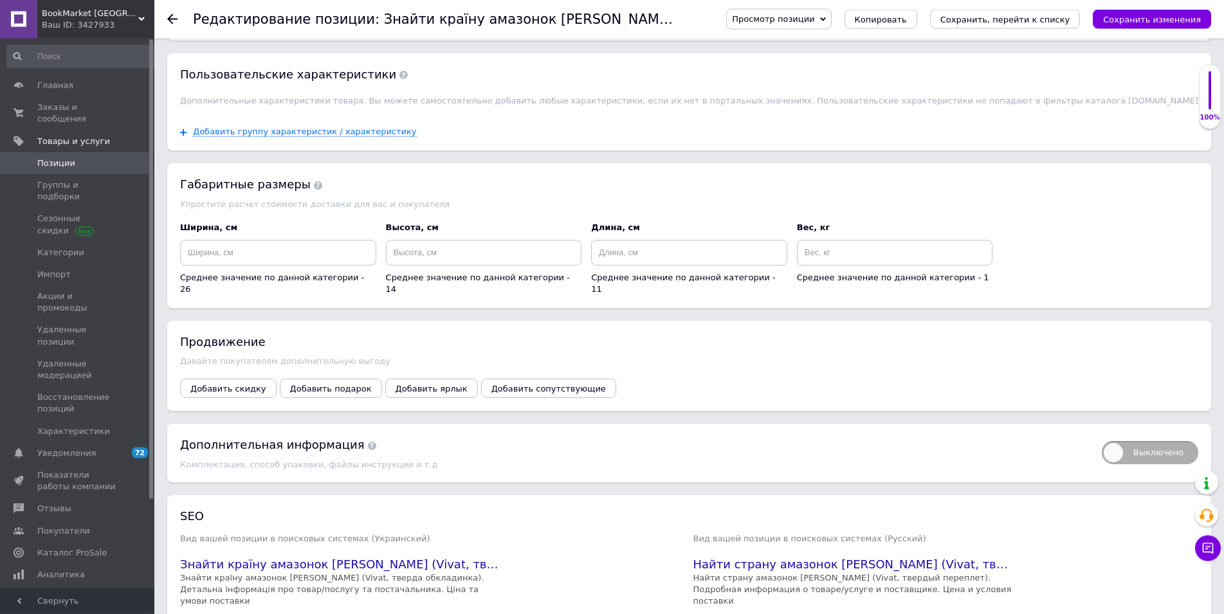
scroll to position [1837, 0]
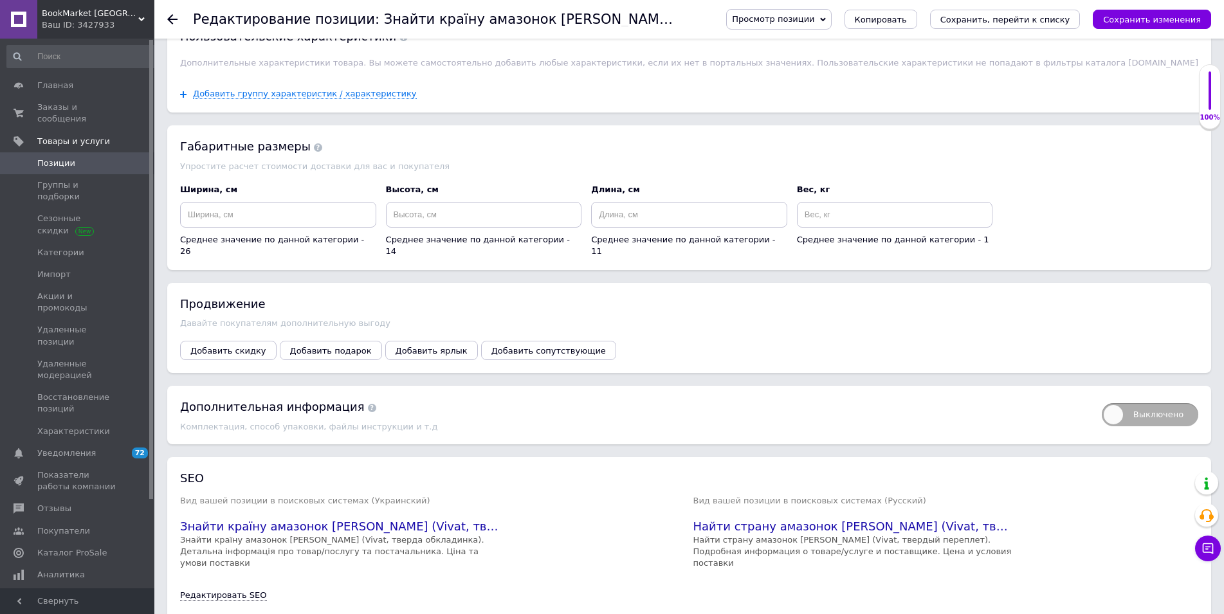
type input "978-966-982-787-6"
click at [835, 214] on input at bounding box center [895, 215] width 196 height 26
type input "0.4"
click at [644, 226] on input at bounding box center [689, 215] width 196 height 26
type input "20.5"
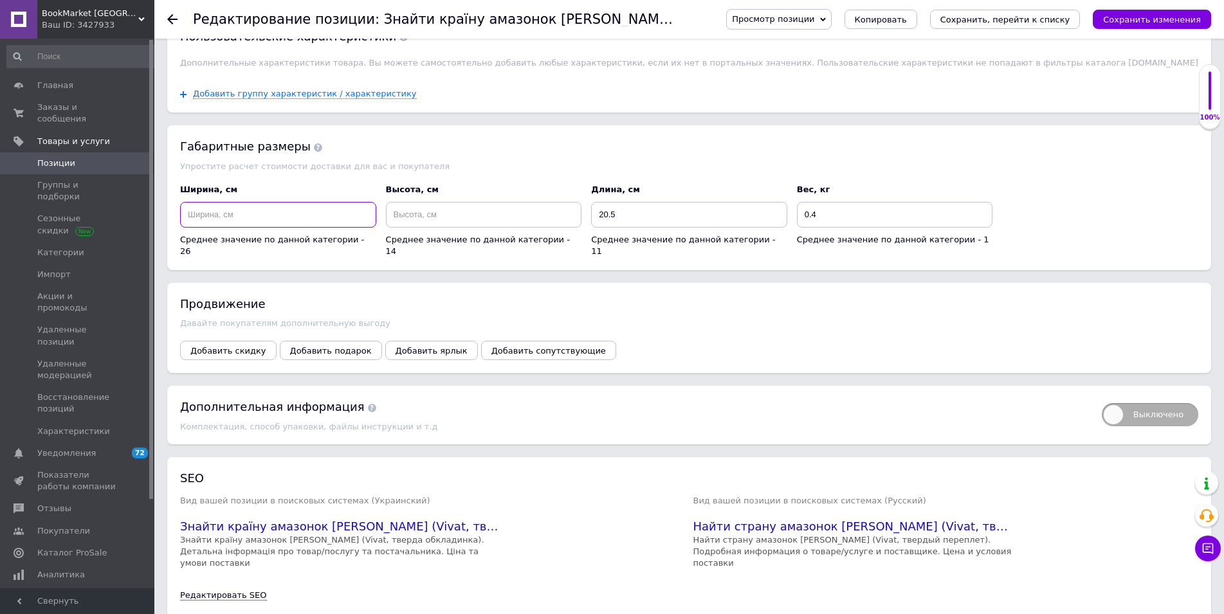
click at [283, 223] on input at bounding box center [278, 215] width 196 height 26
type input "13.4"
click at [444, 219] on input at bounding box center [484, 215] width 196 height 26
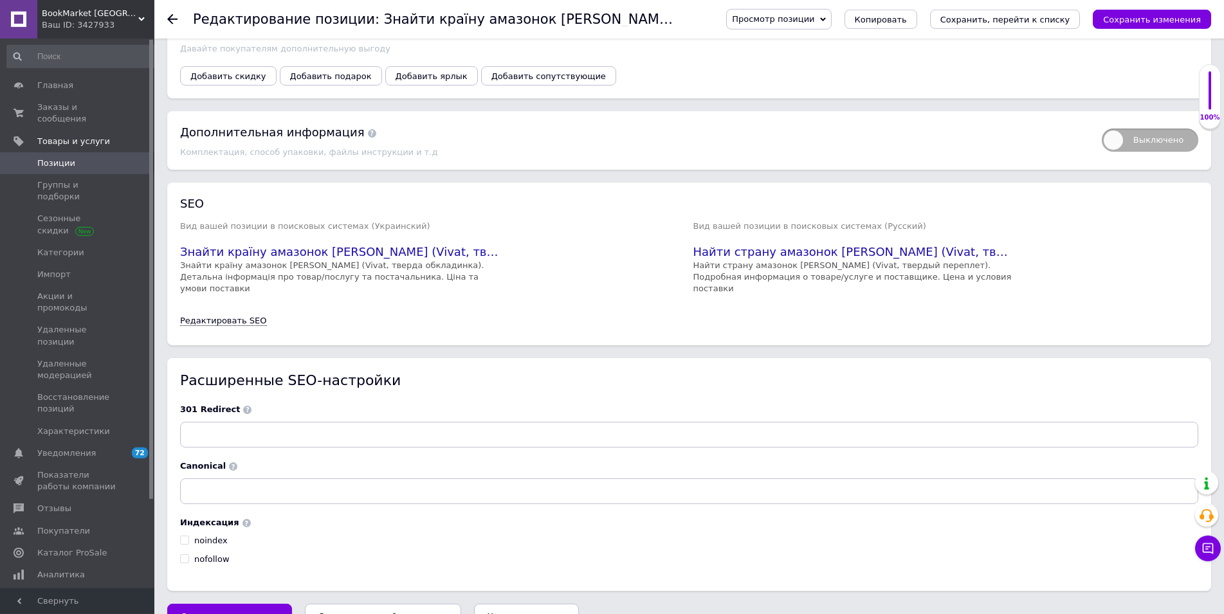
scroll to position [2122, 0]
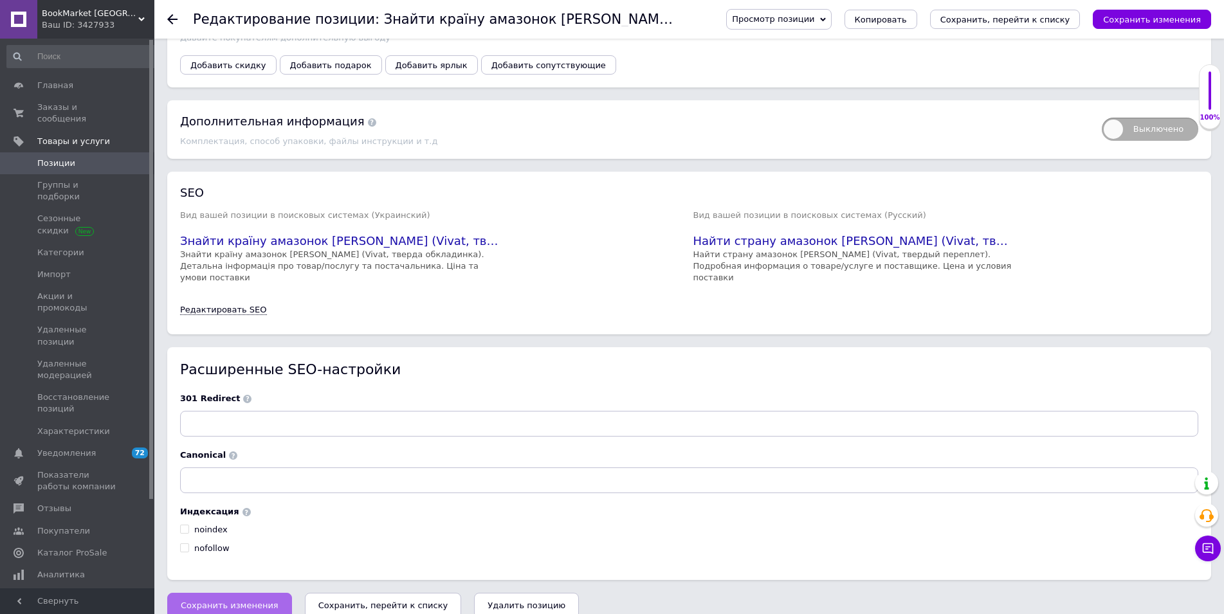
type input "2.4"
click at [243, 601] on span "Сохранить изменения" at bounding box center [230, 606] width 98 height 10
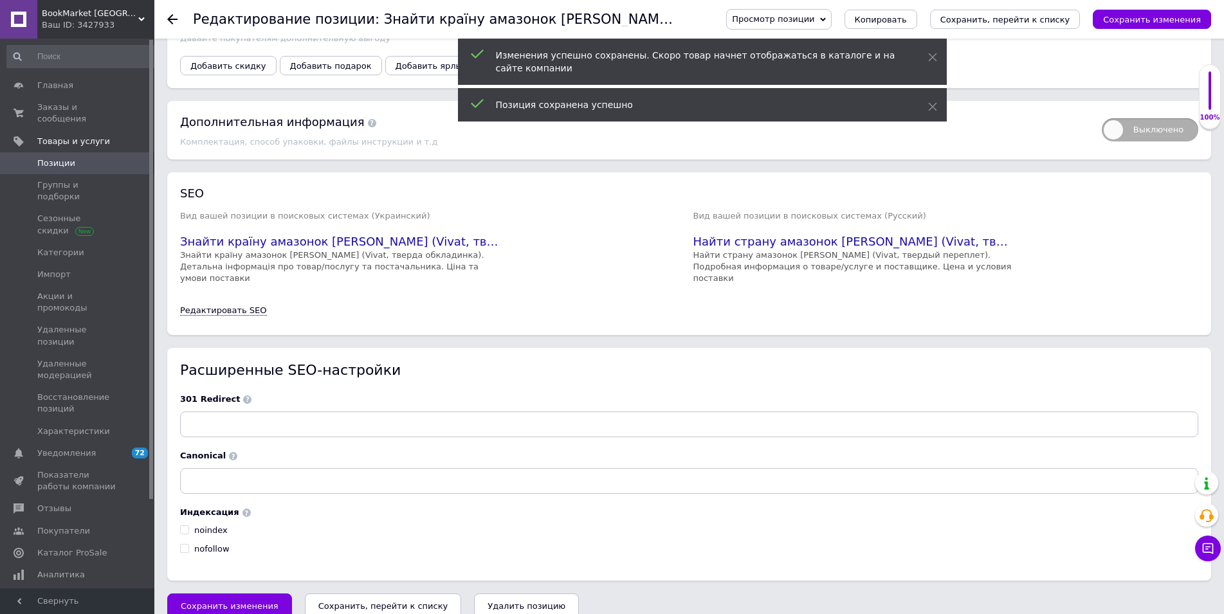
click at [170, 23] on icon at bounding box center [172, 19] width 10 height 10
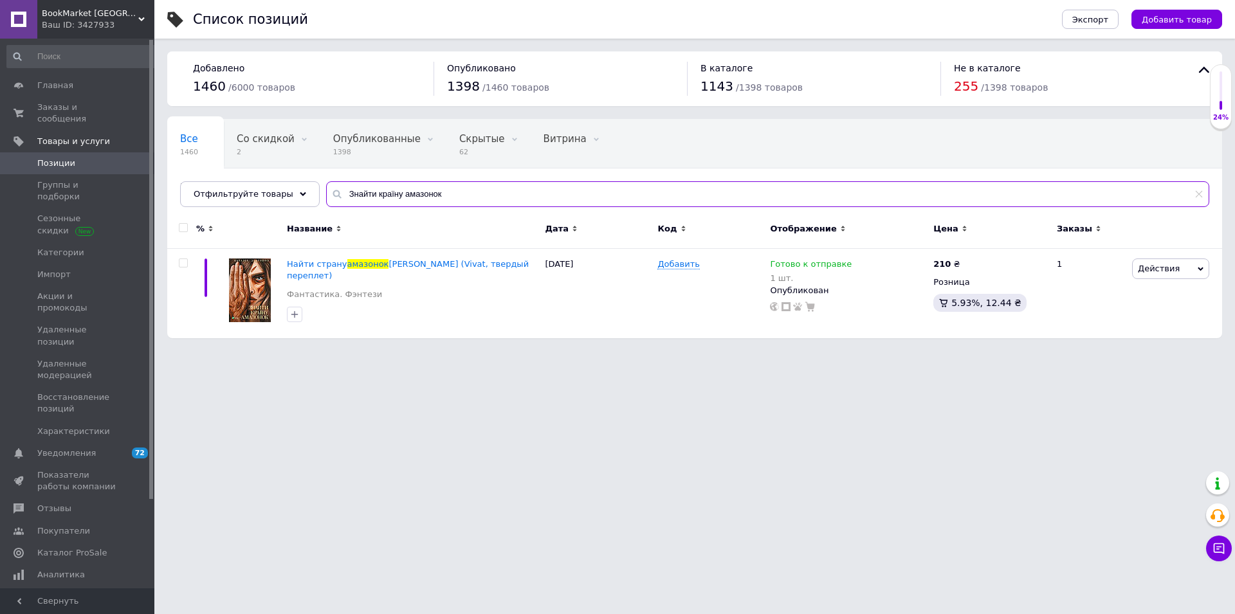
drag, startPoint x: 376, startPoint y: 174, endPoint x: 163, endPoint y: 139, distance: 216.3
click at [326, 181] on input "Знайти країну амазонок" at bounding box center [767, 194] width 883 height 26
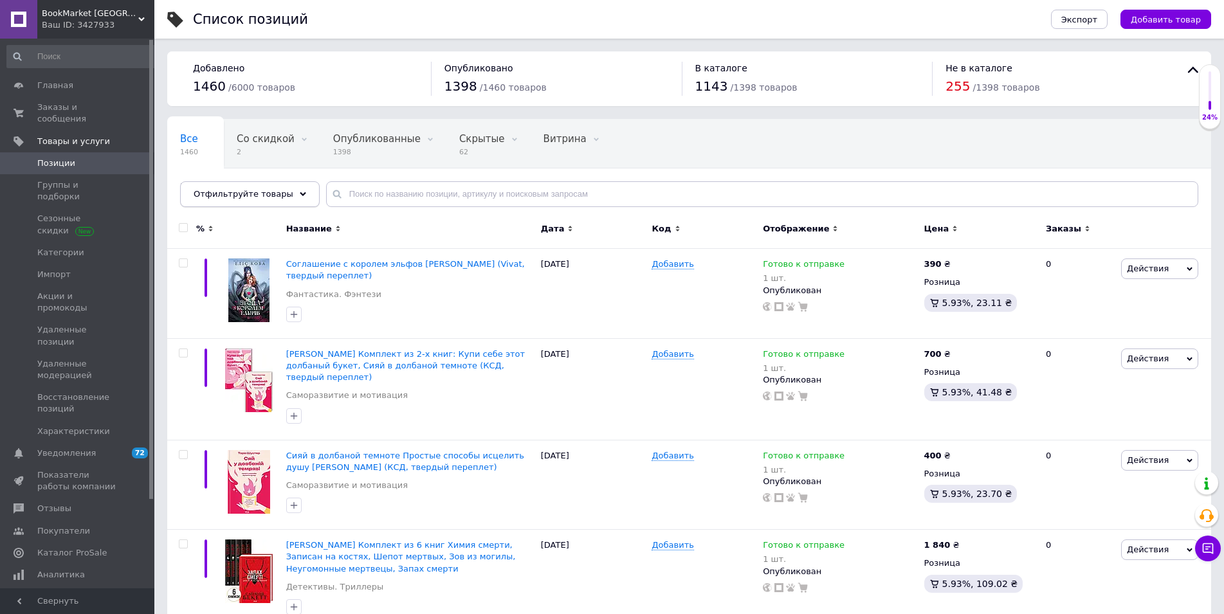
click at [266, 194] on span "Отфильтруйте товары" at bounding box center [244, 194] width 100 height 10
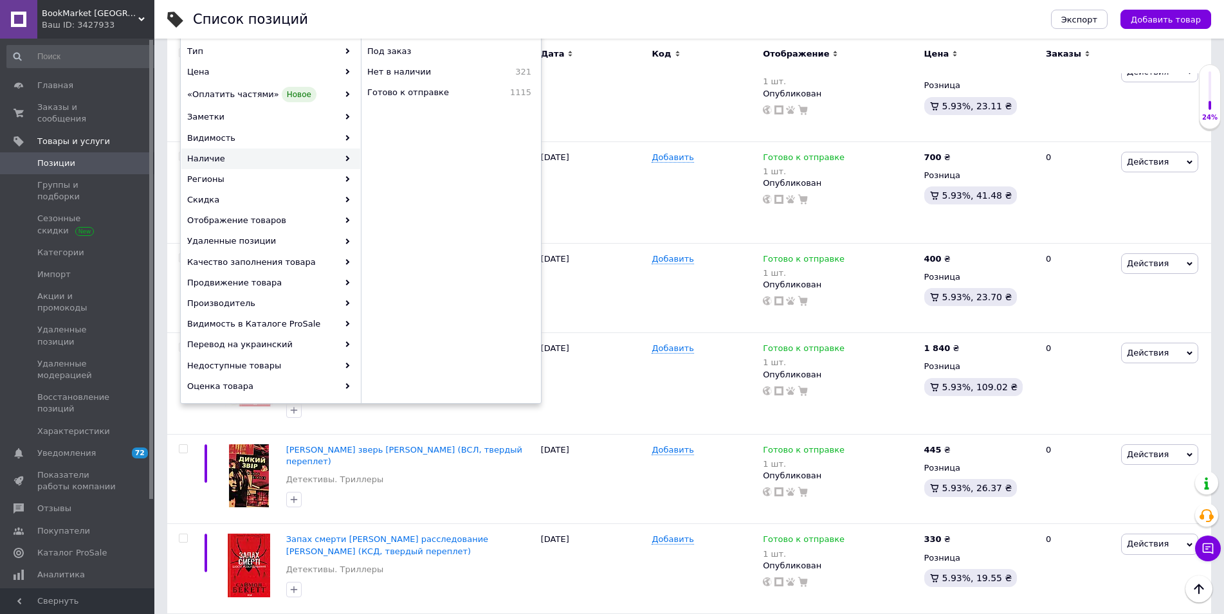
scroll to position [66, 0]
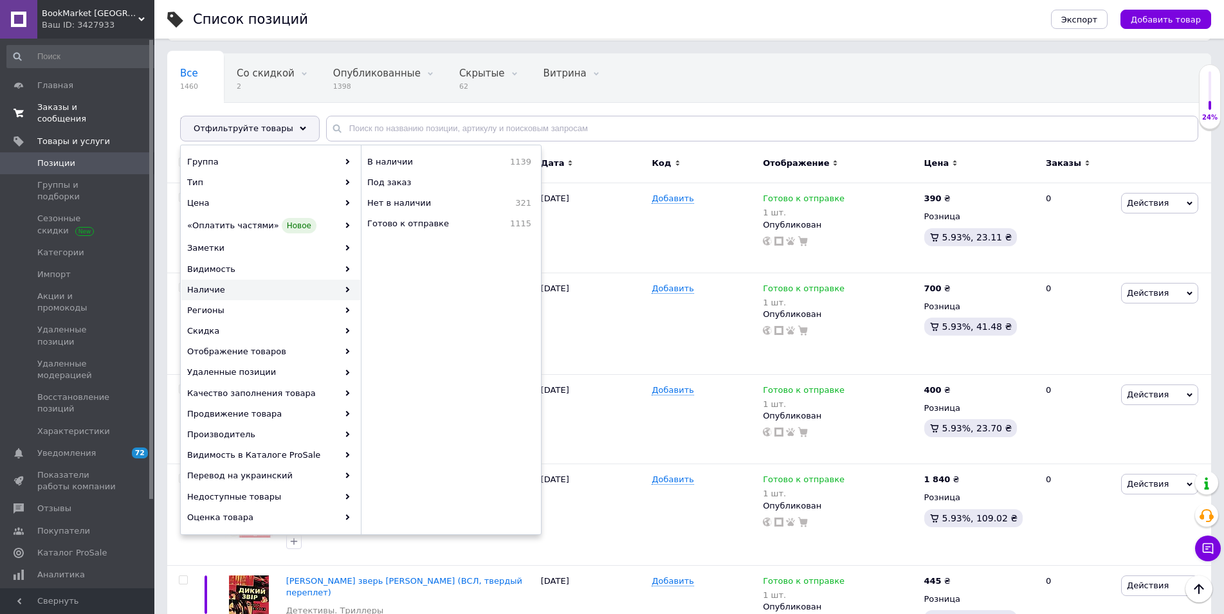
click at [59, 102] on link "Заказы и сообщения 0 0" at bounding box center [82, 112] width 165 height 33
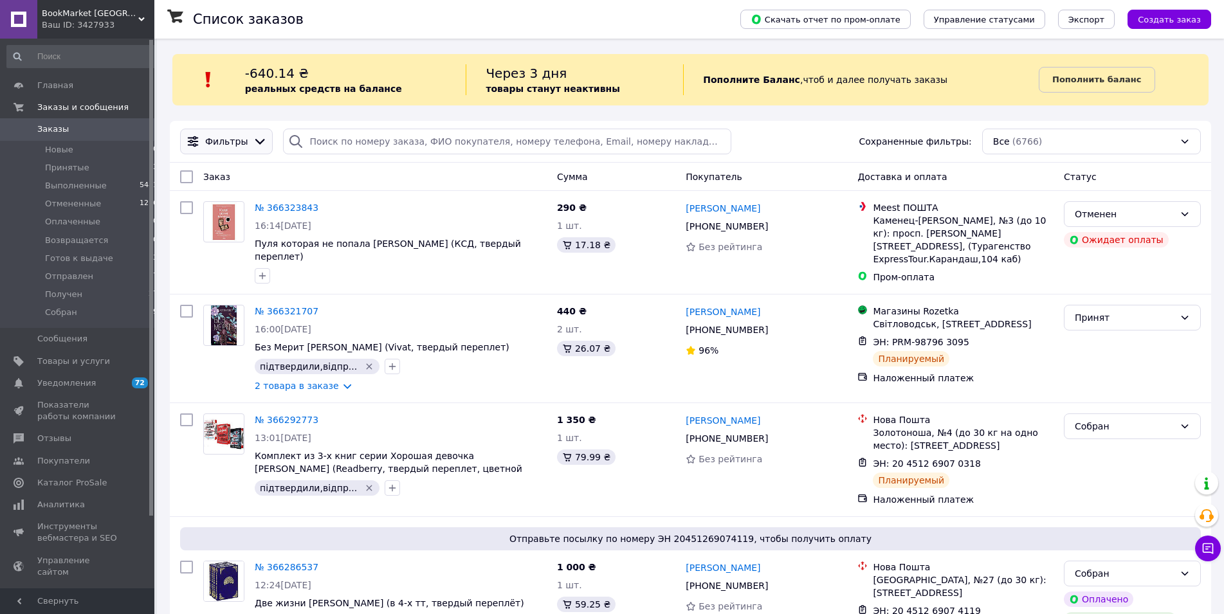
click at [253, 140] on icon at bounding box center [260, 141] width 14 height 14
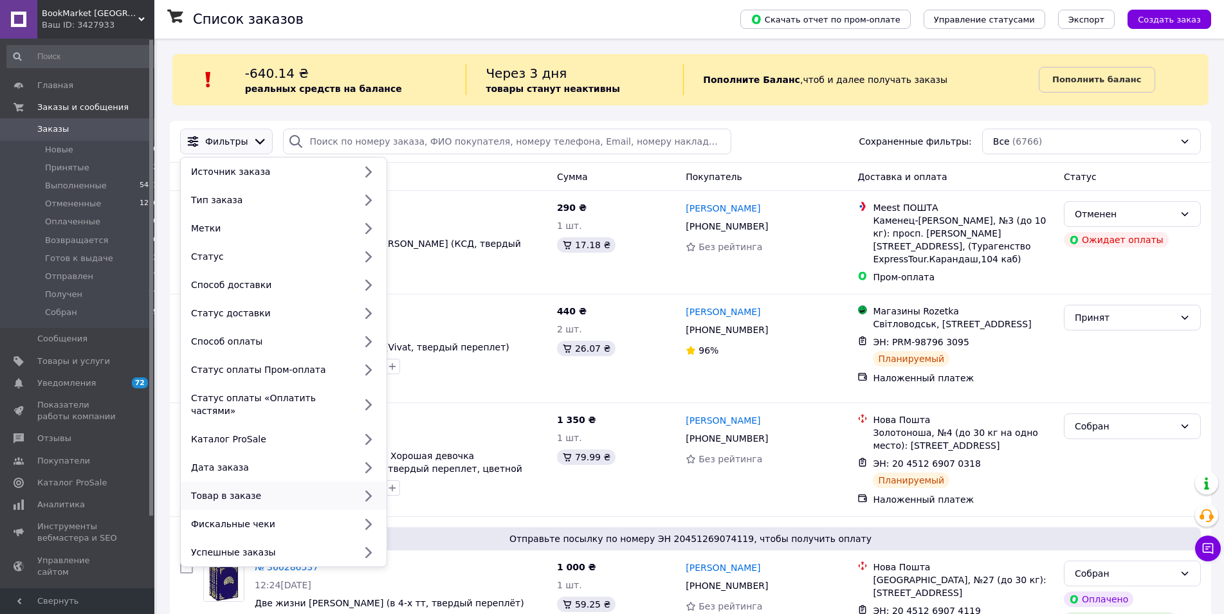
click at [358, 489] on div at bounding box center [367, 495] width 27 height 13
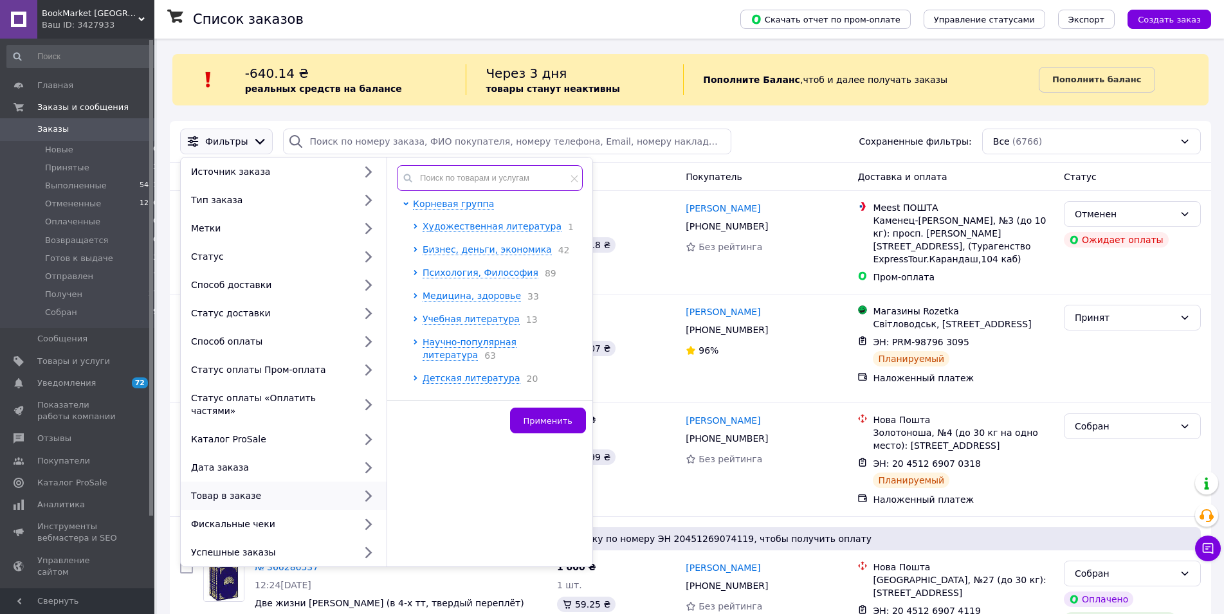
click at [452, 174] on input "text" at bounding box center [490, 178] width 186 height 26
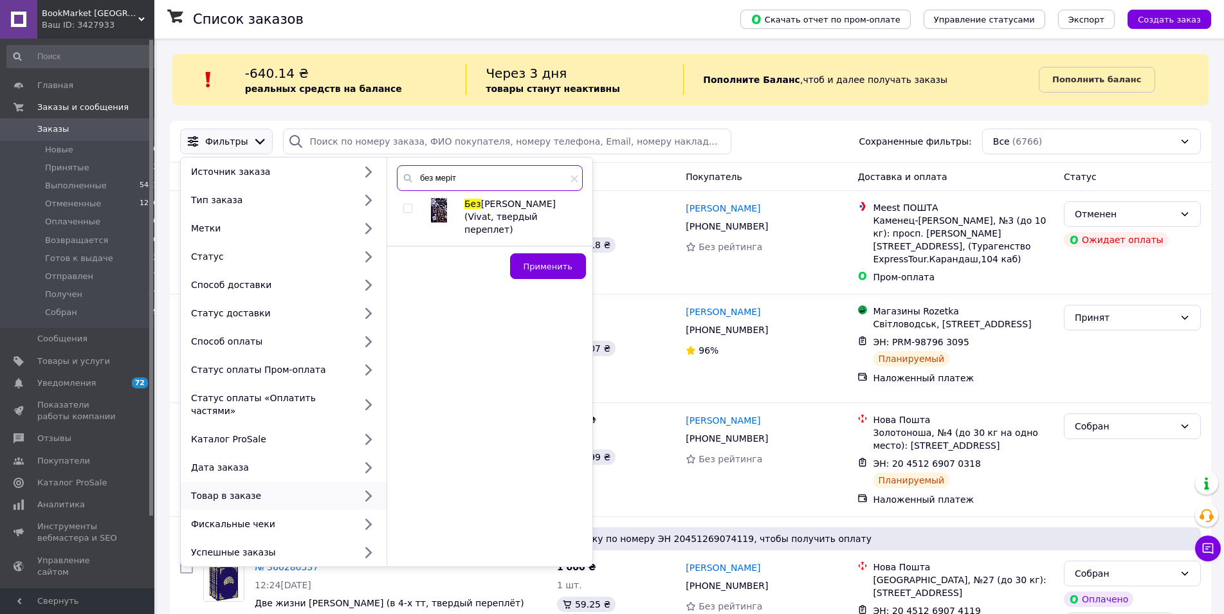
type input "без меріт"
click at [406, 210] on input "checkbox" at bounding box center [407, 209] width 8 height 8
checkbox input "true"
click at [562, 260] on button "Применить" at bounding box center [548, 266] width 76 height 26
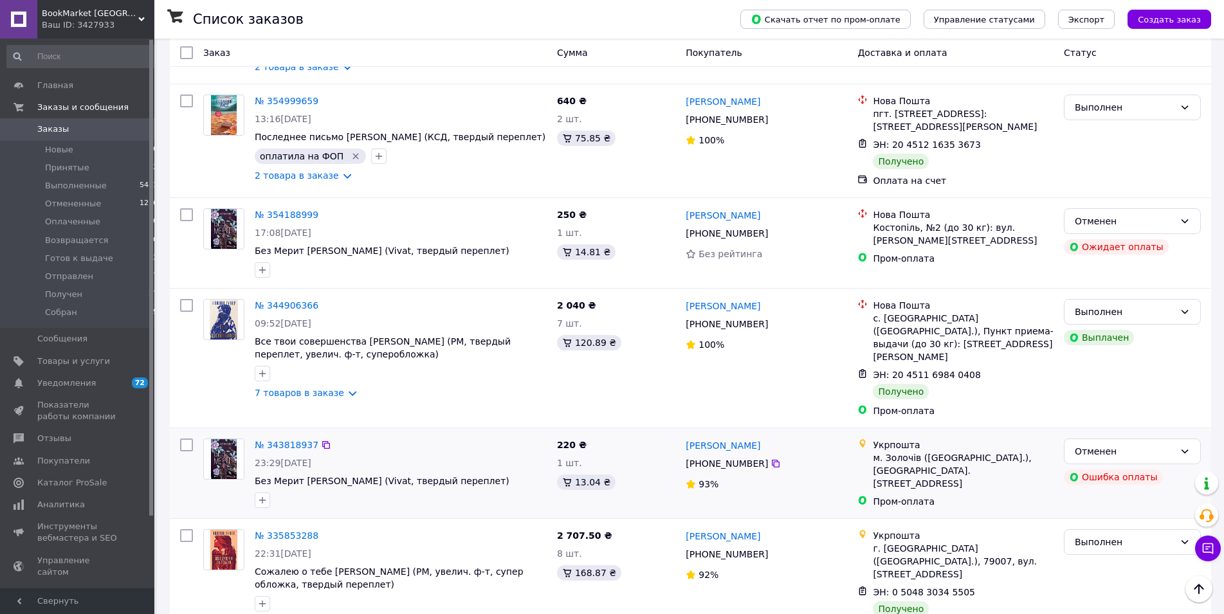
scroll to position [328, 0]
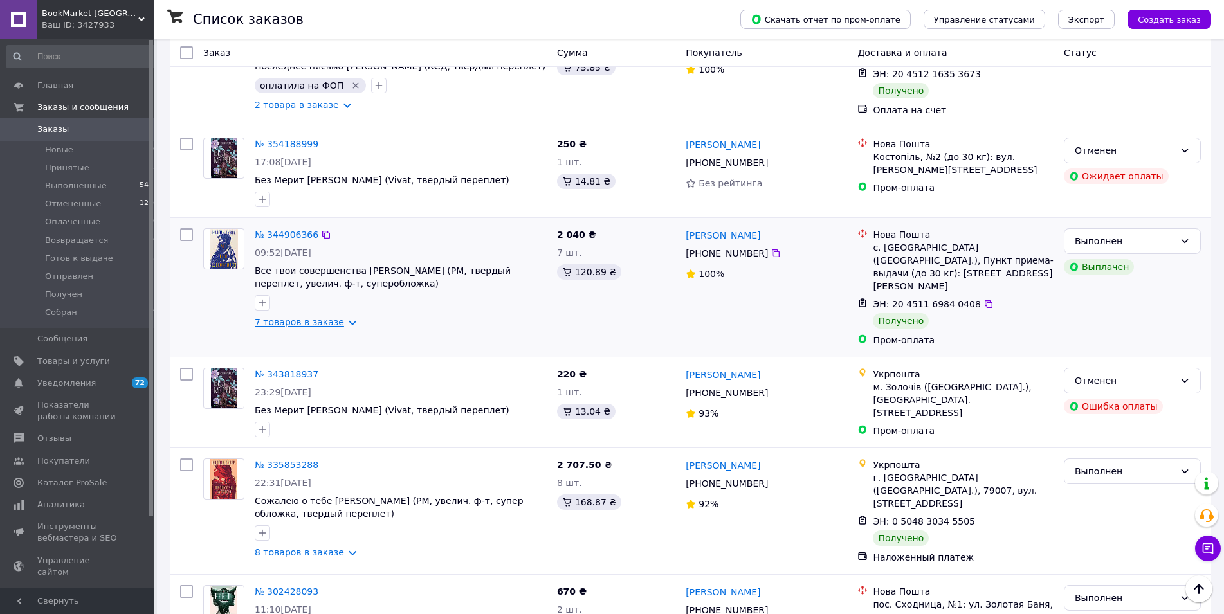
click at [324, 327] on link "7 товаров в заказе" at bounding box center [299, 322] width 89 height 10
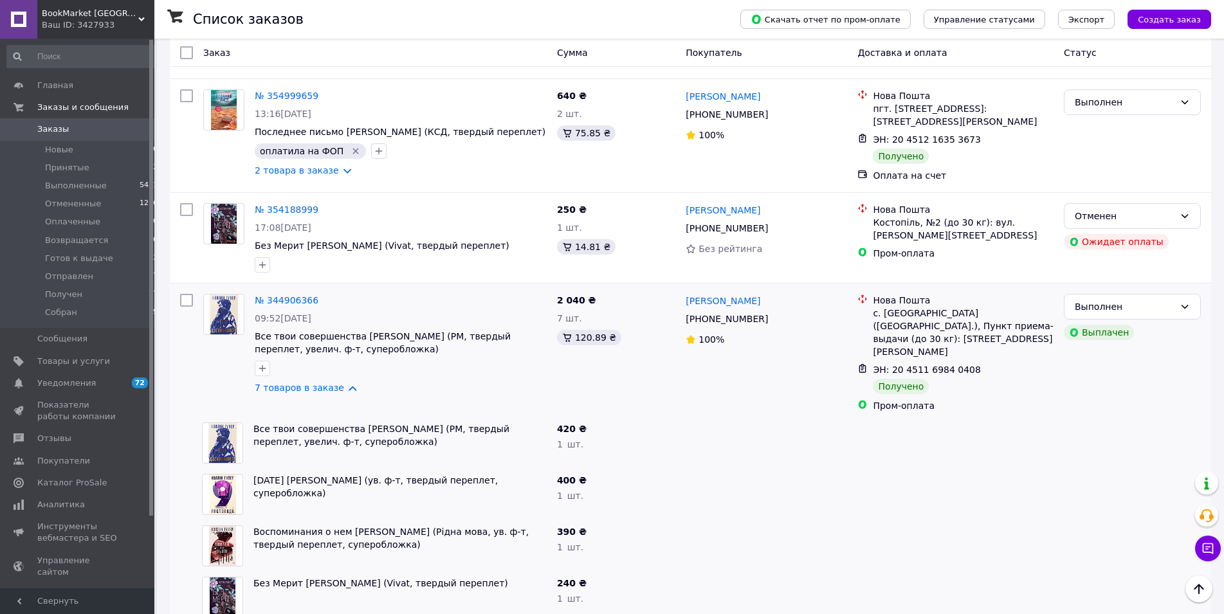
scroll to position [66, 0]
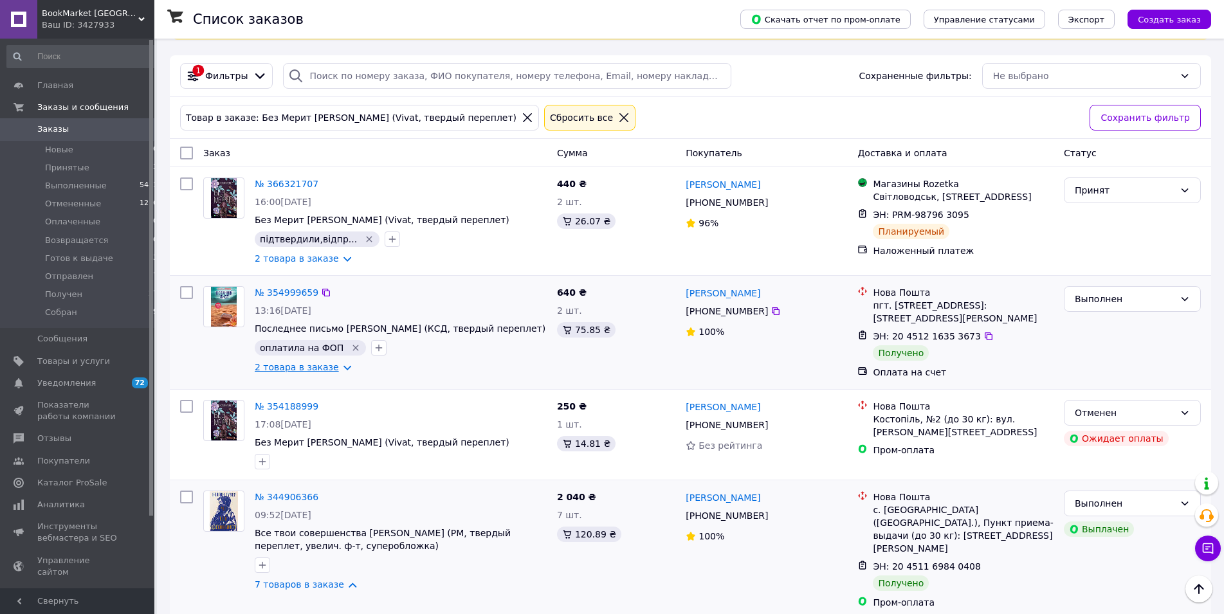
click at [324, 367] on link "2 товара в заказе" at bounding box center [297, 367] width 84 height 10
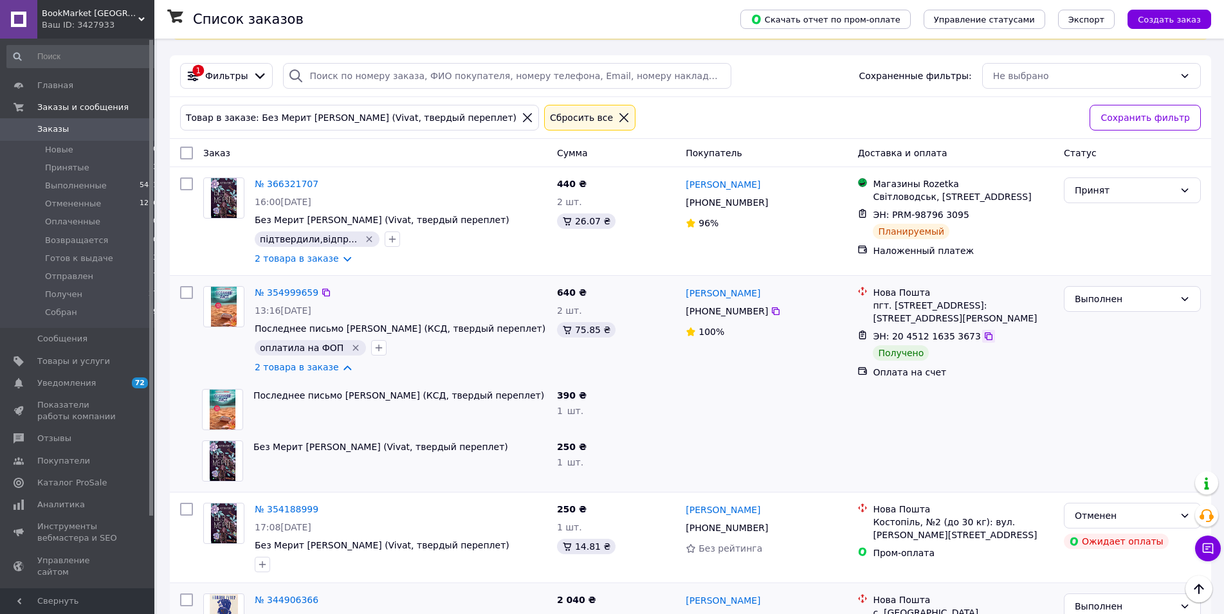
click at [983, 342] on icon at bounding box center [988, 336] width 10 height 10
click at [201, 254] on div at bounding box center [223, 221] width 51 height 98
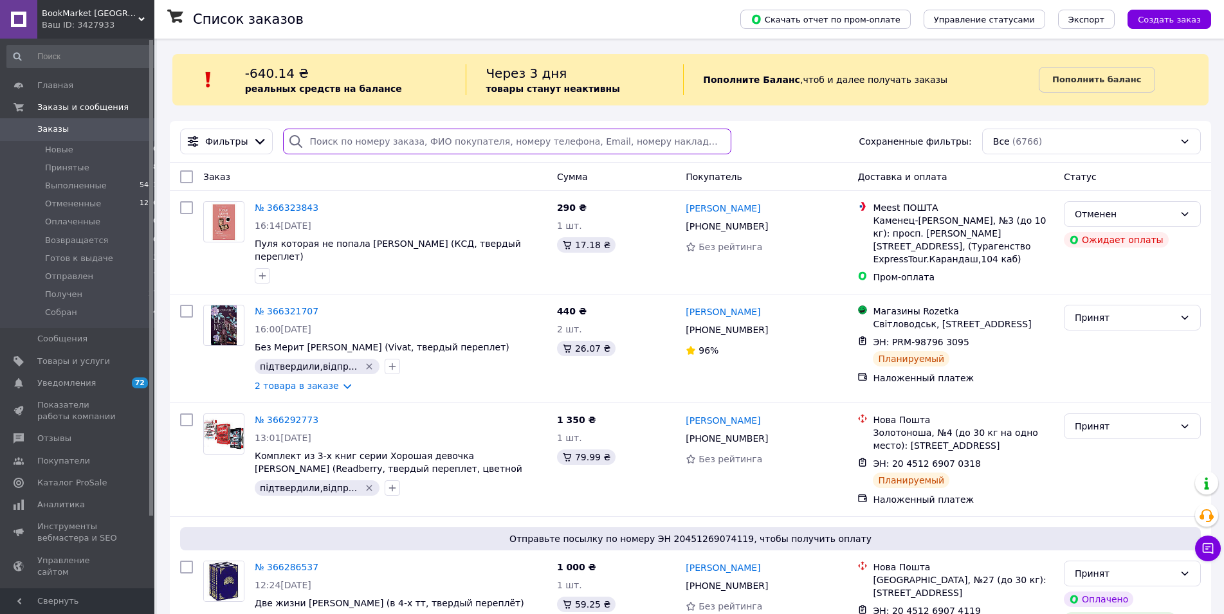
click at [325, 139] on input "search" at bounding box center [507, 142] width 448 height 26
paste input "20451268944544"
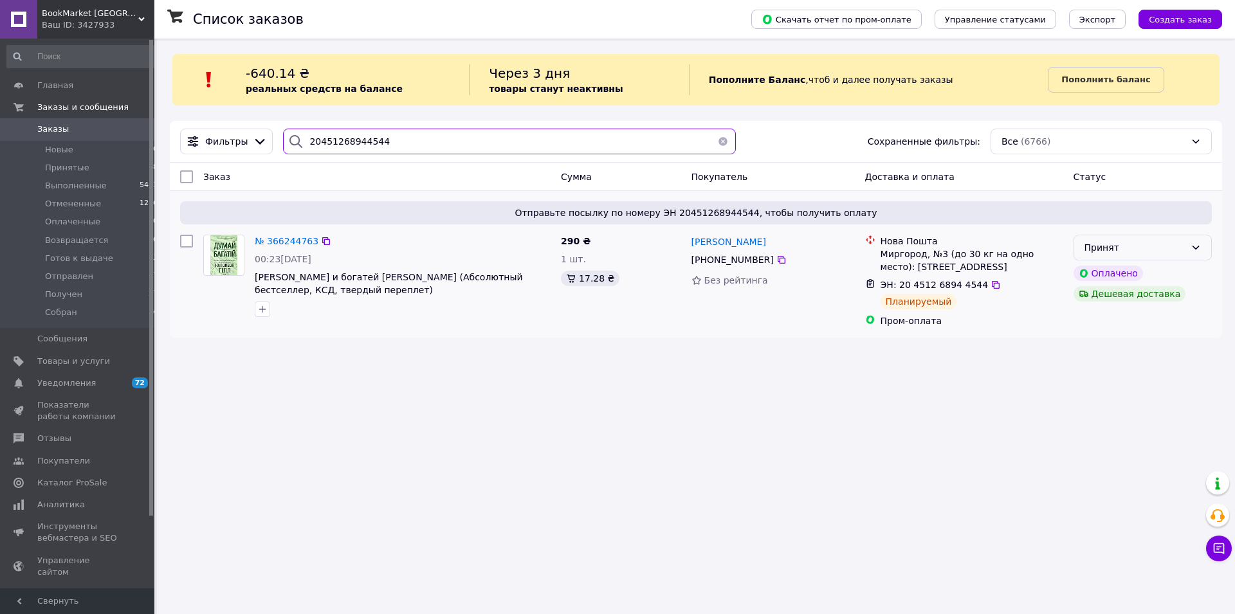
type input "20451268944544"
drag, startPoint x: 1171, startPoint y: 245, endPoint x: 1169, endPoint y: 260, distance: 14.8
click at [1171, 246] on div "Принят" at bounding box center [1134, 248] width 101 height 14
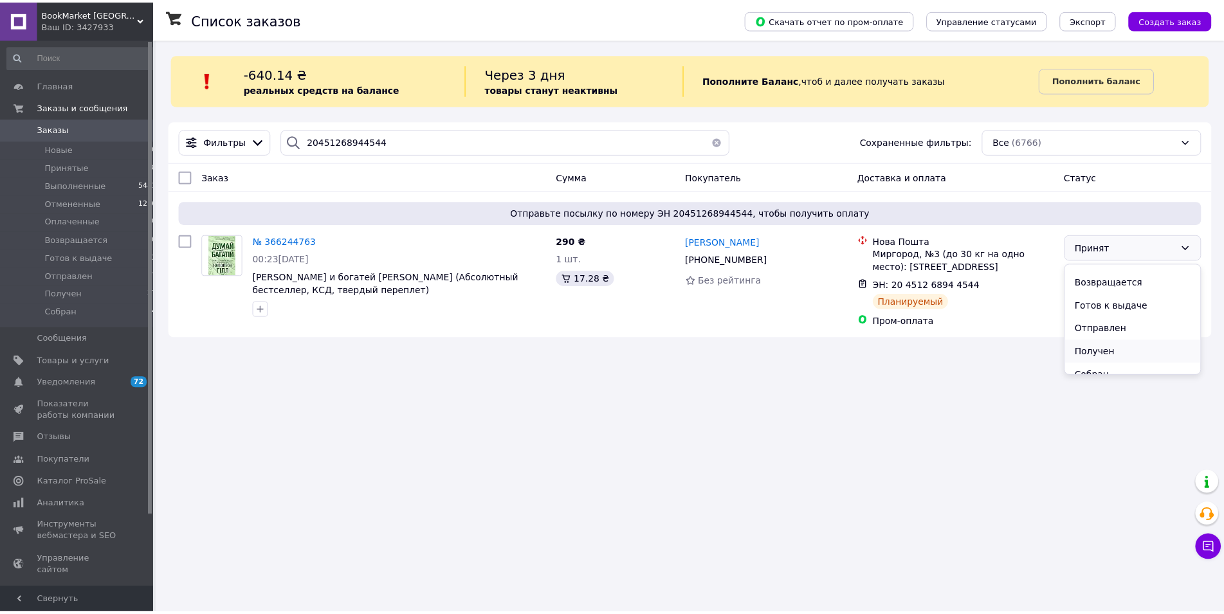
scroll to position [75, 0]
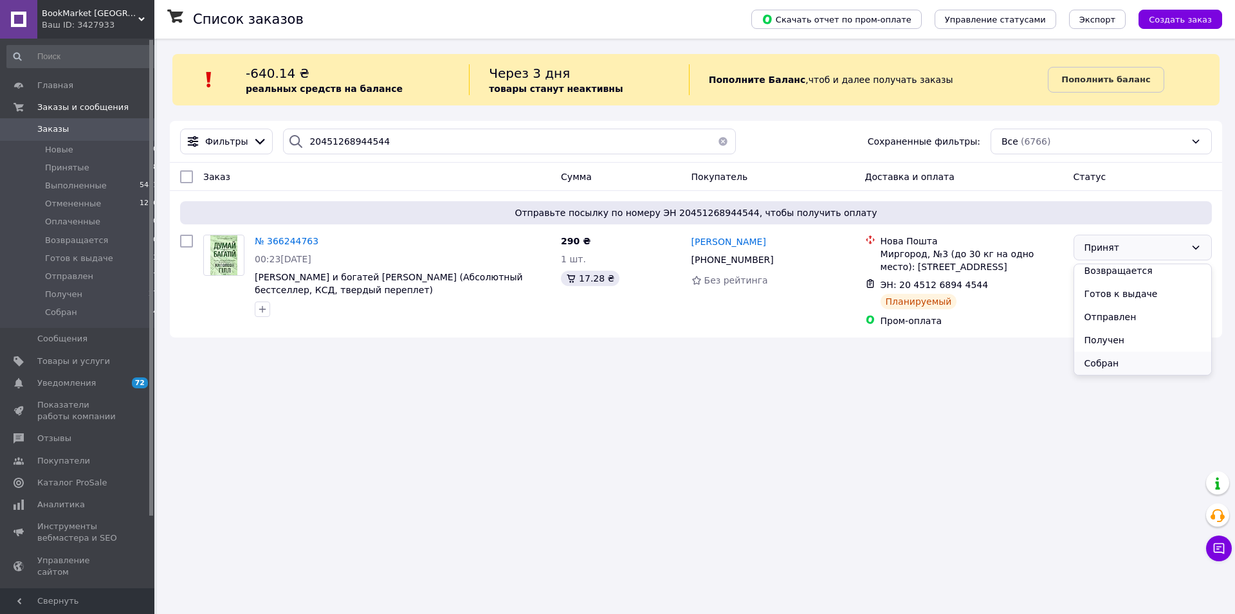
click at [1112, 364] on li "Собран" at bounding box center [1142, 363] width 137 height 23
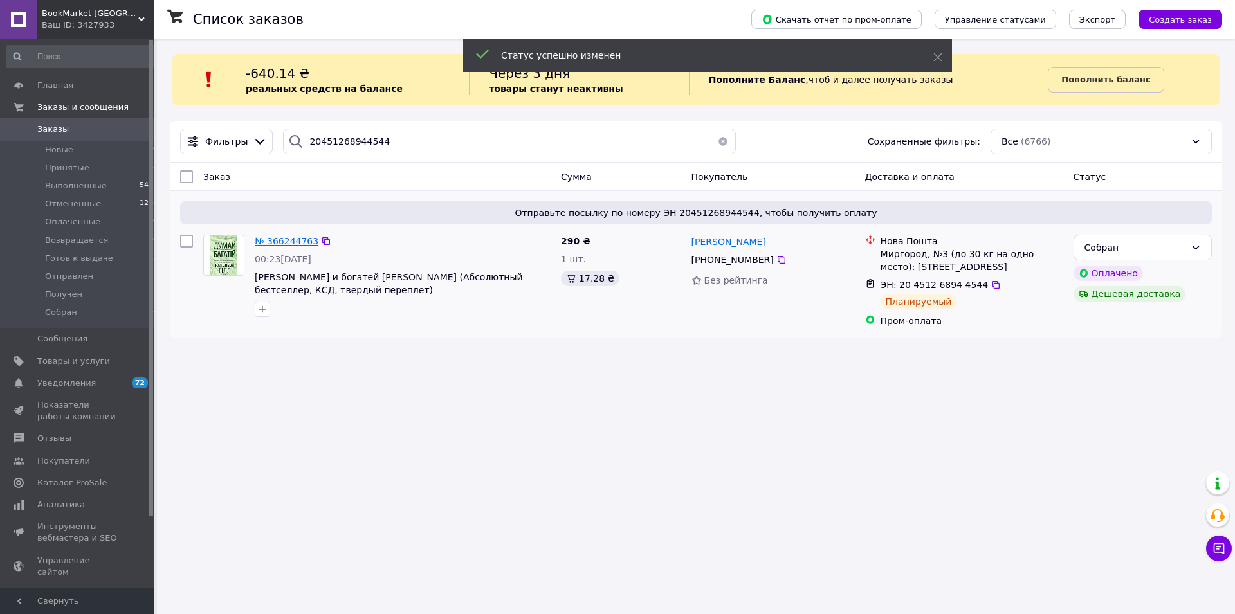
click at [293, 243] on span "№ 366244763" at bounding box center [287, 241] width 64 height 10
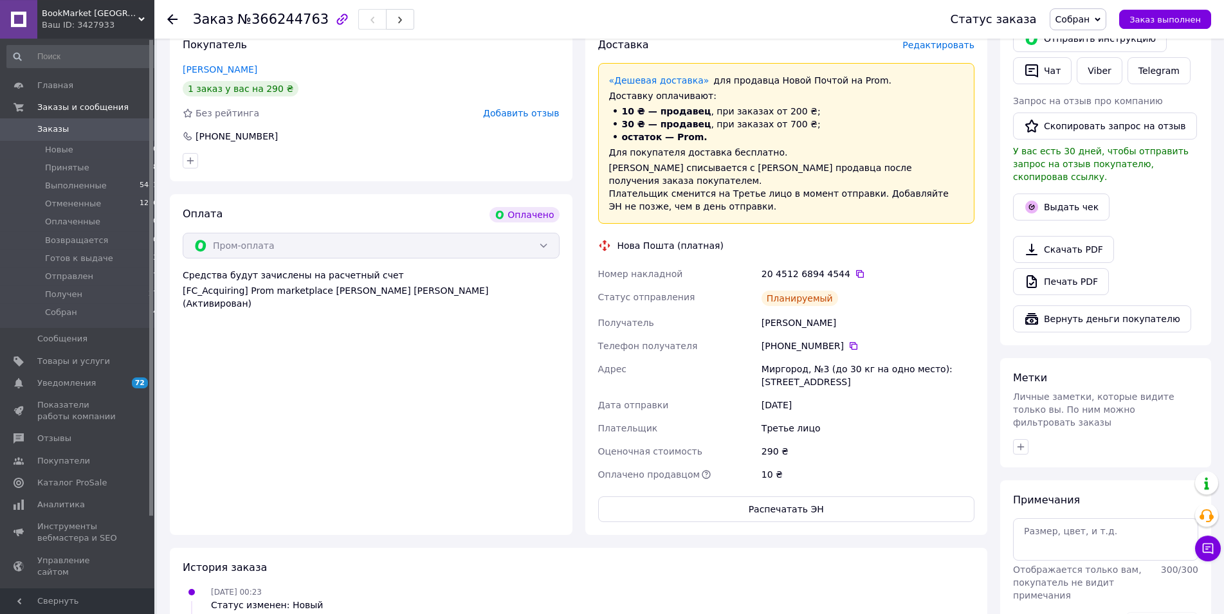
scroll to position [328, 0]
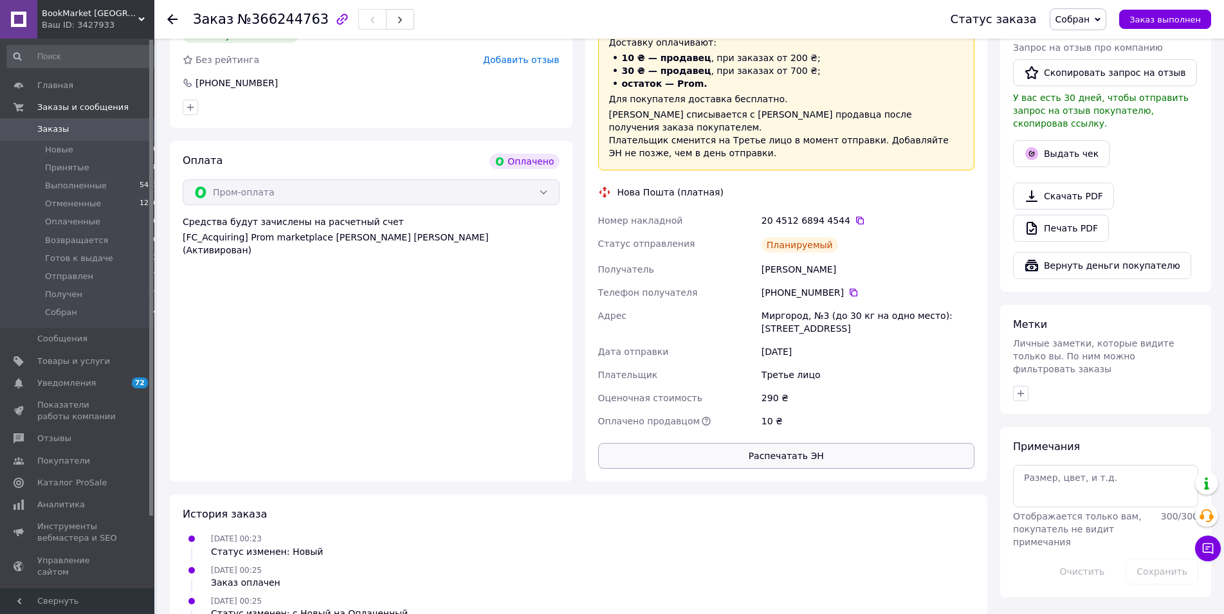
click at [756, 443] on button "Распечатать ЭН" at bounding box center [786, 456] width 377 height 26
click at [68, 125] on span "Заказы" at bounding box center [78, 129] width 82 height 12
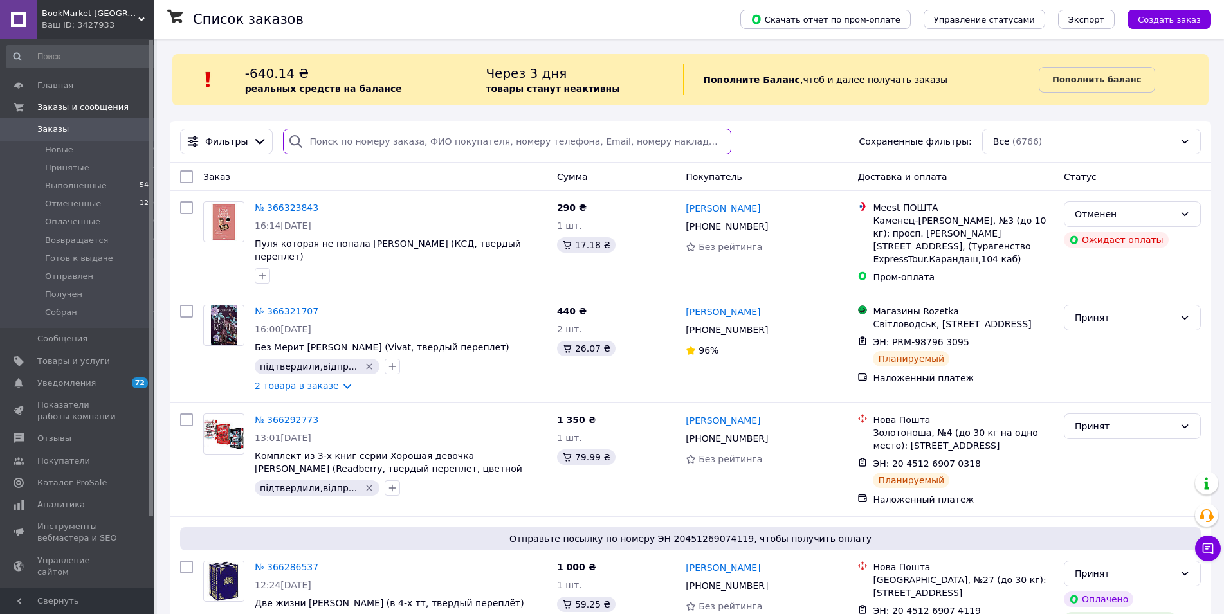
click at [341, 154] on input "search" at bounding box center [507, 142] width 448 height 26
paste input "20451269074119"
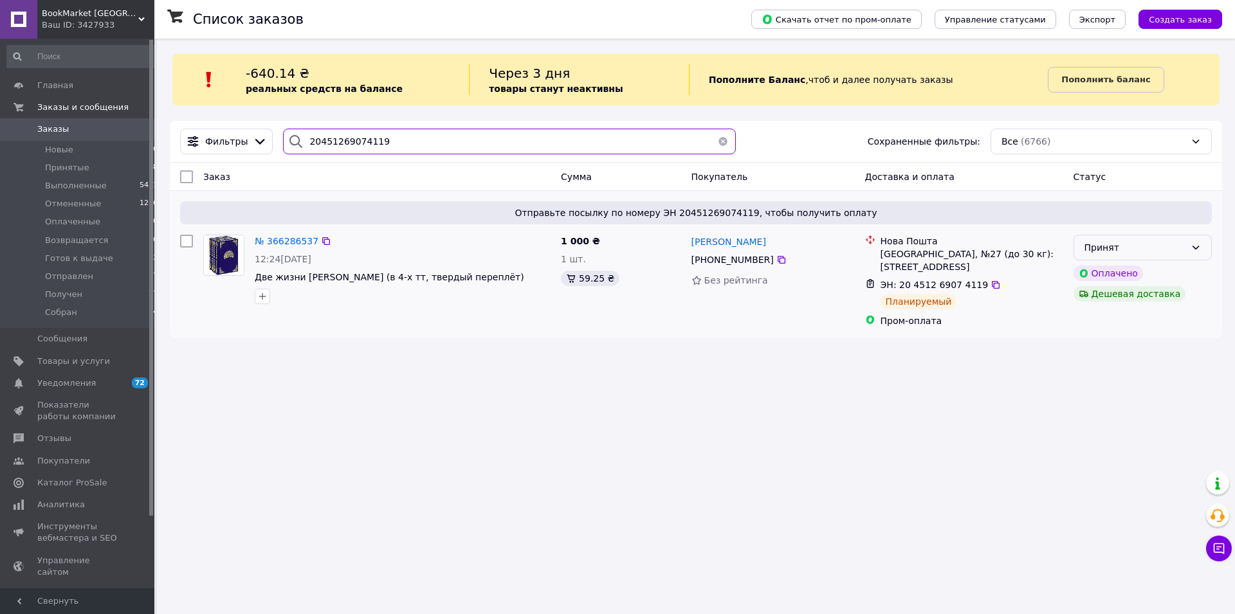
type input "20451269074119"
click at [1141, 244] on div "Принят" at bounding box center [1134, 248] width 101 height 14
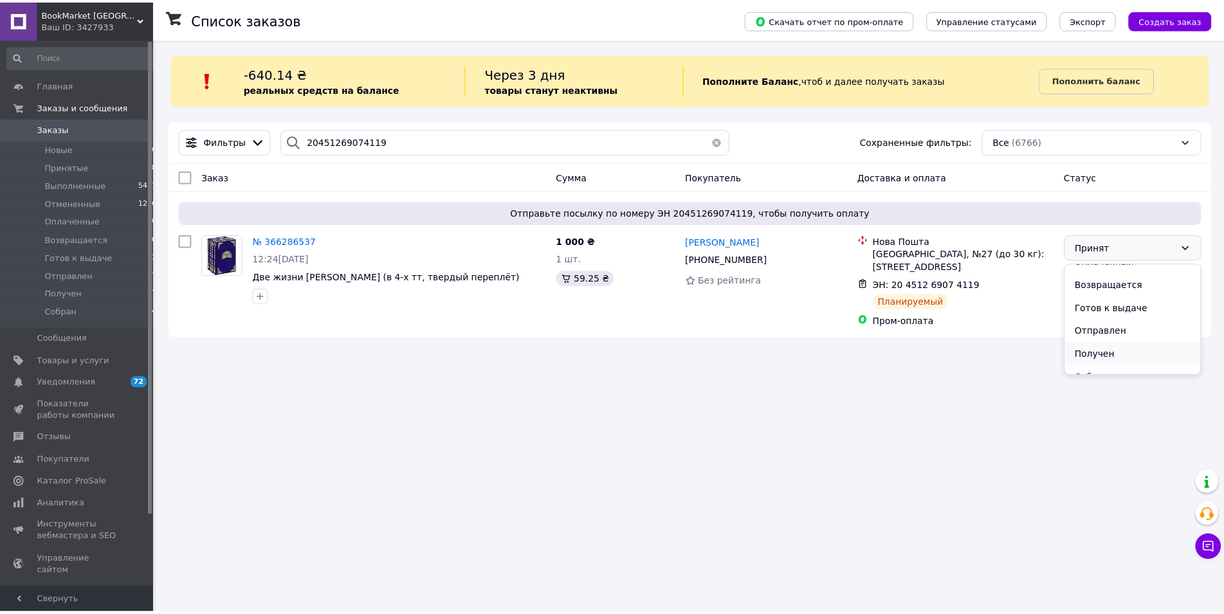
scroll to position [75, 0]
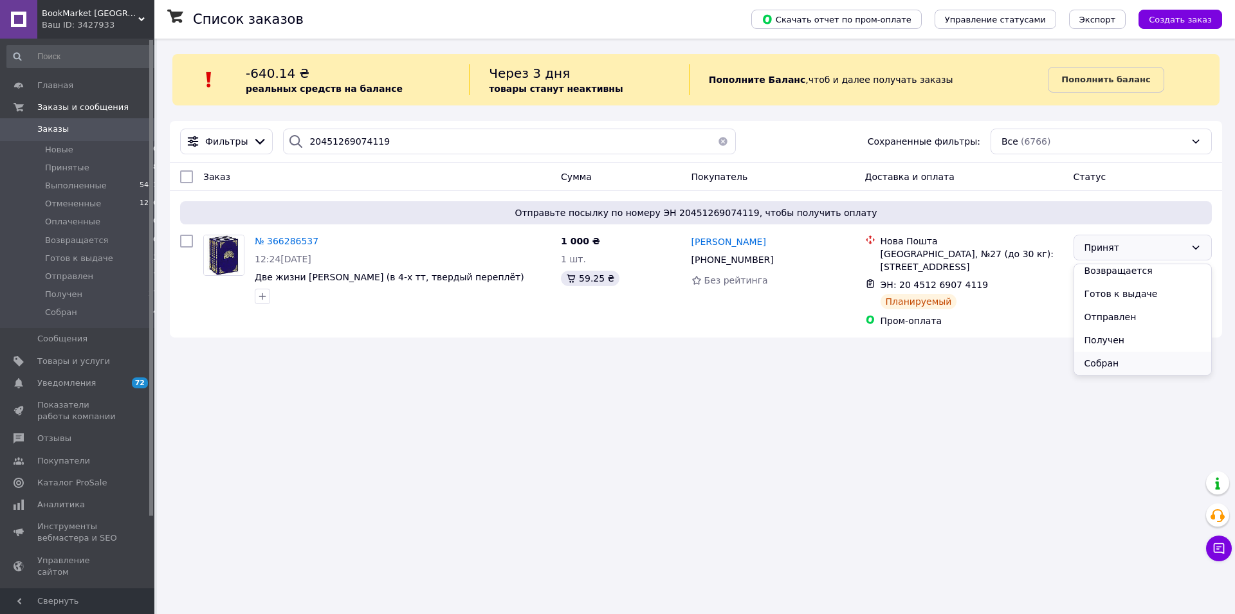
click at [1120, 359] on li "Собран" at bounding box center [1142, 363] width 137 height 23
click at [290, 243] on span "№ 366286537" at bounding box center [287, 241] width 64 height 10
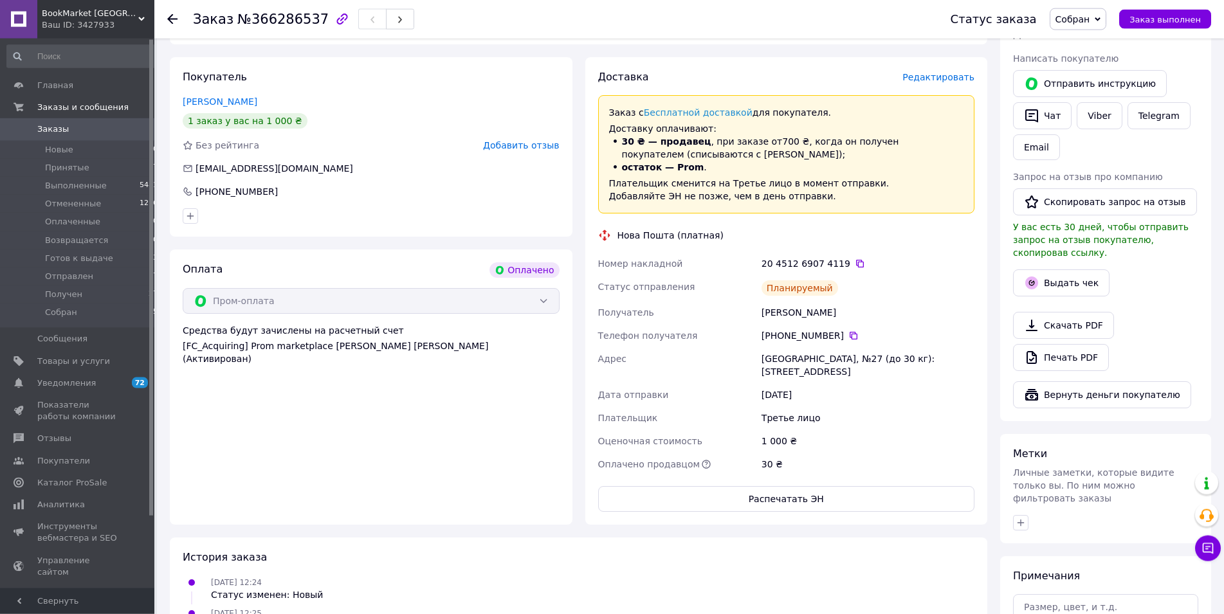
scroll to position [262, 0]
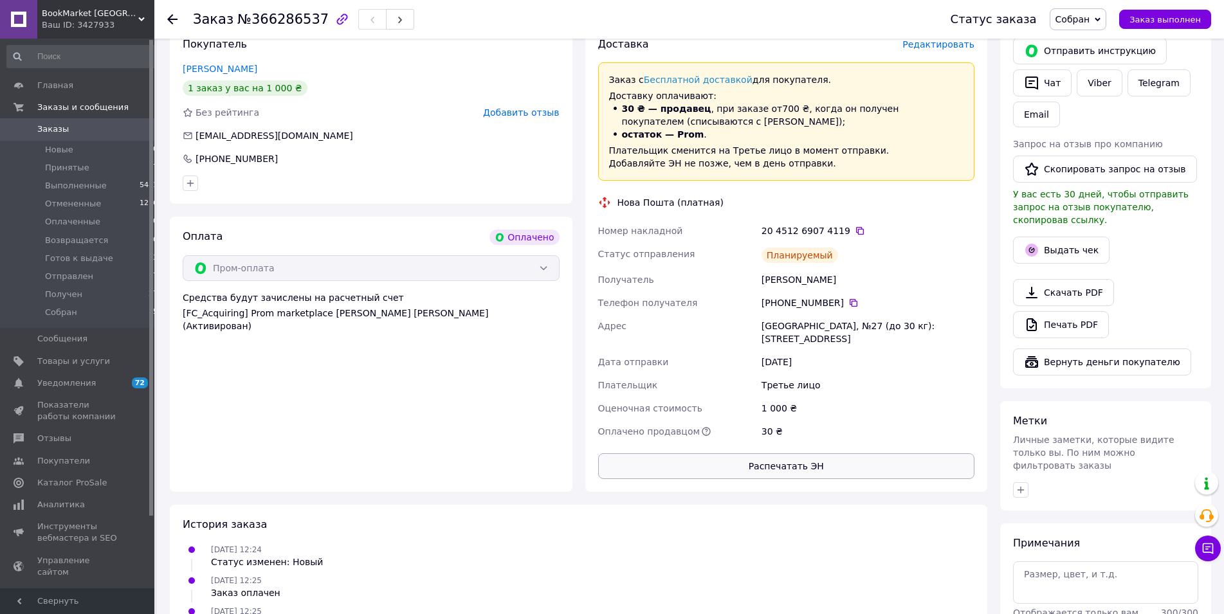
click at [784, 453] on button "Распечатать ЭН" at bounding box center [786, 466] width 377 height 26
click at [51, 127] on span "Заказы" at bounding box center [53, 129] width 32 height 12
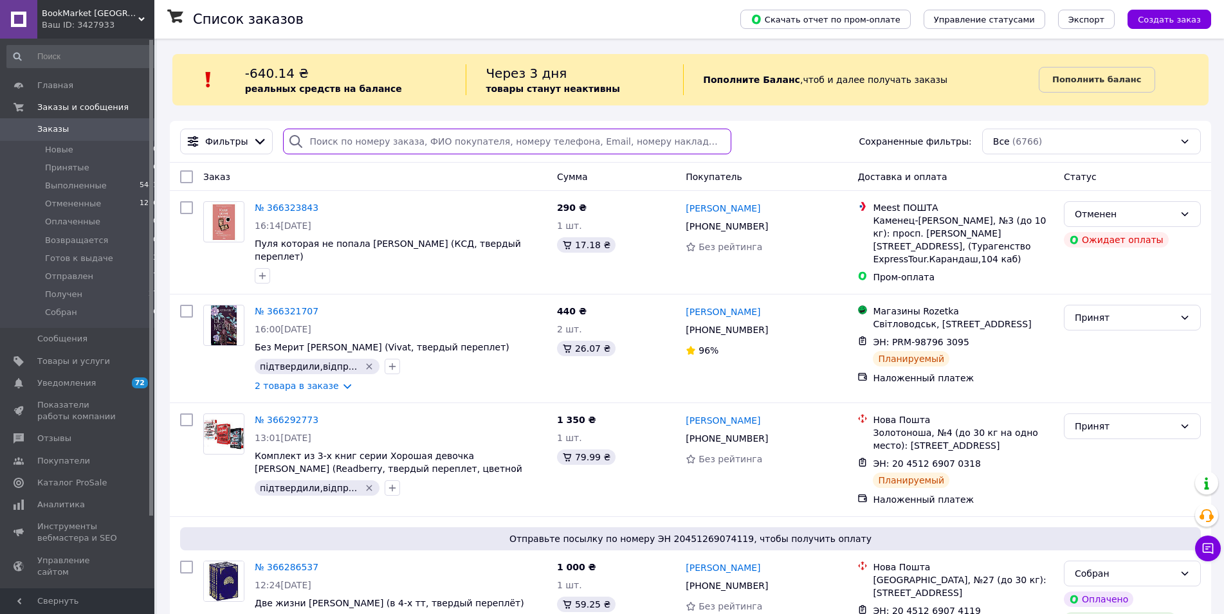
click at [336, 138] on input "search" at bounding box center [507, 142] width 448 height 26
paste input "20451269074119"
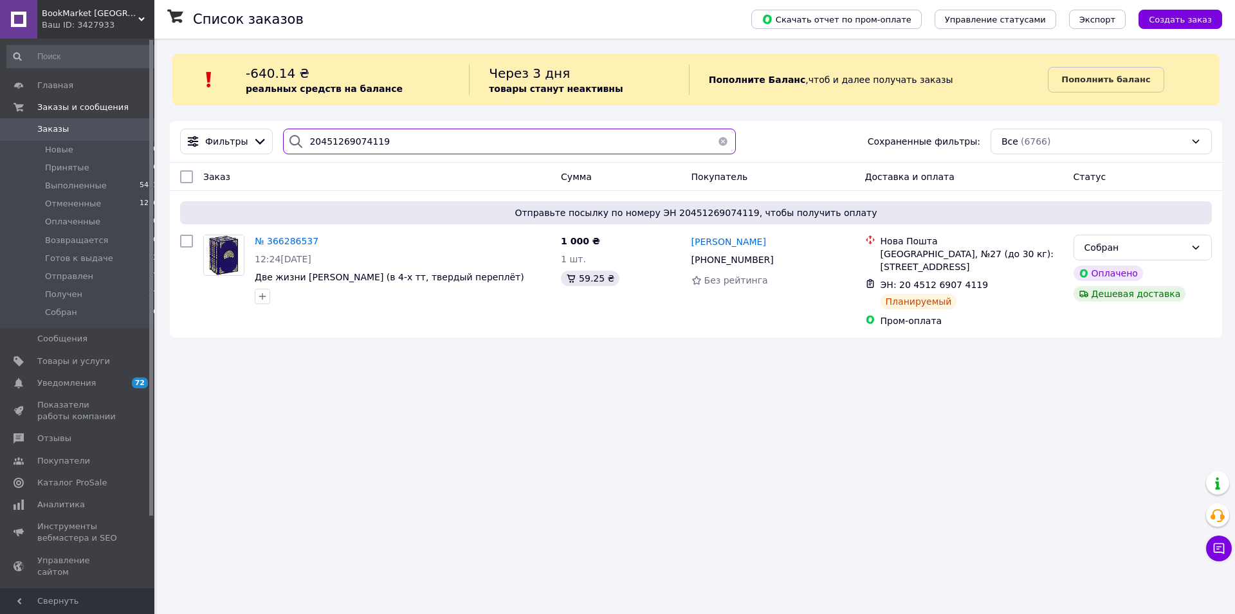
type input "20451269074119"
click at [715, 144] on button "button" at bounding box center [723, 142] width 26 height 26
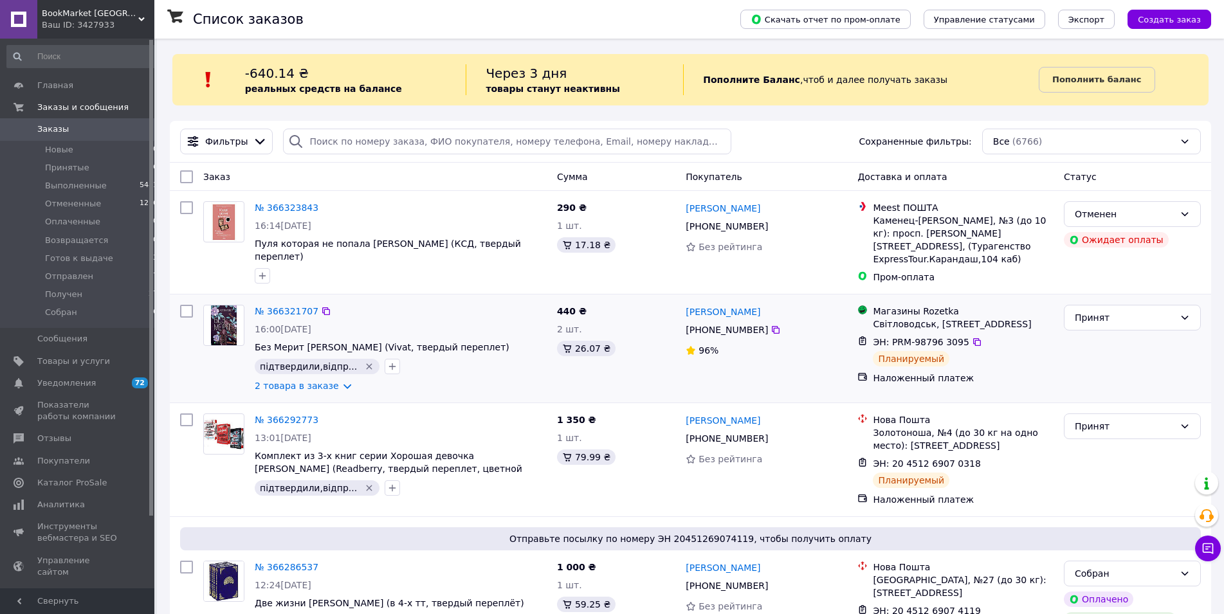
click at [206, 365] on div at bounding box center [223, 349] width 51 height 98
click at [371, 138] on input "search" at bounding box center [507, 142] width 448 height 26
paste input "20451268940624"
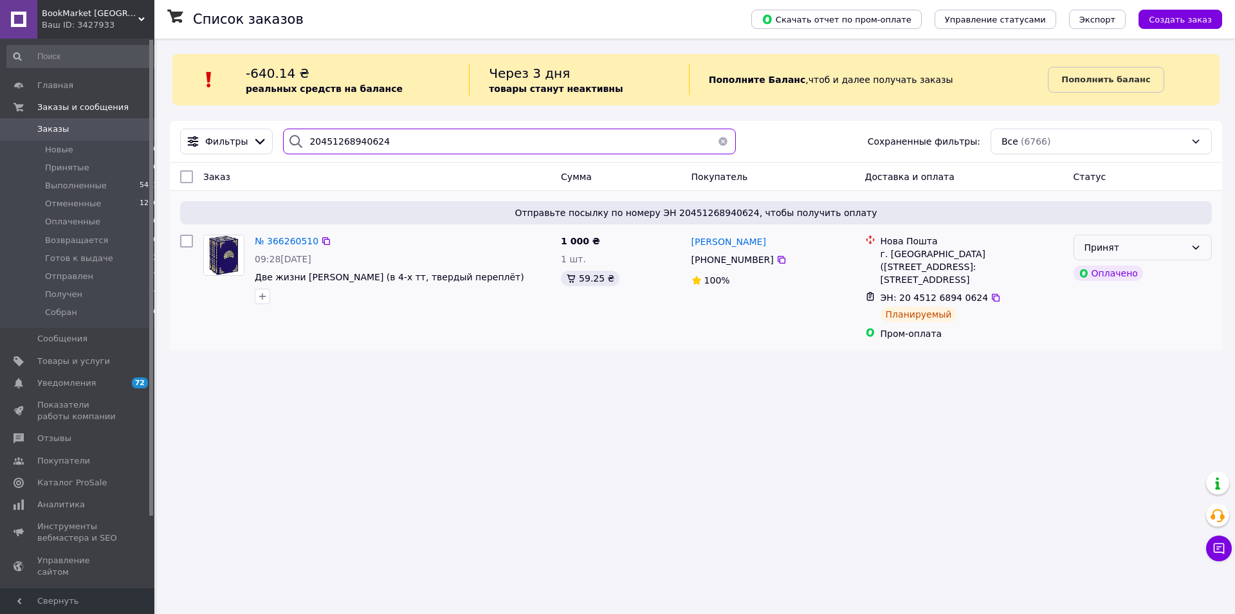
type input "20451268940624"
drag, startPoint x: 1161, startPoint y: 237, endPoint x: 1178, endPoint y: 260, distance: 28.6
click at [1162, 237] on div "Принят" at bounding box center [1142, 248] width 138 height 26
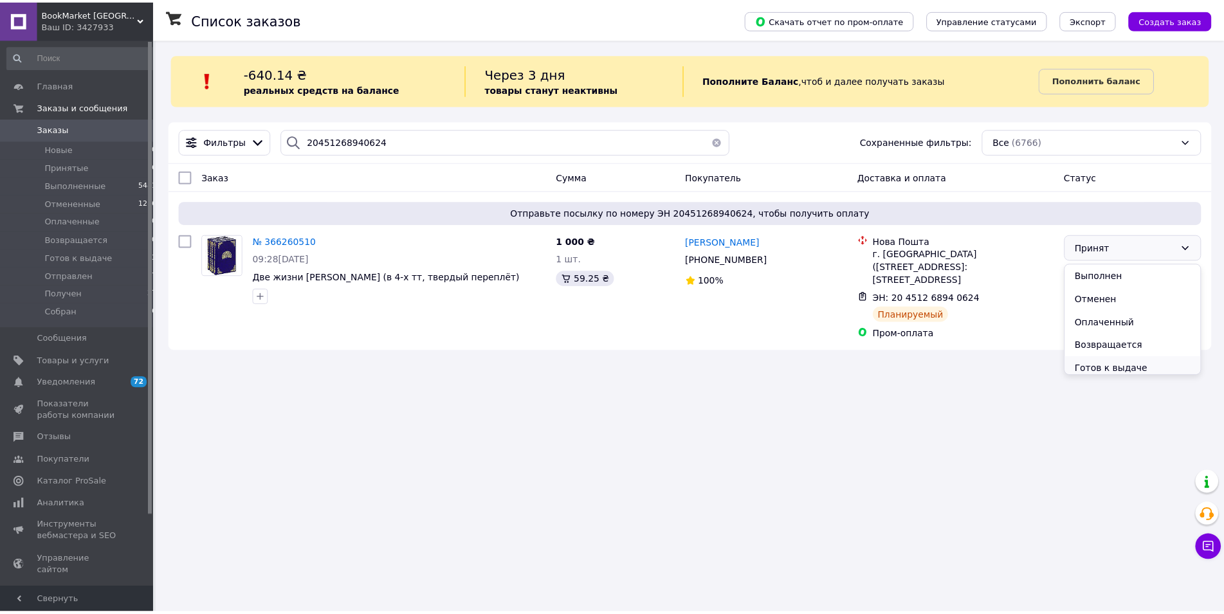
scroll to position [75, 0]
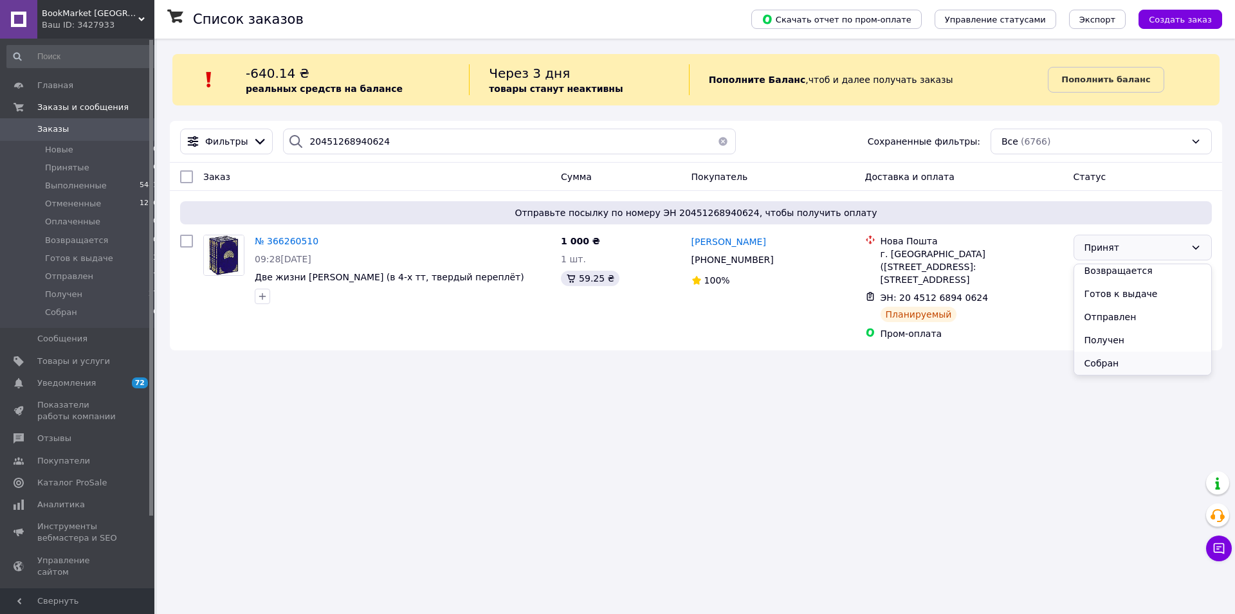
click at [1123, 371] on li "Собран" at bounding box center [1142, 363] width 137 height 23
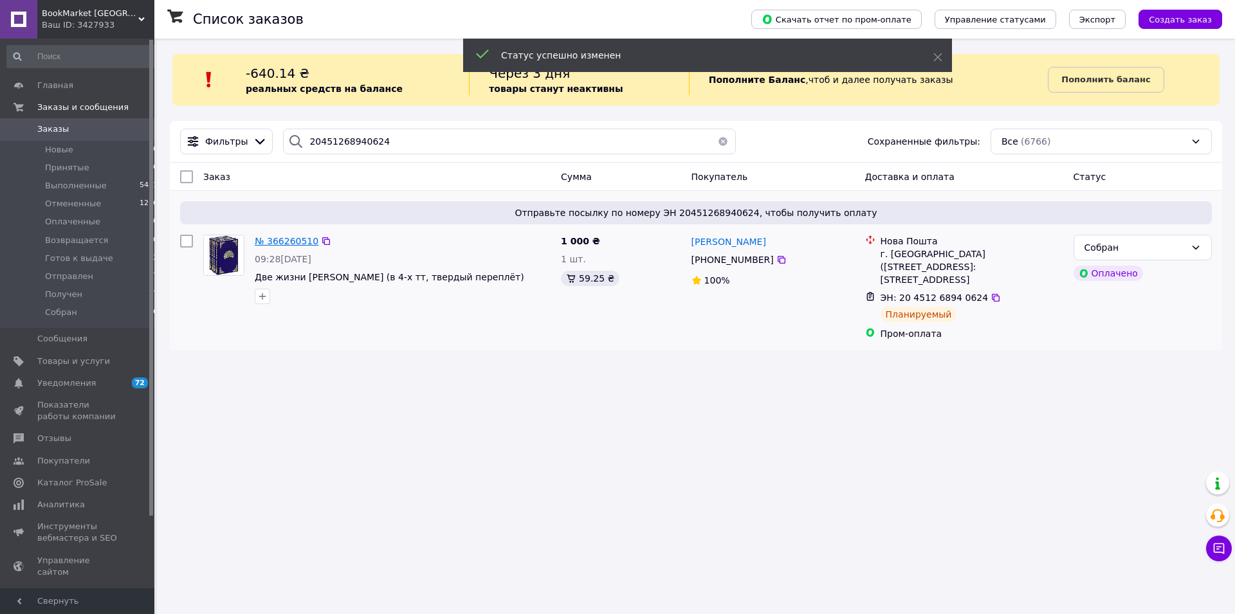
click at [275, 242] on span "№ 366260510" at bounding box center [287, 241] width 64 height 10
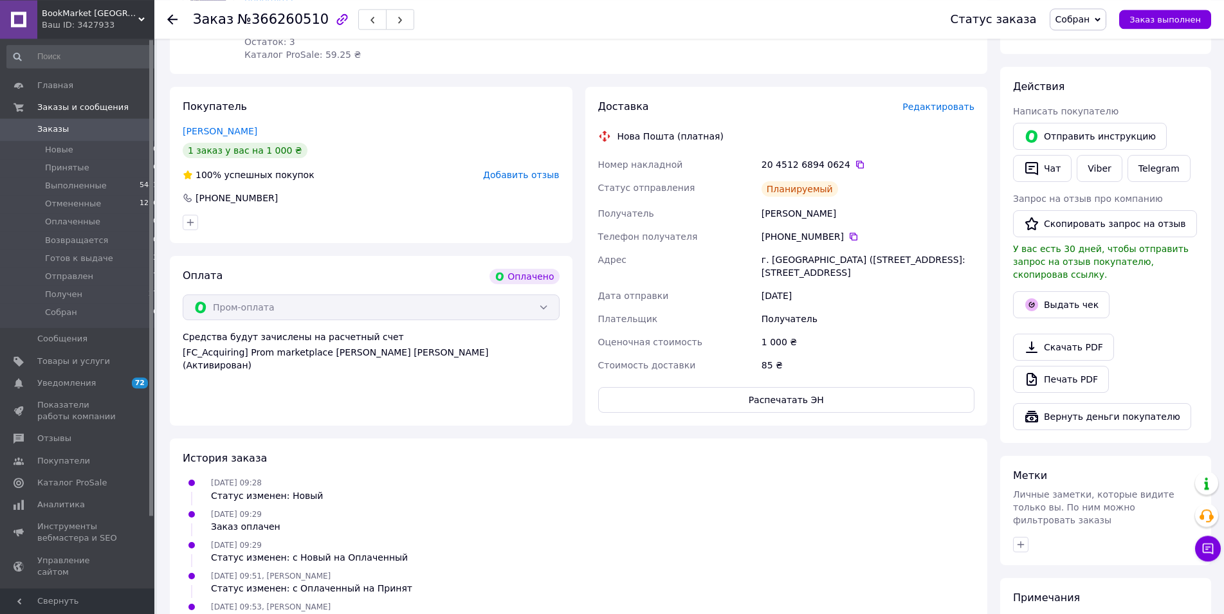
scroll to position [262, 0]
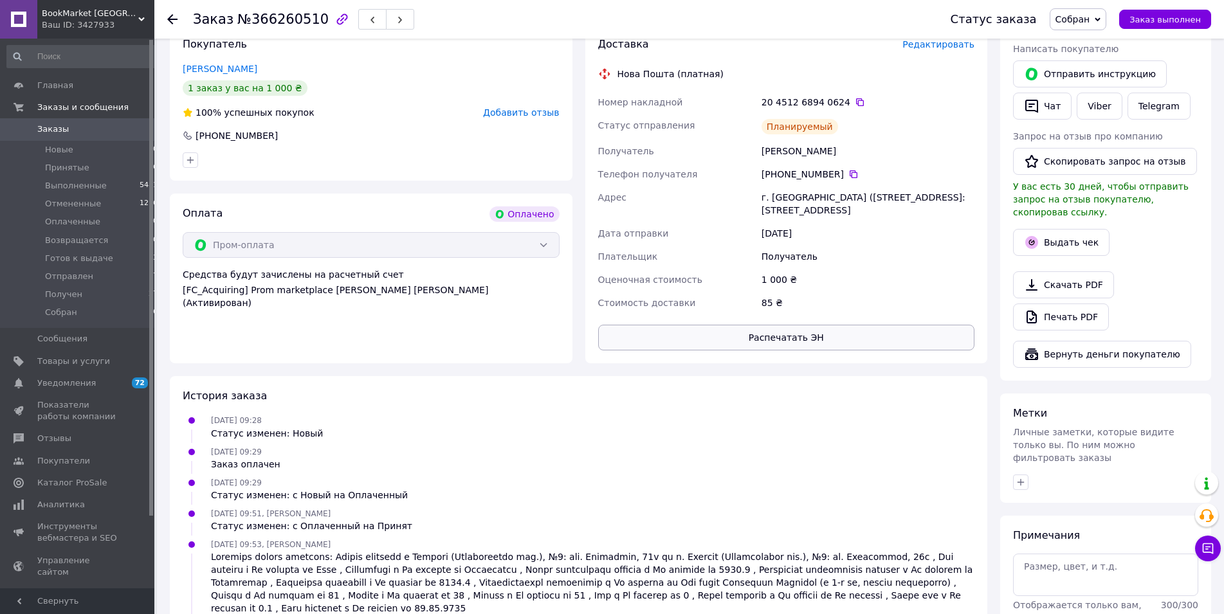
click at [789, 341] on button "Распечатать ЭН" at bounding box center [786, 338] width 377 height 26
click at [68, 128] on span "Заказы" at bounding box center [78, 129] width 82 height 12
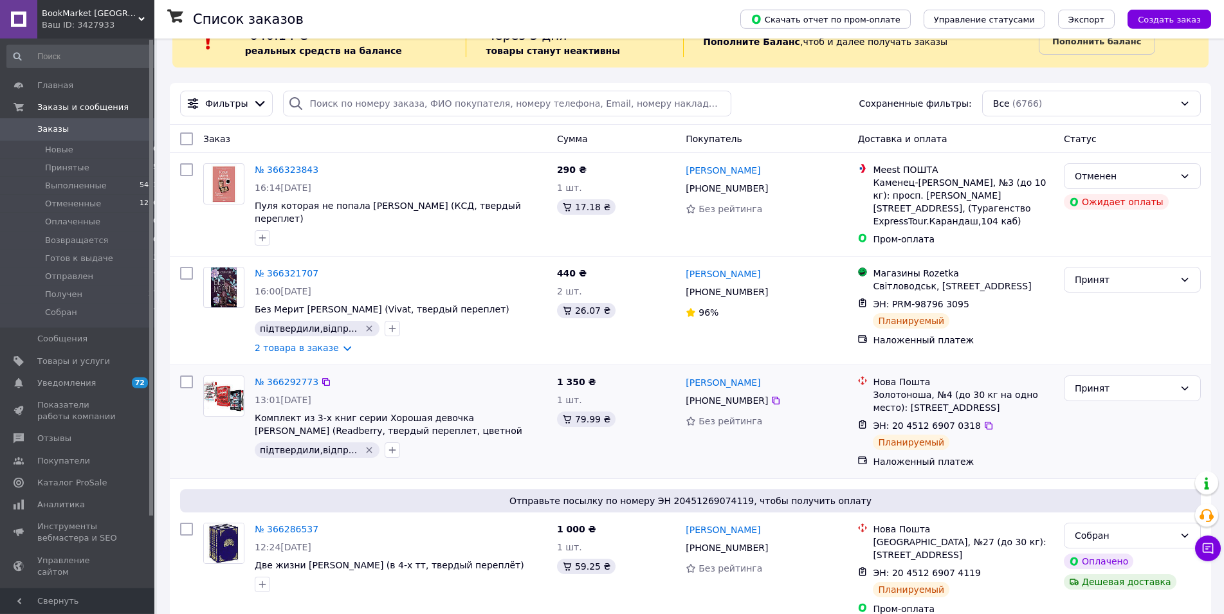
scroll to position [66, 0]
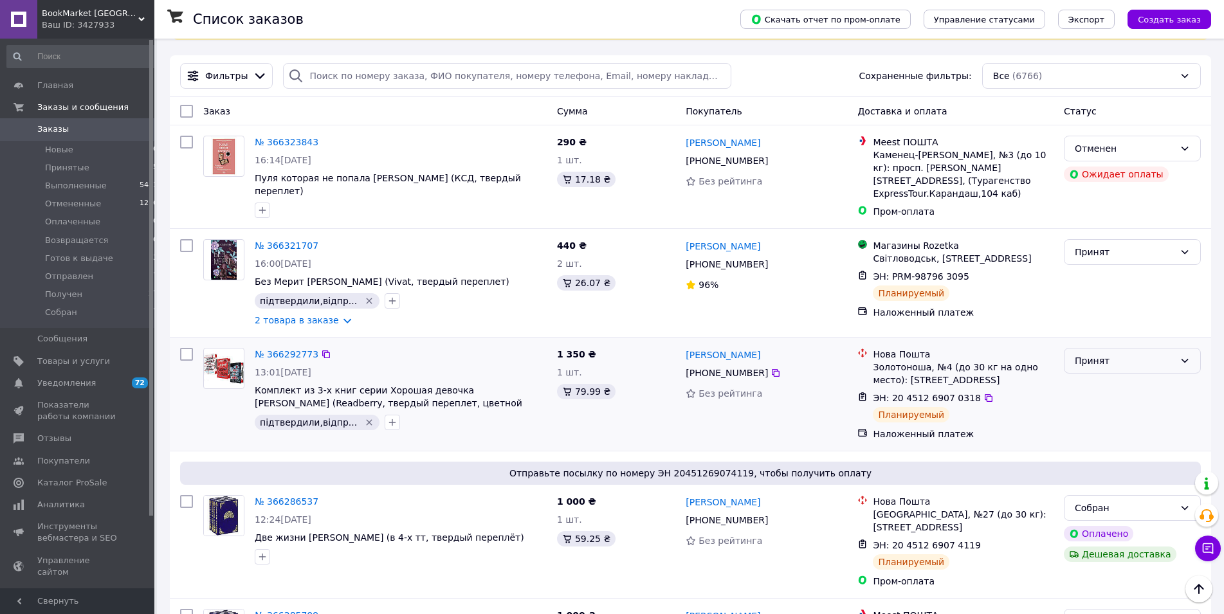
click at [1109, 354] on div "Принят" at bounding box center [1125, 361] width 100 height 14
click at [1105, 465] on li "Собран" at bounding box center [1132, 464] width 136 height 23
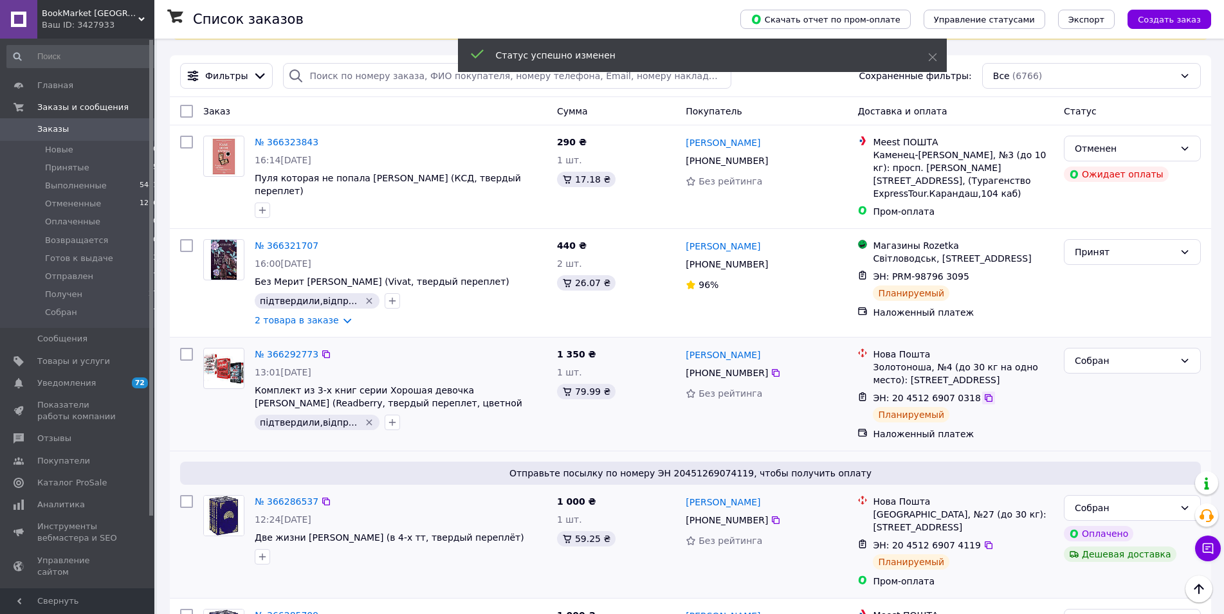
click at [983, 393] on icon at bounding box center [988, 398] width 10 height 10
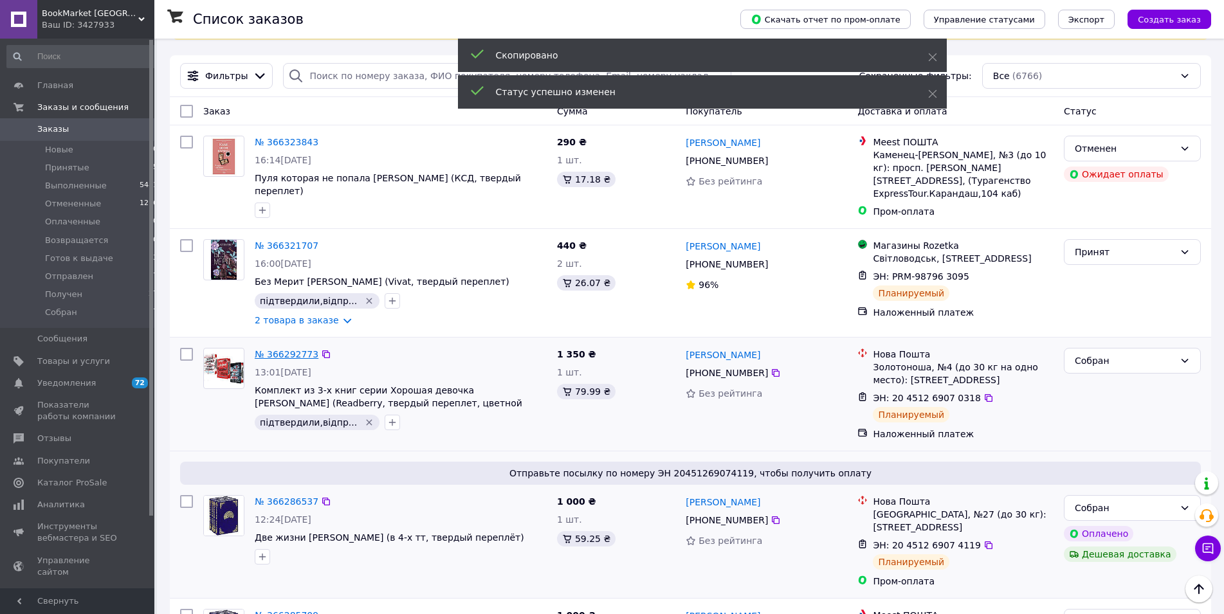
click at [289, 349] on link "№ 366292773" at bounding box center [287, 354] width 64 height 10
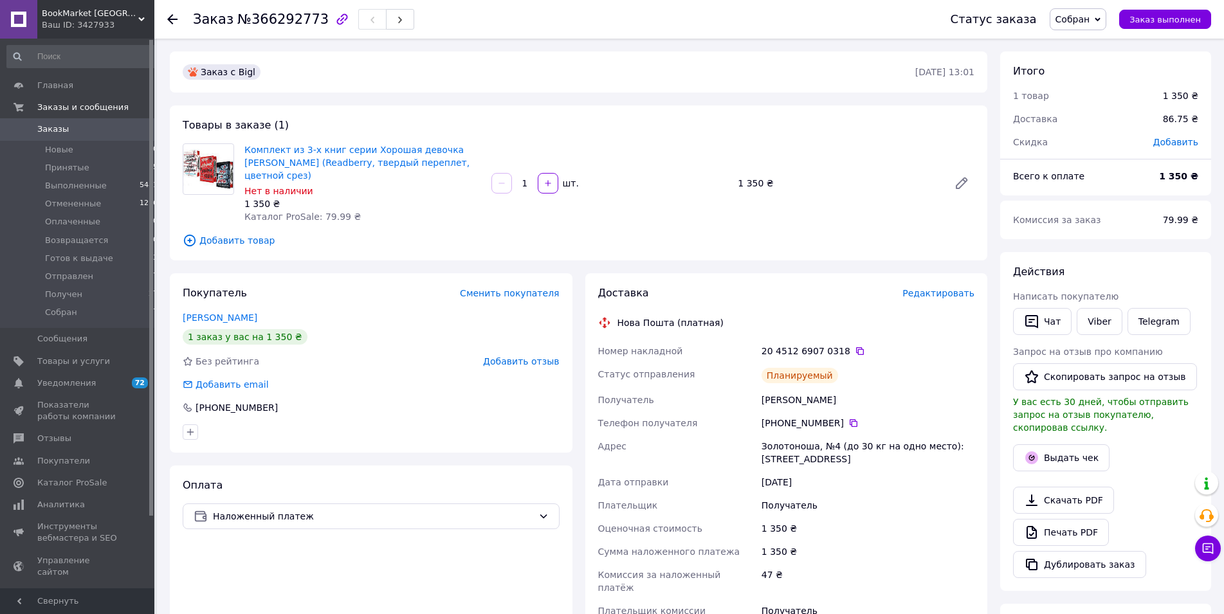
click at [192, 246] on div "Товары в заказе (1) Комплект из 3-х книг серии Хорошая девочка Голли Джексон (R…" at bounding box center [578, 182] width 817 height 155
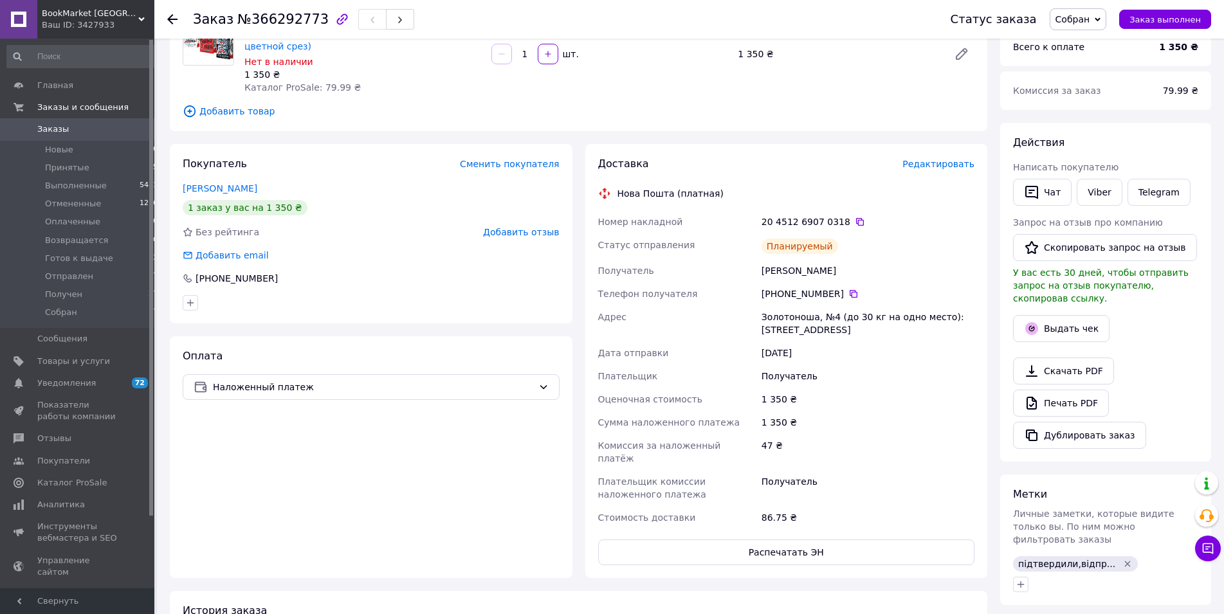
scroll to position [131, 0]
click at [807, 538] on button "Распечатать ЭН" at bounding box center [786, 551] width 377 height 26
click at [57, 130] on span "Заказы" at bounding box center [53, 129] width 32 height 12
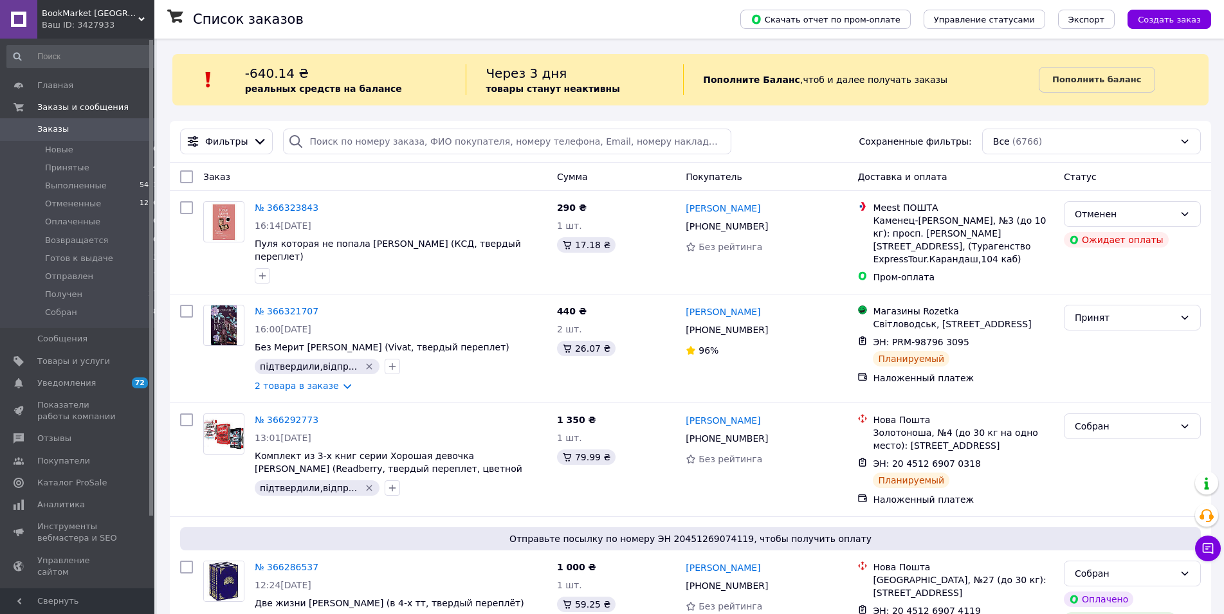
click at [349, 146] on input "search" at bounding box center [507, 142] width 448 height 26
paste input "20451268969145"
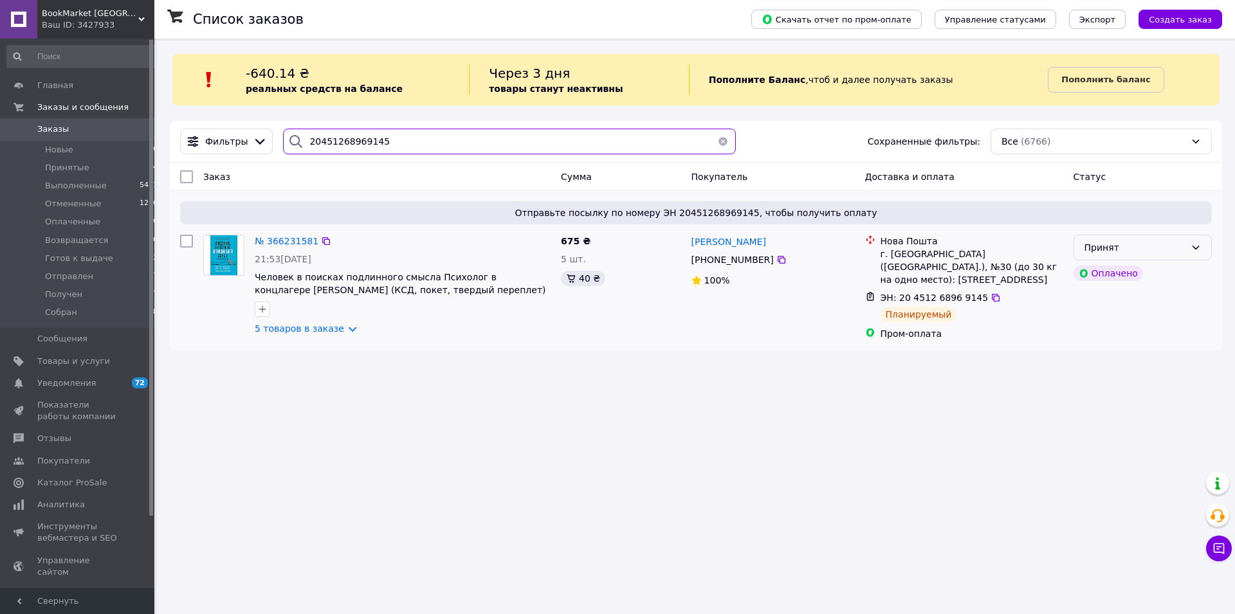
type input "20451268969145"
click at [1155, 248] on div "Принят" at bounding box center [1134, 248] width 101 height 14
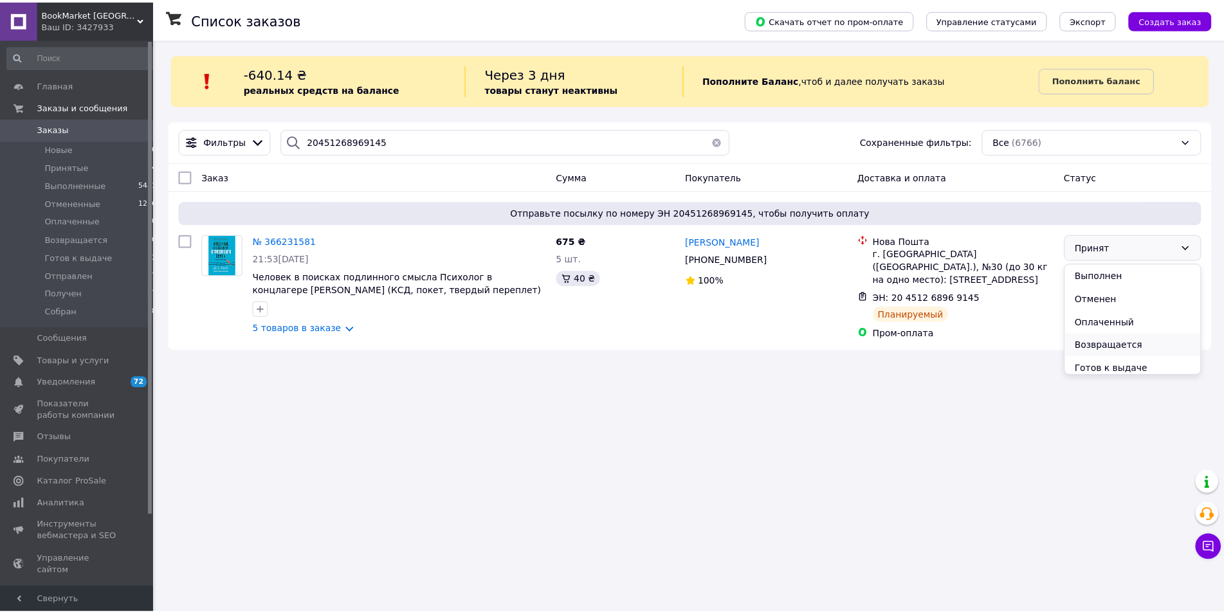
scroll to position [75, 0]
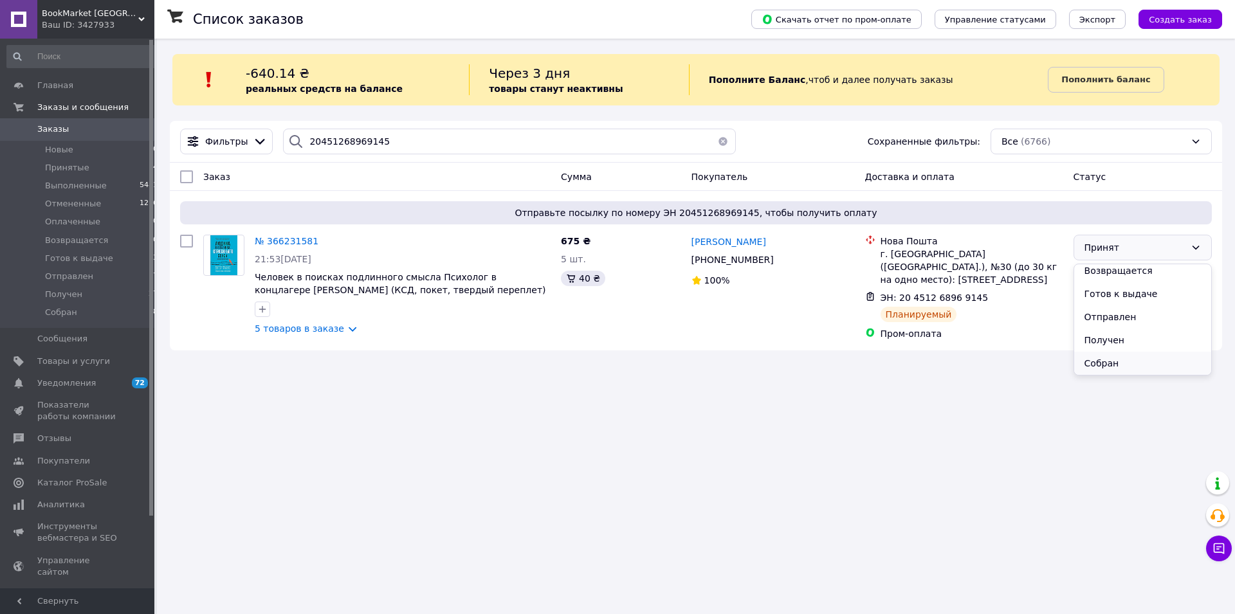
click at [1120, 364] on li "Собран" at bounding box center [1142, 363] width 137 height 23
click at [287, 241] on span "№ 366231581" at bounding box center [287, 241] width 64 height 10
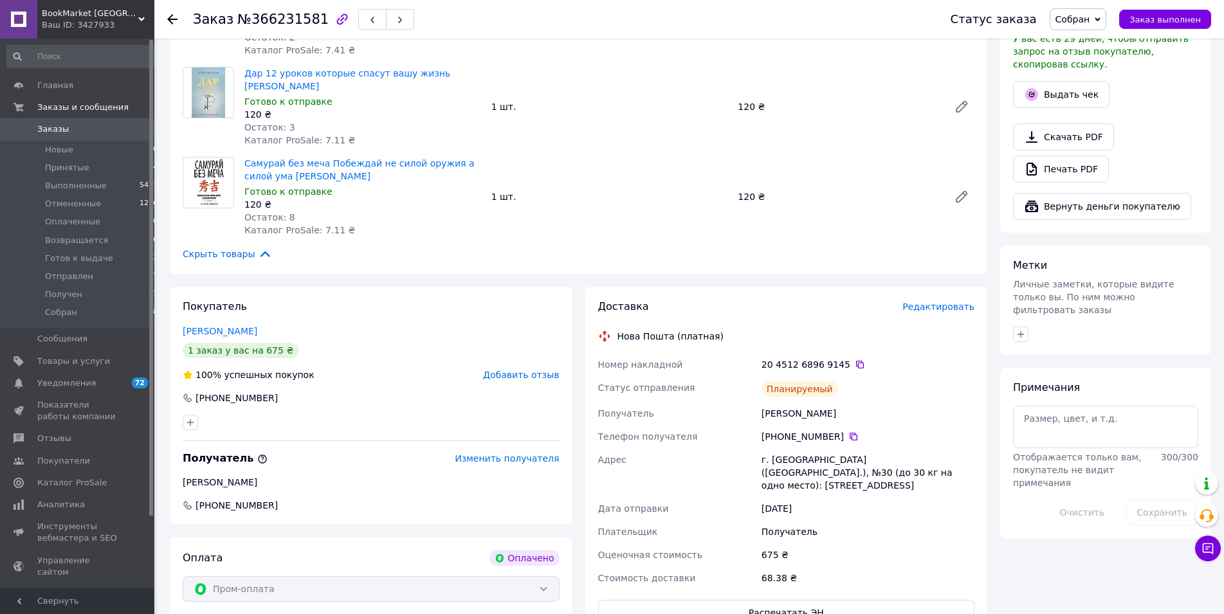
scroll to position [459, 0]
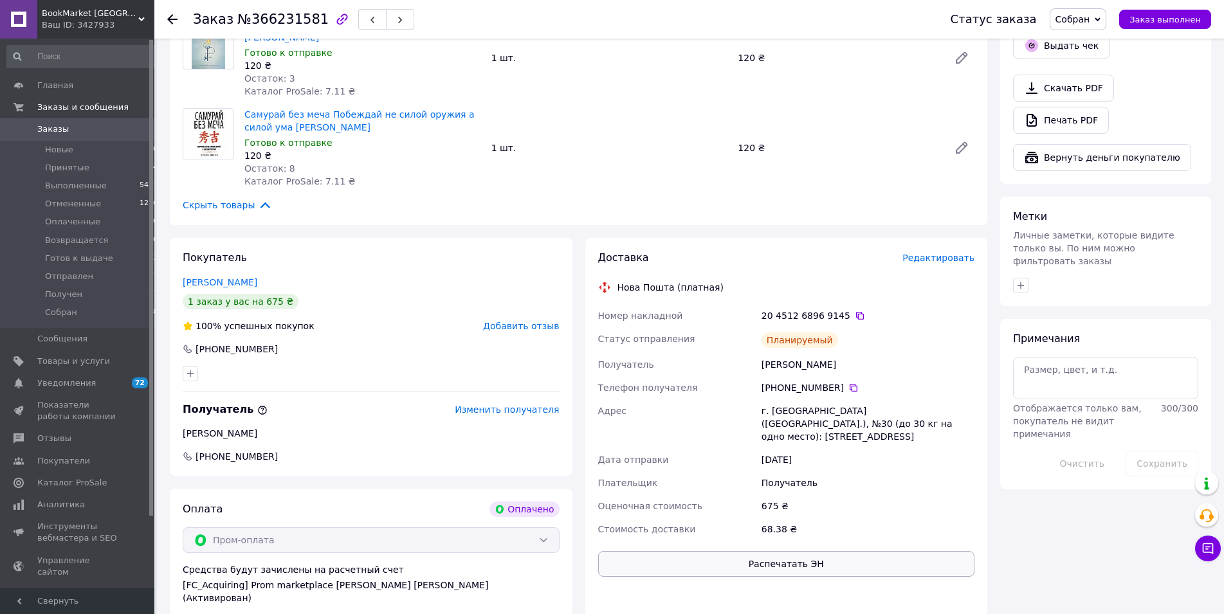
click at [812, 553] on button "Распечатать ЭН" at bounding box center [786, 564] width 377 height 26
click at [58, 134] on span "Заказы" at bounding box center [53, 129] width 32 height 12
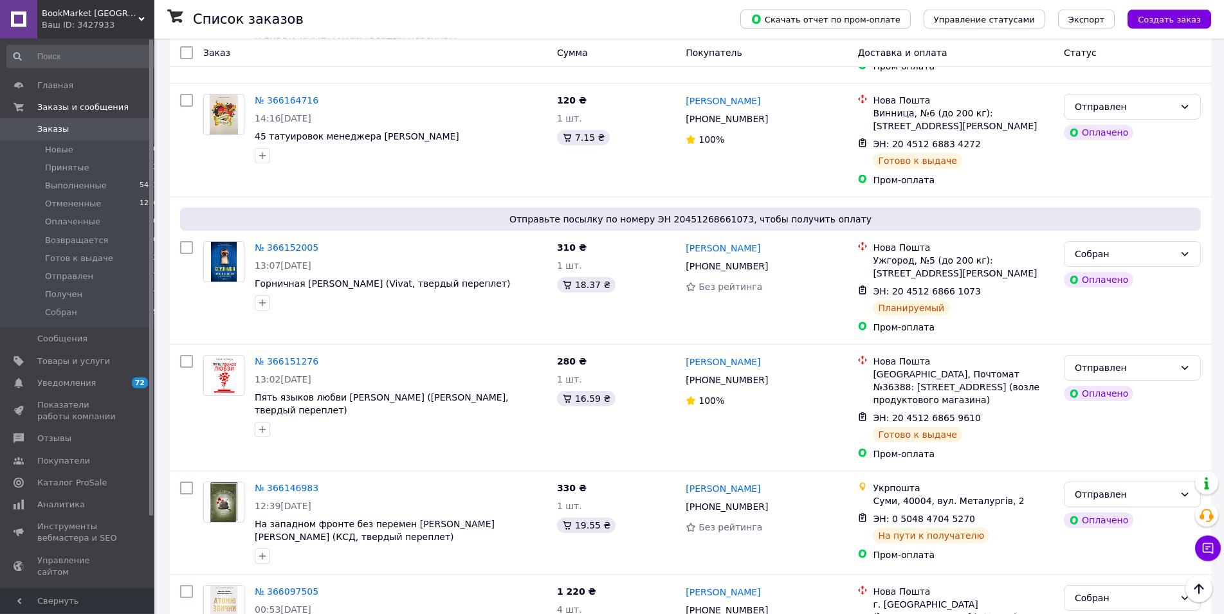
scroll to position [1968, 0]
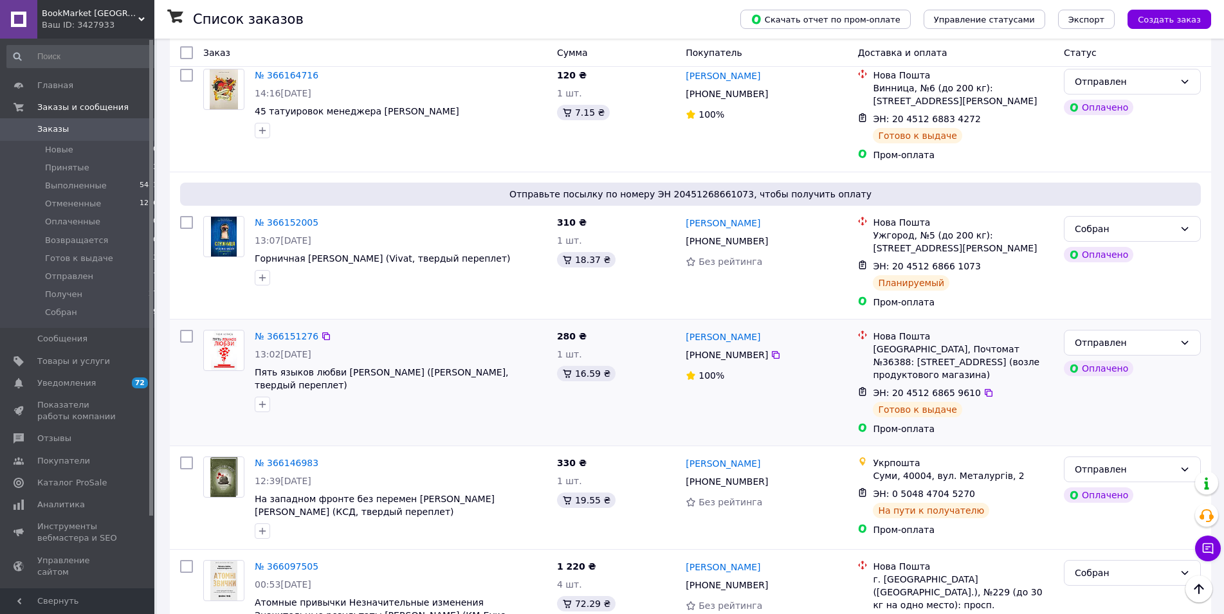
click at [189, 361] on div at bounding box center [186, 383] width 23 height 116
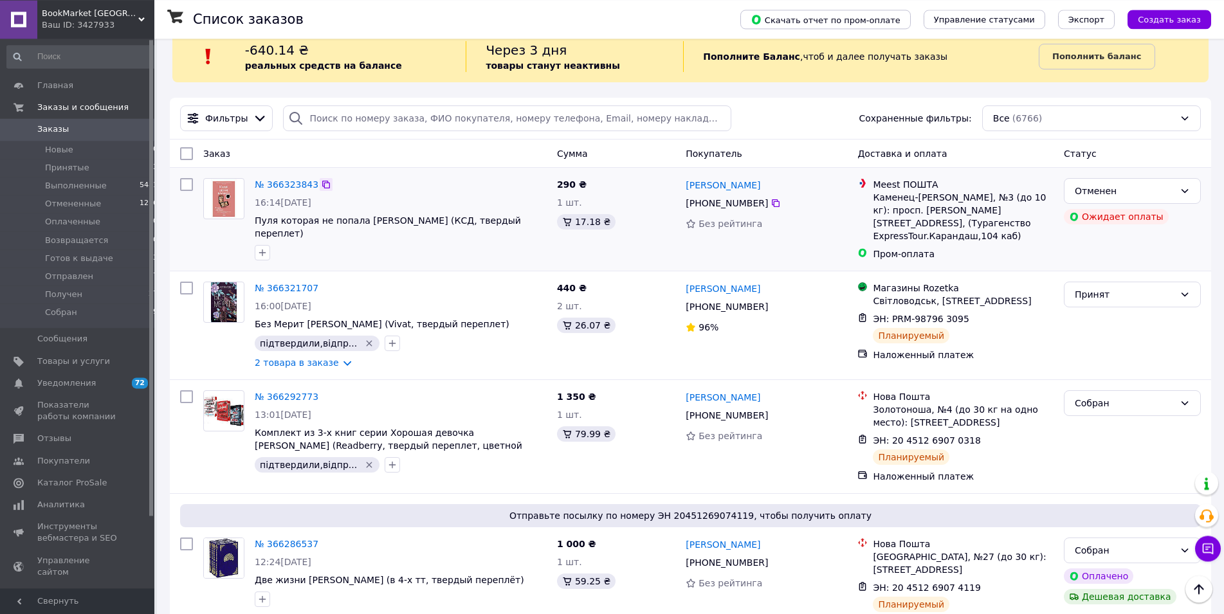
scroll to position [0, 0]
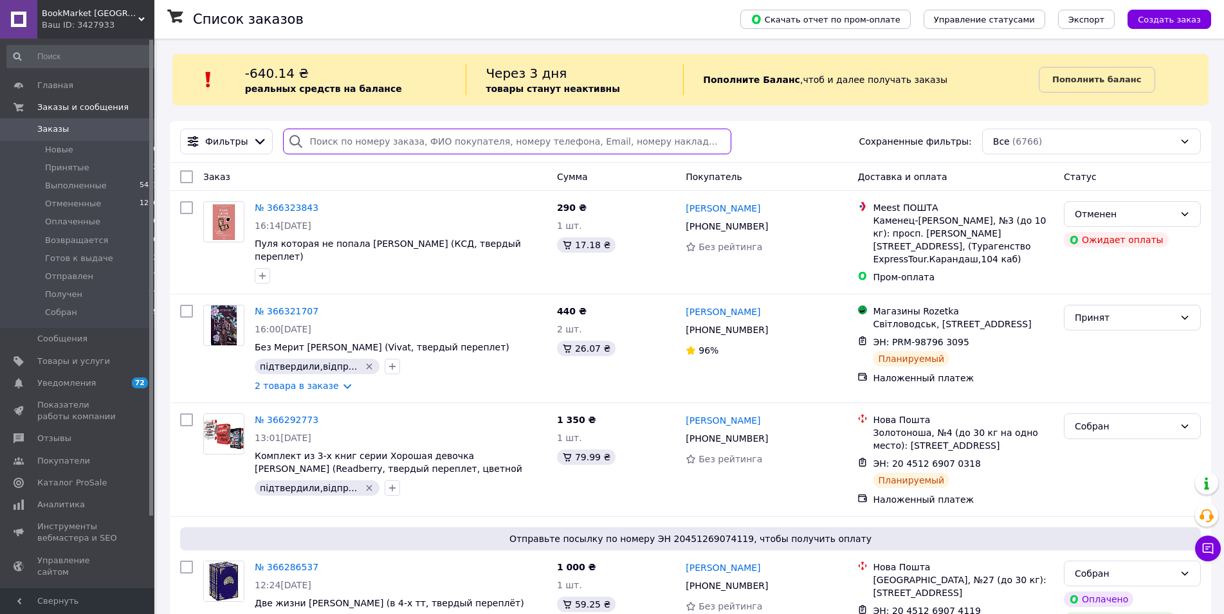
click at [336, 145] on input "search" at bounding box center [507, 142] width 448 height 26
paste input "20451268969145"
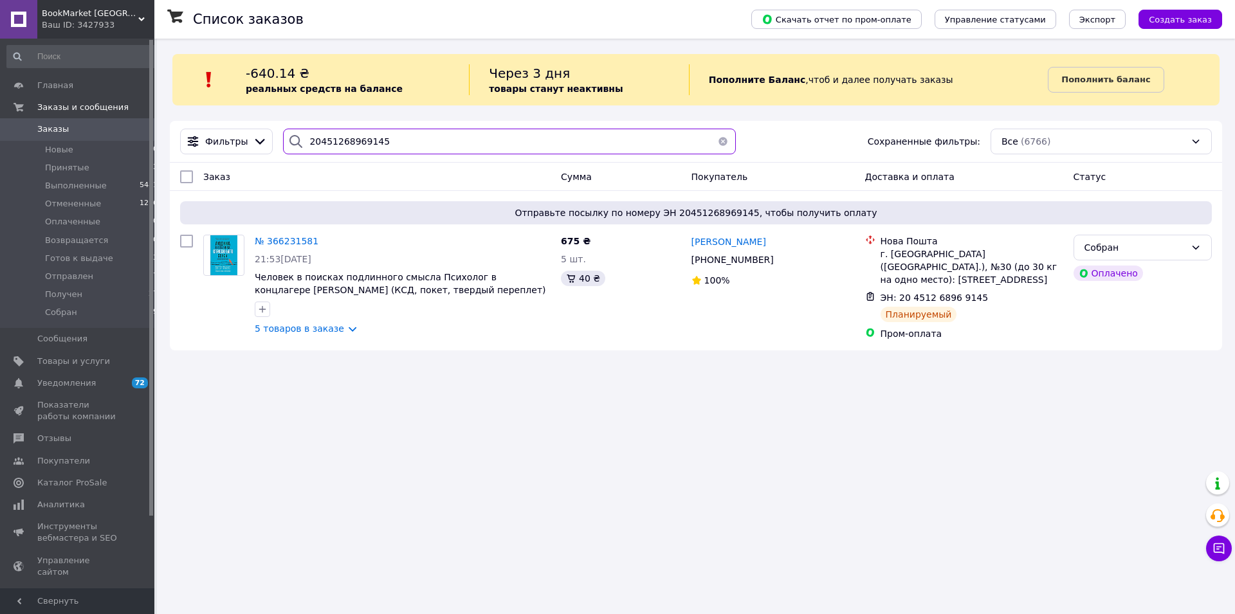
type input "20451268969145"
click at [719, 143] on button "button" at bounding box center [723, 142] width 26 height 26
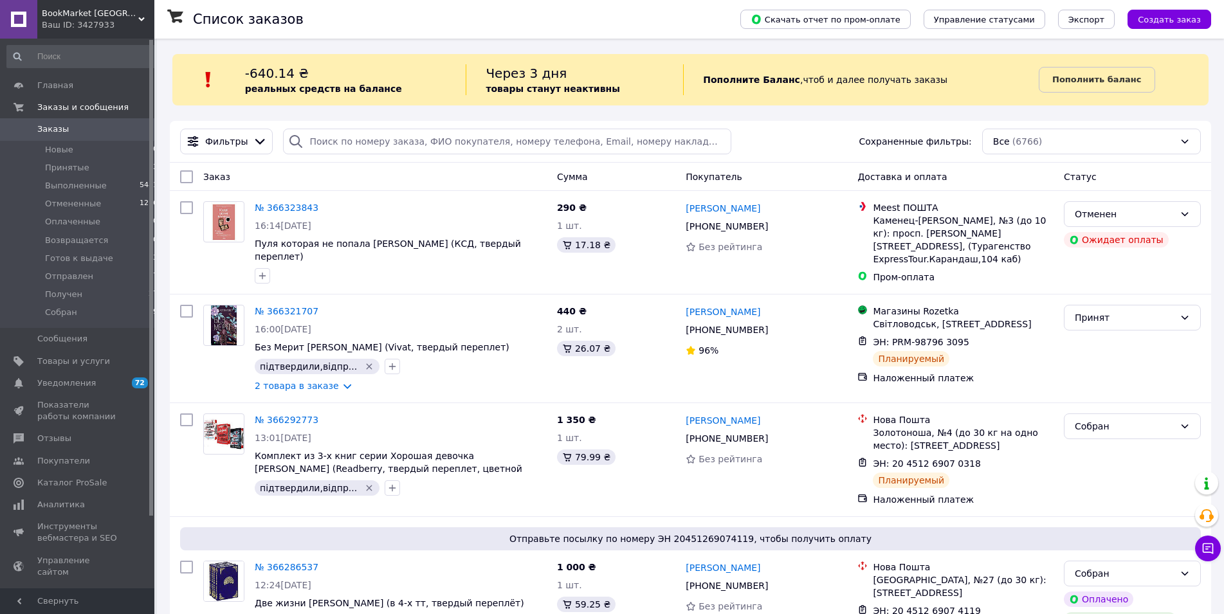
click at [69, 135] on span "Заказы" at bounding box center [78, 129] width 82 height 12
click at [560, 2] on div "Список заказов" at bounding box center [454, 19] width 522 height 39
